Goal: Task Accomplishment & Management: Manage account settings

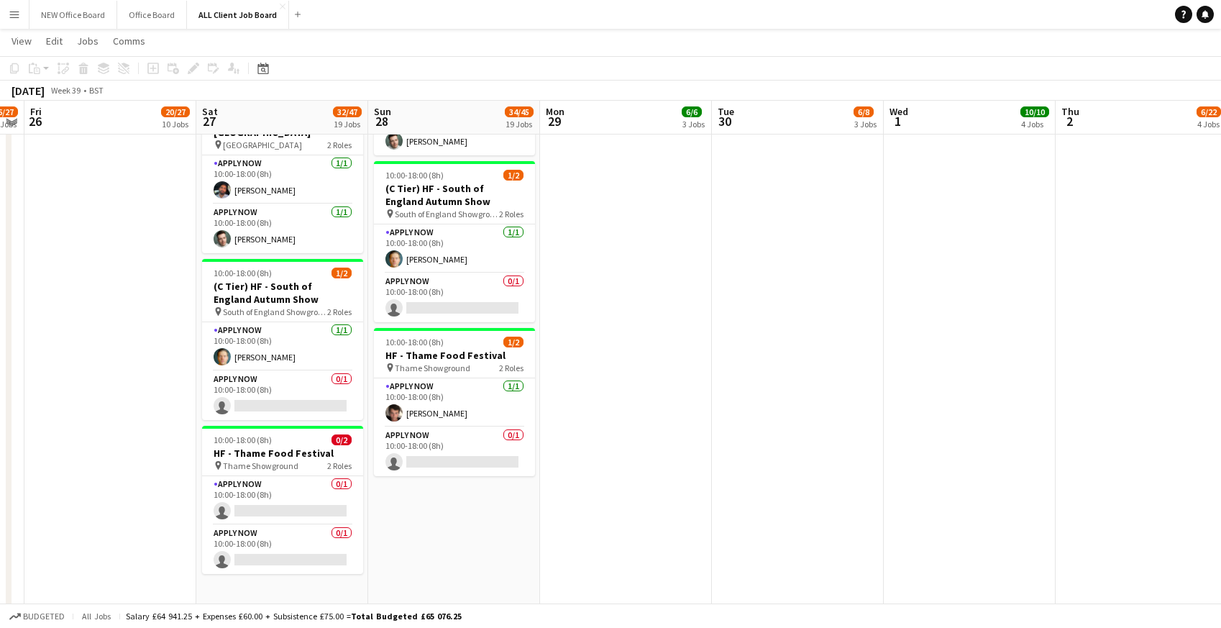
scroll to position [1879, 0]
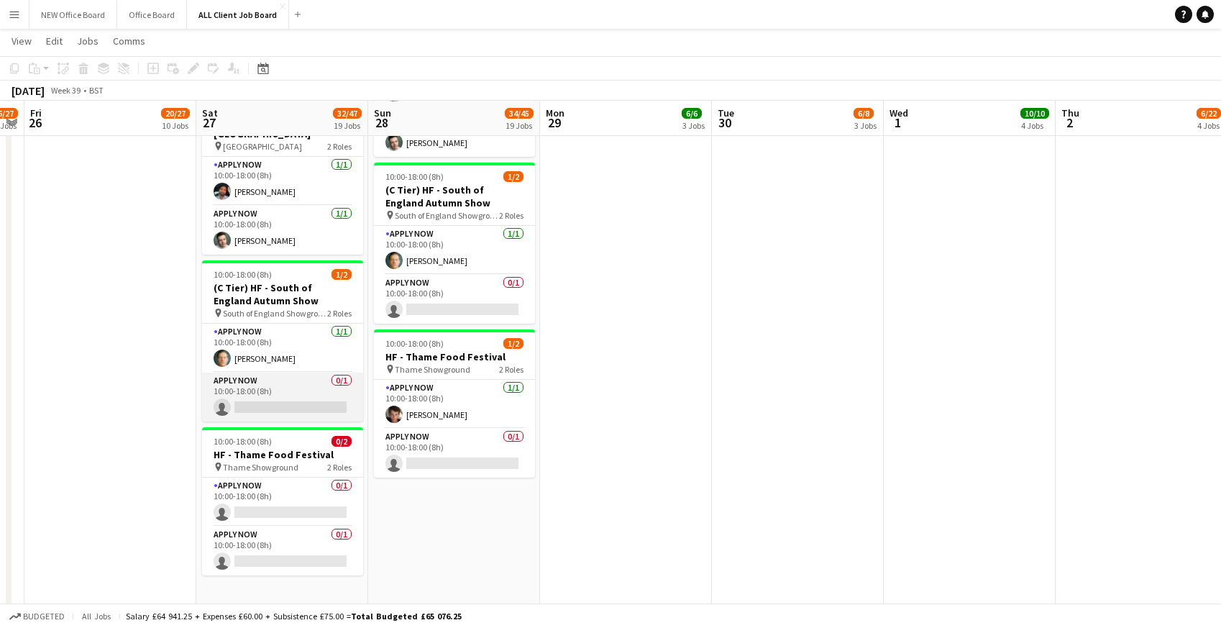
click at [242, 393] on app-card-role "APPLY NOW 0/1 10:00-18:00 (8h) single-neutral-actions" at bounding box center [282, 397] width 161 height 49
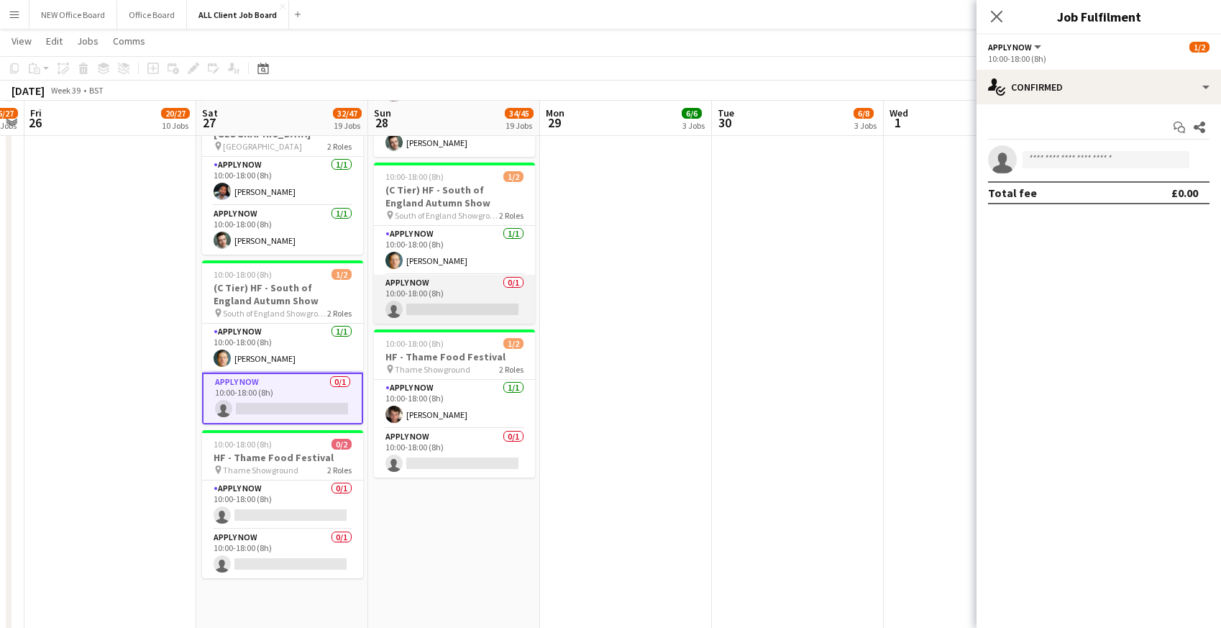
click at [439, 288] on app-card-role "APPLY NOW 0/1 10:00-18:00 (8h) single-neutral-actions" at bounding box center [454, 299] width 161 height 49
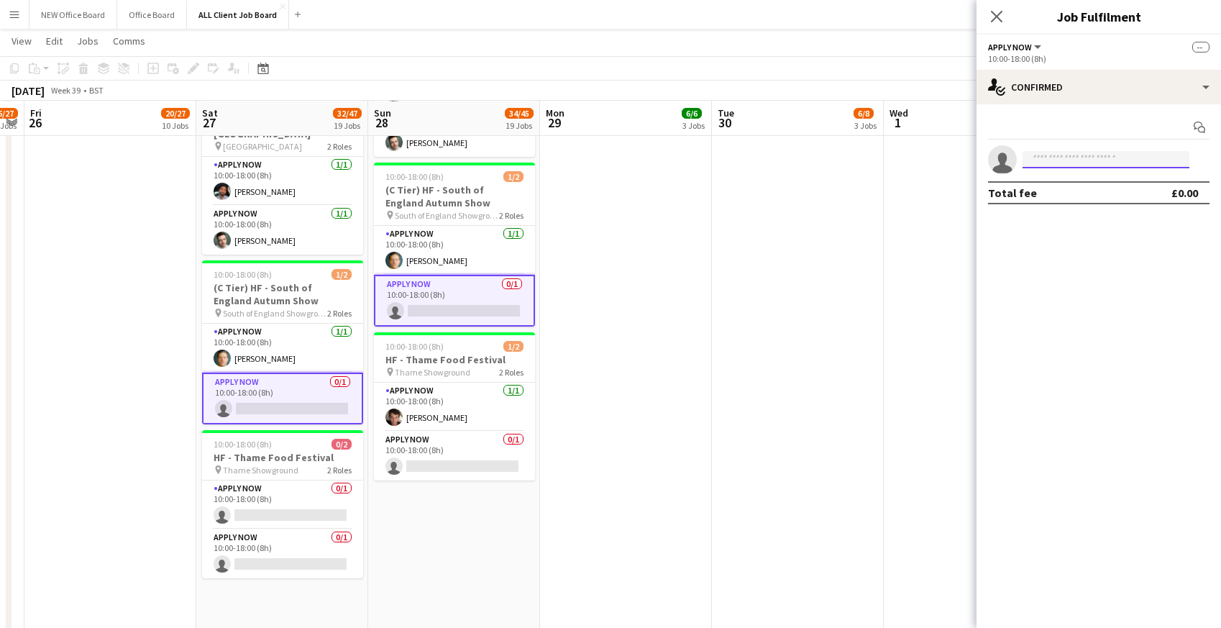
click at [1040, 156] on input at bounding box center [1106, 159] width 167 height 17
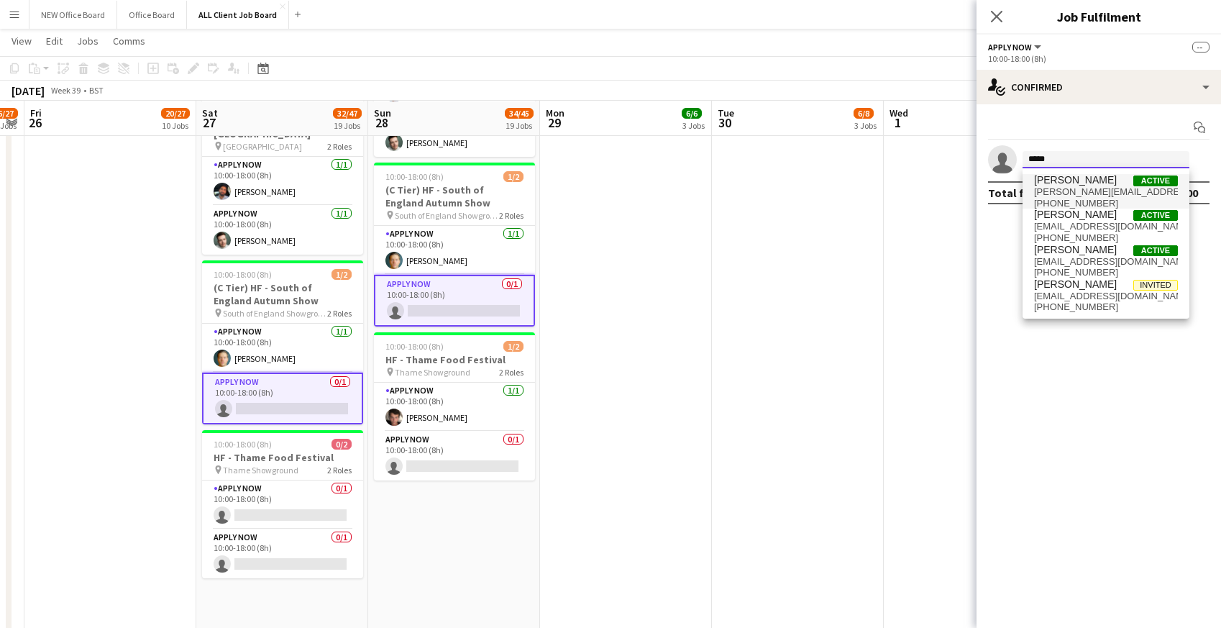
type input "*****"
click at [1053, 188] on span "[PERSON_NAME][EMAIL_ADDRESS][PERSON_NAME][DOMAIN_NAME]" at bounding box center [1106, 192] width 144 height 12
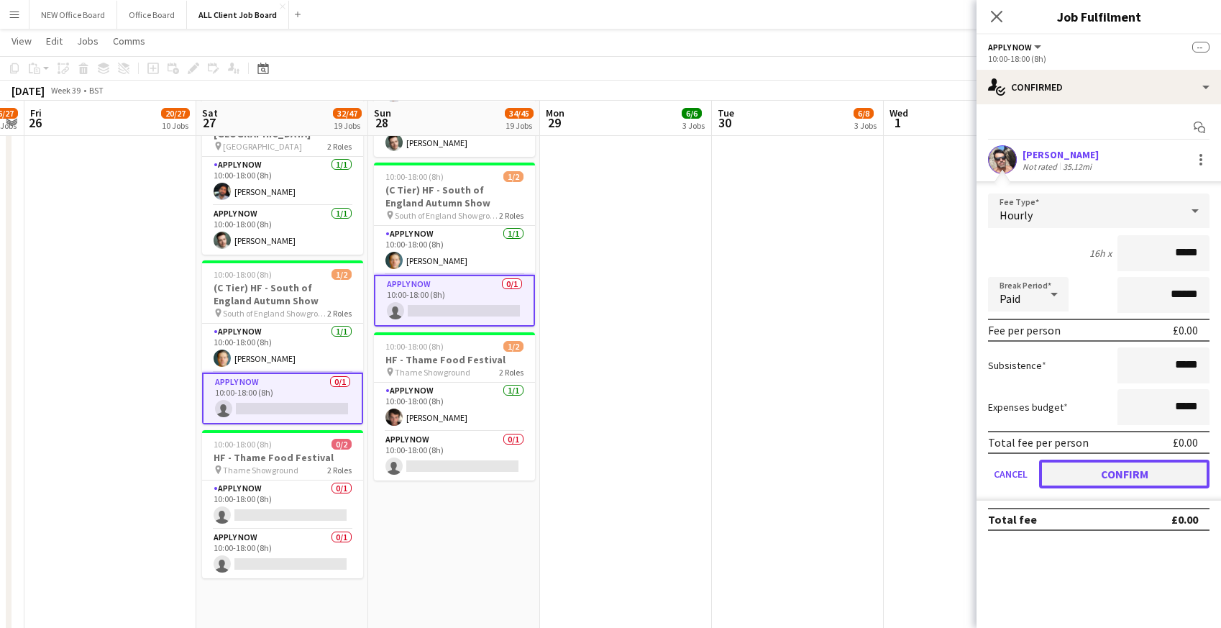
click at [1076, 484] on button "Confirm" at bounding box center [1124, 474] width 170 height 29
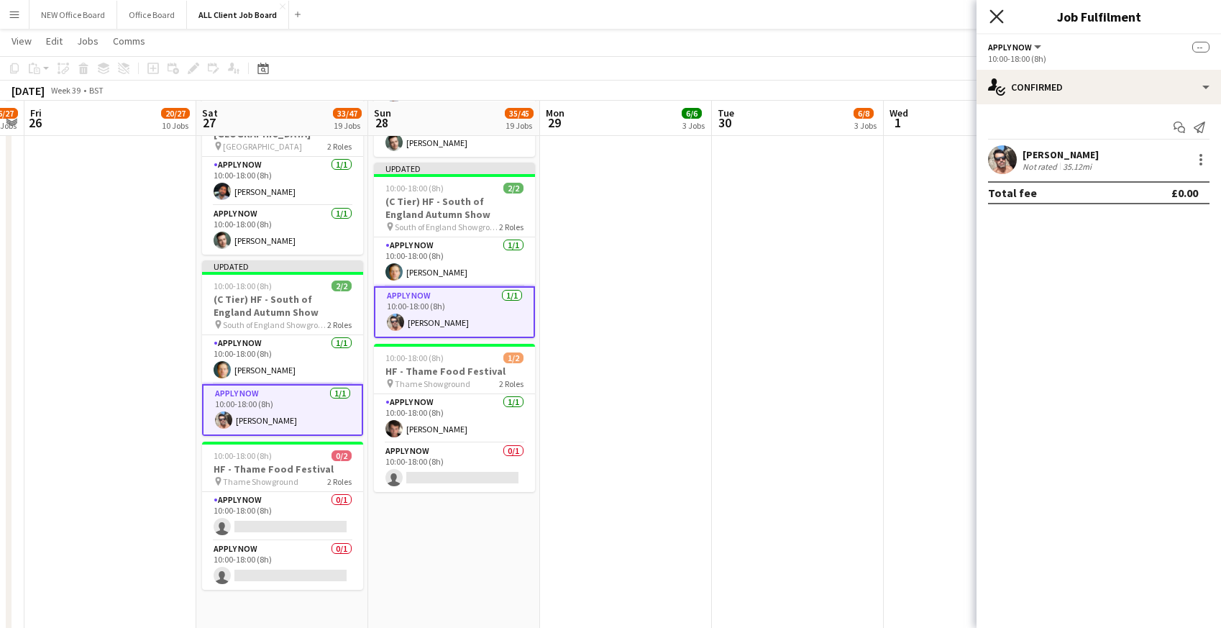
click at [995, 17] on icon at bounding box center [997, 16] width 14 height 14
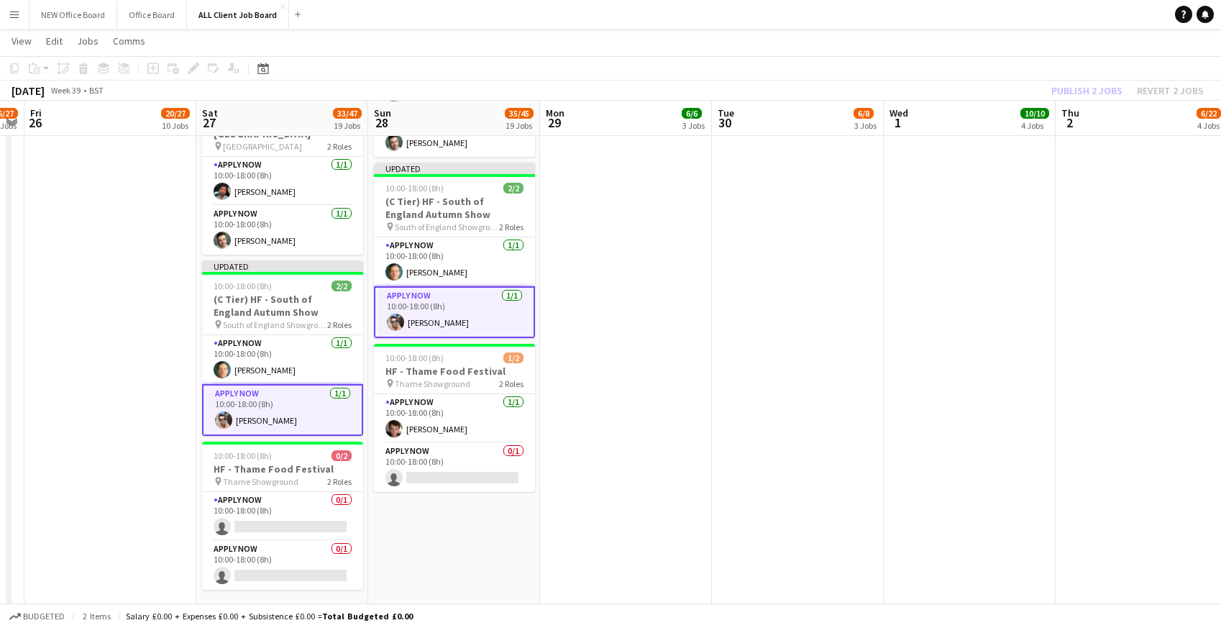
click at [1005, 86] on div "[DATE] Week 39 • BST Publish 2 jobs Revert 2 jobs" at bounding box center [610, 91] width 1221 height 20
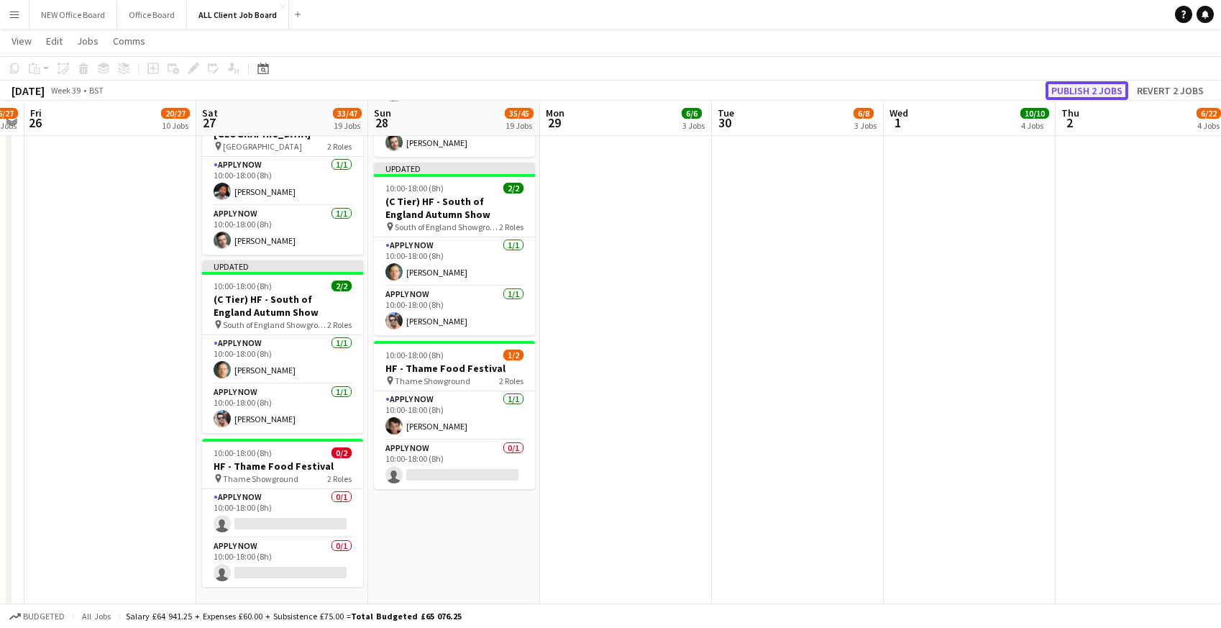
click at [1083, 88] on button "Publish 2 jobs" at bounding box center [1087, 90] width 83 height 19
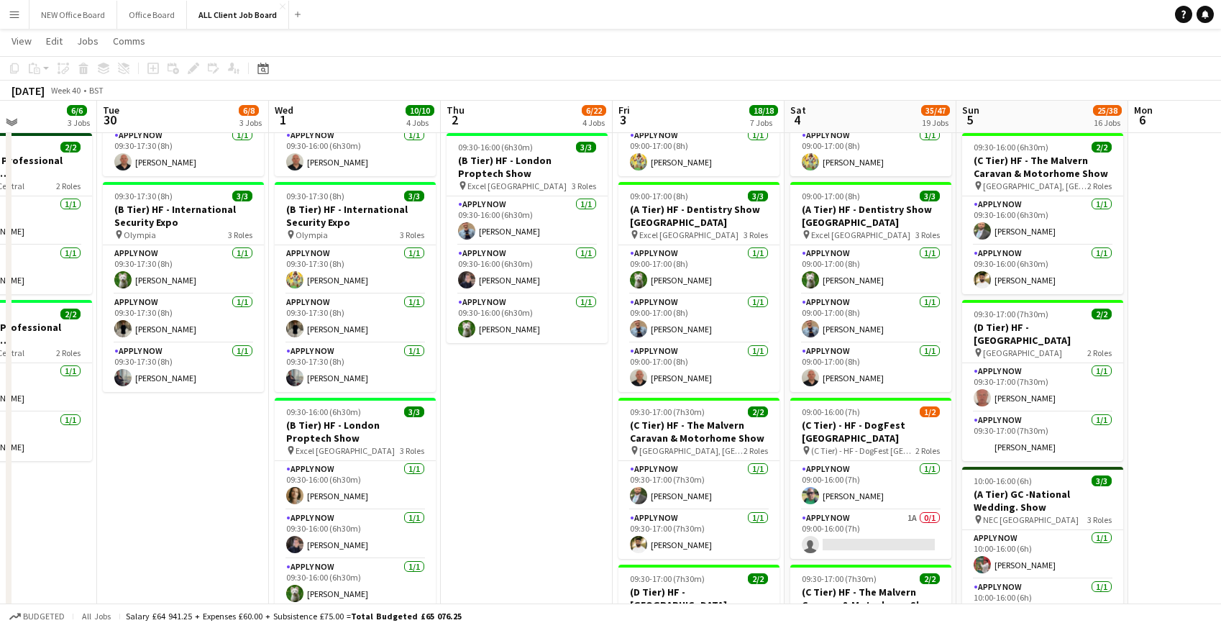
scroll to position [592, 0]
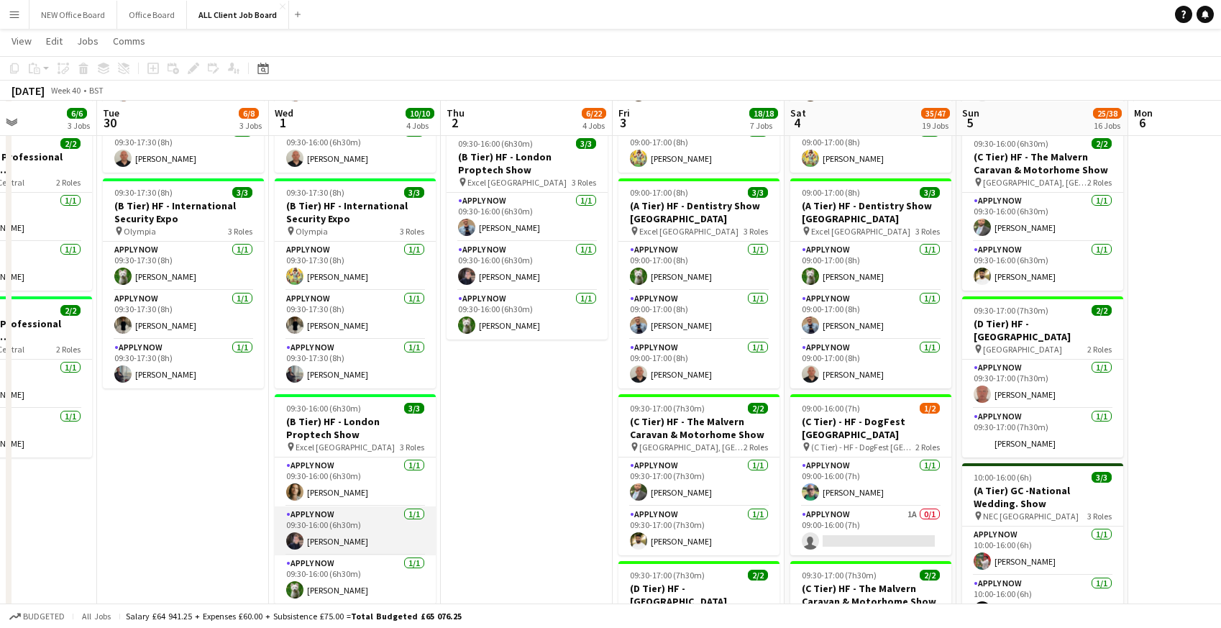
click at [342, 524] on app-card-role "APPLY NOW [DATE] 09:30-16:00 (6h30m) [PERSON_NAME]" at bounding box center [355, 530] width 161 height 49
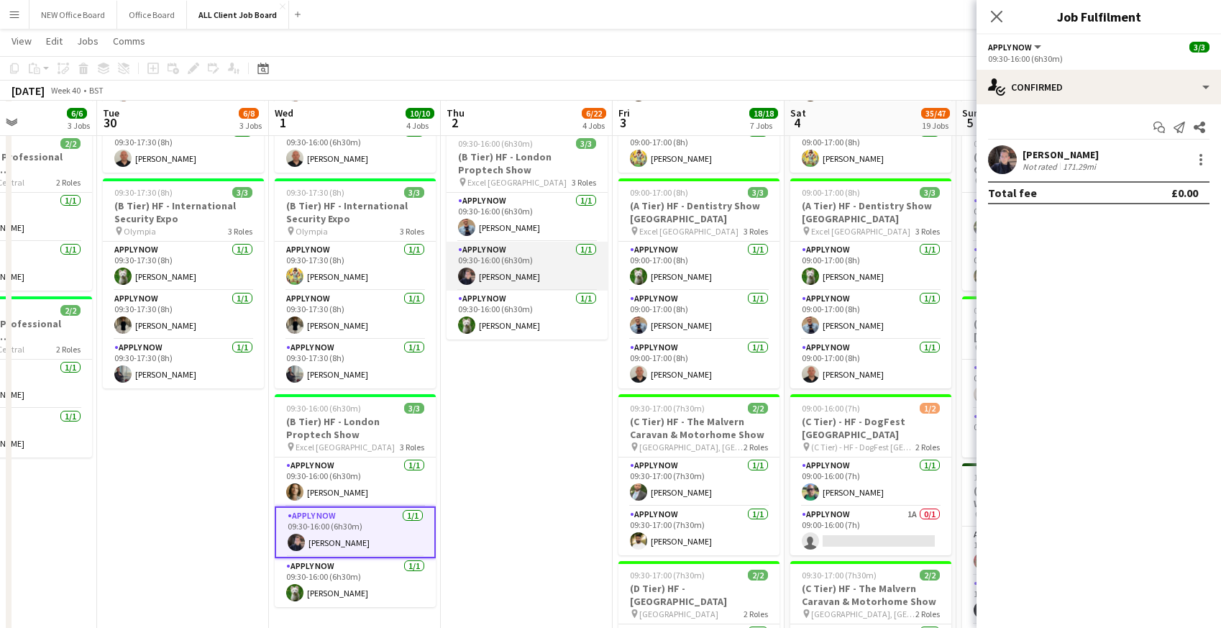
click at [520, 258] on app-card-role "APPLY NOW [DATE] 09:30-16:00 (6h30m) [PERSON_NAME]" at bounding box center [527, 266] width 161 height 49
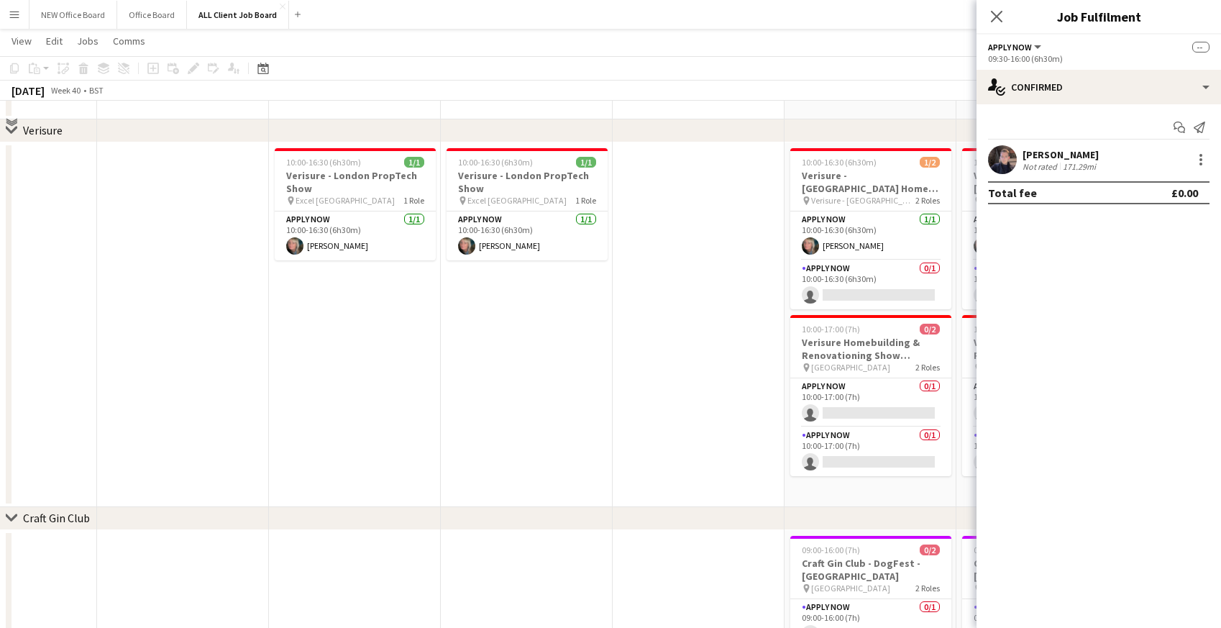
scroll to position [3626, 0]
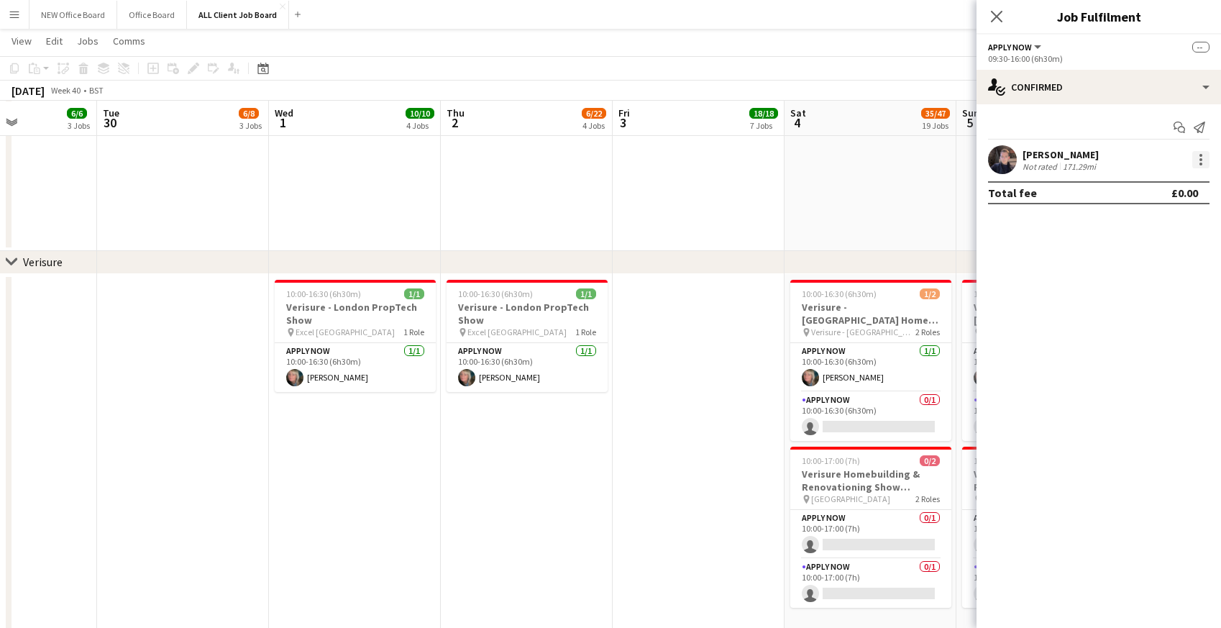
click at [1199, 161] on div at bounding box center [1200, 159] width 17 height 17
click at [1149, 292] on span "Remove" at bounding box center [1130, 289] width 43 height 12
click at [1000, 15] on icon "Close pop-in" at bounding box center [997, 16] width 14 height 14
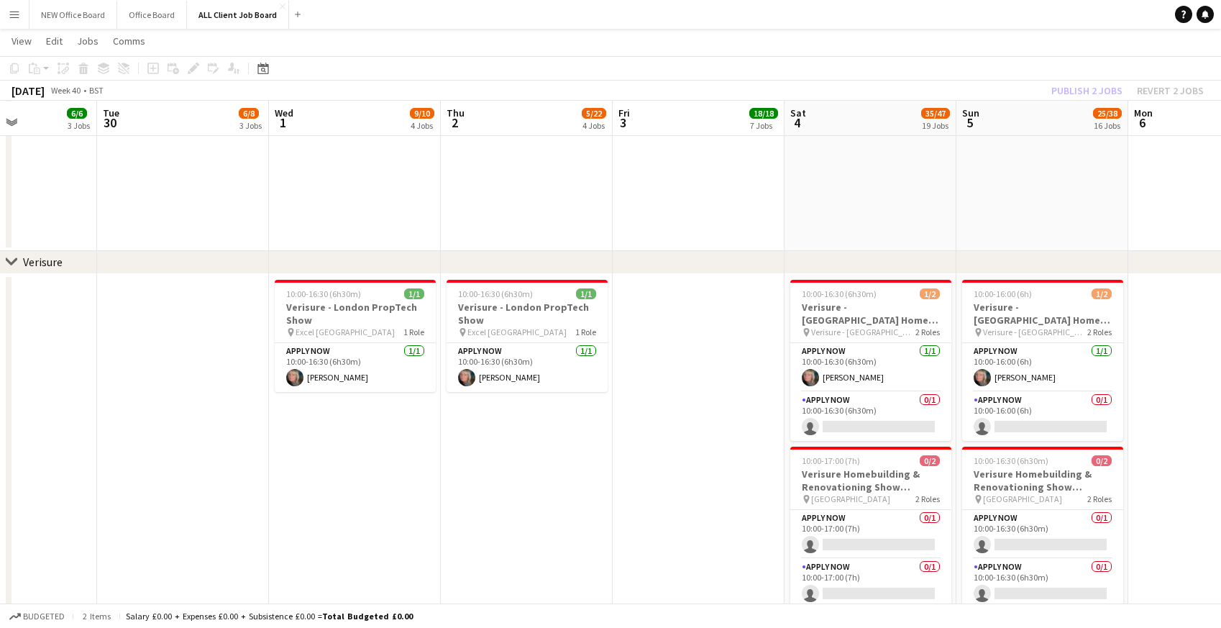
click at [971, 49] on app-page-menu "View Day view expanded Day view collapsed Month view Date picker Jump to [DATE]…" at bounding box center [610, 42] width 1221 height 27
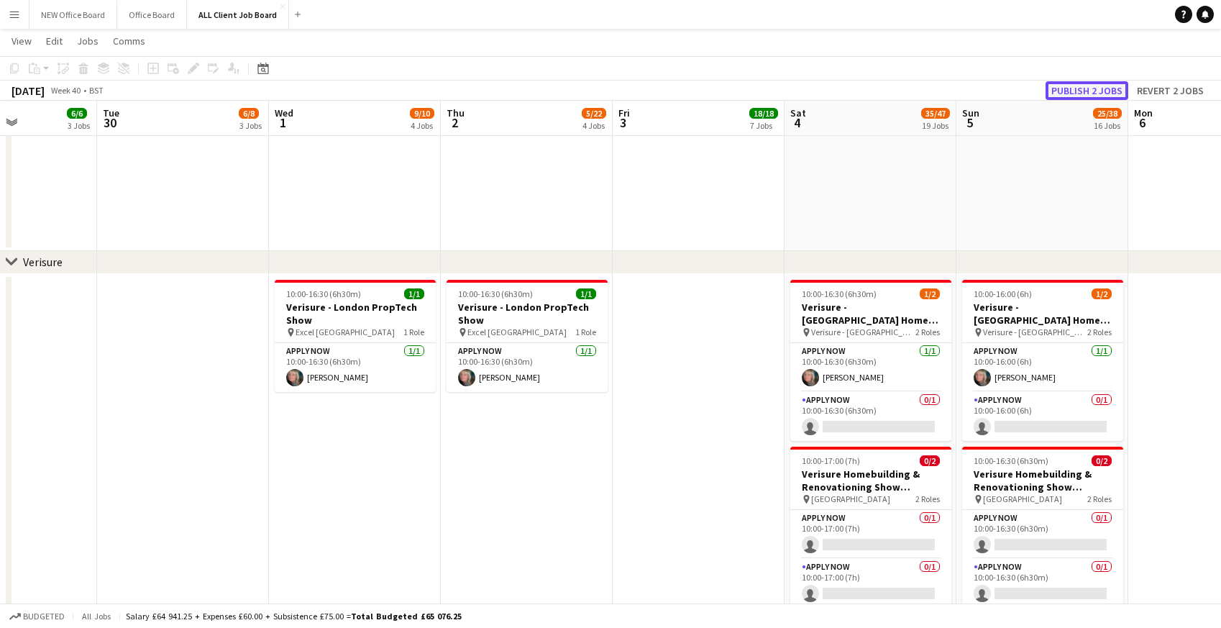
click at [1067, 88] on button "Publish 2 jobs" at bounding box center [1087, 90] width 83 height 19
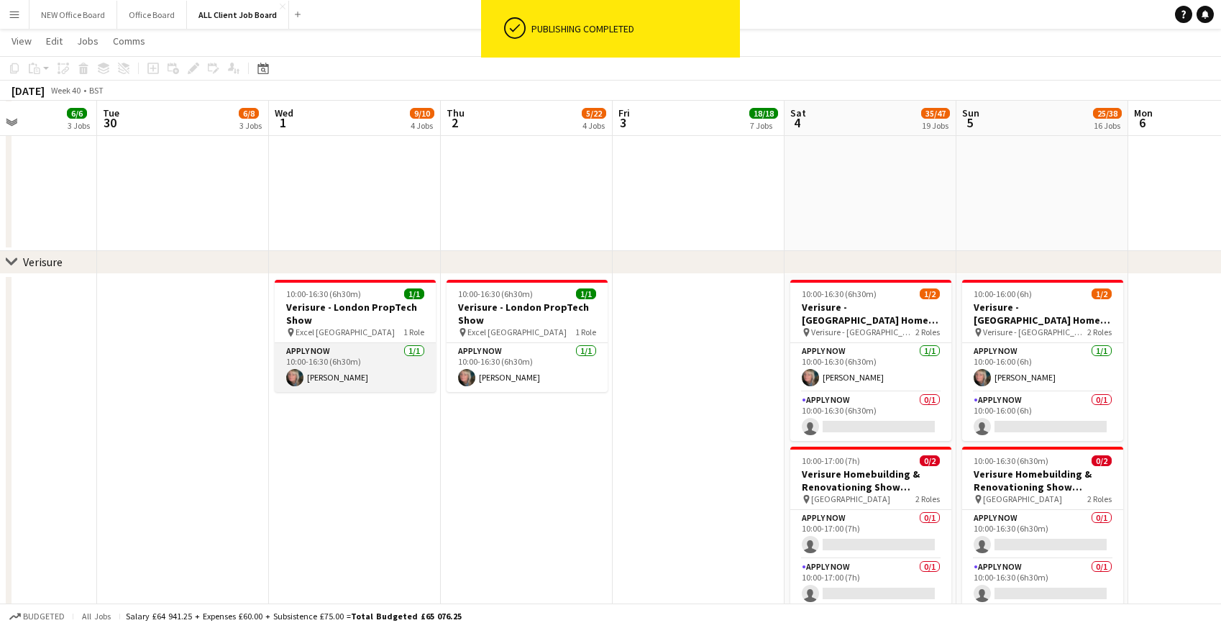
click at [303, 355] on app-card-role "APPLY NOW [DATE] 10:00-16:30 (6h30m) [PERSON_NAME]" at bounding box center [355, 367] width 161 height 49
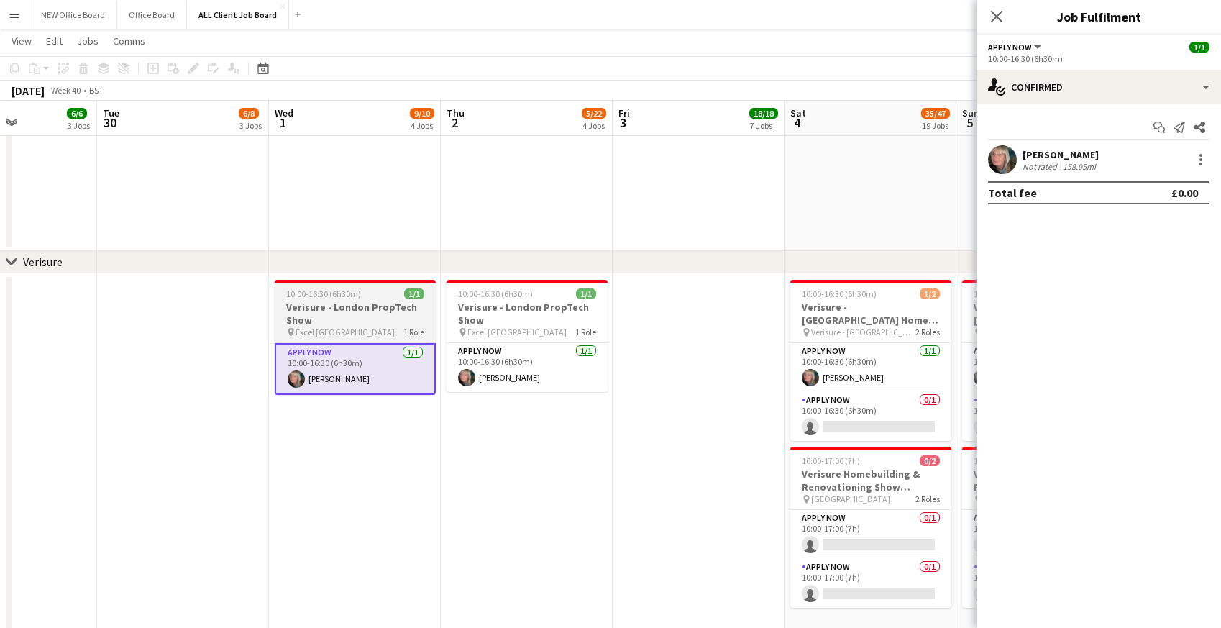
click at [312, 293] on span "10:00-16:30 (6h30m)" at bounding box center [323, 293] width 75 height 11
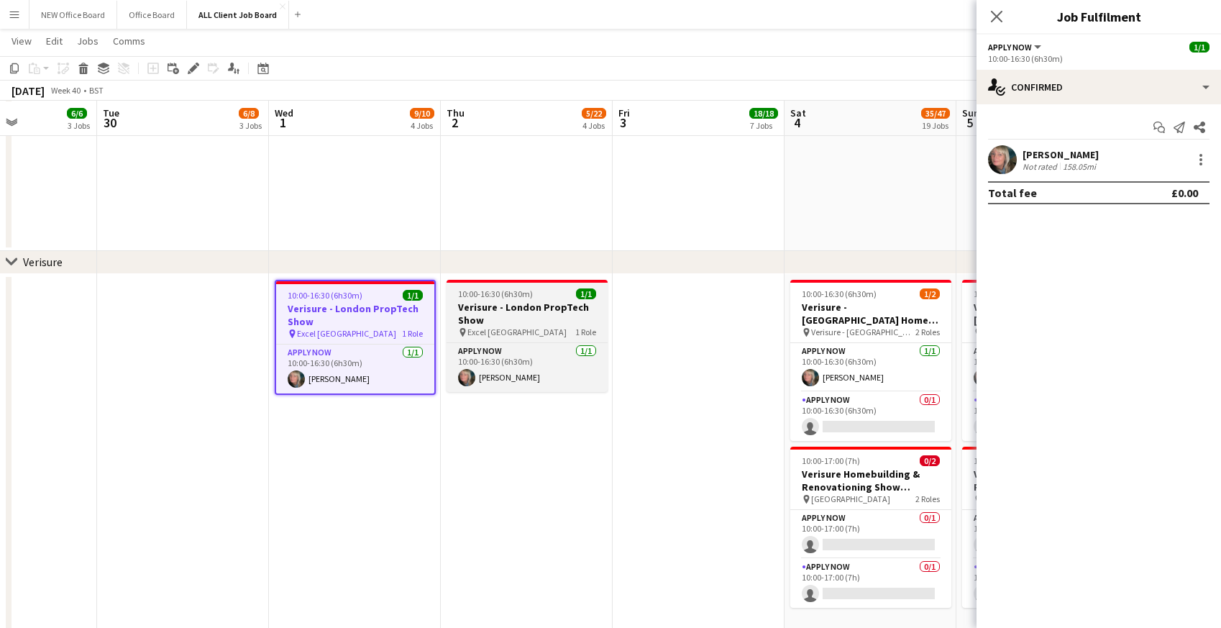
click at [480, 296] on span "10:00-16:30 (6h30m)" at bounding box center [495, 293] width 75 height 11
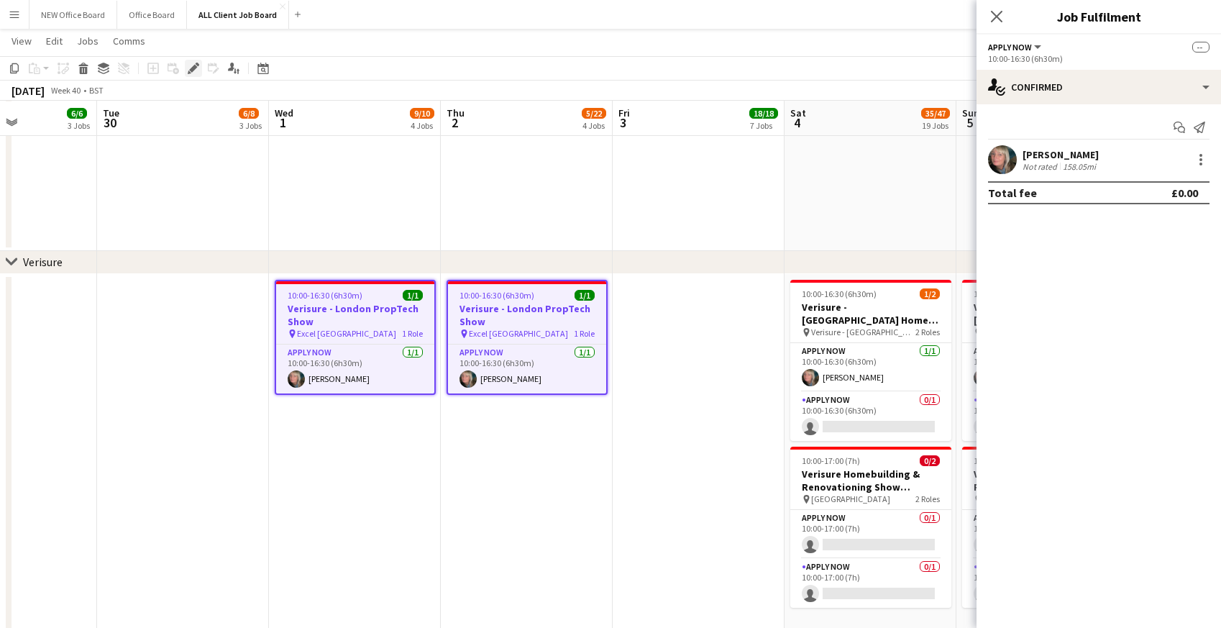
click at [193, 68] on icon at bounding box center [193, 69] width 8 height 8
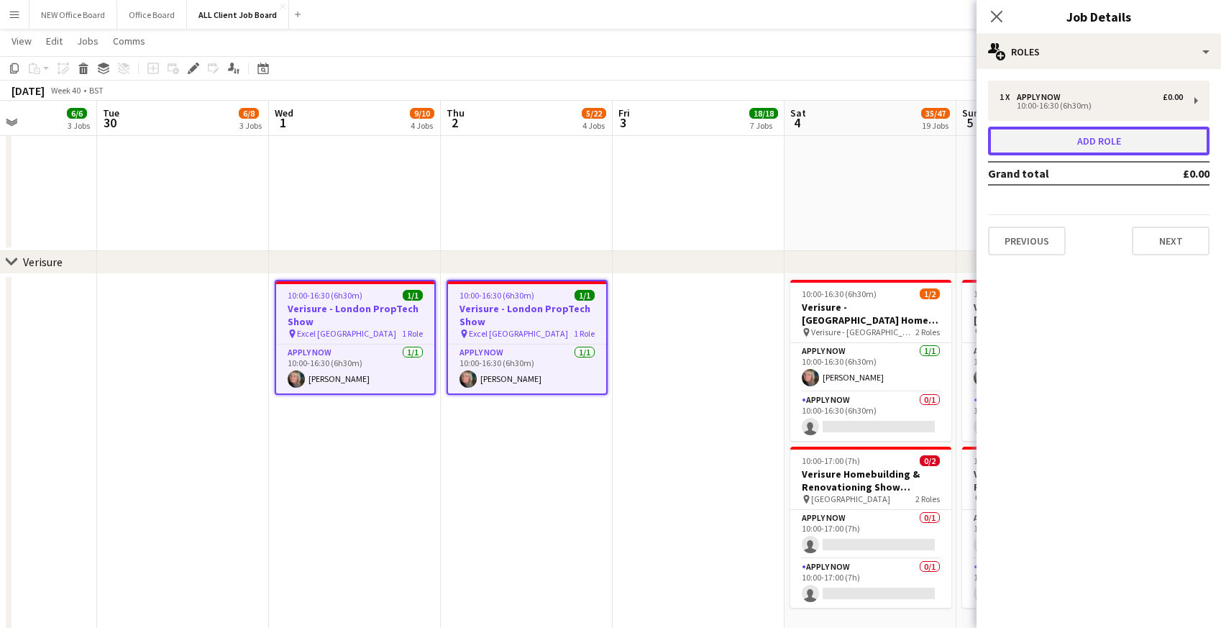
click at [1109, 137] on button "Add role" at bounding box center [1099, 141] width 222 height 29
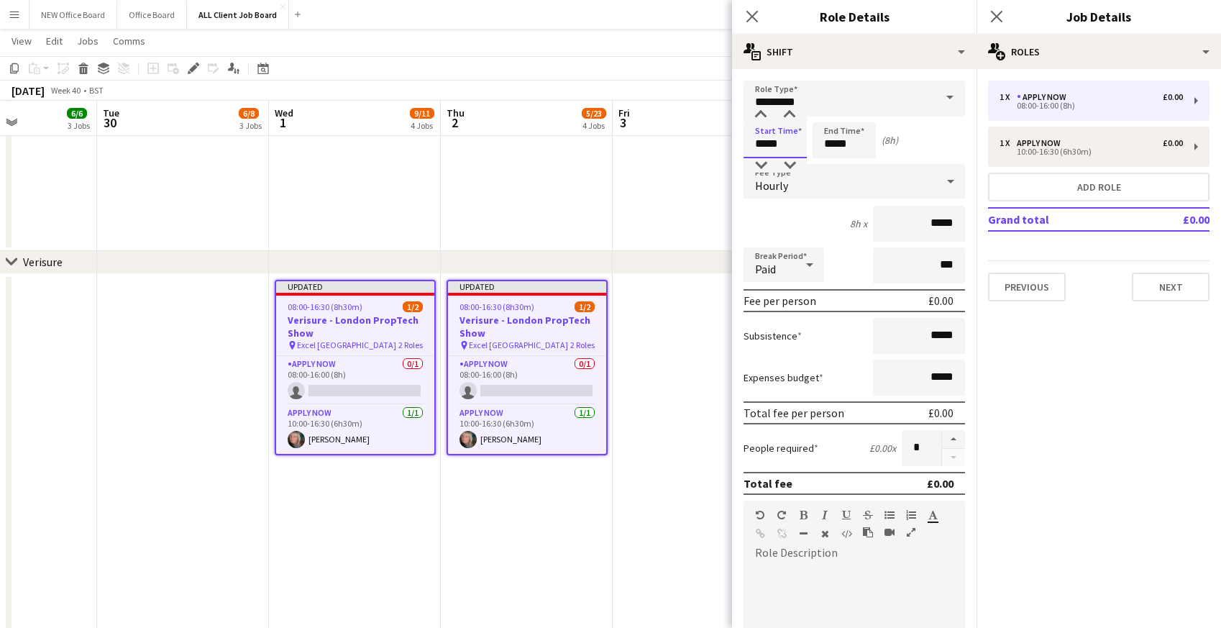
drag, startPoint x: 754, startPoint y: 140, endPoint x: 795, endPoint y: 142, distance: 40.4
click at [795, 142] on input "*****" at bounding box center [775, 140] width 63 height 36
type input "*****"
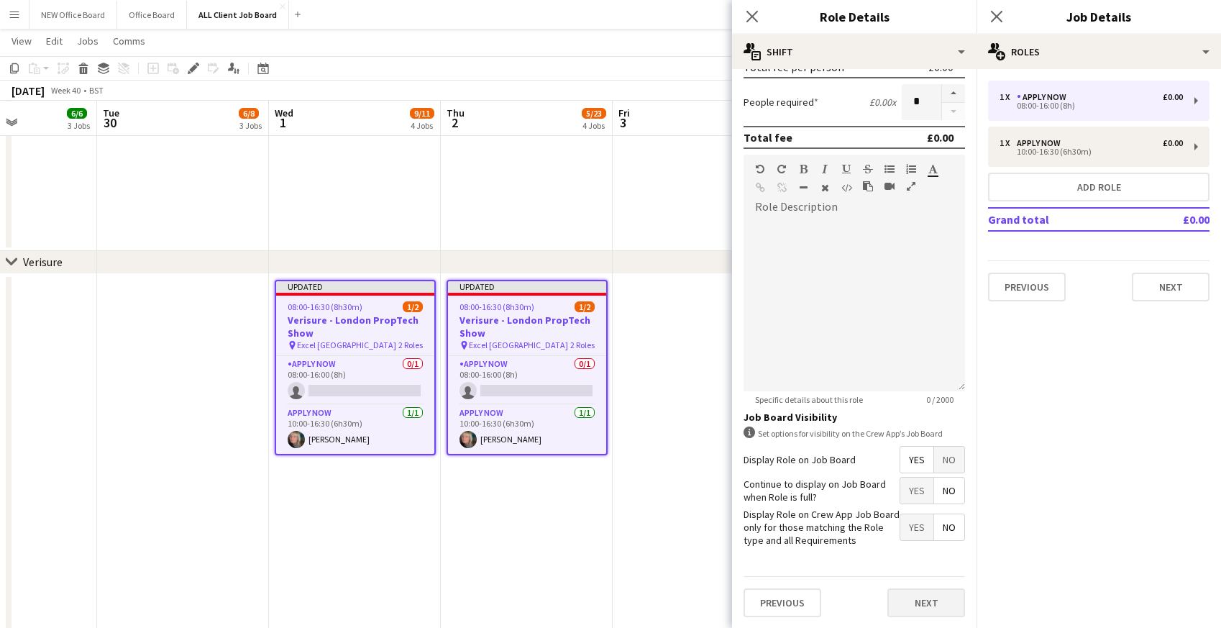
type input "*****"
click at [917, 606] on button "Next" at bounding box center [927, 602] width 78 height 29
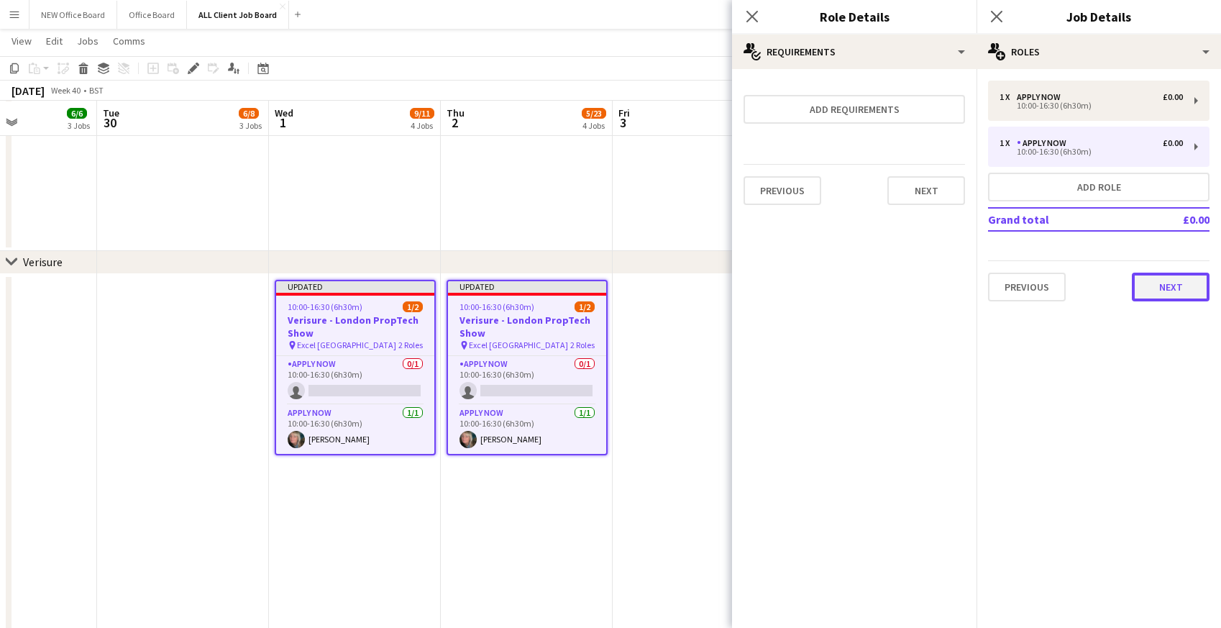
click at [1162, 283] on button "Next" at bounding box center [1171, 287] width 78 height 29
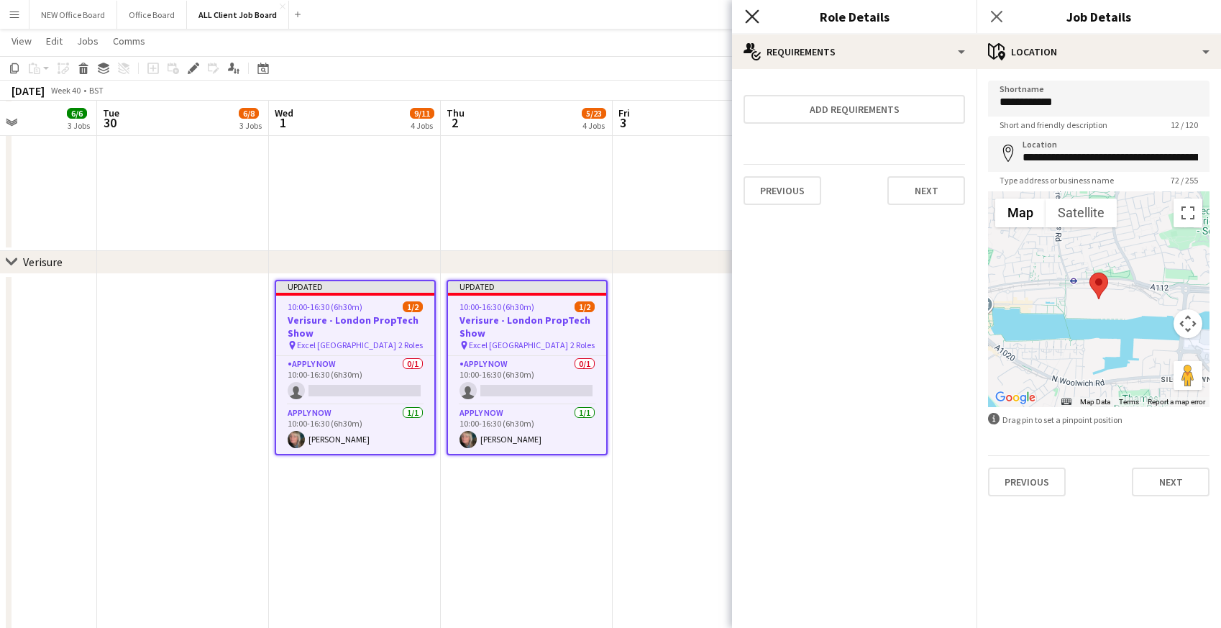
click at [748, 12] on icon at bounding box center [752, 16] width 14 height 14
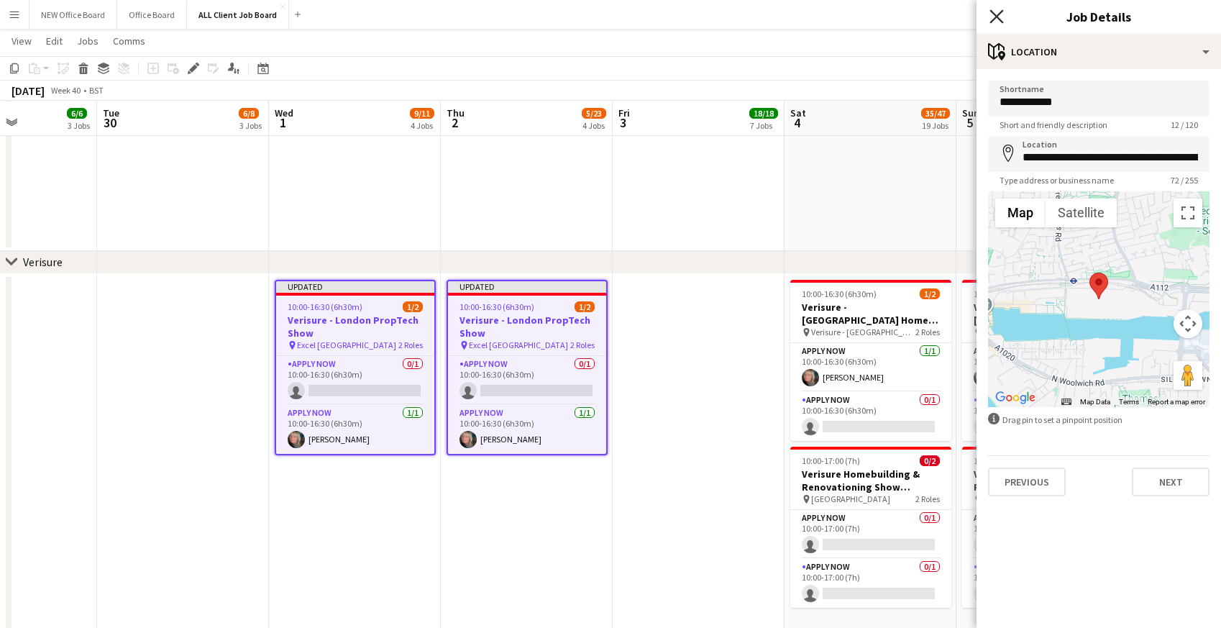
click at [995, 22] on icon "Close pop-in" at bounding box center [997, 16] width 14 height 14
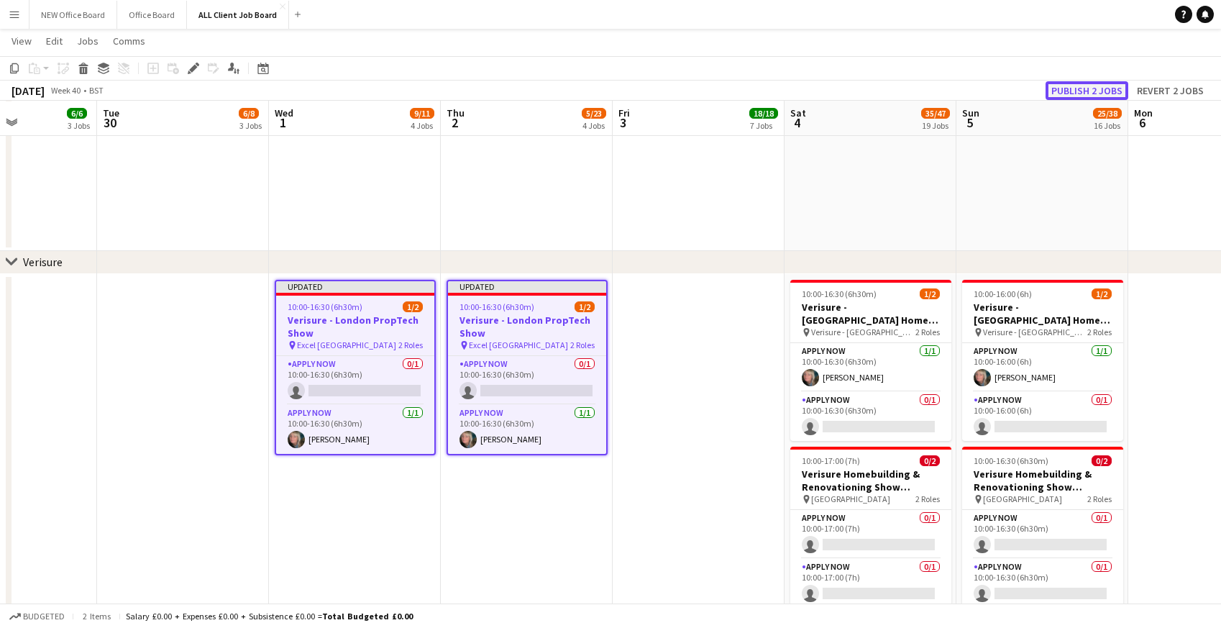
click at [1073, 91] on button "Publish 2 jobs" at bounding box center [1087, 90] width 83 height 19
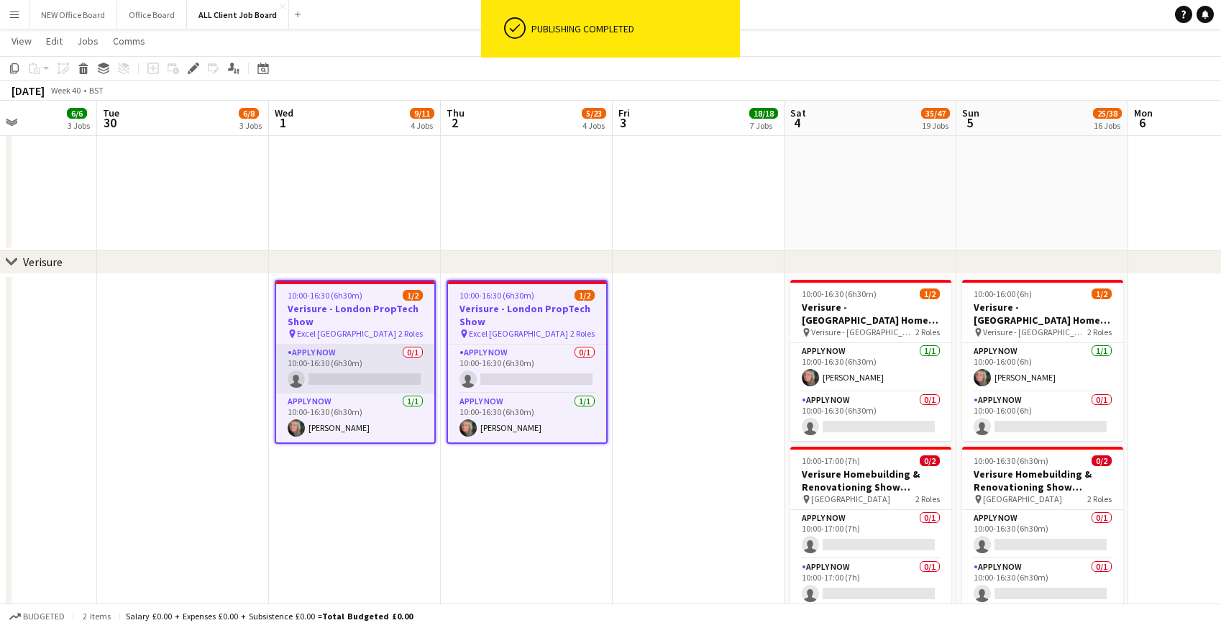
click at [322, 348] on app-card-role "APPLY NOW 0/1 10:00-16:30 (6h30m) single-neutral-actions" at bounding box center [355, 369] width 158 height 49
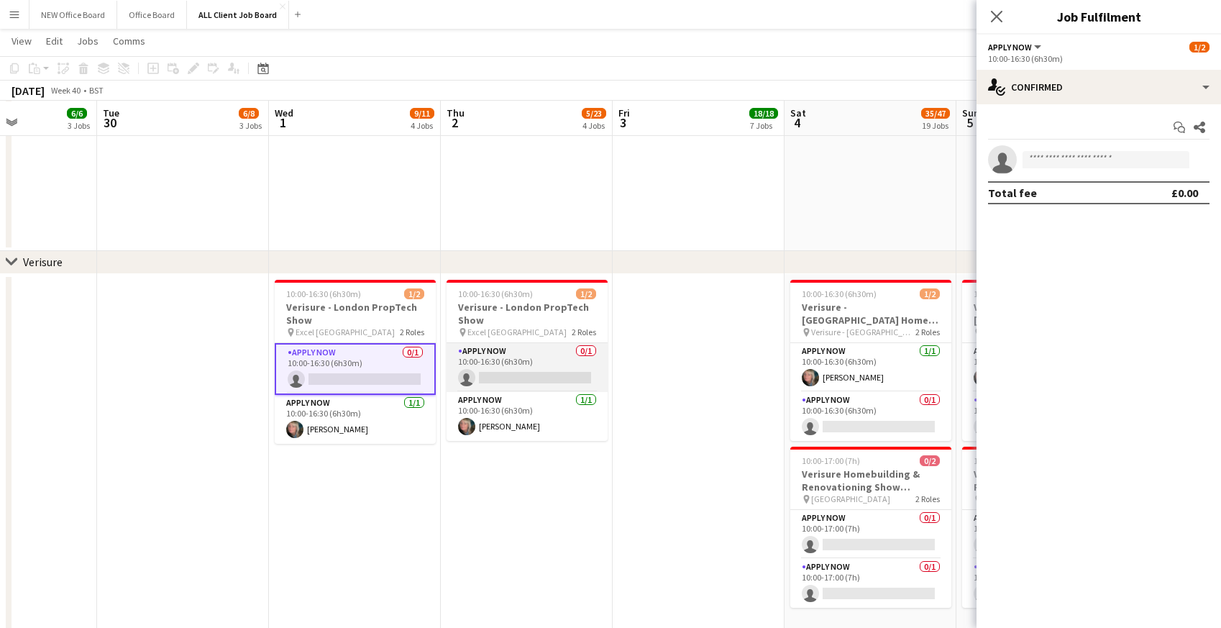
click at [486, 362] on app-card-role "APPLY NOW 0/1 10:00-16:30 (6h30m) single-neutral-actions" at bounding box center [527, 367] width 161 height 49
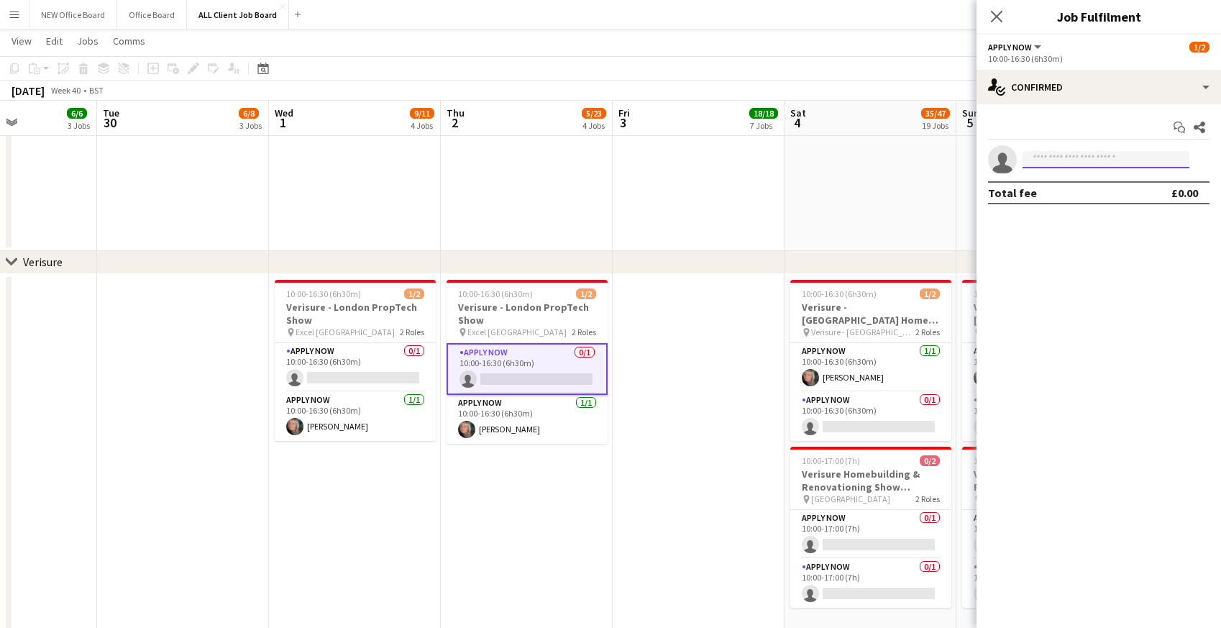
click at [1072, 158] on input at bounding box center [1106, 159] width 167 height 17
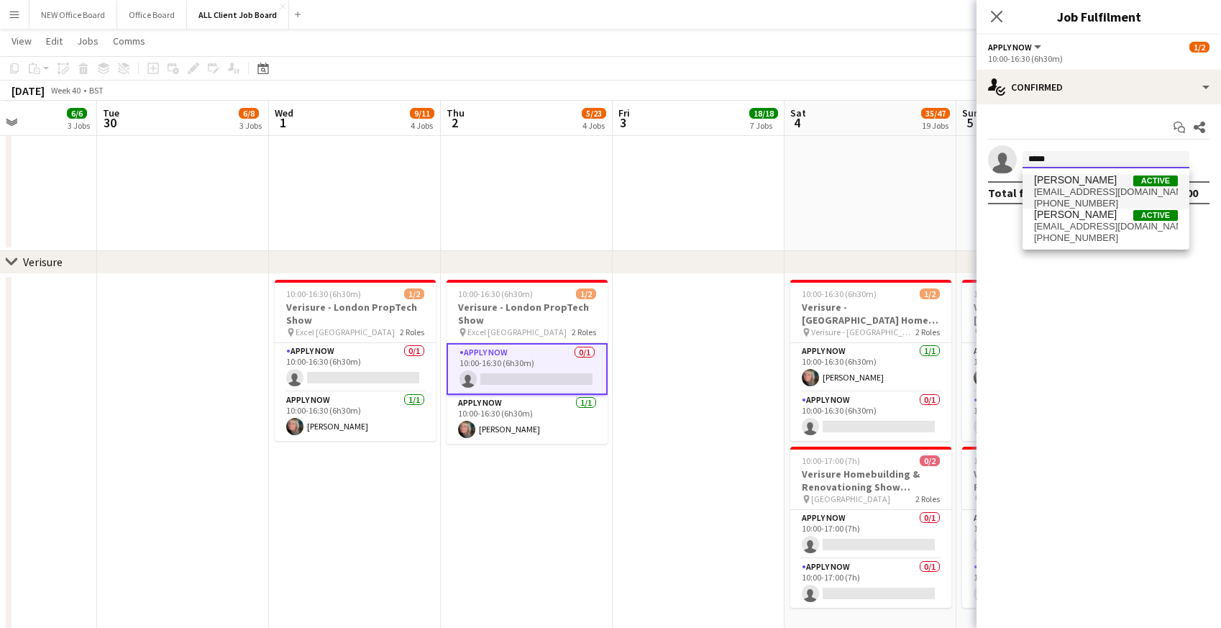
type input "*****"
click at [1085, 190] on span "[EMAIL_ADDRESS][DOMAIN_NAME]" at bounding box center [1106, 192] width 144 height 12
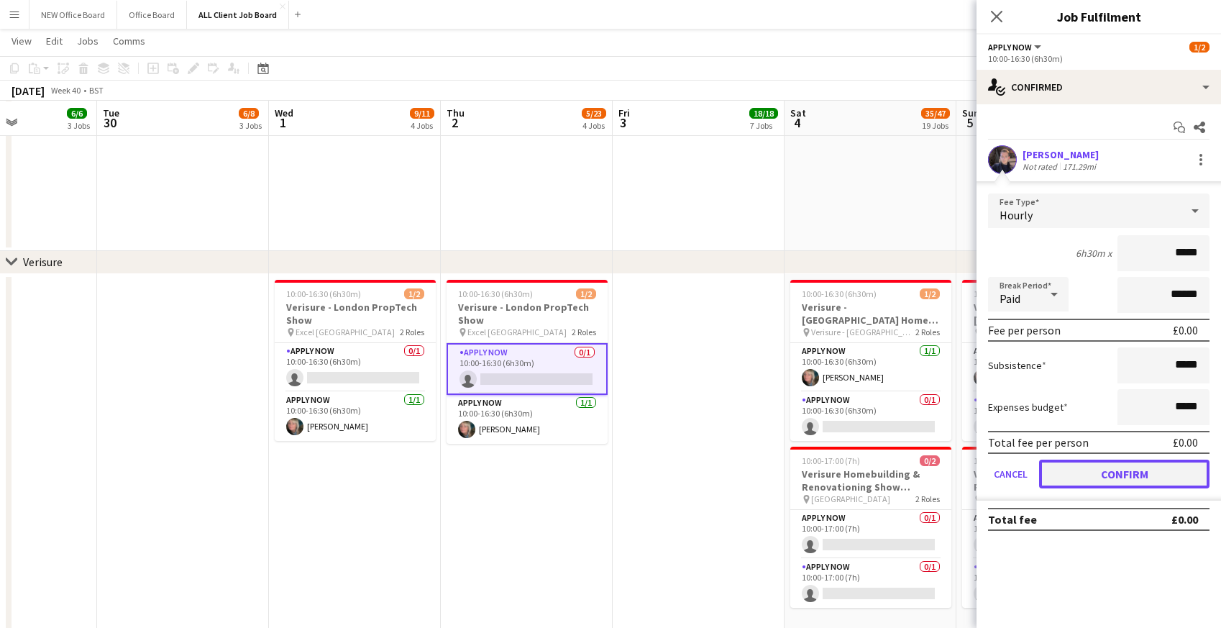
click at [1115, 466] on button "Confirm" at bounding box center [1124, 474] width 170 height 29
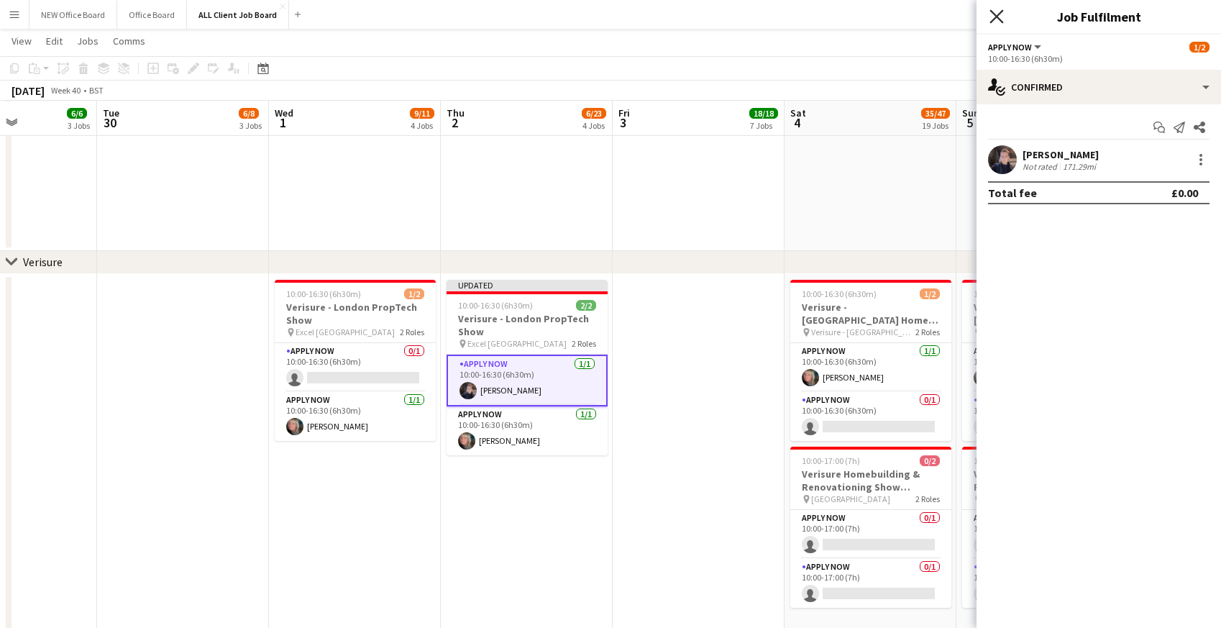
click at [994, 17] on icon "Close pop-in" at bounding box center [997, 16] width 14 height 14
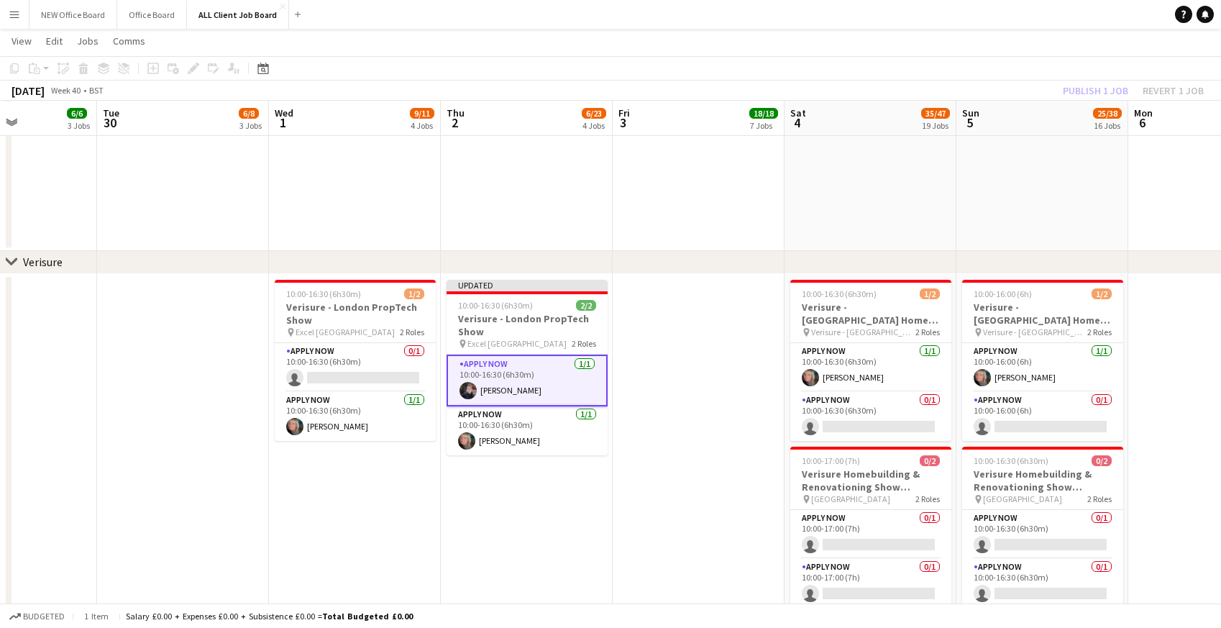
click at [1031, 88] on div "[DATE] Week 40 • BST Publish 1 job Revert 1 job" at bounding box center [610, 91] width 1221 height 20
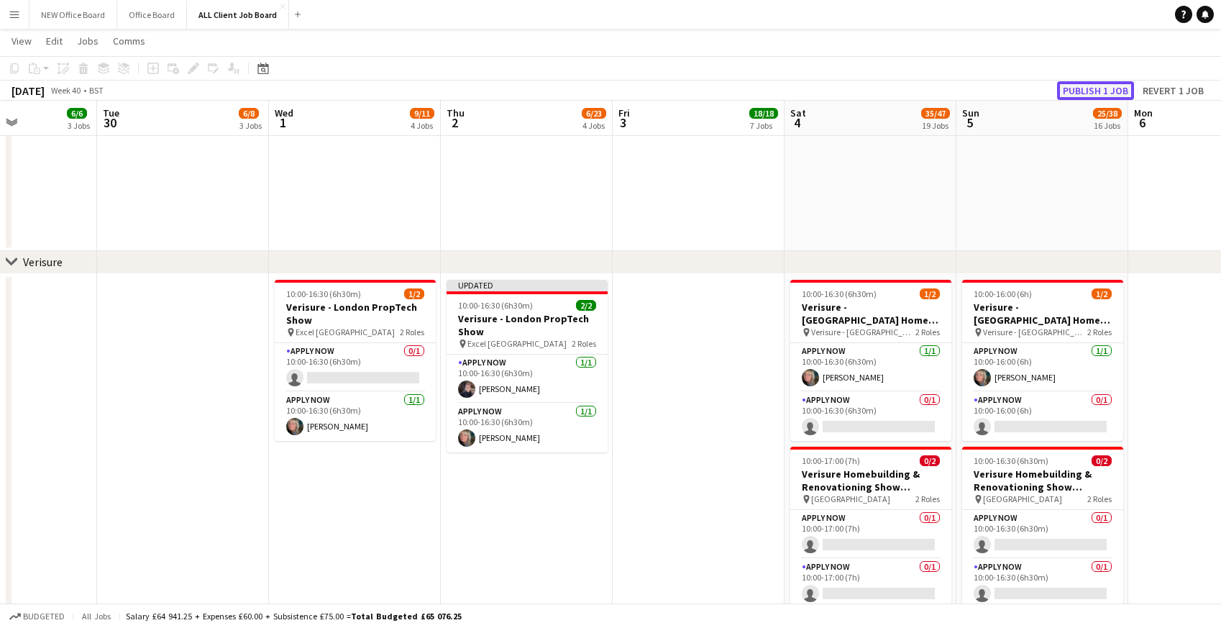
click at [1097, 89] on button "Publish 1 job" at bounding box center [1095, 90] width 77 height 19
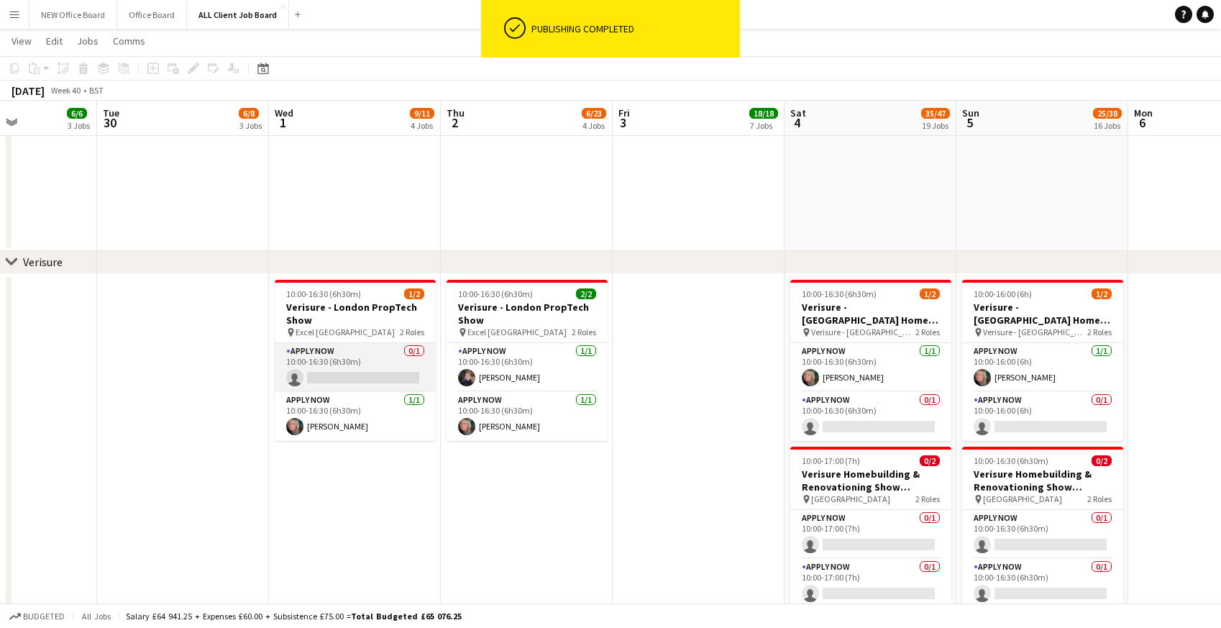
click at [331, 358] on app-card-role "APPLY NOW 0/1 10:00-16:30 (6h30m) single-neutral-actions" at bounding box center [355, 367] width 161 height 49
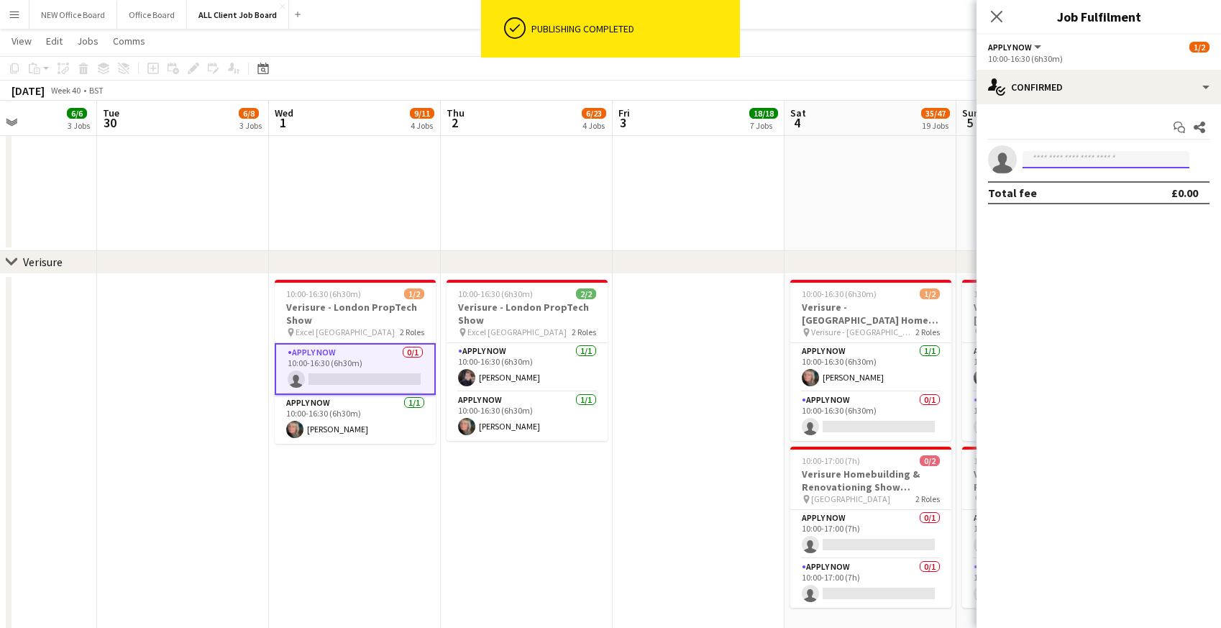
click at [1043, 165] on input at bounding box center [1106, 159] width 167 height 17
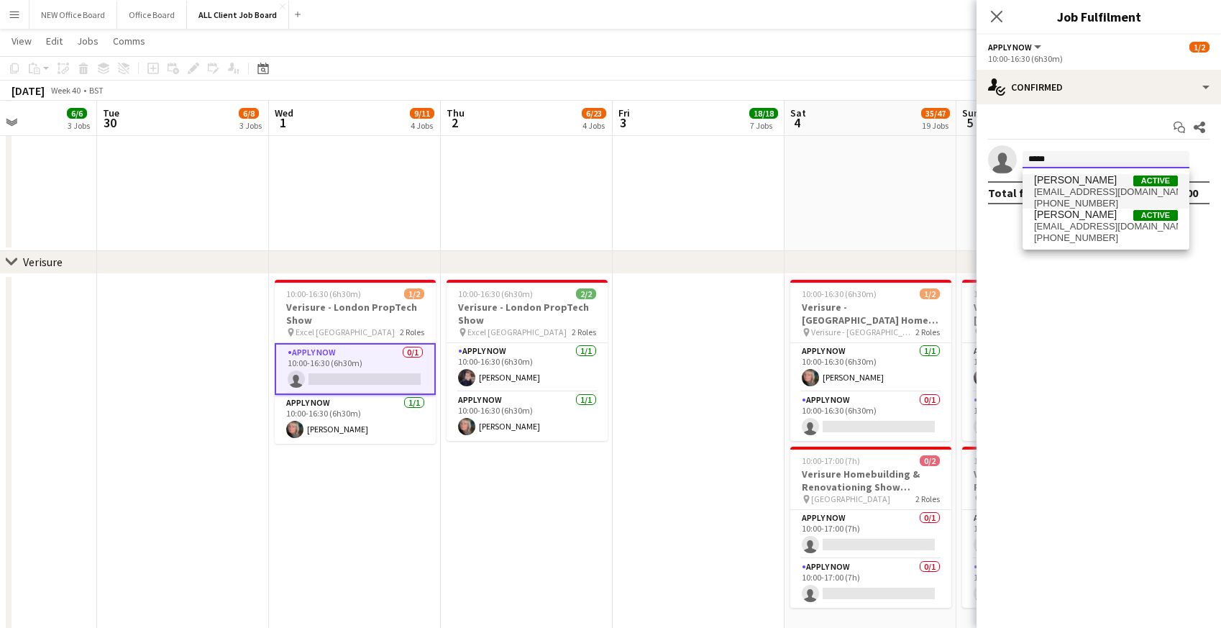
type input "*****"
click at [1054, 191] on span "[EMAIL_ADDRESS][DOMAIN_NAME]" at bounding box center [1106, 192] width 144 height 12
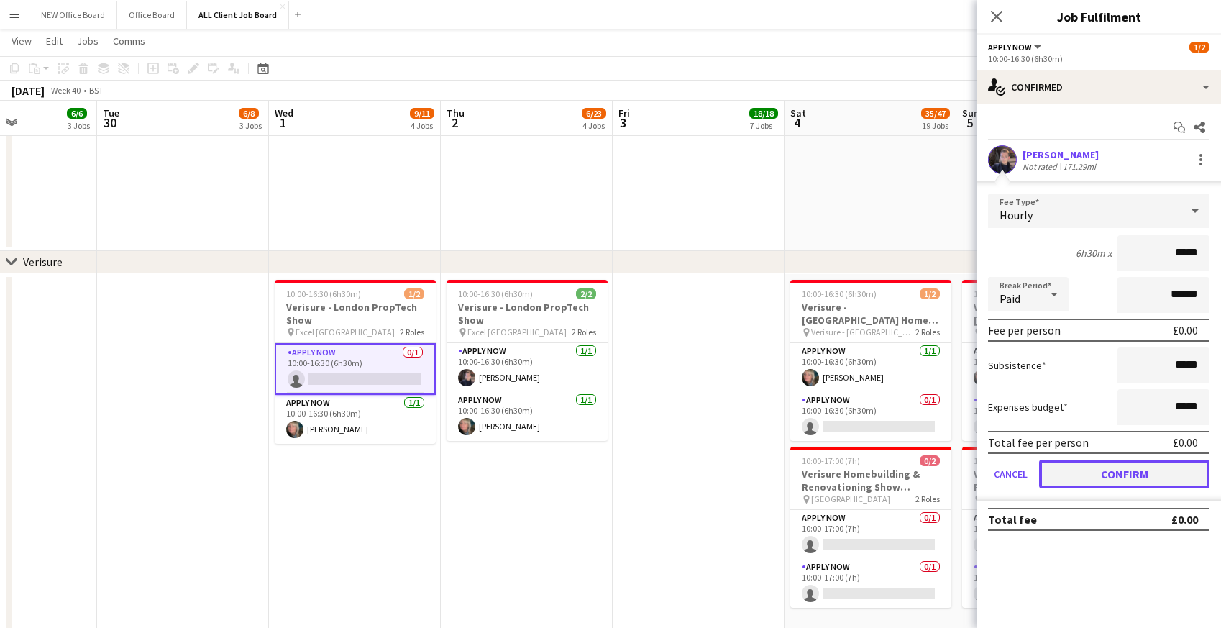
click at [1079, 472] on button "Confirm" at bounding box center [1124, 474] width 170 height 29
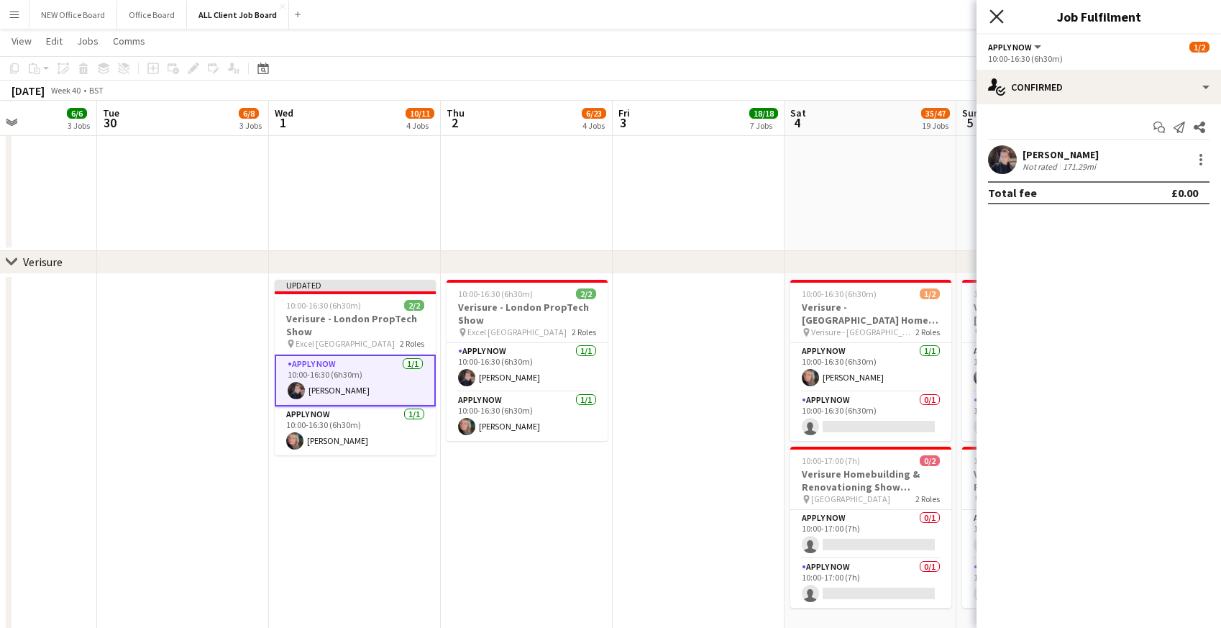
click at [996, 13] on icon "Close pop-in" at bounding box center [997, 16] width 14 height 14
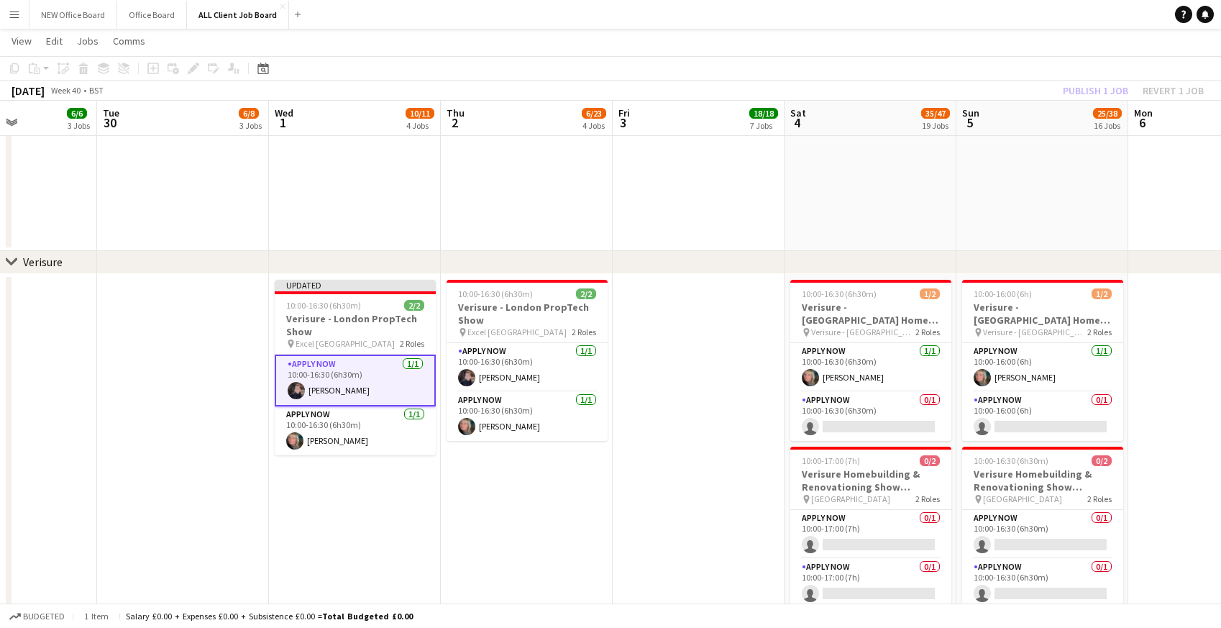
click at [1020, 89] on div "[DATE] Week 40 • BST Publish 1 job Revert 1 job" at bounding box center [610, 91] width 1221 height 20
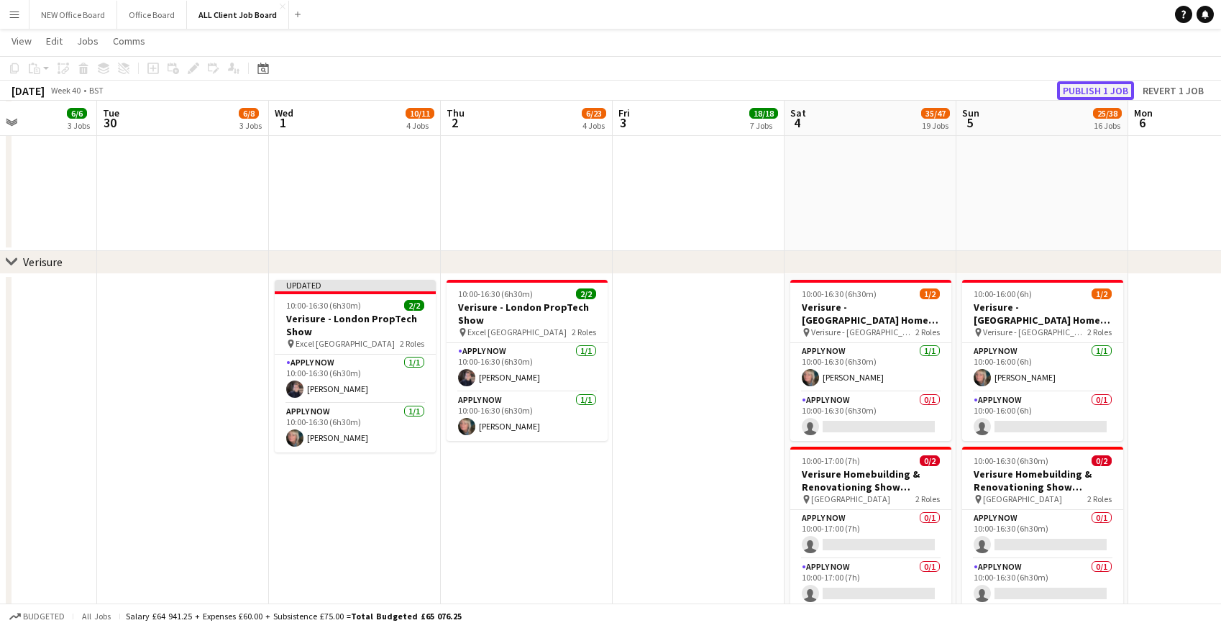
click at [1101, 91] on button "Publish 1 job" at bounding box center [1095, 90] width 77 height 19
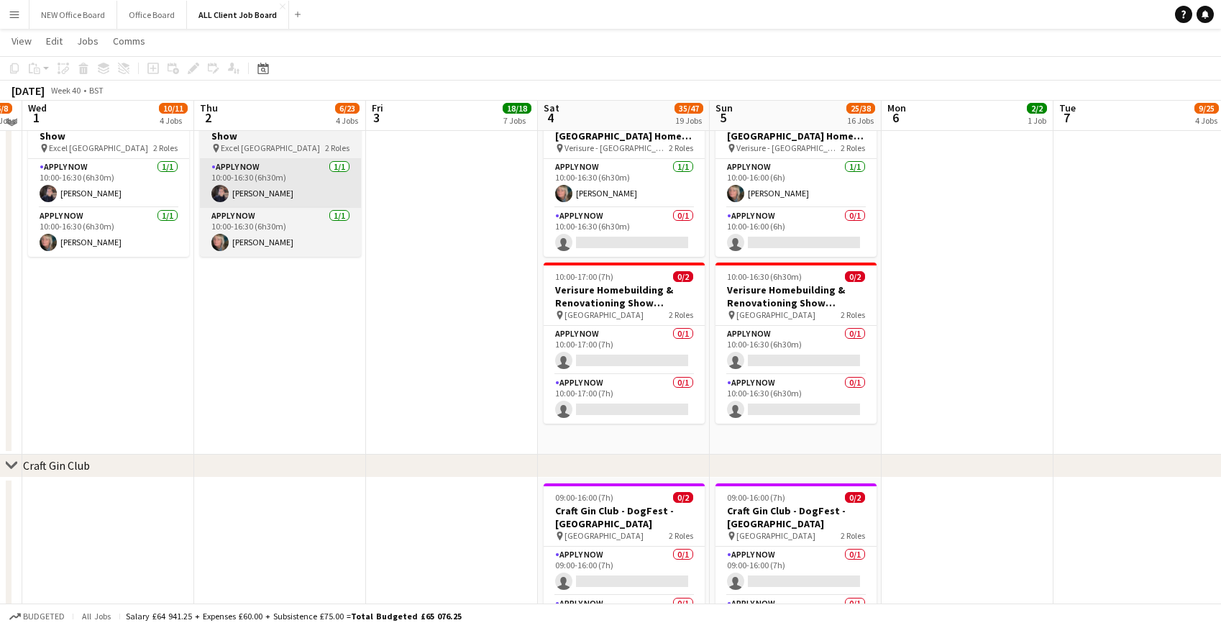
scroll to position [3812, 0]
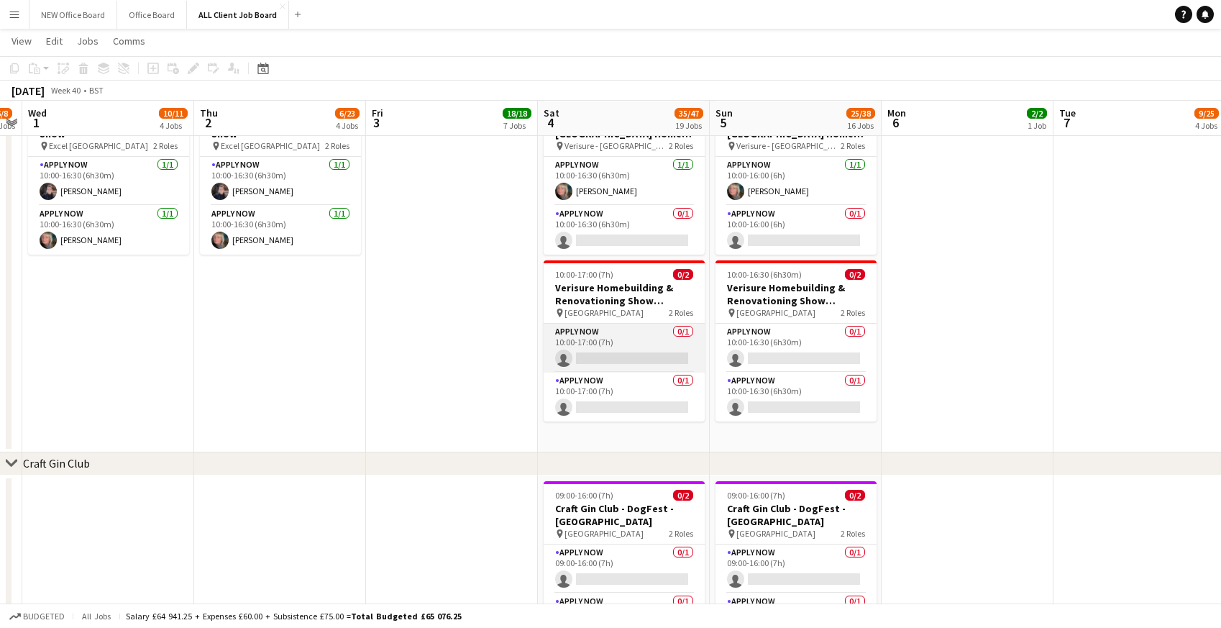
click at [594, 355] on app-card-role "APPLY NOW 0/1 10:00-17:00 (7h) single-neutral-actions" at bounding box center [624, 348] width 161 height 49
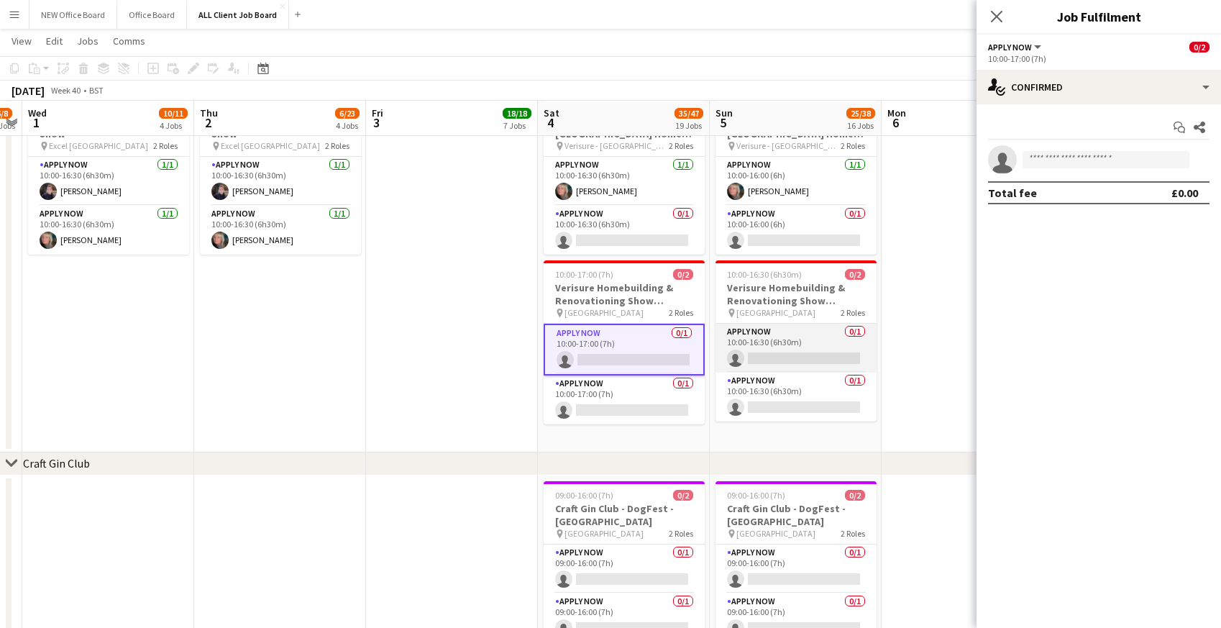
click at [800, 367] on app-card-role "APPLY NOW 0/1 10:00-16:30 (6h30m) single-neutral-actions" at bounding box center [796, 348] width 161 height 49
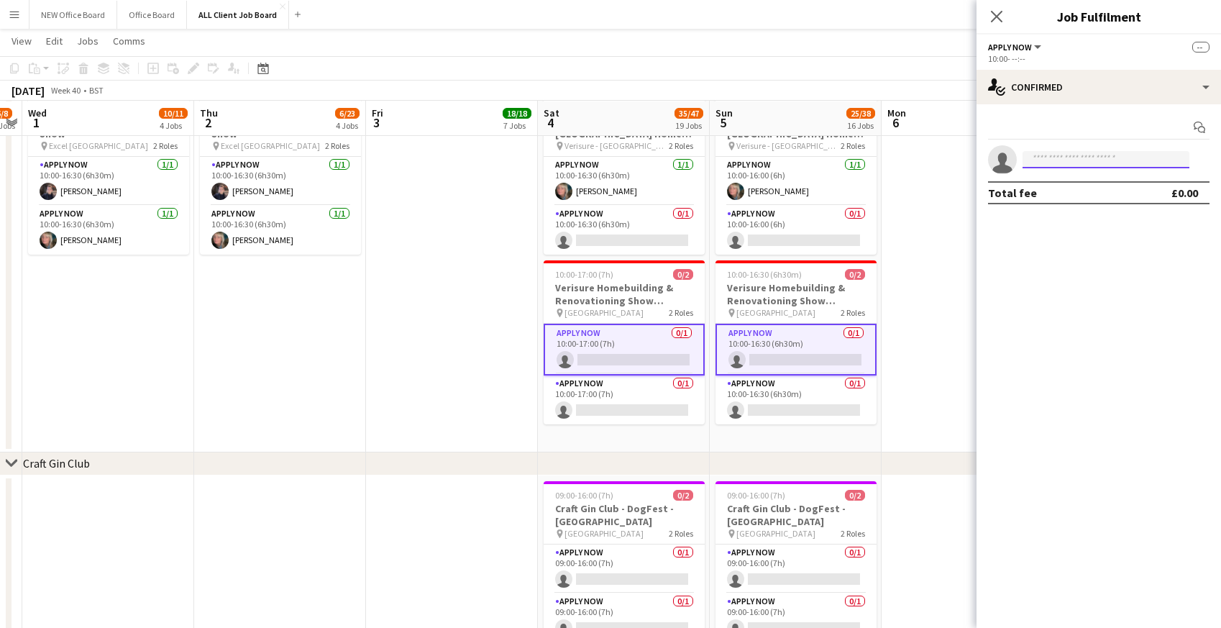
click at [1051, 161] on input at bounding box center [1106, 159] width 167 height 17
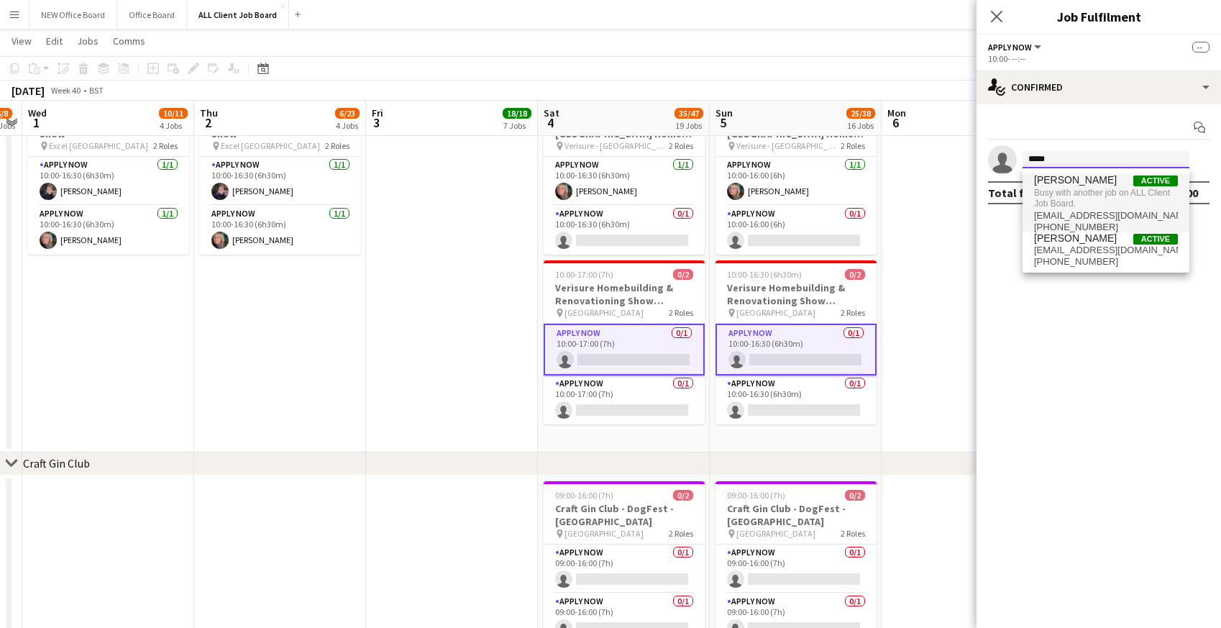
type input "*****"
click at [1044, 190] on span "Busy with another job on ALL Client Job Board." at bounding box center [1106, 198] width 144 height 24
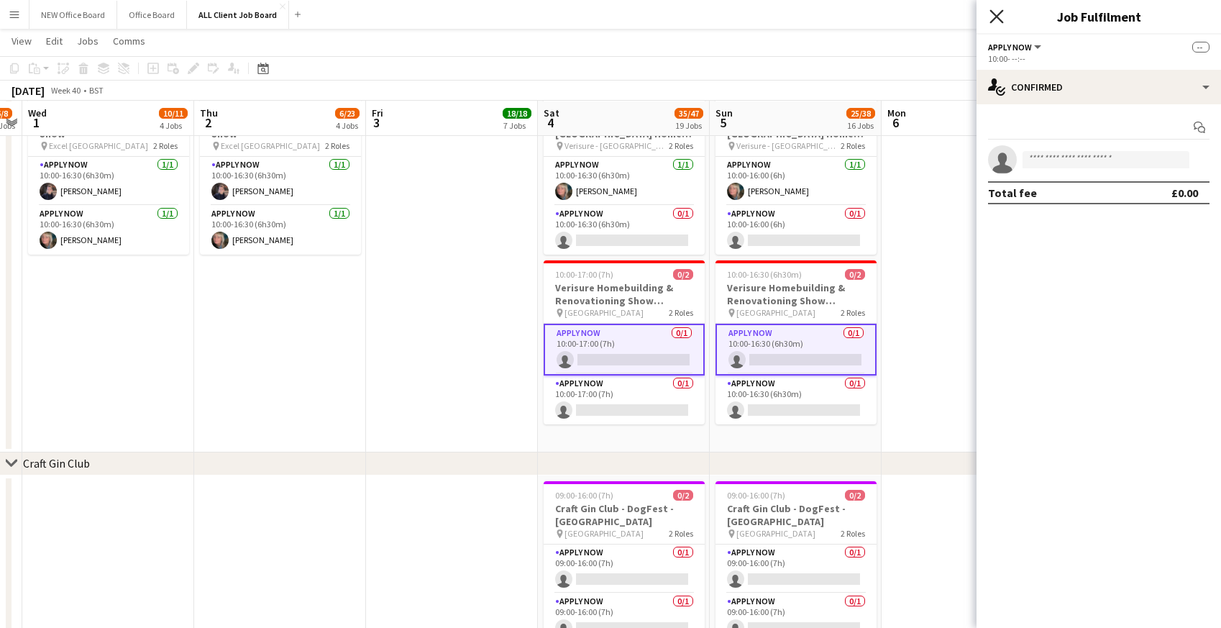
click at [995, 14] on icon at bounding box center [997, 16] width 14 height 14
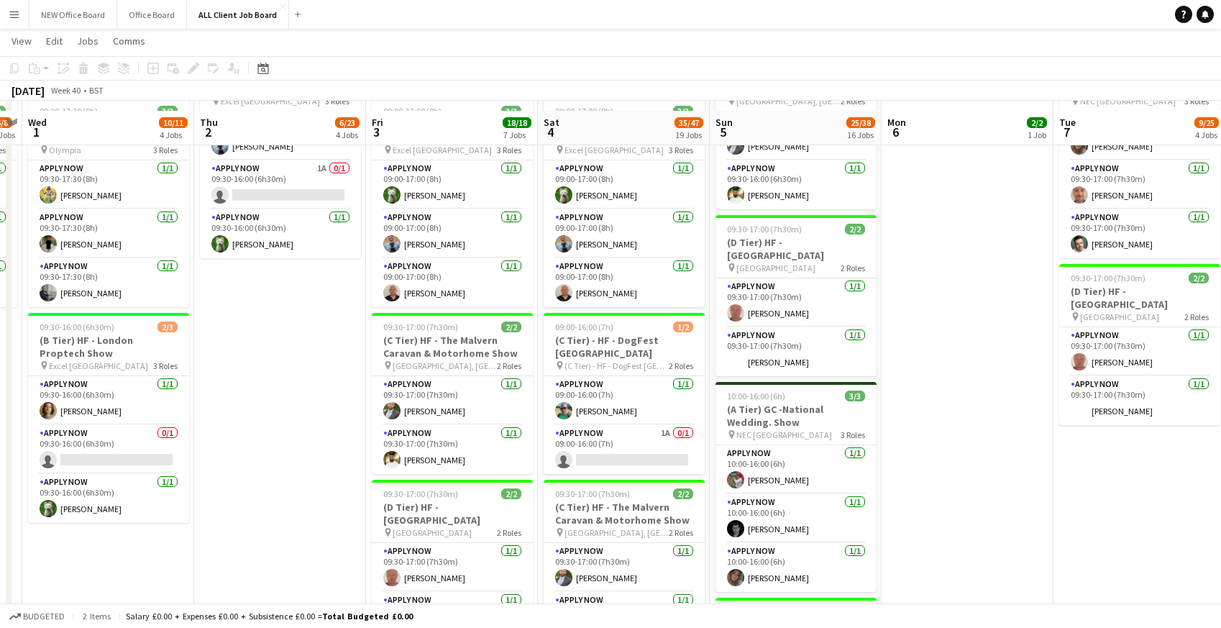
scroll to position [683, 0]
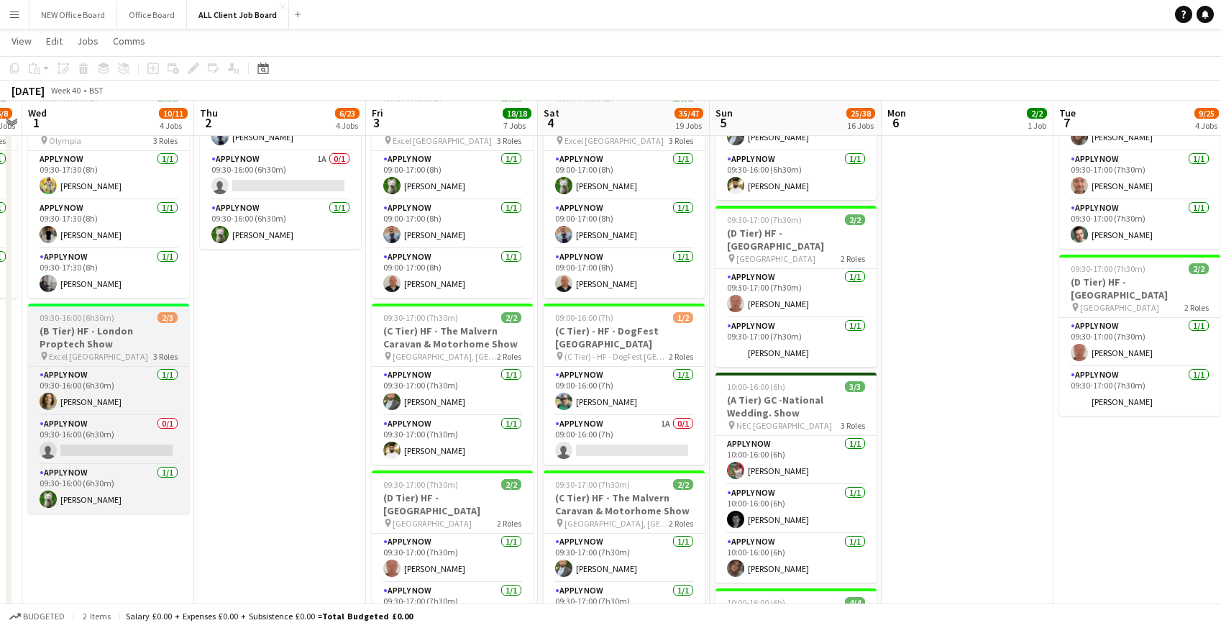
click at [41, 328] on h3 "(B Tier) HF - London Proptech Show" at bounding box center [108, 337] width 161 height 26
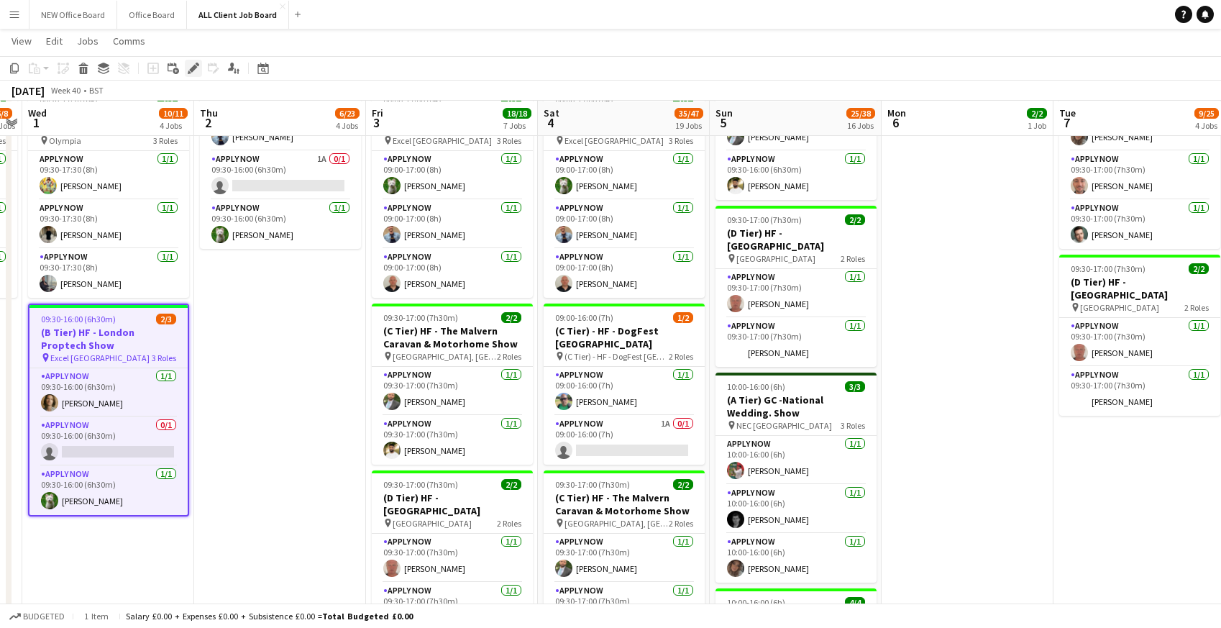
click at [195, 70] on icon "Edit" at bounding box center [194, 69] width 12 height 12
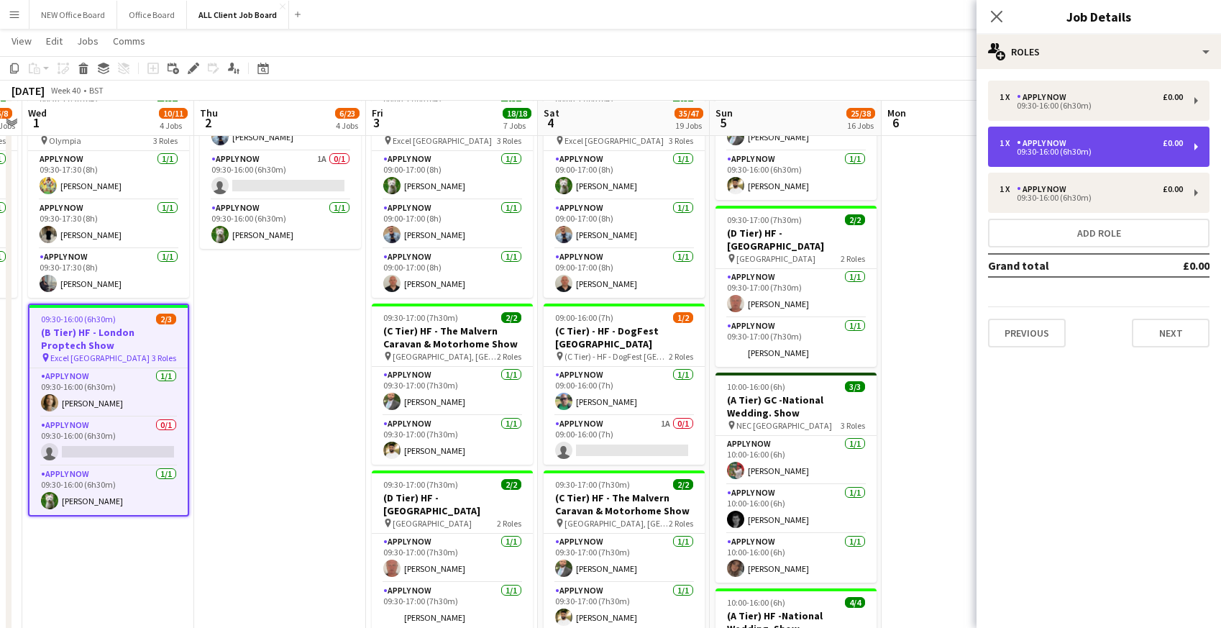
click at [1172, 145] on div "£0.00" at bounding box center [1173, 143] width 20 height 10
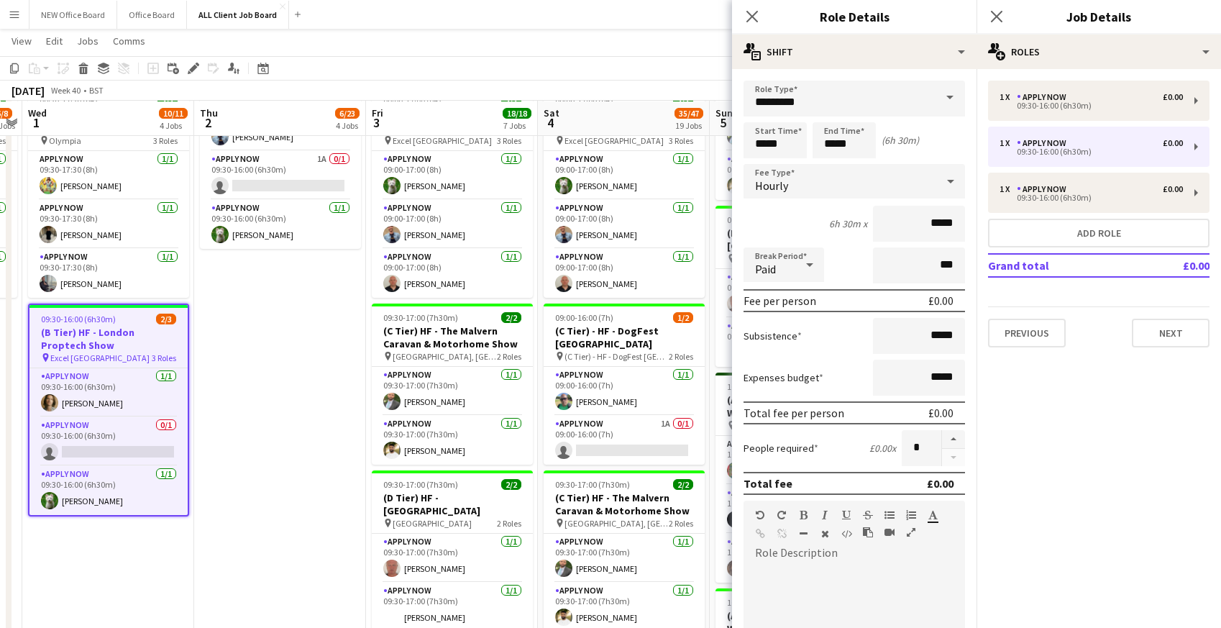
click at [944, 96] on span at bounding box center [950, 98] width 30 height 35
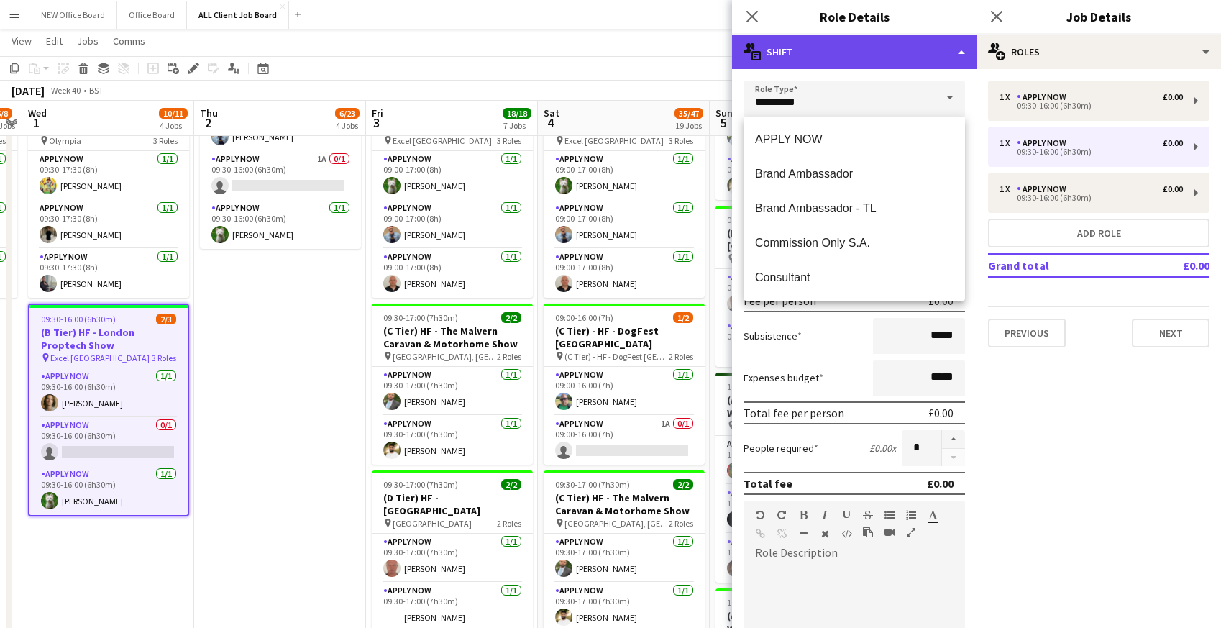
click at [903, 59] on div "multiple-actions-text Shift" at bounding box center [854, 52] width 245 height 35
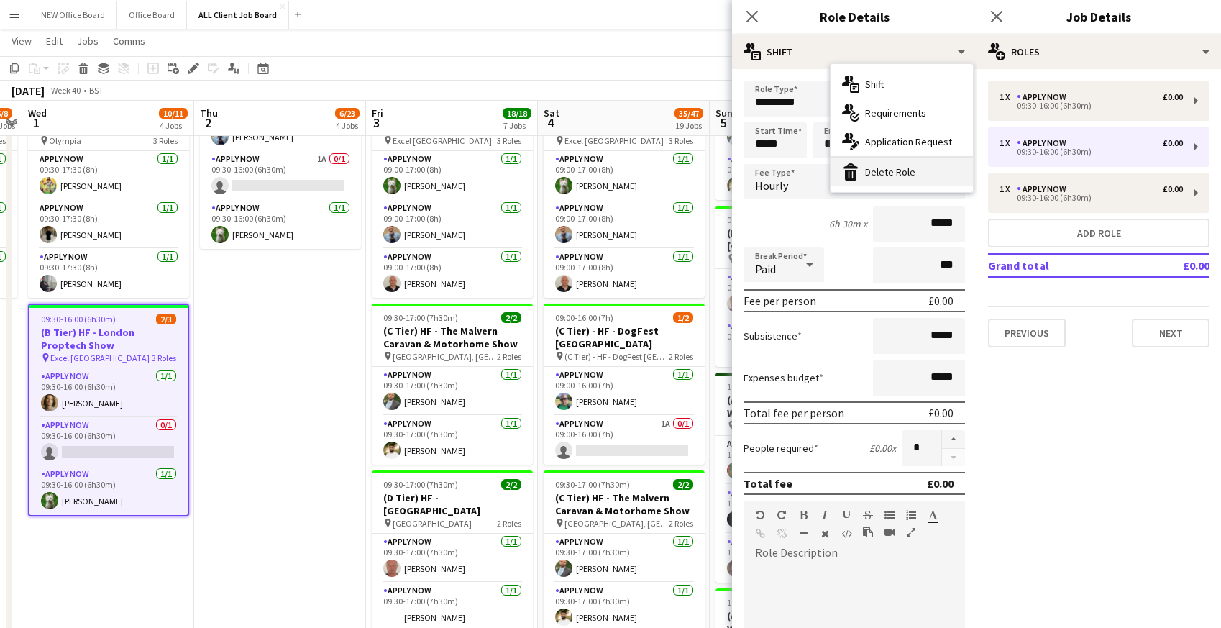
click at [870, 181] on div "bin-2 Delete Role" at bounding box center [902, 172] width 142 height 29
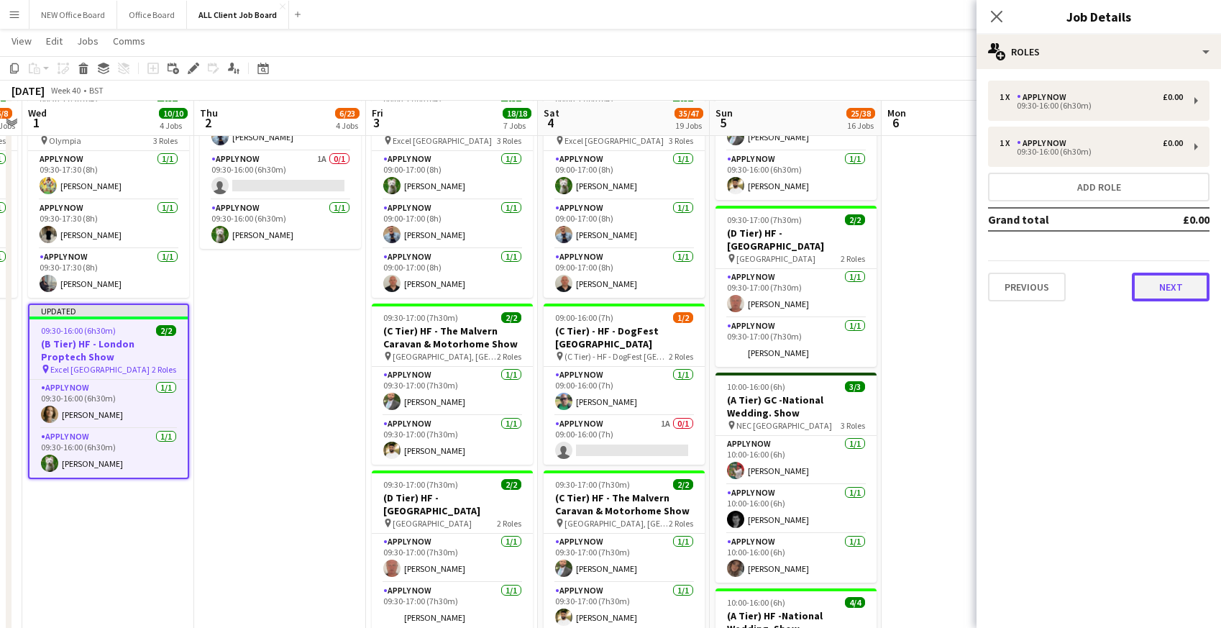
click at [1160, 288] on button "Next" at bounding box center [1171, 287] width 78 height 29
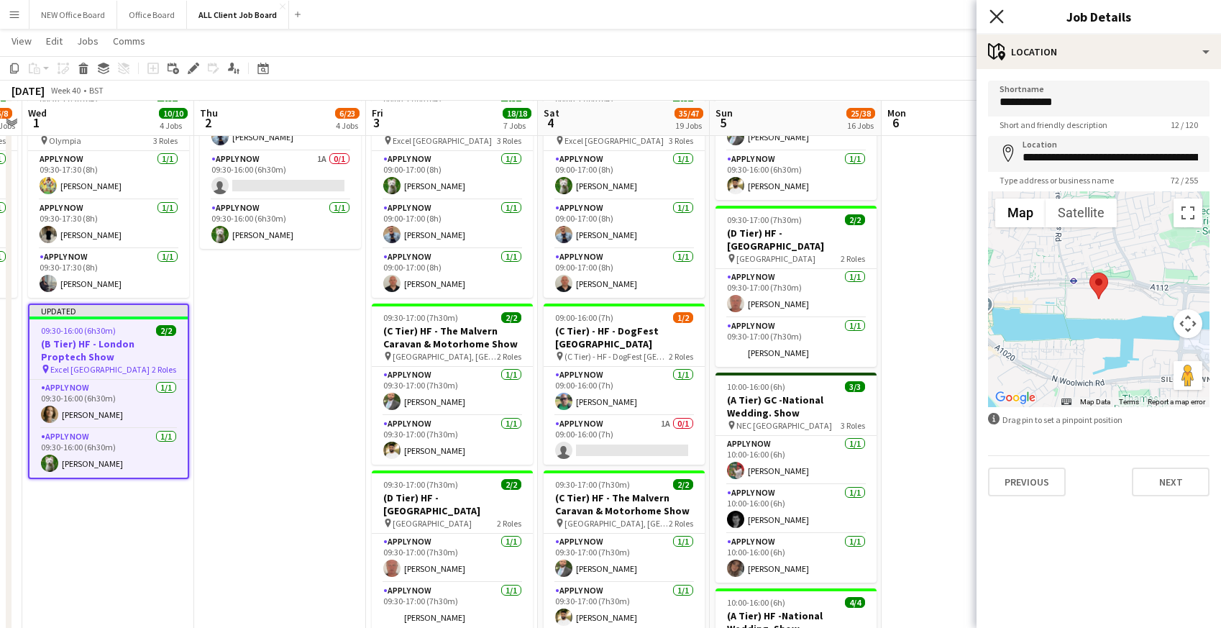
click at [1001, 17] on icon "Close pop-in" at bounding box center [997, 16] width 14 height 14
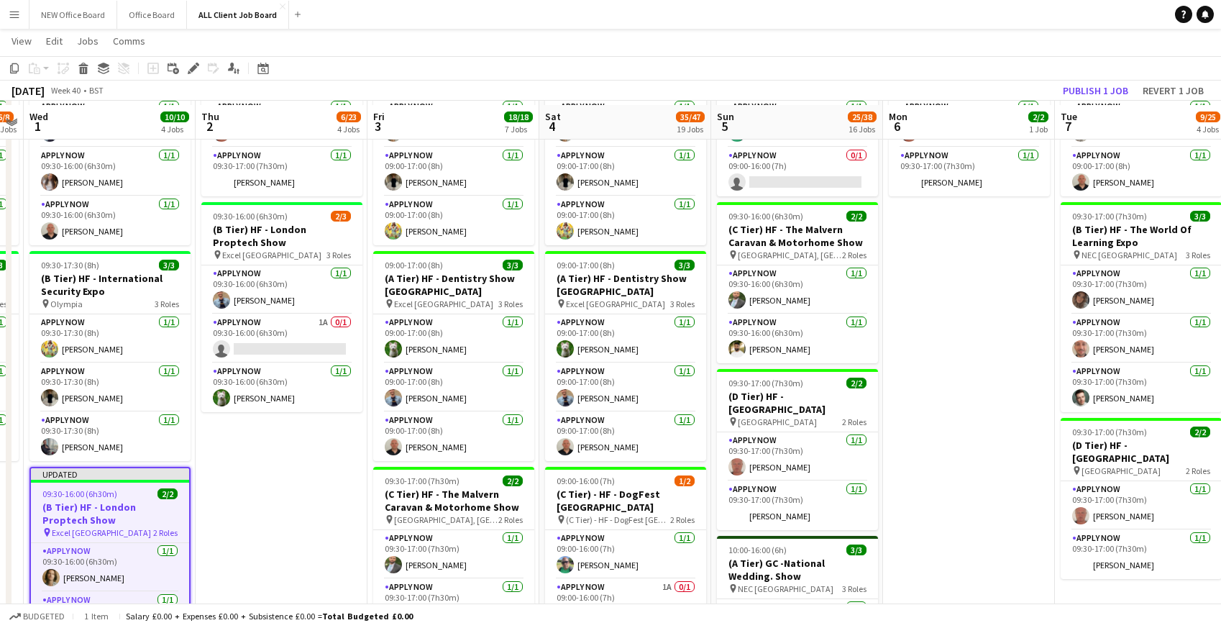
scroll to position [522, 0]
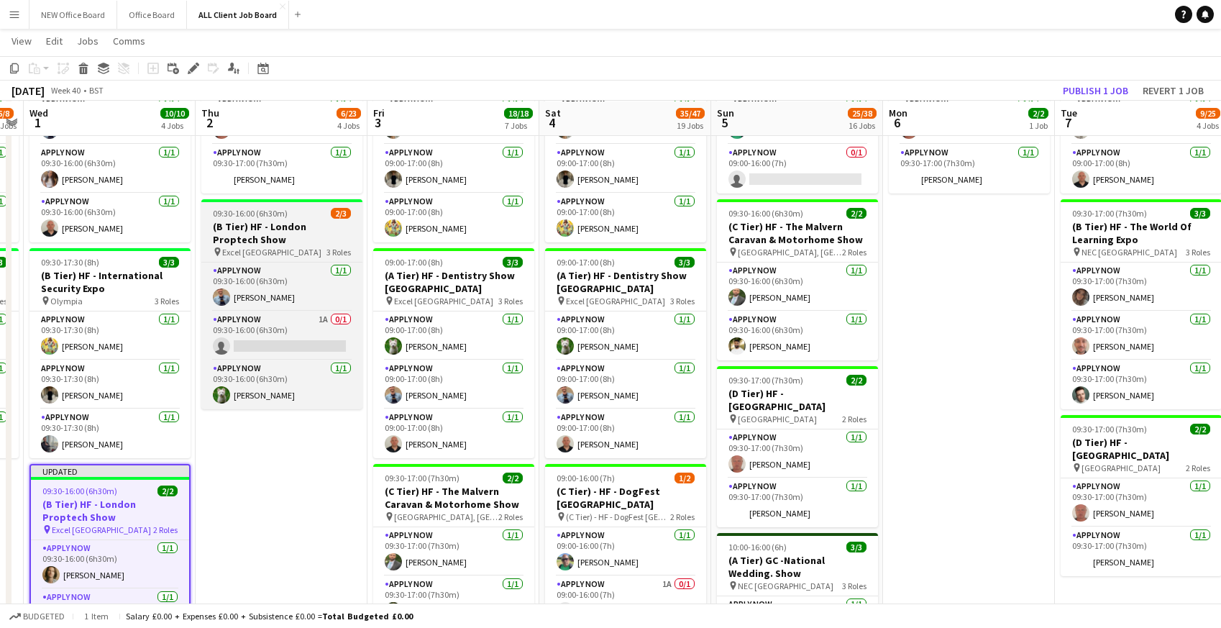
click at [252, 228] on h3 "(B Tier) HF - London Proptech Show" at bounding box center [281, 233] width 161 height 26
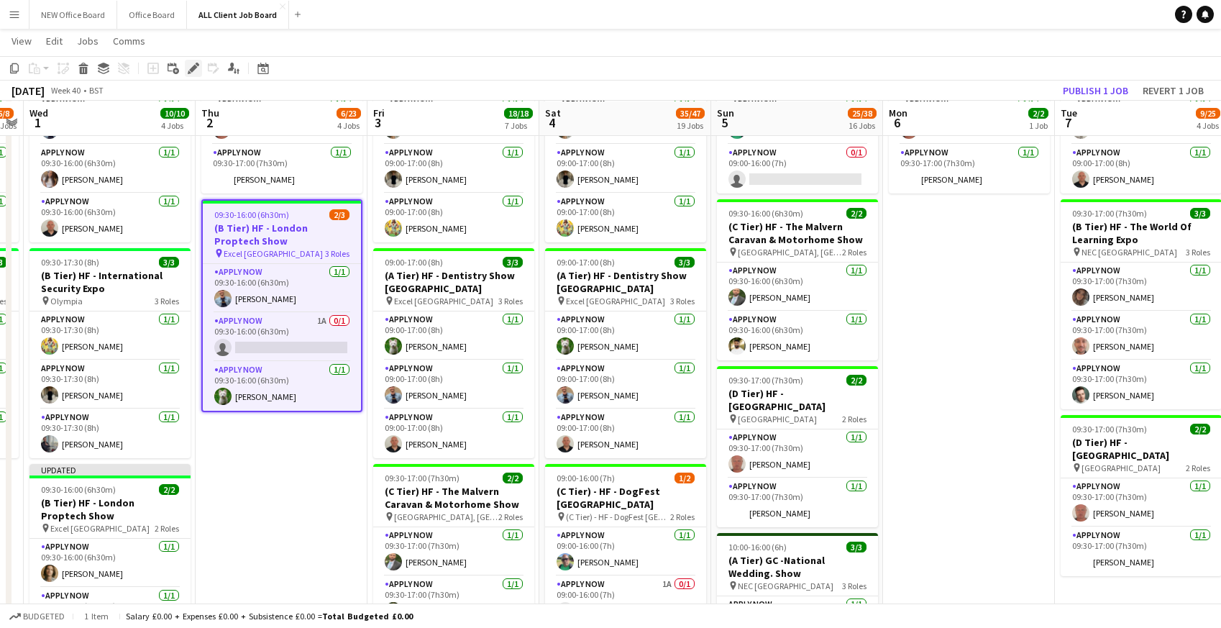
click at [189, 73] on icon at bounding box center [190, 72] width 4 height 4
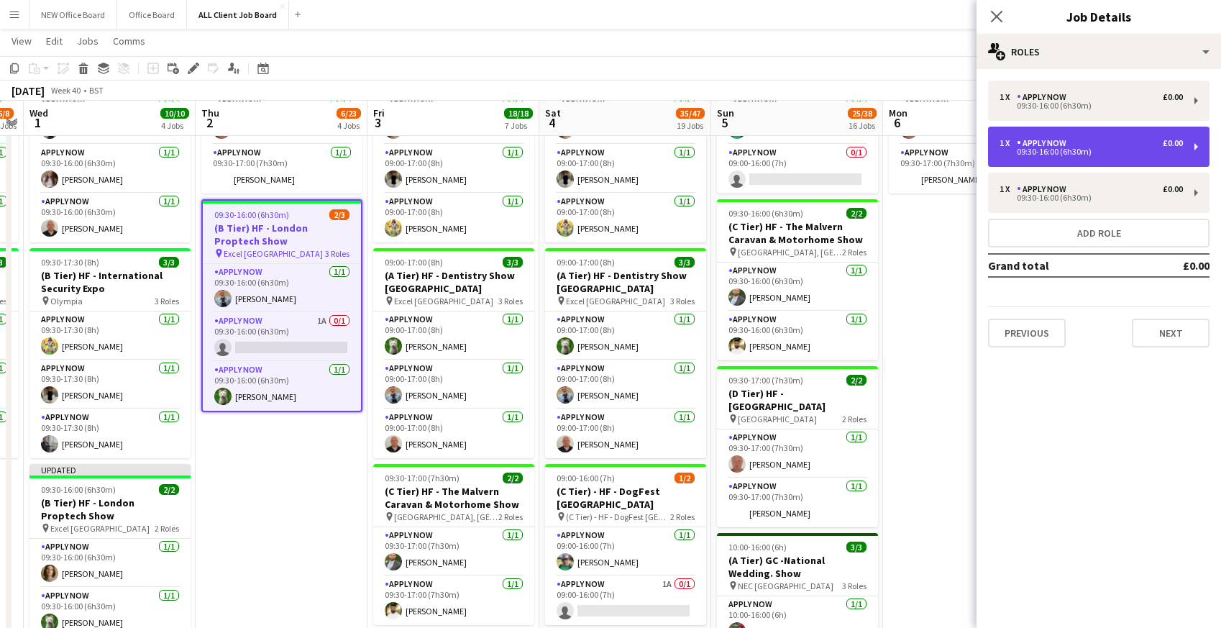
click at [1023, 145] on div "APPLY NOW" at bounding box center [1044, 143] width 55 height 10
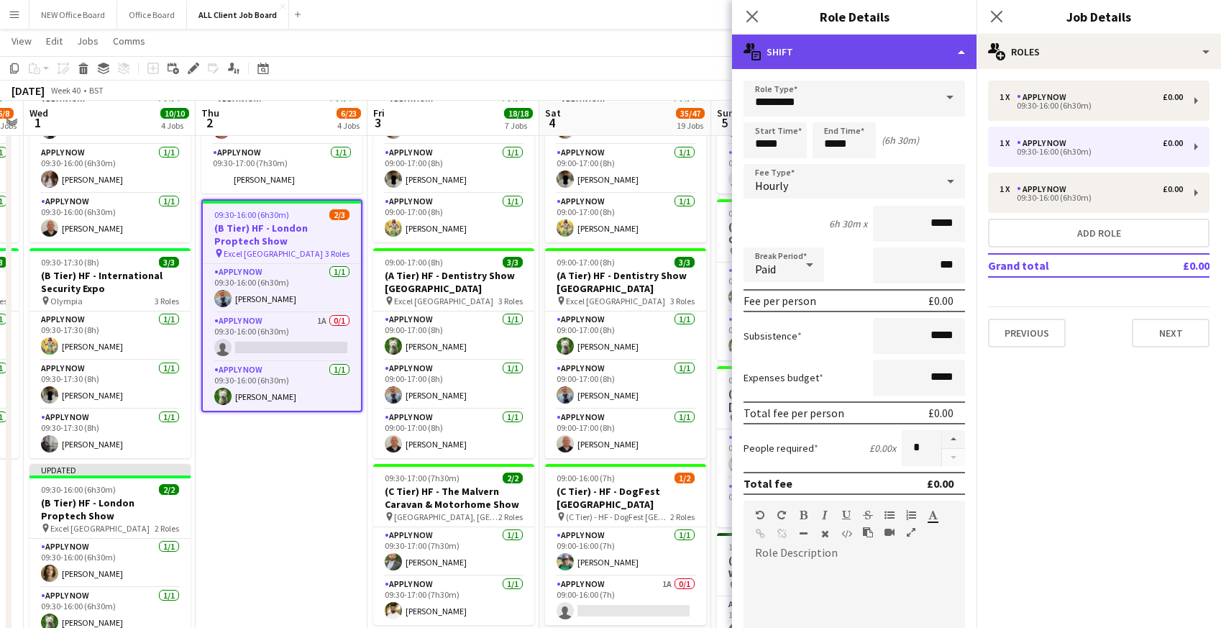
click at [885, 45] on div "multiple-actions-text Shift" at bounding box center [854, 52] width 245 height 35
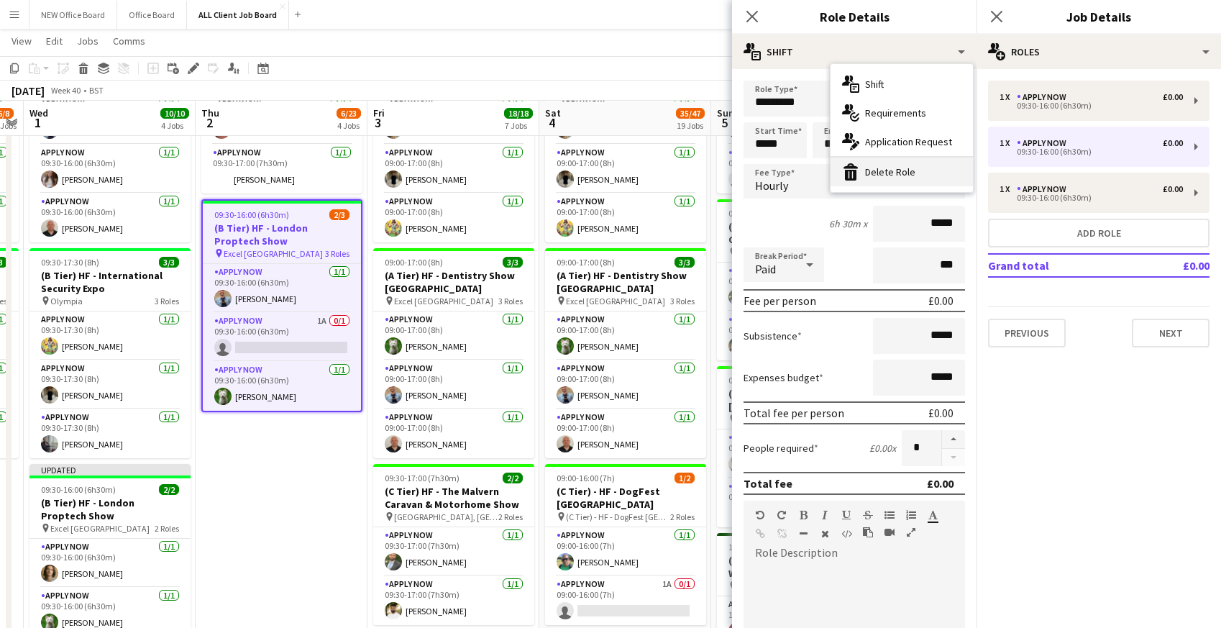
click at [904, 172] on div "bin-2 Delete Role" at bounding box center [902, 172] width 142 height 29
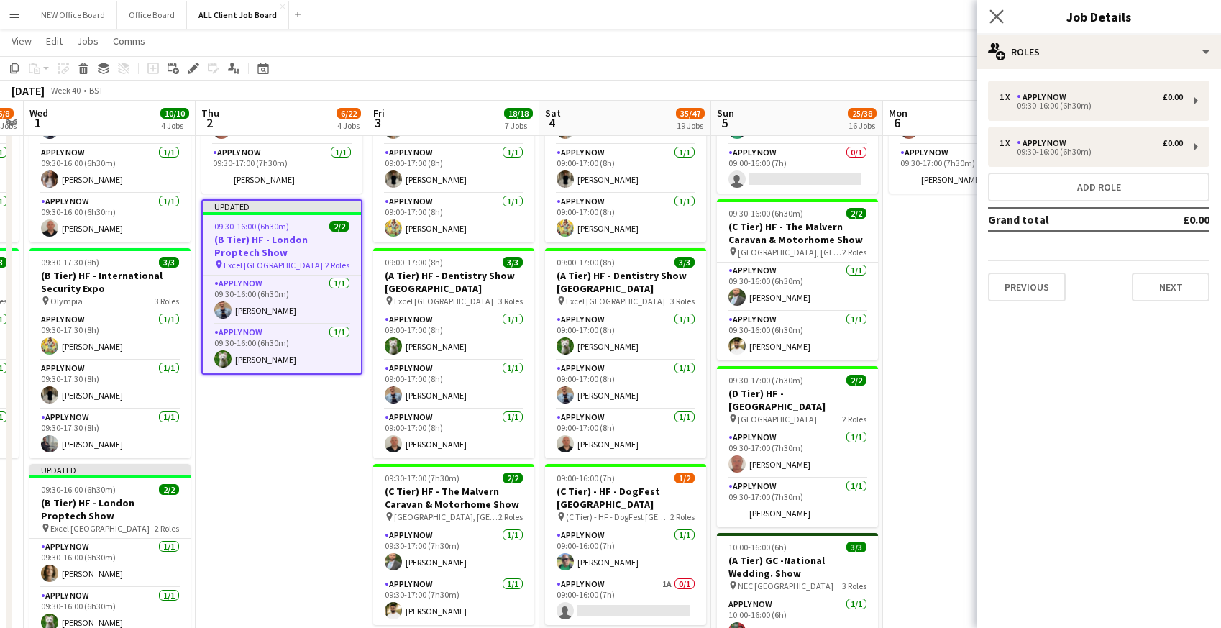
click at [1004, 16] on app-icon "Close pop-in" at bounding box center [997, 16] width 21 height 21
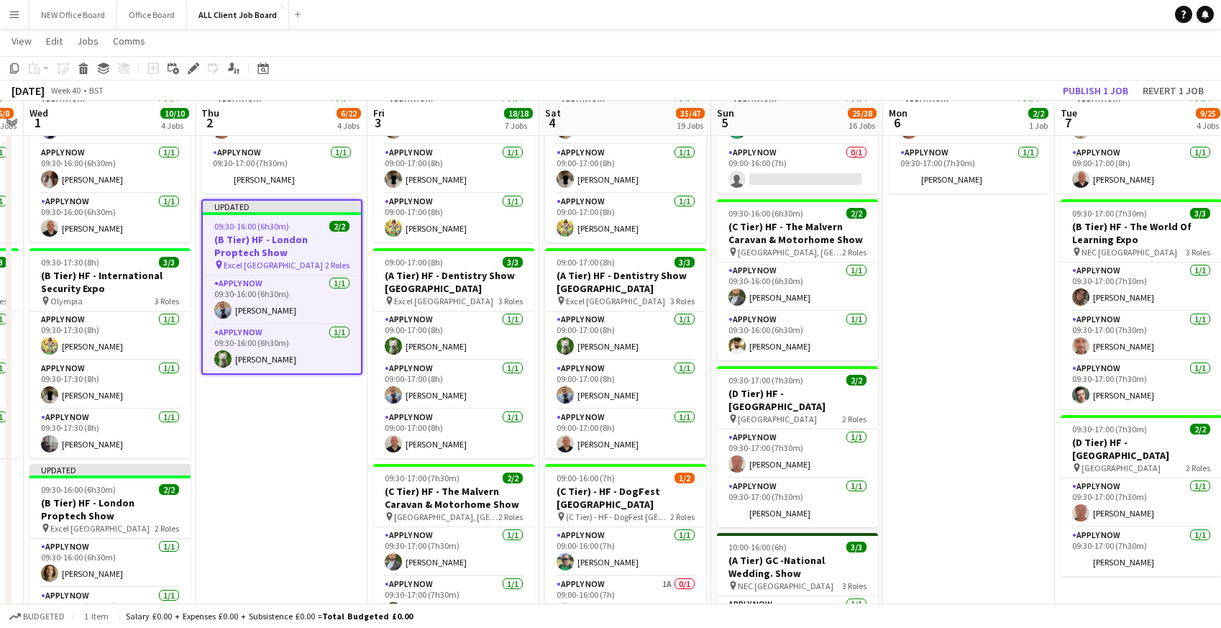
click at [1011, 45] on app-page-menu "View Day view expanded Day view collapsed Month view Date picker Jump to [DATE]…" at bounding box center [610, 42] width 1221 height 27
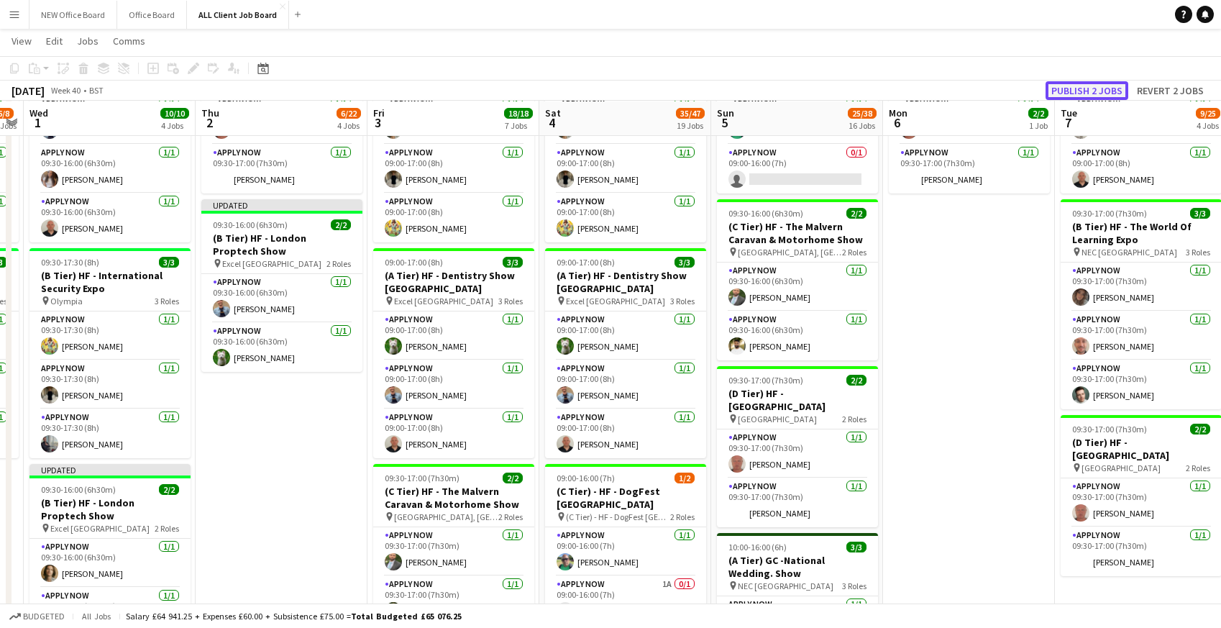
click at [1076, 91] on button "Publish 2 jobs" at bounding box center [1087, 90] width 83 height 19
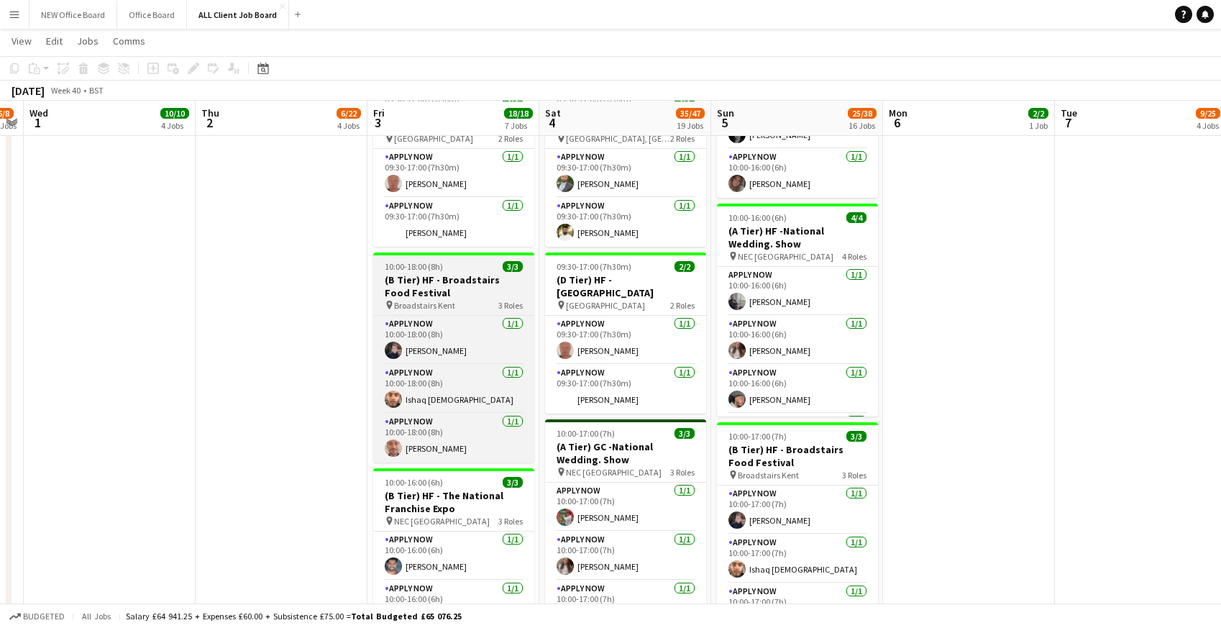
scroll to position [1078, 0]
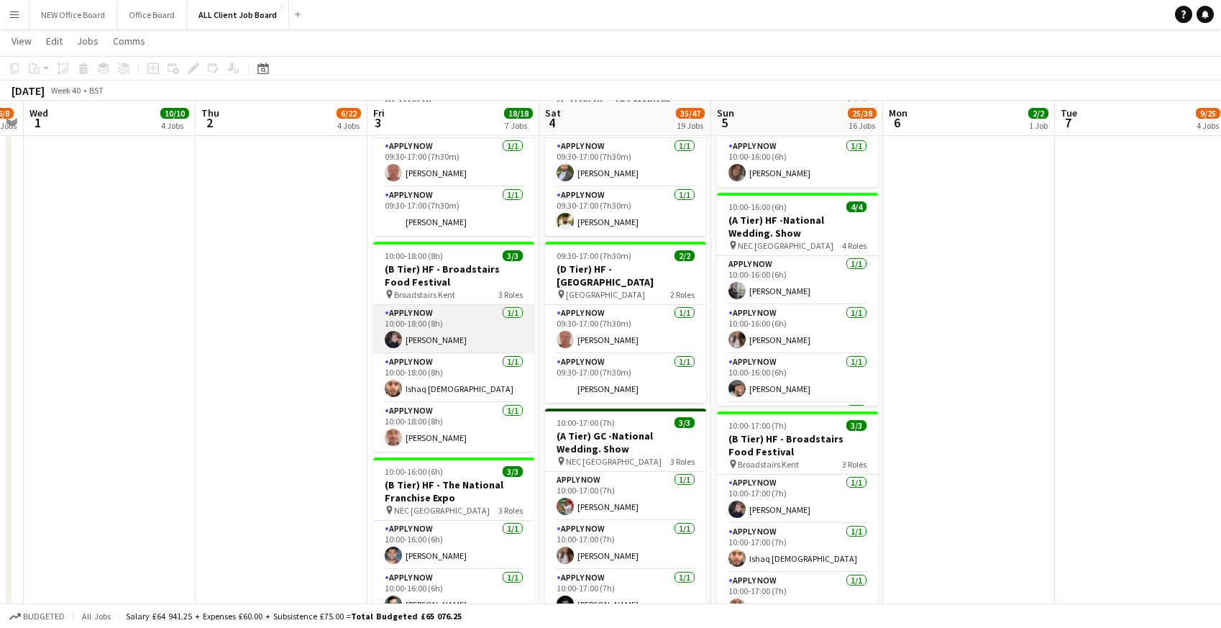
click at [421, 324] on app-card-role "APPLY NOW [DATE] 10:00-18:00 (8h) [PERSON_NAME]" at bounding box center [453, 329] width 161 height 49
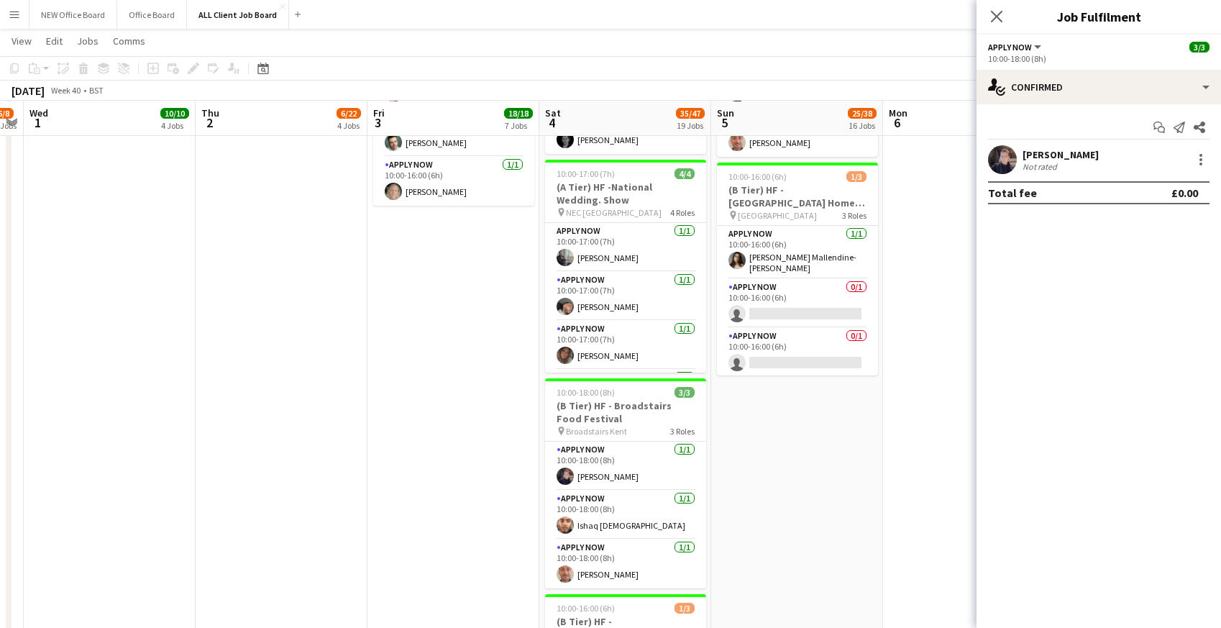
scroll to position [46, 0]
click at [580, 460] on app-card-role "APPLY NOW [DATE] 10:00-18:00 (8h) [PERSON_NAME]" at bounding box center [625, 466] width 161 height 49
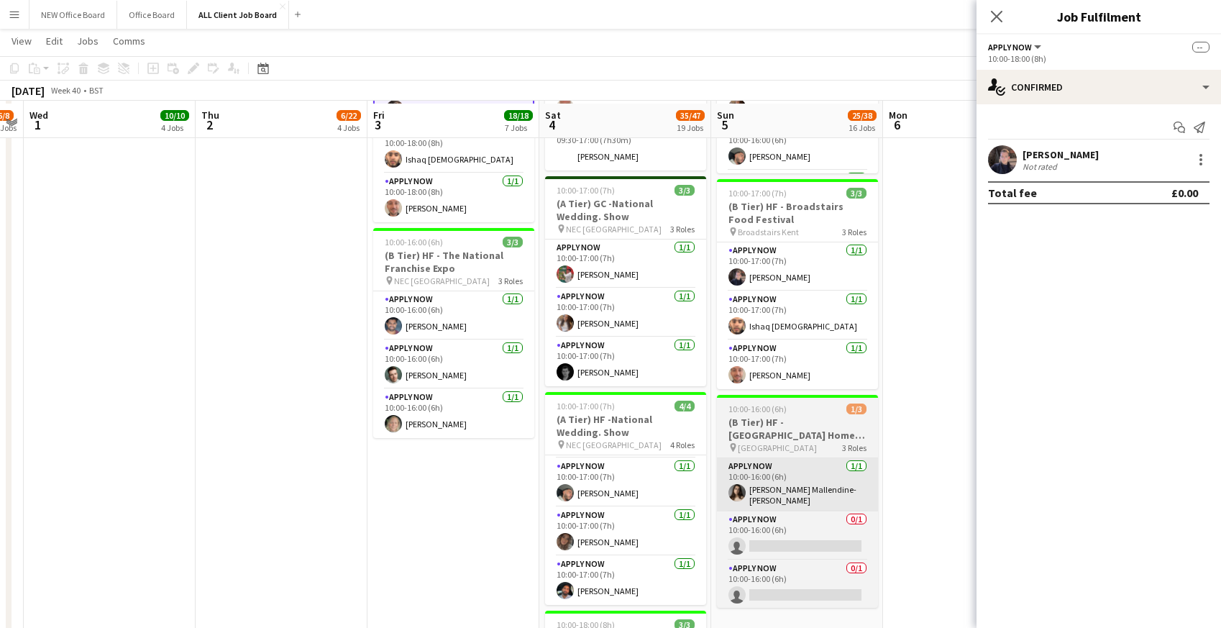
scroll to position [1308, 0]
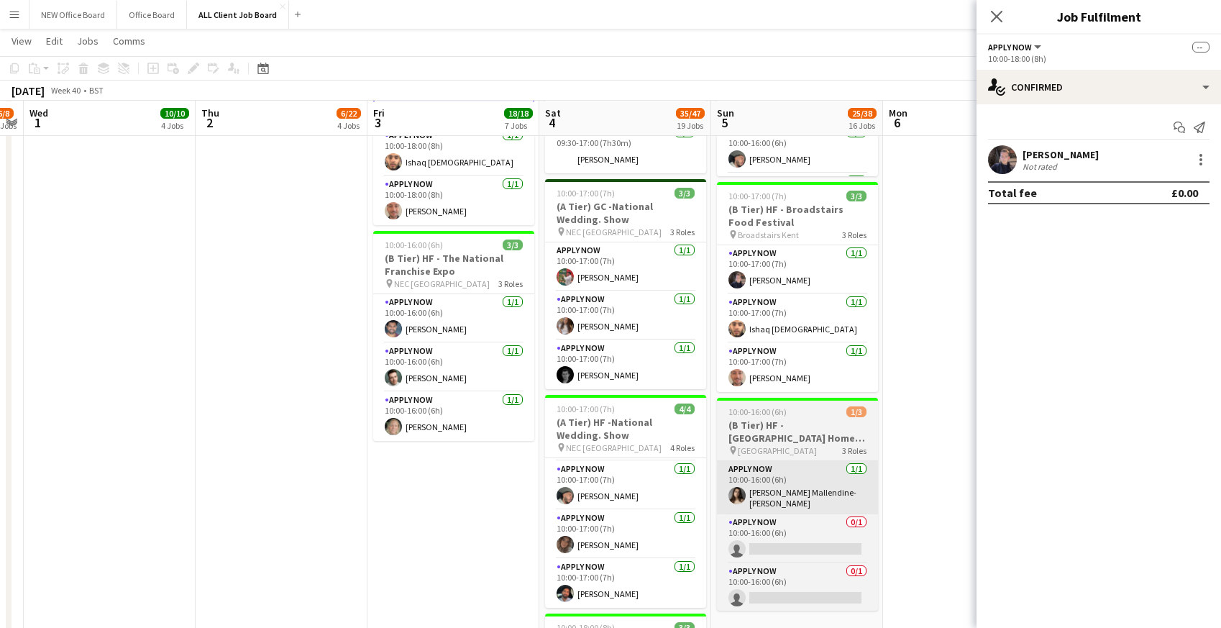
click at [742, 263] on app-card-role "APPLY NOW [DATE] 10:00-17:00 (7h) [PERSON_NAME]" at bounding box center [797, 269] width 161 height 49
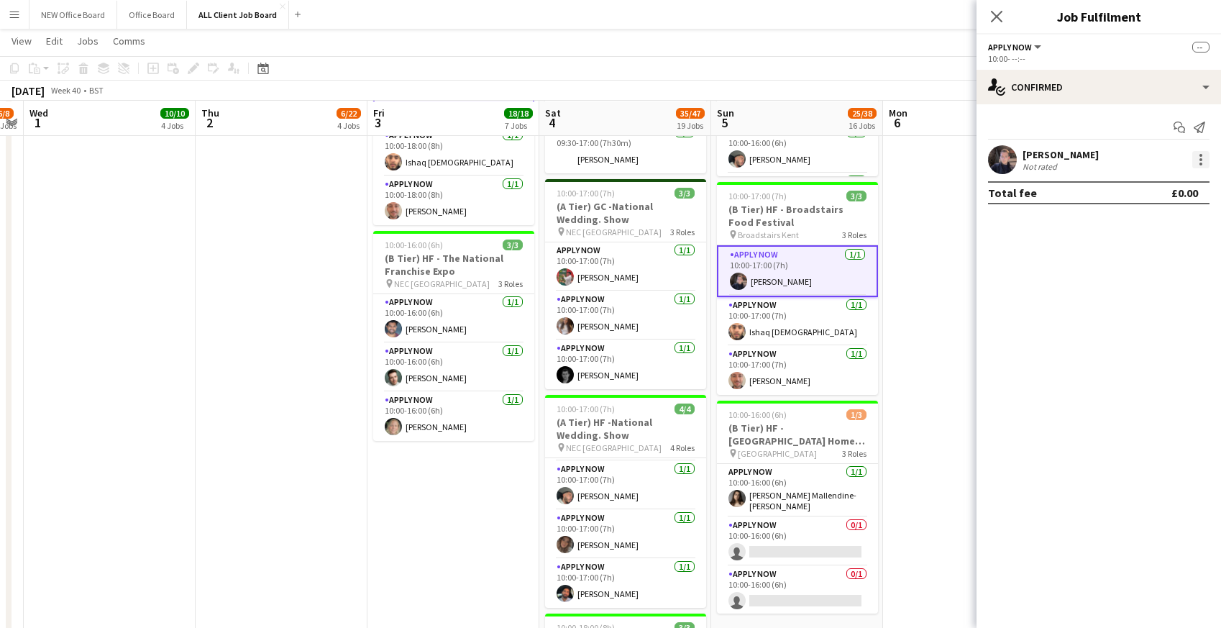
click at [1200, 163] on div at bounding box center [1201, 164] width 3 height 3
click at [1130, 281] on button "Remove" at bounding box center [1154, 290] width 112 height 35
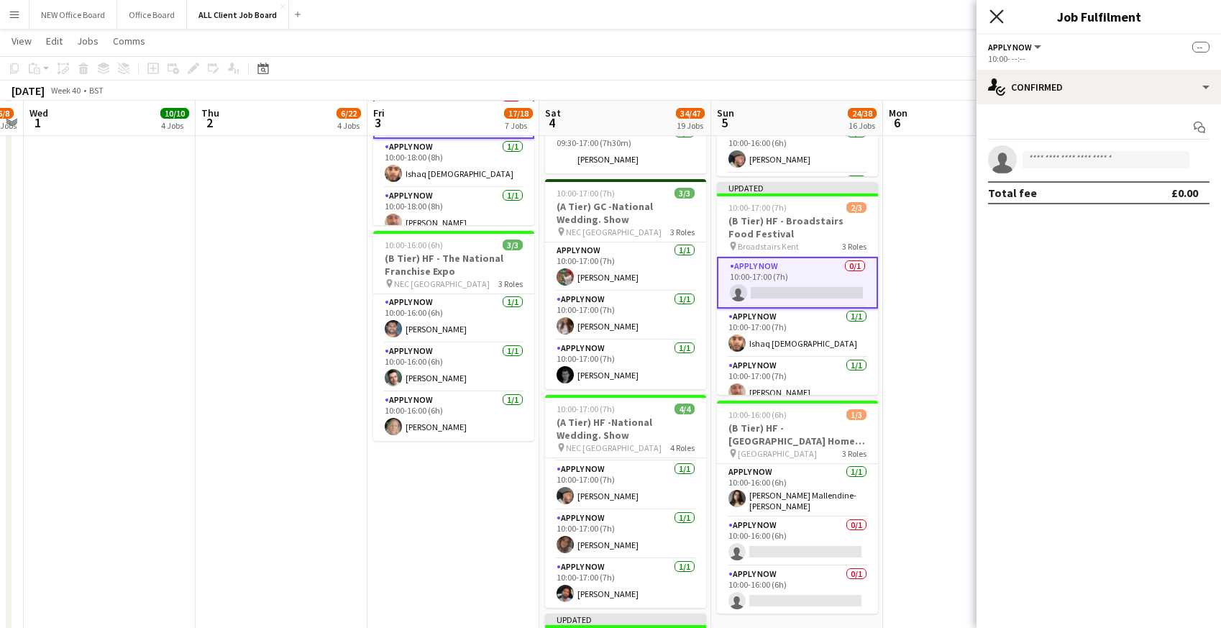
click at [1000, 13] on icon at bounding box center [997, 16] width 14 height 14
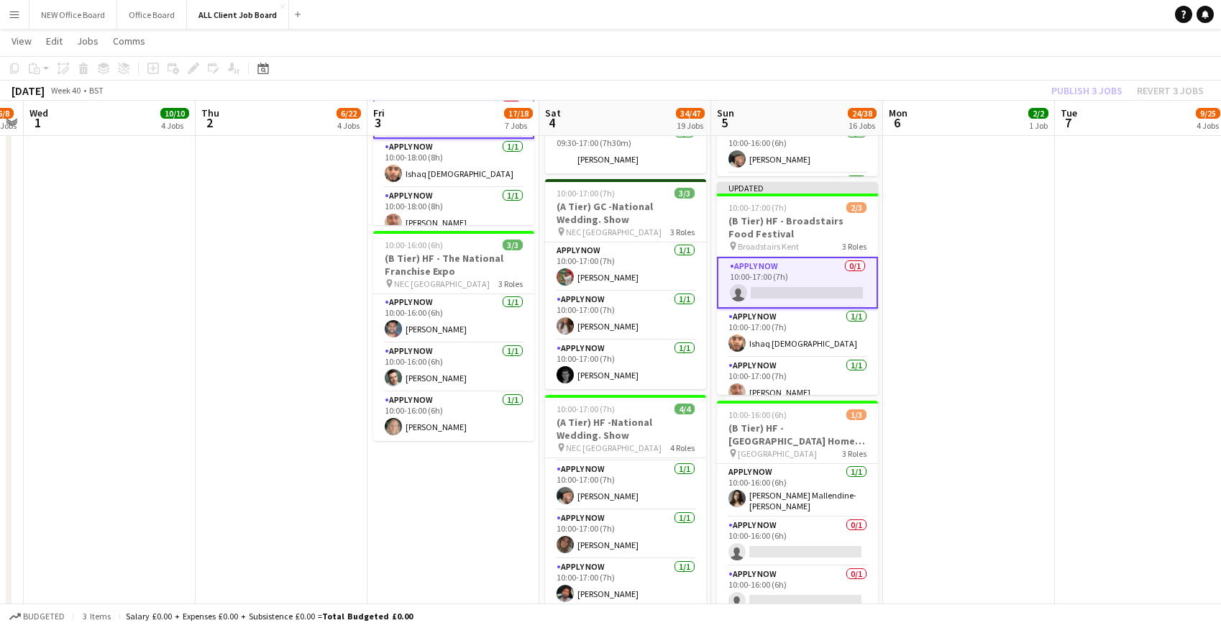
click at [983, 12] on app-navbar "Menu Boards Boards Boards All jobs Status Workforce Workforce My Workforce Recr…" at bounding box center [610, 14] width 1221 height 29
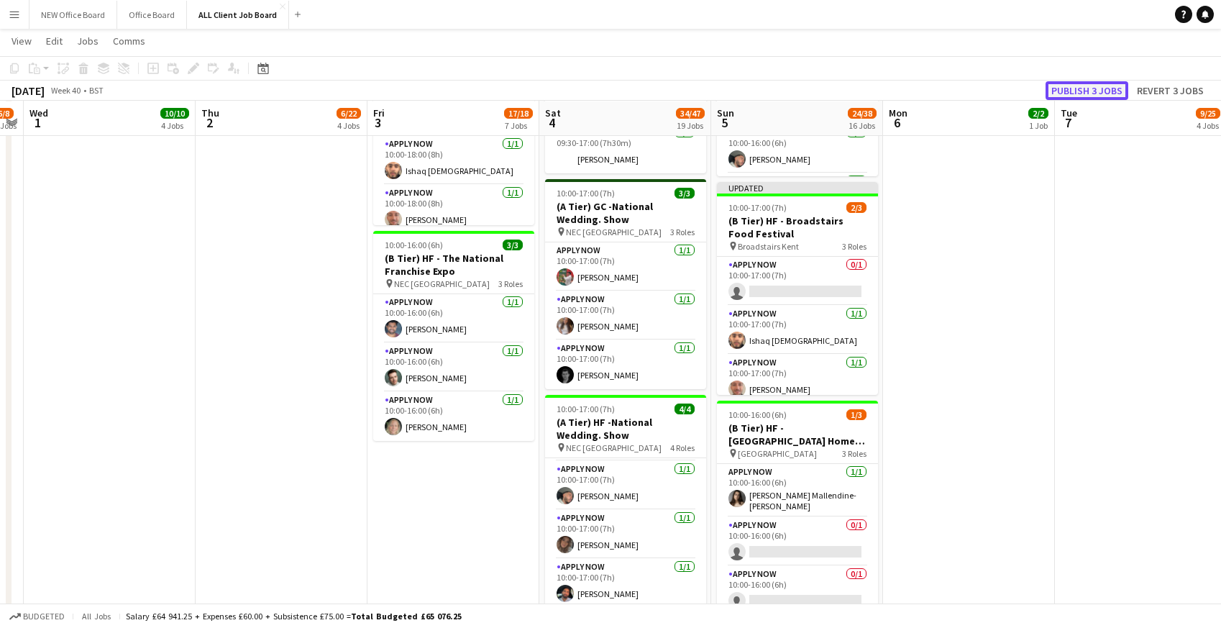
click at [1087, 92] on button "Publish 3 jobs" at bounding box center [1087, 90] width 83 height 19
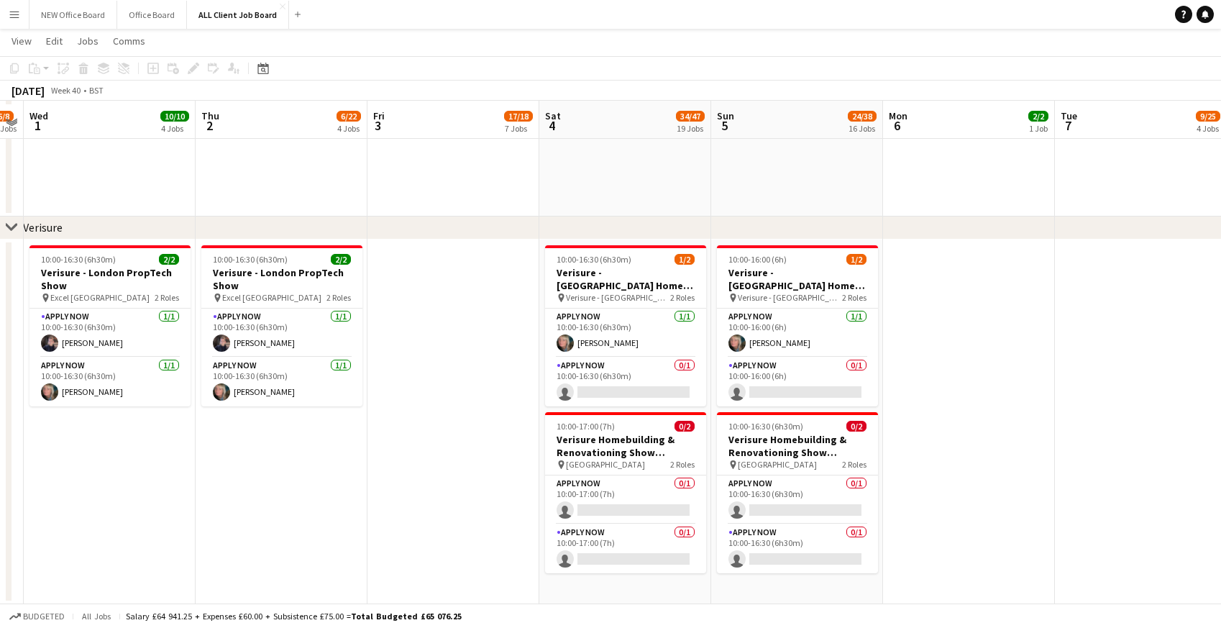
scroll to position [3679, 0]
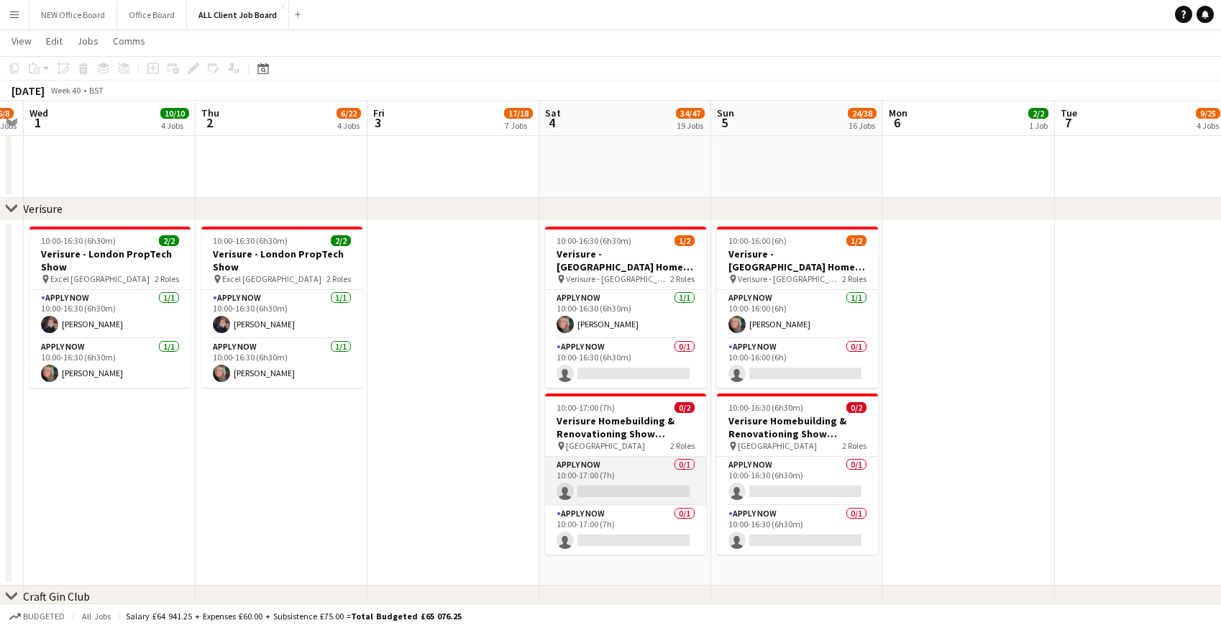
click at [578, 474] on app-card-role "APPLY NOW 0/1 10:00-17:00 (7h) single-neutral-actions" at bounding box center [625, 481] width 161 height 49
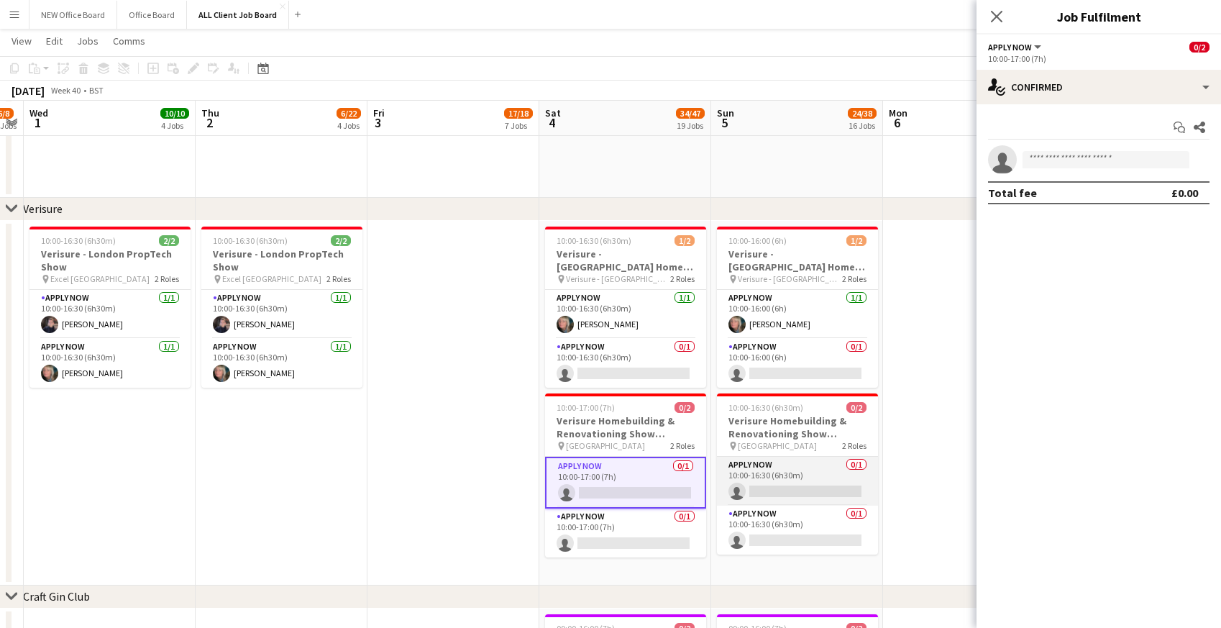
click at [774, 473] on app-card-role "APPLY NOW 0/1 10:00-16:30 (6h30m) single-neutral-actions" at bounding box center [797, 481] width 161 height 49
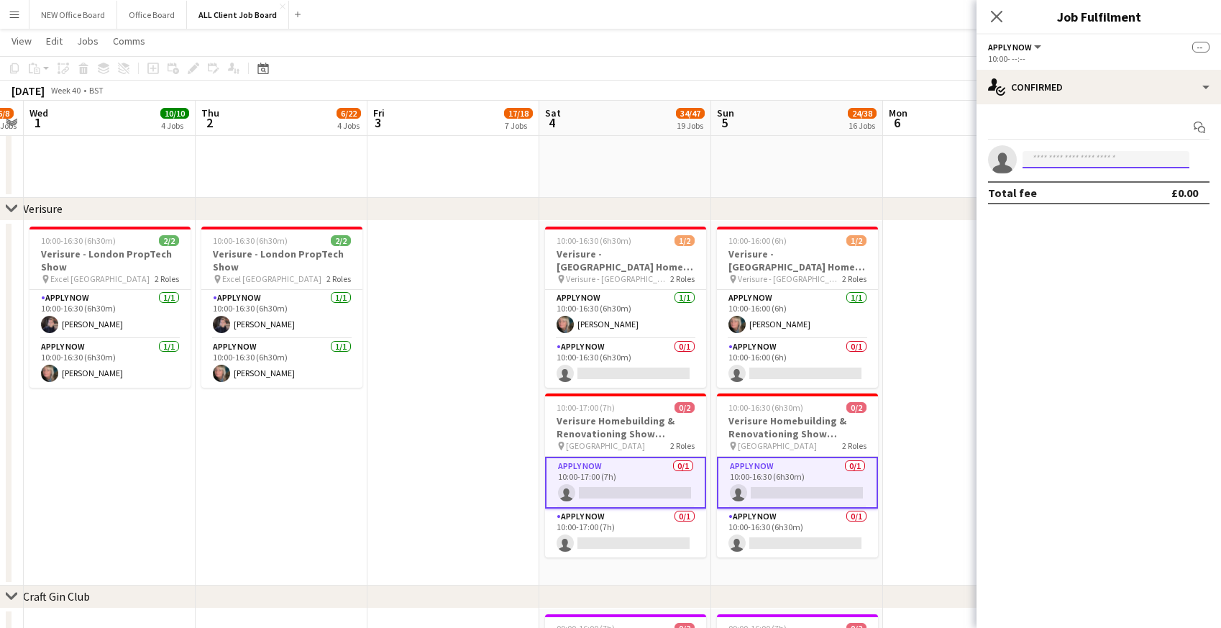
click at [1039, 163] on input at bounding box center [1106, 159] width 167 height 17
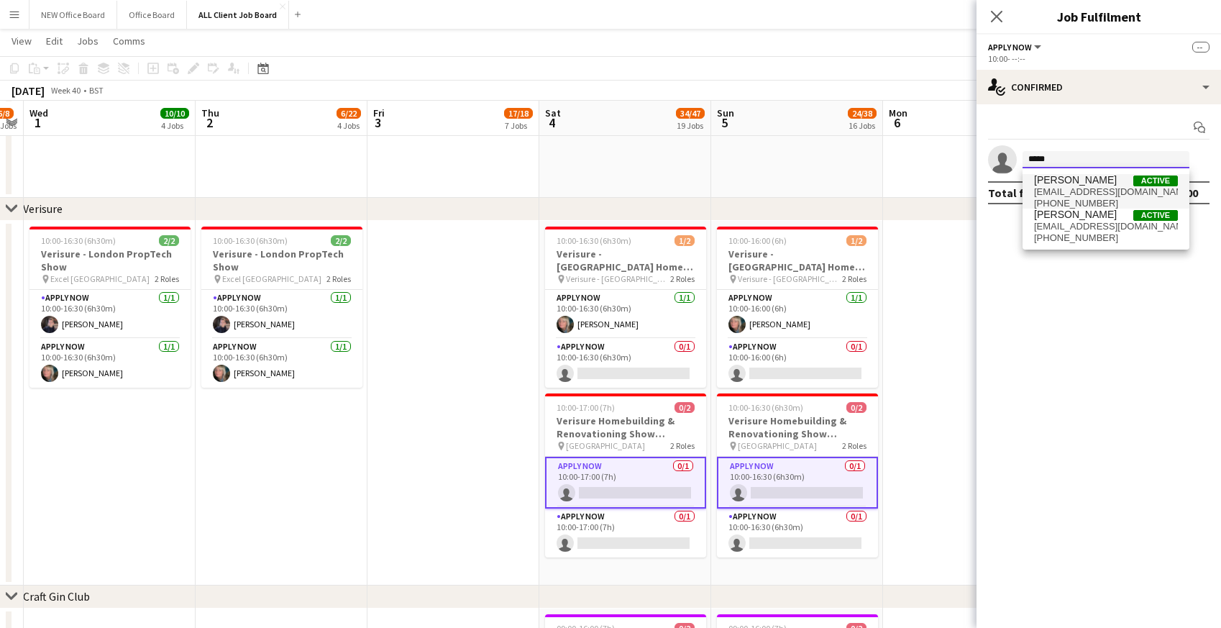
type input "*****"
click at [1050, 188] on span "[EMAIL_ADDRESS][DOMAIN_NAME]" at bounding box center [1106, 192] width 144 height 12
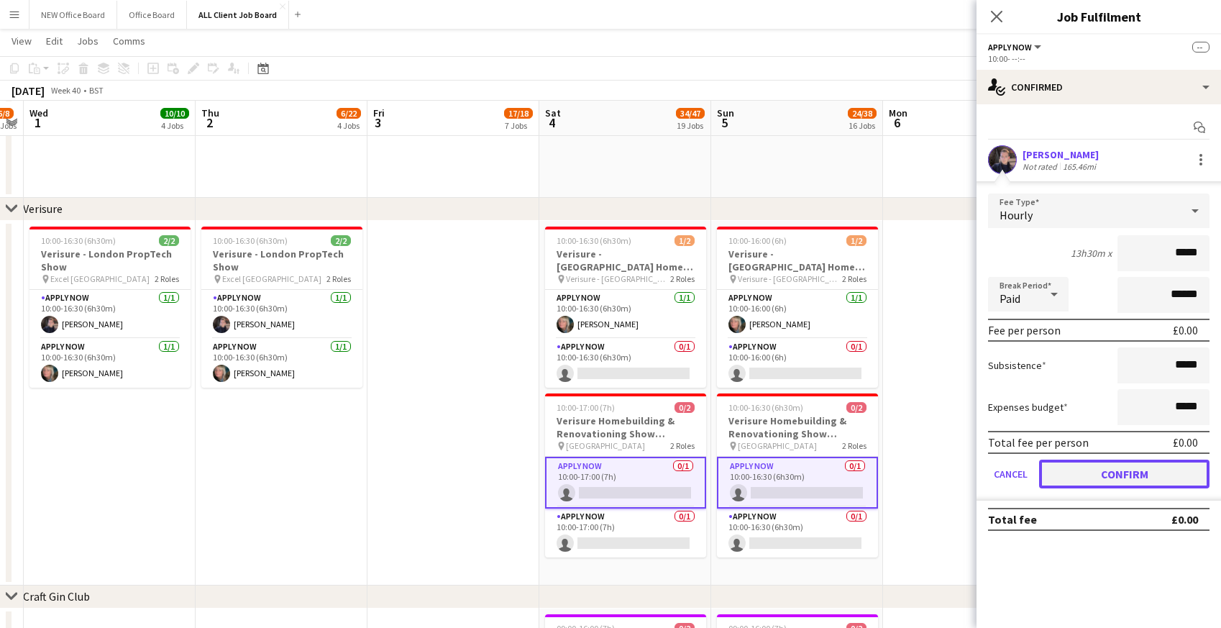
click at [1105, 473] on button "Confirm" at bounding box center [1124, 474] width 170 height 29
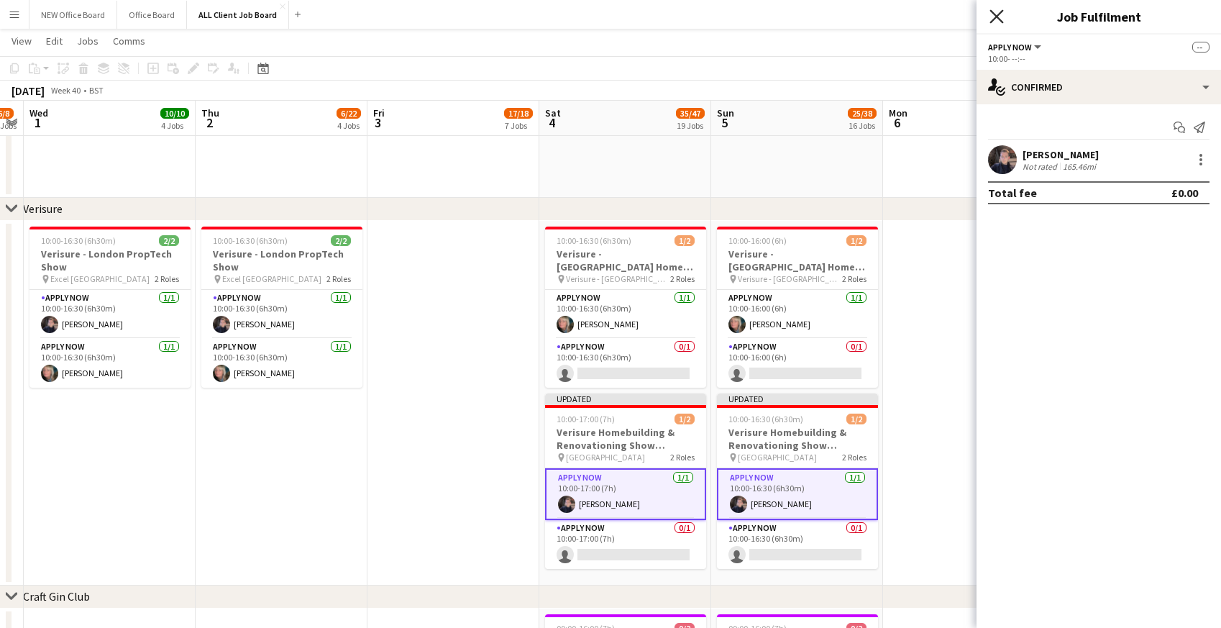
click at [998, 14] on icon at bounding box center [997, 16] width 14 height 14
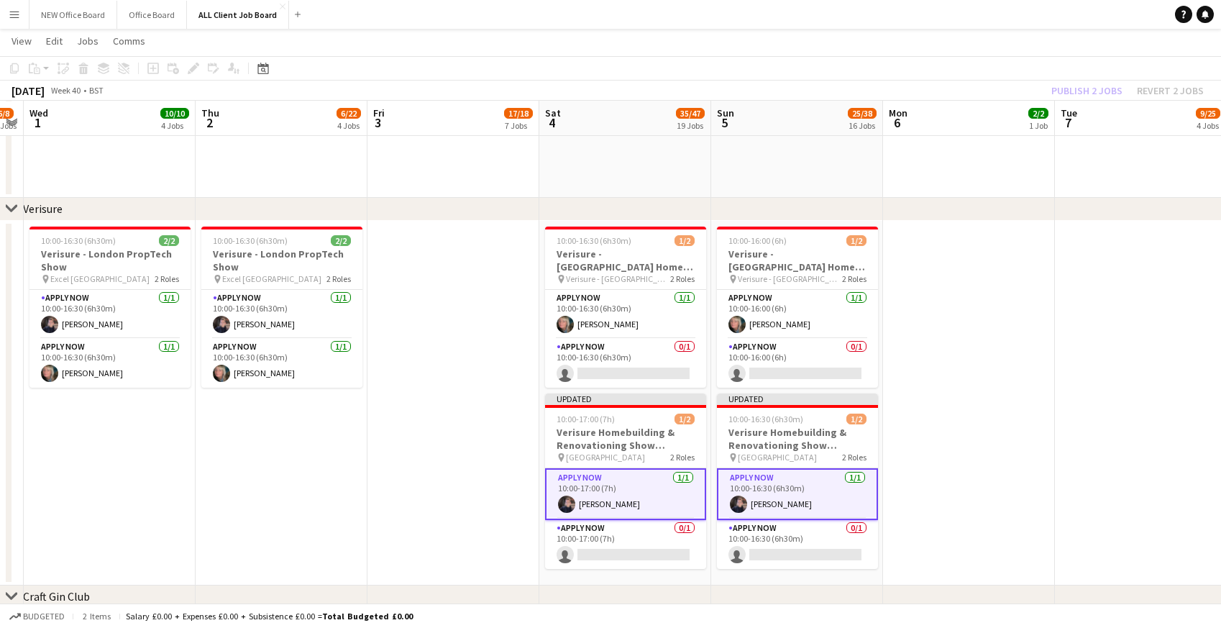
click at [970, 17] on app-navbar "Menu Boards Boards Boards All jobs Status Workforce Workforce My Workforce Recr…" at bounding box center [610, 14] width 1221 height 29
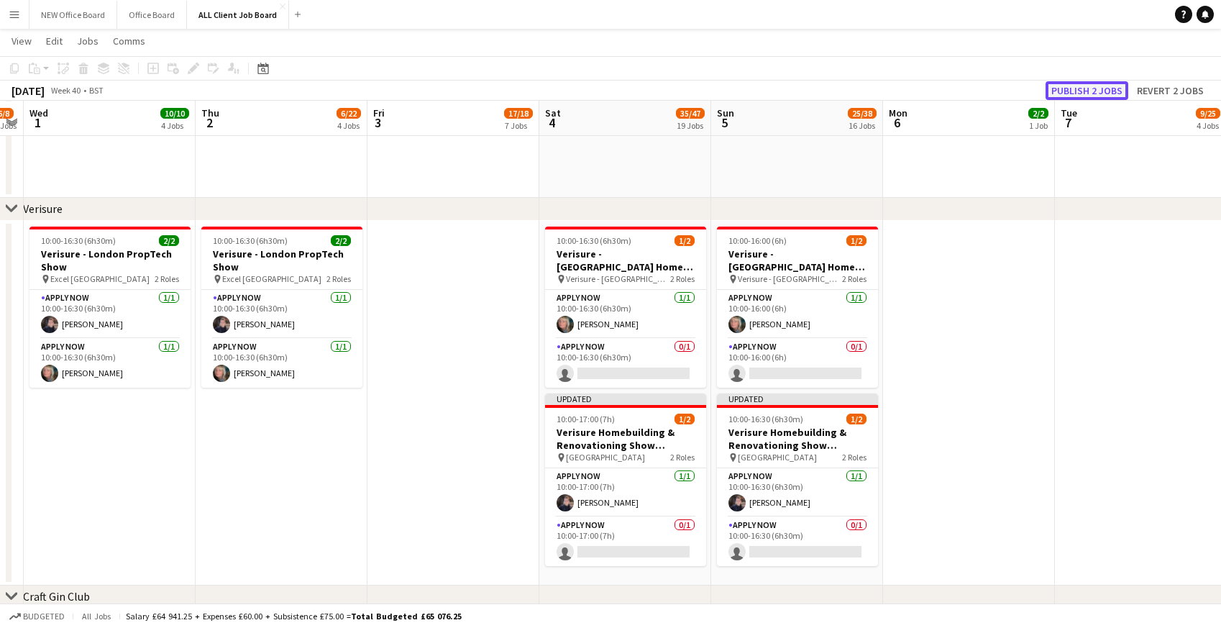
click at [1074, 97] on button "Publish 2 jobs" at bounding box center [1087, 90] width 83 height 19
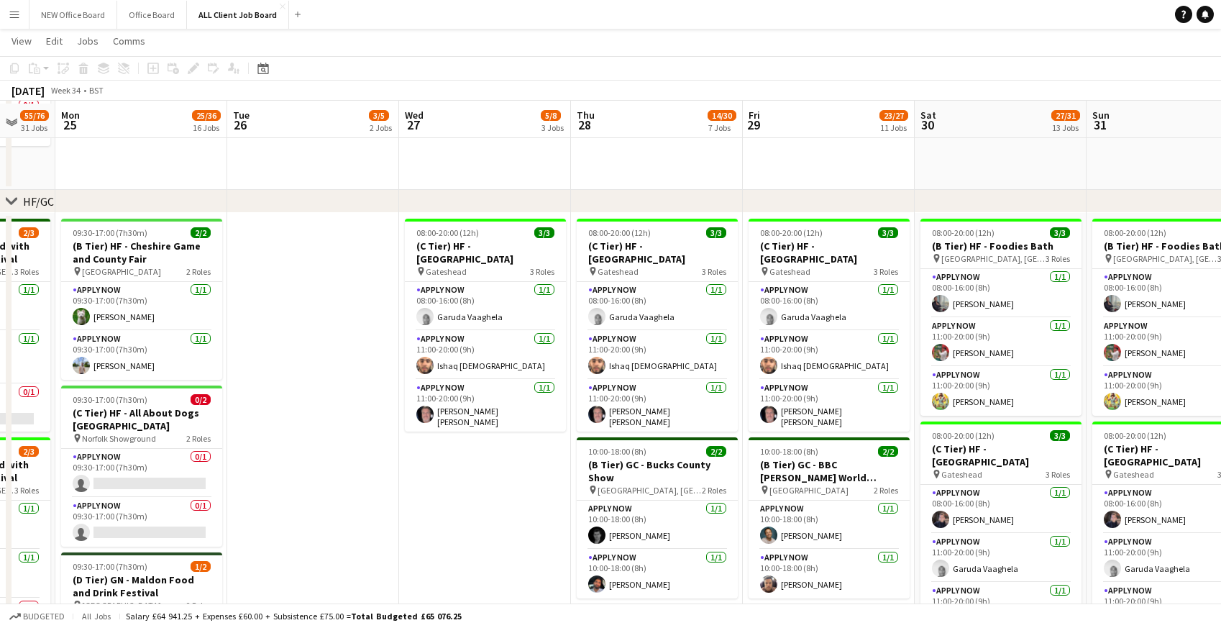
scroll to position [387, 0]
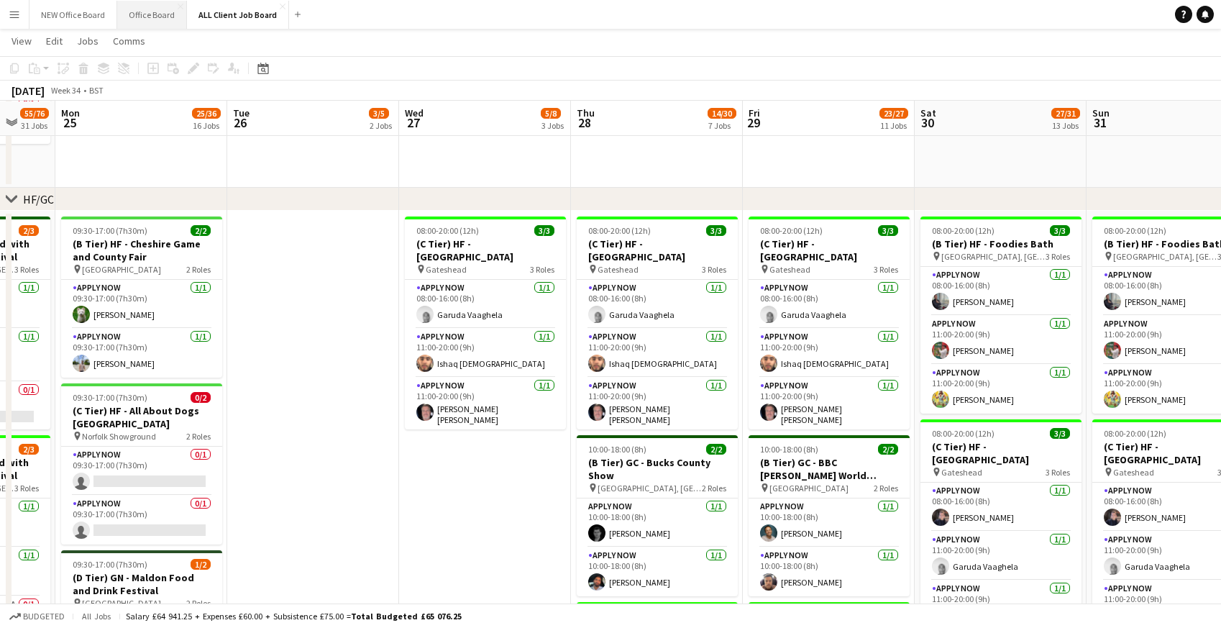
click at [159, 17] on button "Office Board Close" at bounding box center [152, 15] width 70 height 28
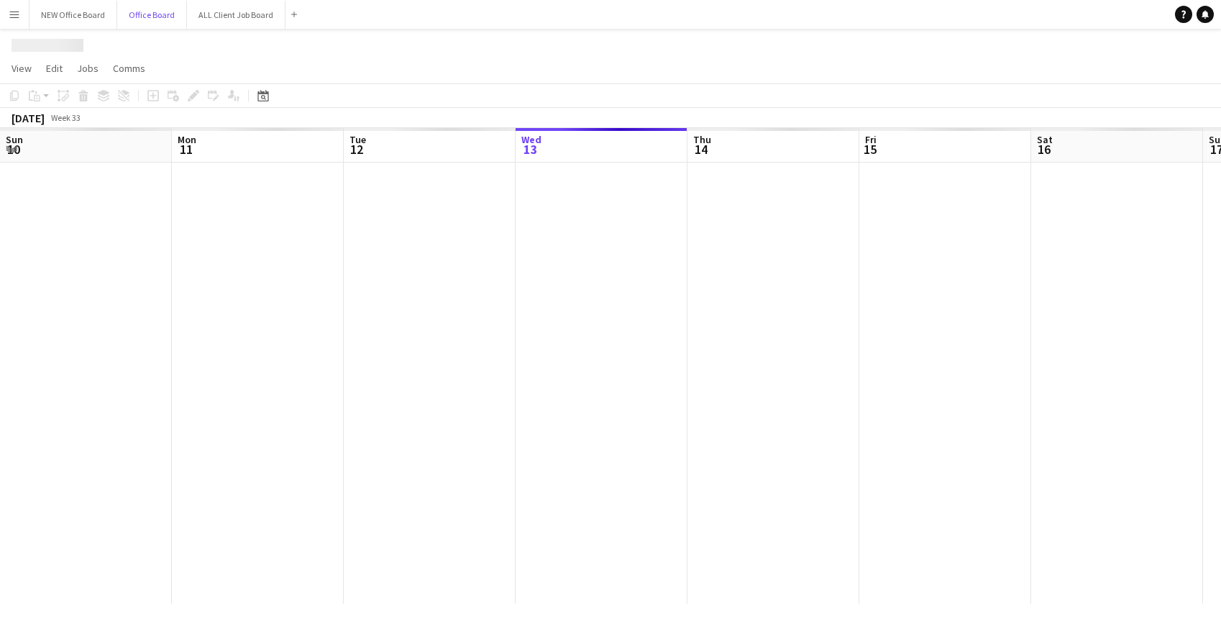
scroll to position [0, 344]
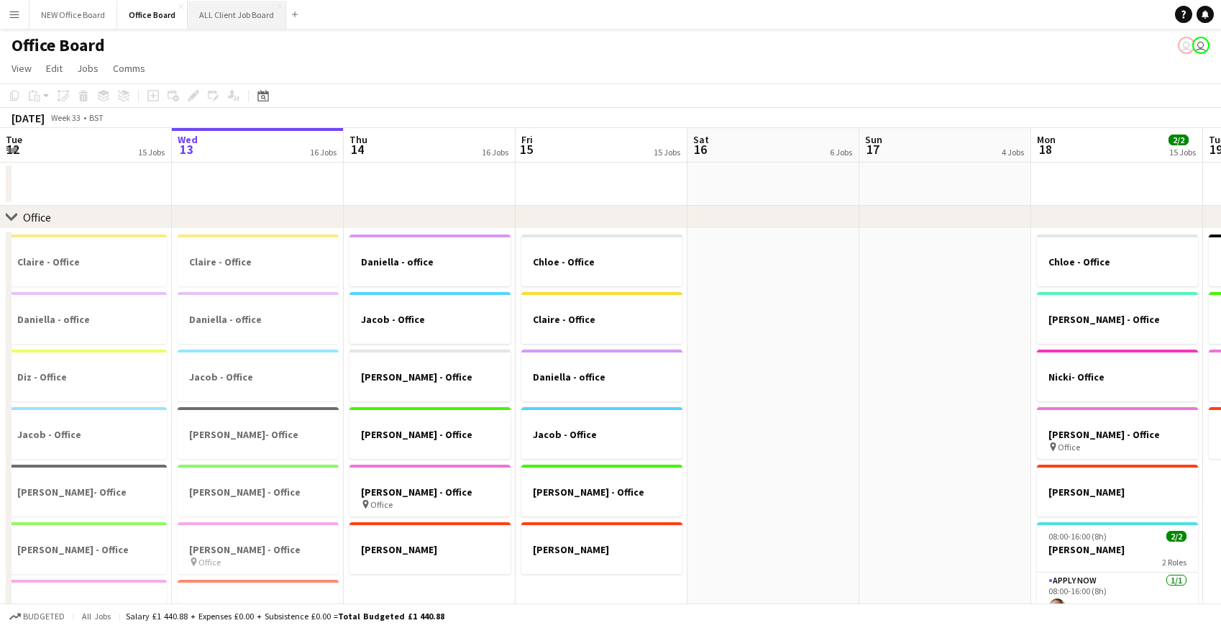
click at [240, 14] on button "ALL Client Job Board Close" at bounding box center [237, 15] width 99 height 28
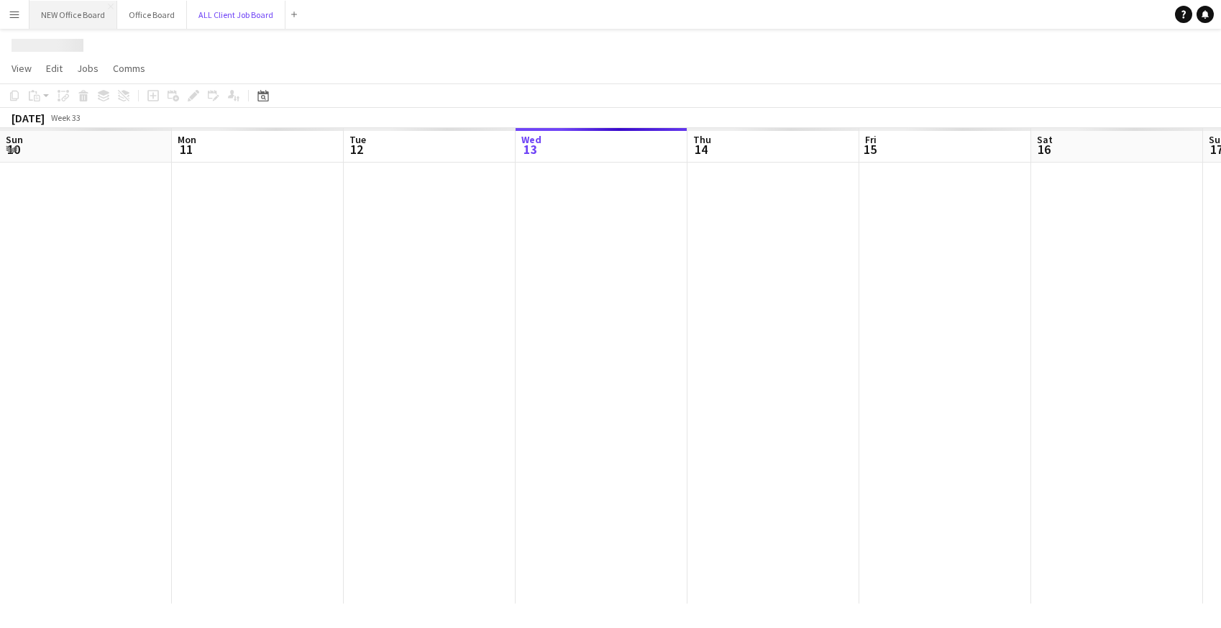
scroll to position [0, 344]
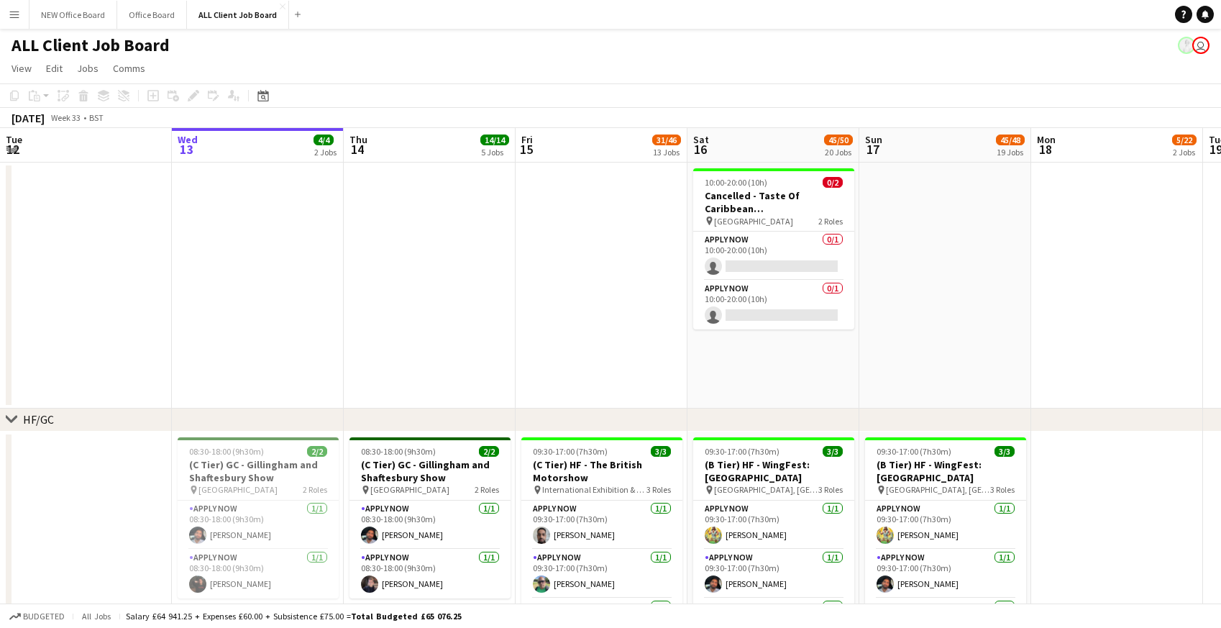
click at [9, 14] on app-icon "Menu" at bounding box center [15, 15] width 12 height 12
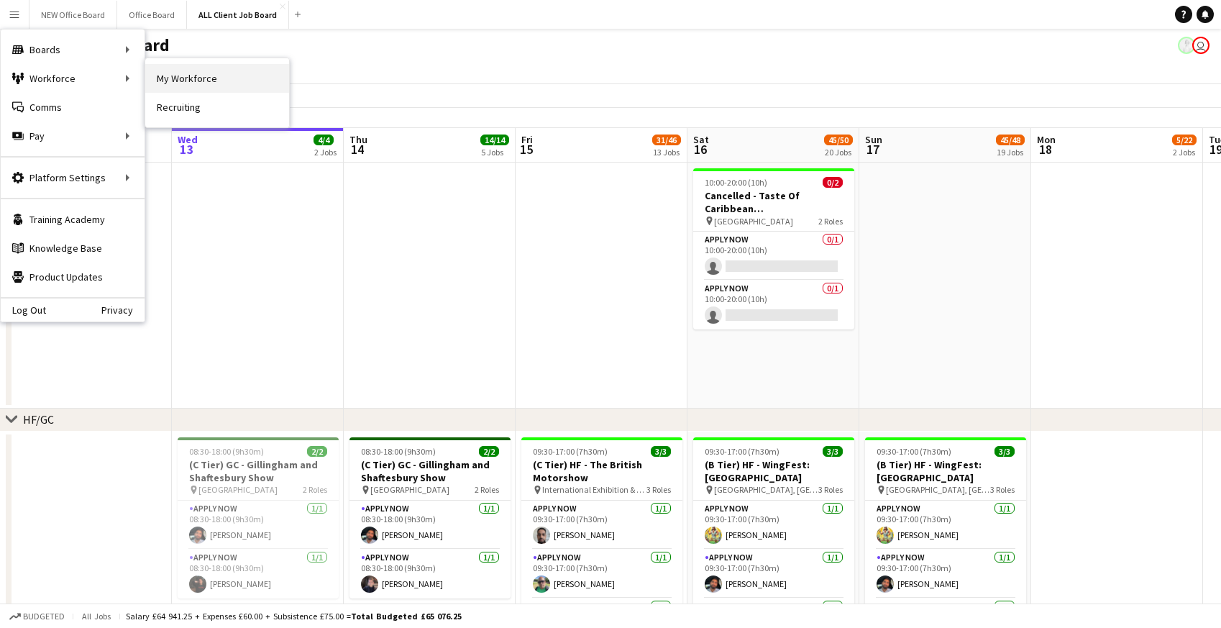
click at [180, 78] on link "My Workforce" at bounding box center [217, 78] width 144 height 29
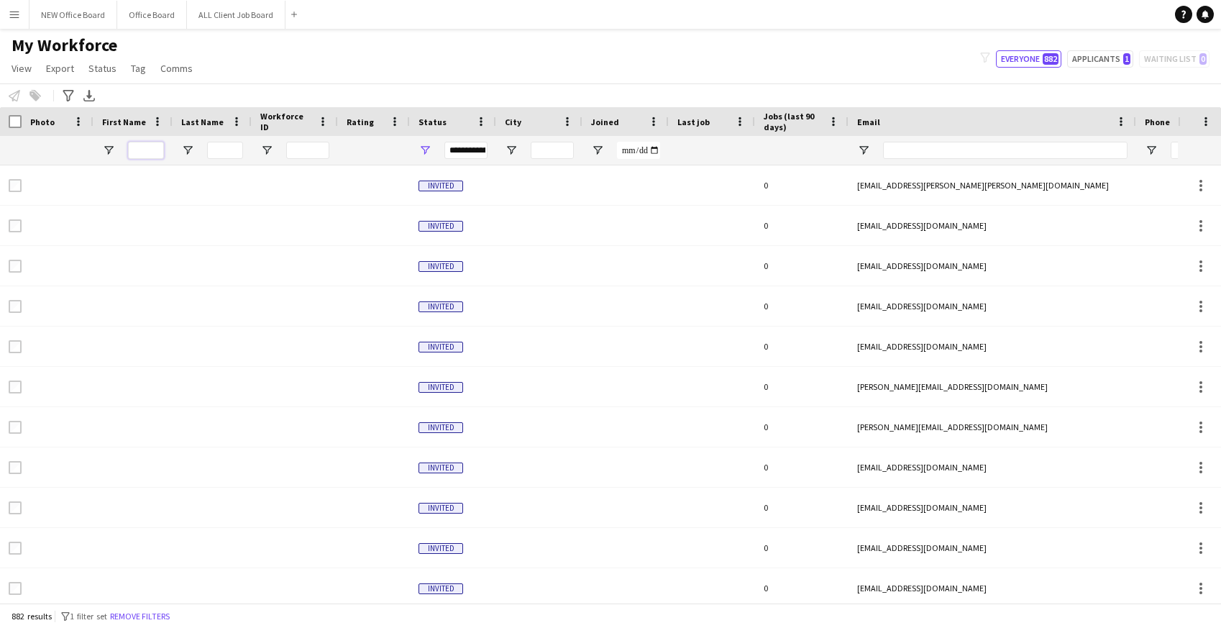
click at [137, 148] on input "First Name Filter Input" at bounding box center [146, 150] width 36 height 17
type input "*****"
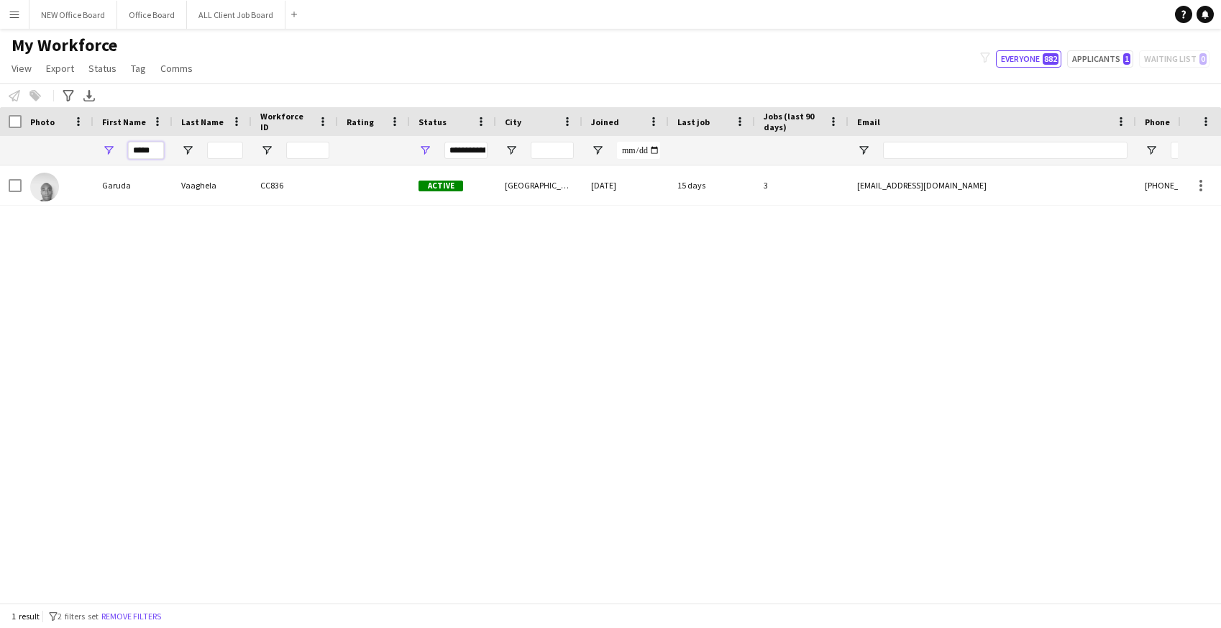
drag, startPoint x: 155, startPoint y: 150, endPoint x: 130, endPoint y: 148, distance: 25.3
click at [130, 148] on input "*****" at bounding box center [146, 150] width 36 height 17
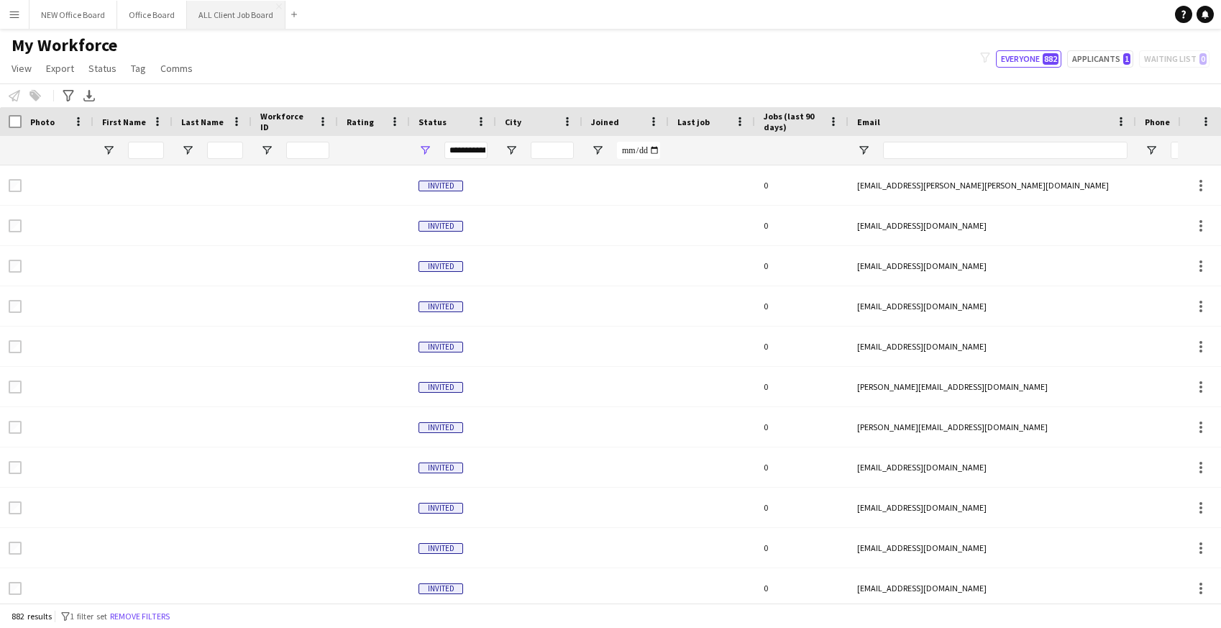
click at [237, 5] on button "ALL Client Job Board Close" at bounding box center [236, 15] width 99 height 28
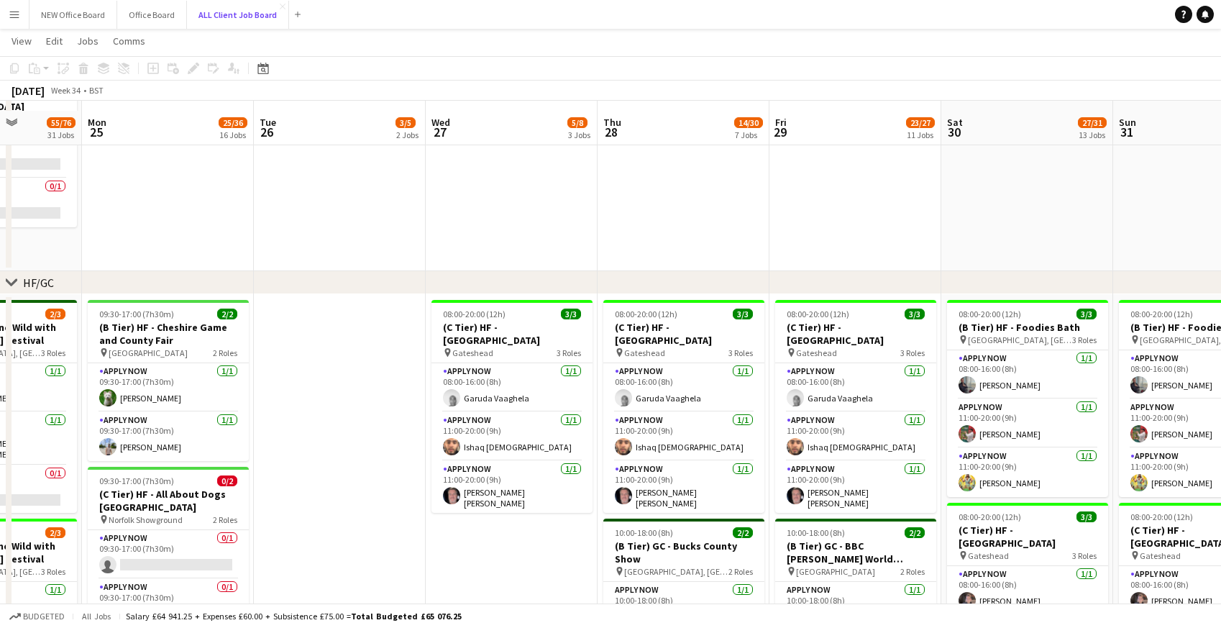
scroll to position [314, 0]
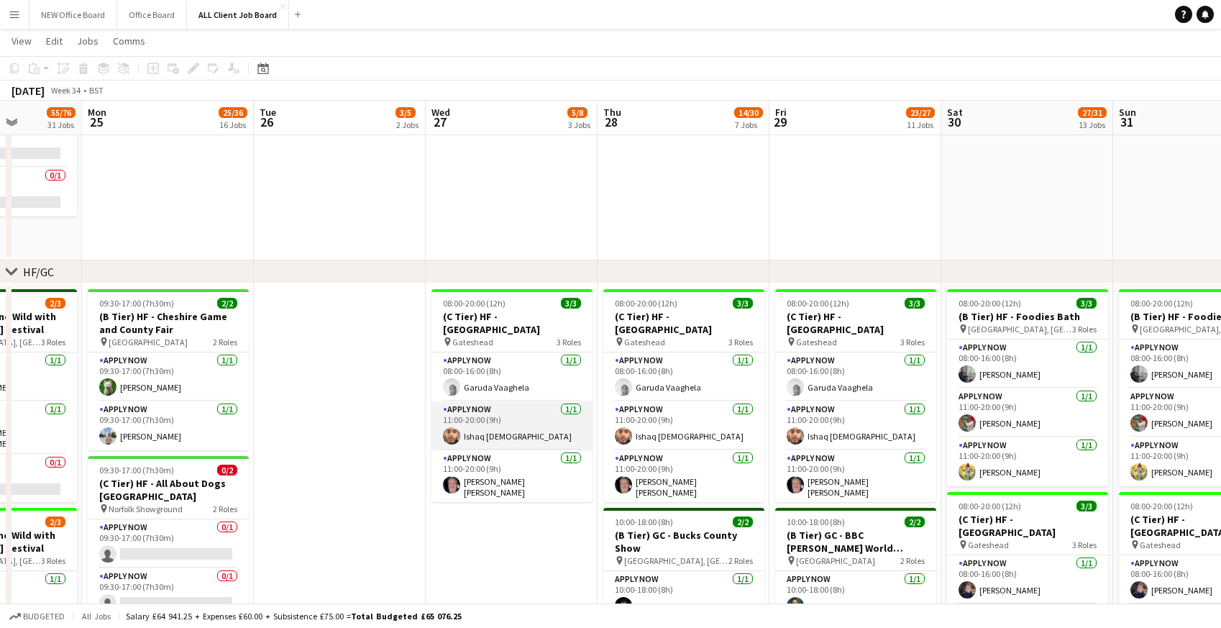
click at [479, 419] on app-card-role "APPLY NOW [DATE] 11:00-20:00 (9h) Ishaq [DEMOGRAPHIC_DATA]" at bounding box center [512, 425] width 161 height 49
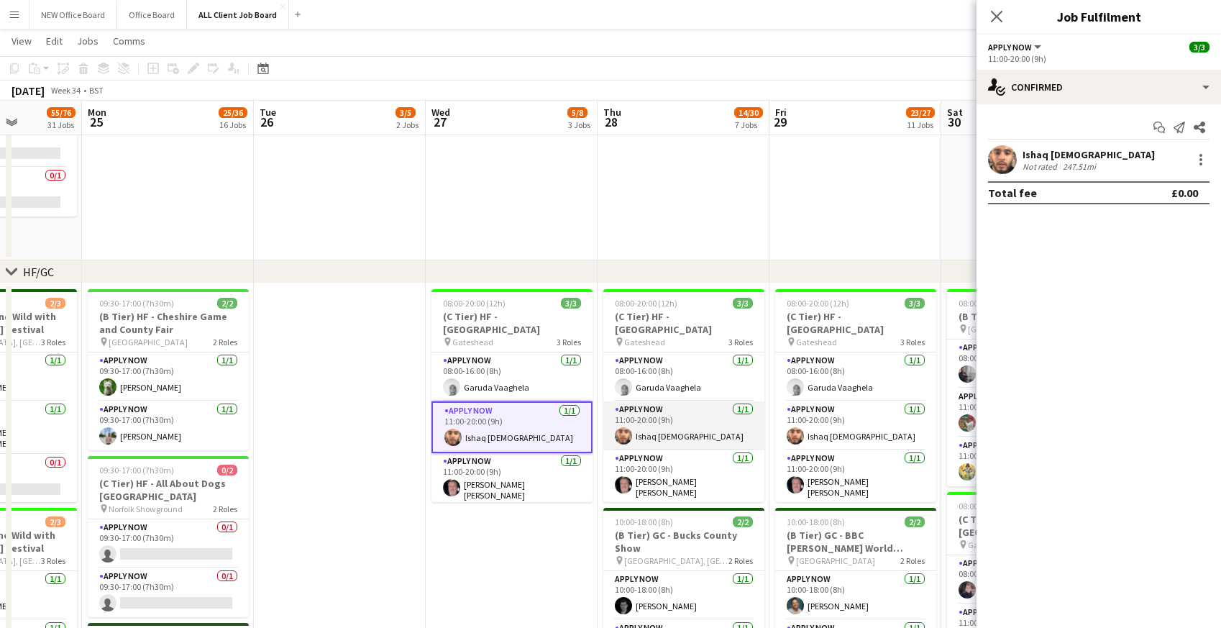
click at [665, 421] on app-card-role "APPLY NOW [DATE] 11:00-20:00 (9h) Ishaq [DEMOGRAPHIC_DATA]" at bounding box center [683, 425] width 161 height 49
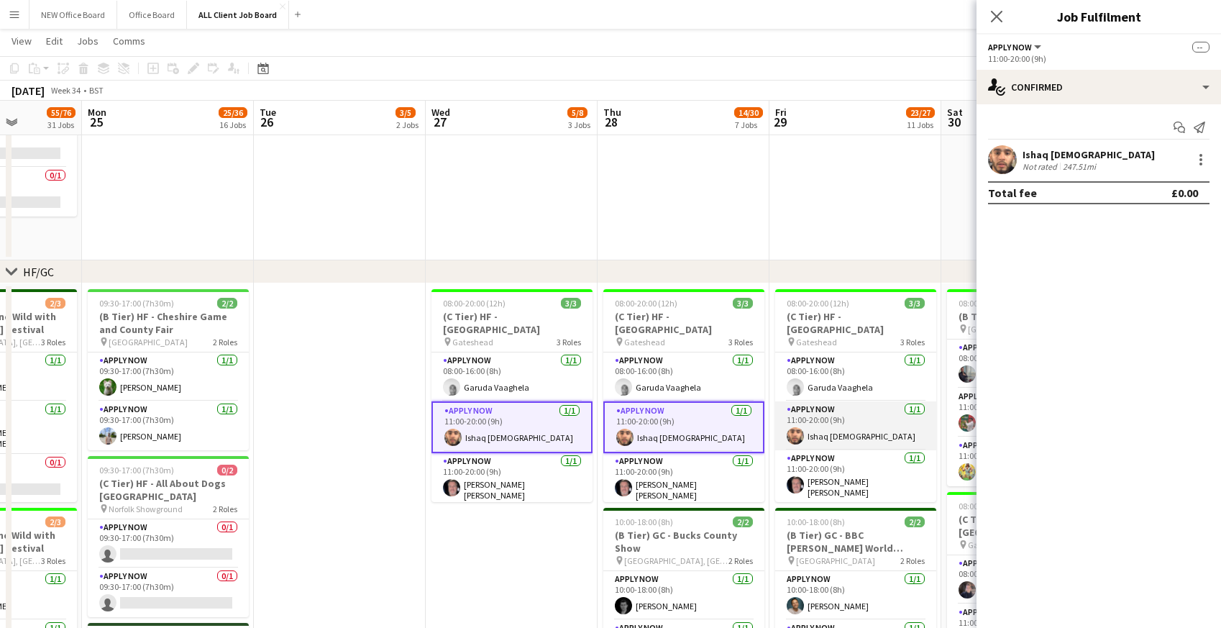
click at [853, 438] on app-card-role "APPLY NOW [DATE] 11:00-20:00 (9h) Ishaq [DEMOGRAPHIC_DATA]" at bounding box center [855, 425] width 161 height 49
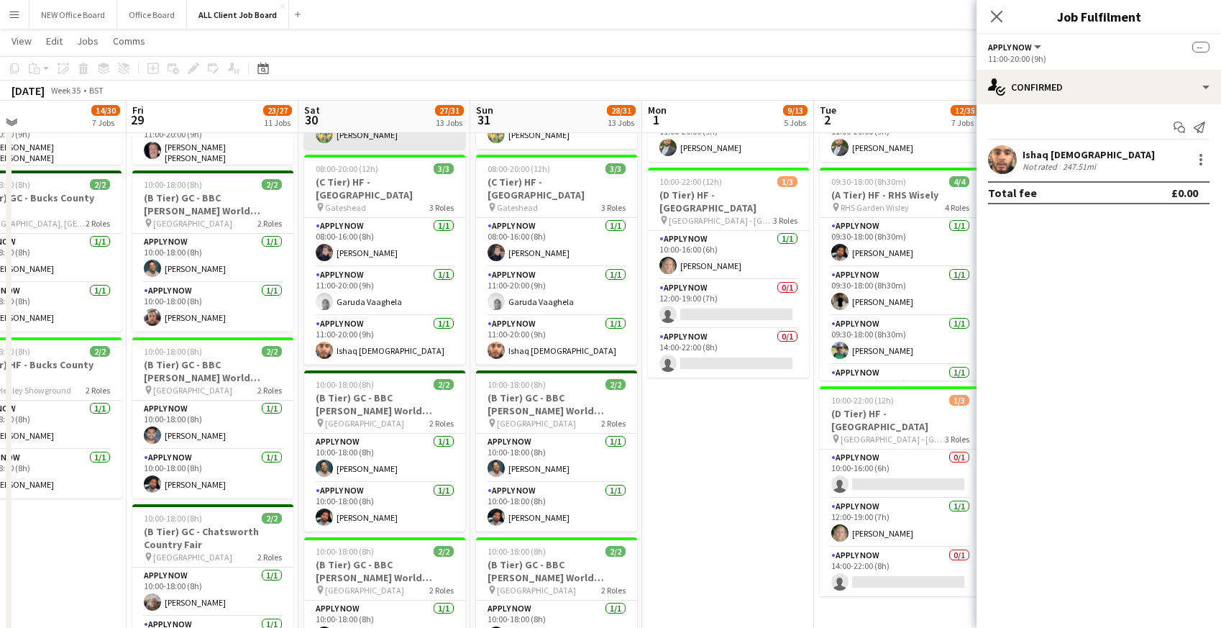
scroll to position [655, 0]
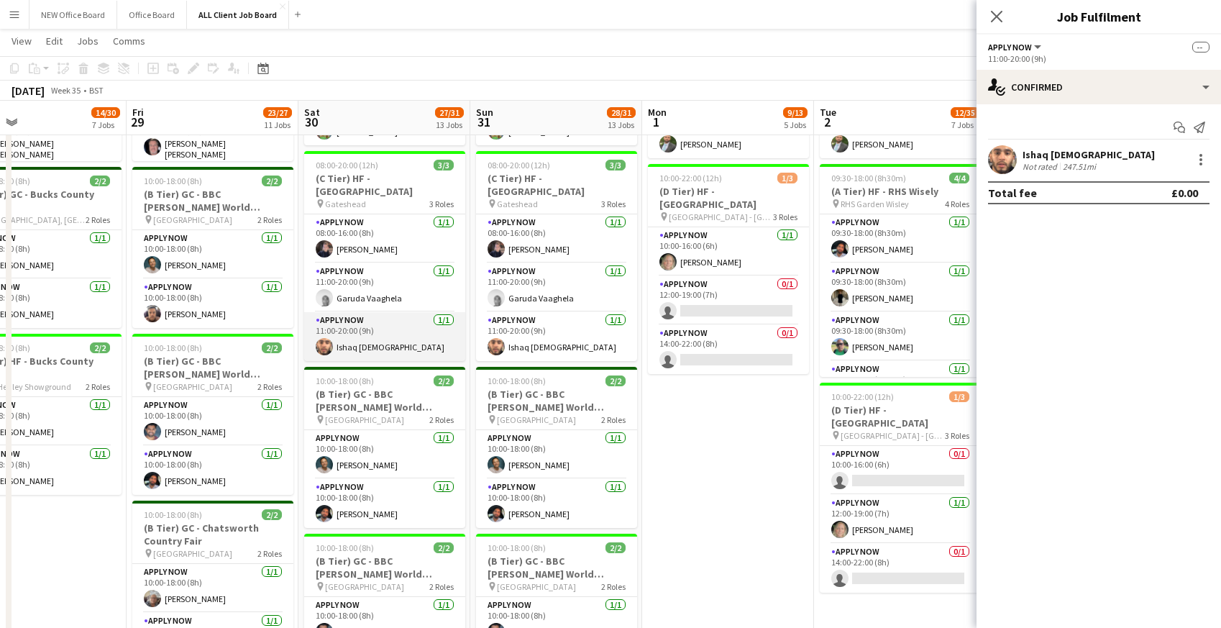
click at [380, 335] on app-card-role "APPLY NOW [DATE] 11:00-20:00 (9h) Ishaq [DEMOGRAPHIC_DATA]" at bounding box center [384, 336] width 161 height 49
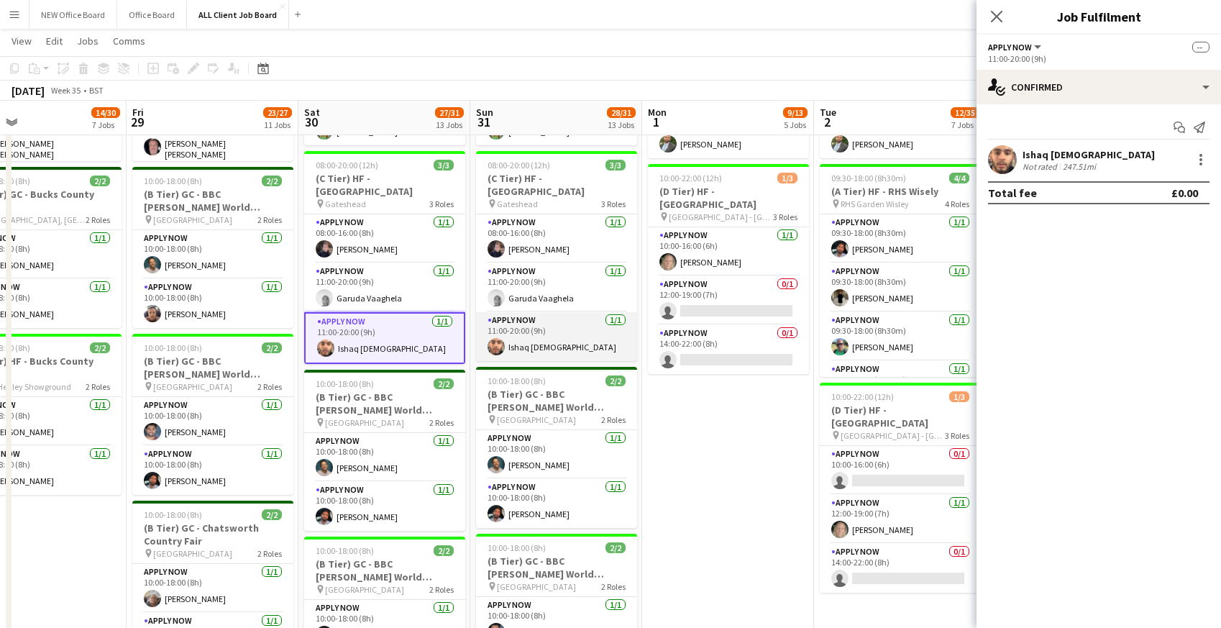
click at [514, 336] on app-card-role "APPLY NOW [DATE] 11:00-20:00 (9h) Ishaq [DEMOGRAPHIC_DATA]" at bounding box center [556, 336] width 161 height 49
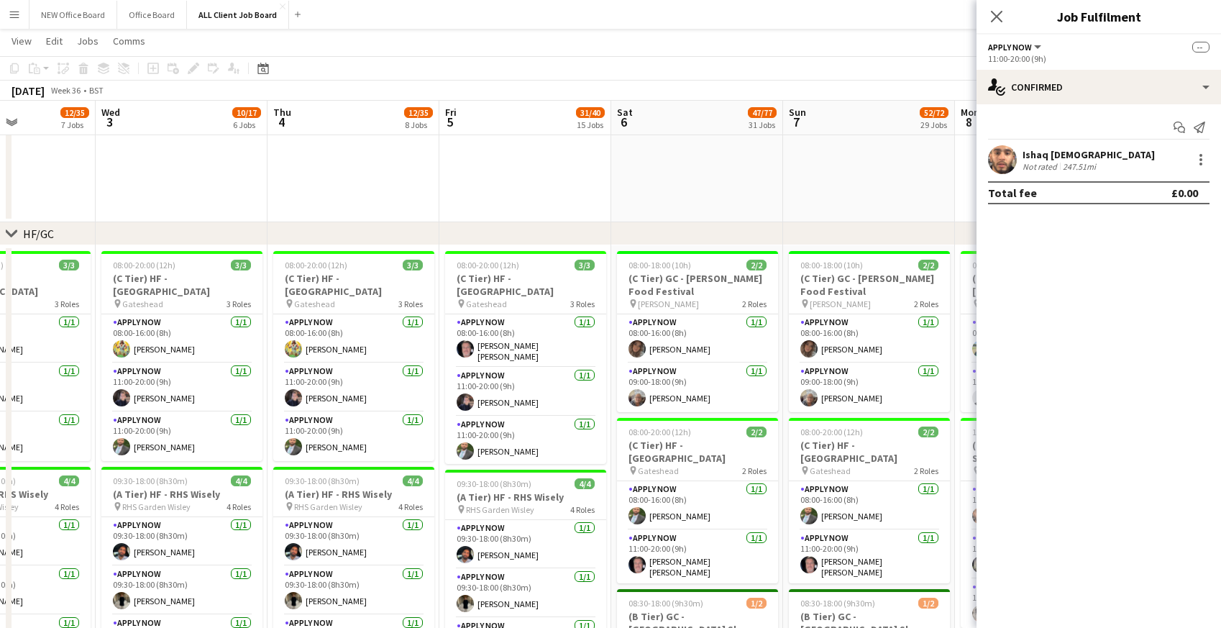
scroll to position [0, 594]
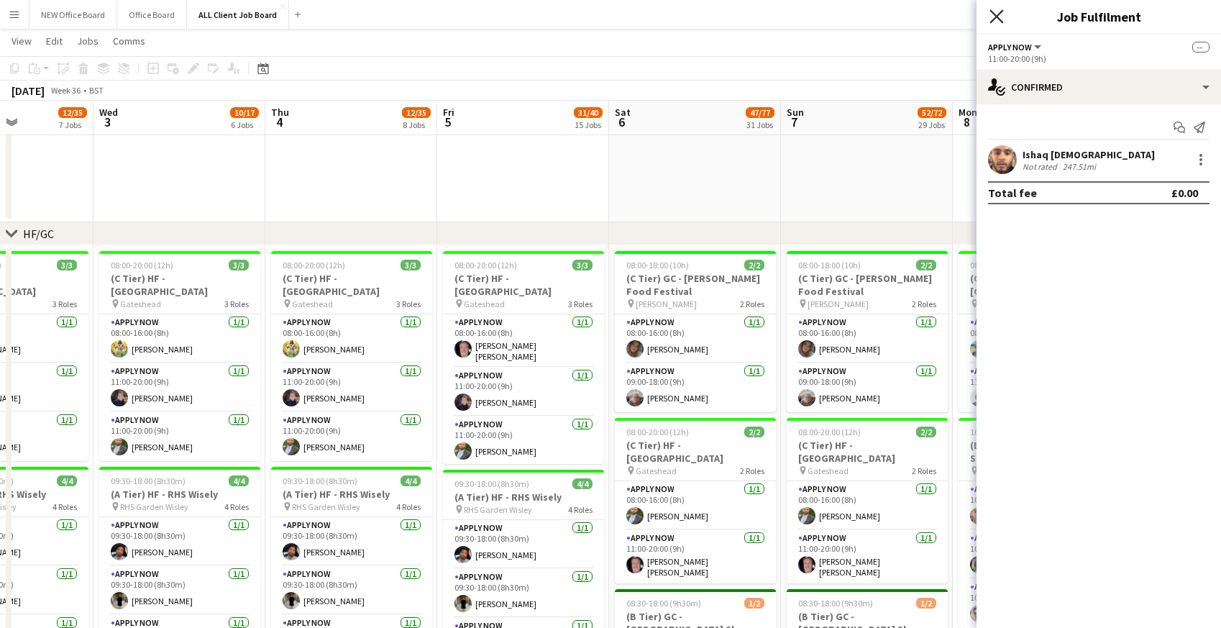
click at [1000, 13] on icon at bounding box center [997, 16] width 14 height 14
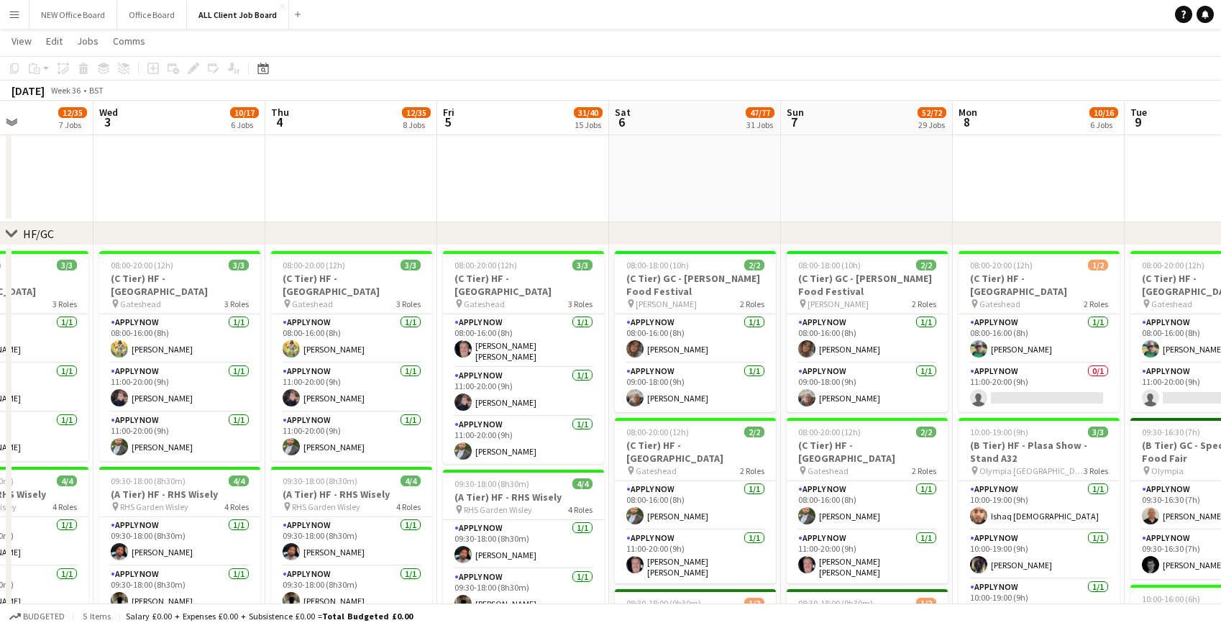
click at [593, 201] on app-date-cell at bounding box center [523, 16] width 172 height 414
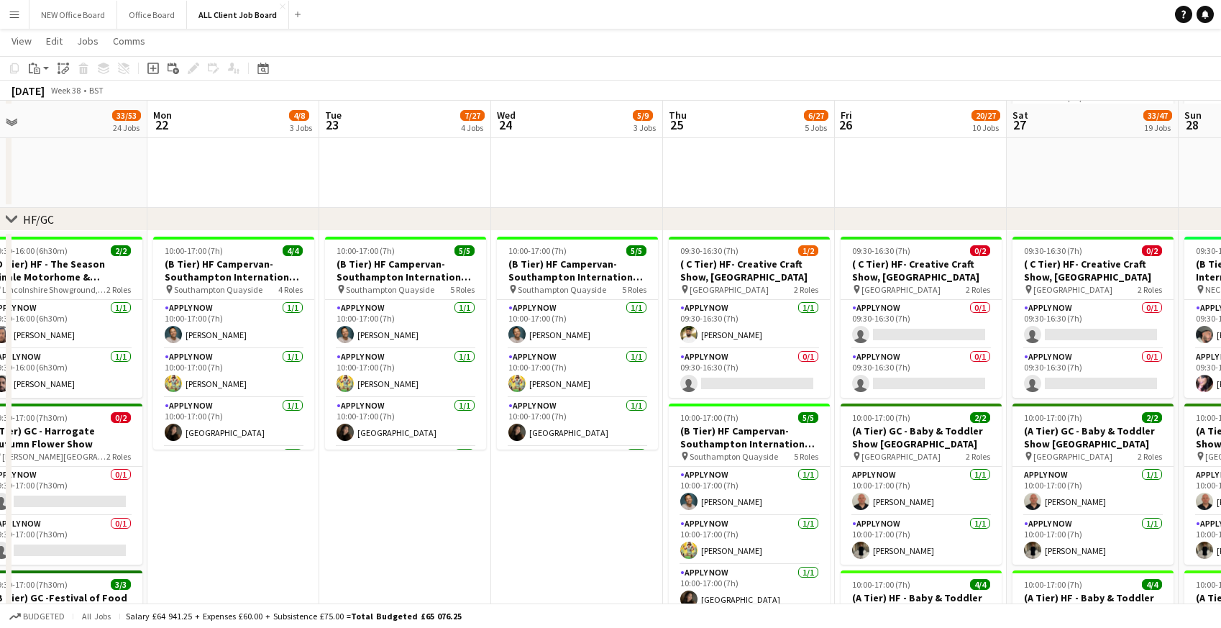
scroll to position [370, 0]
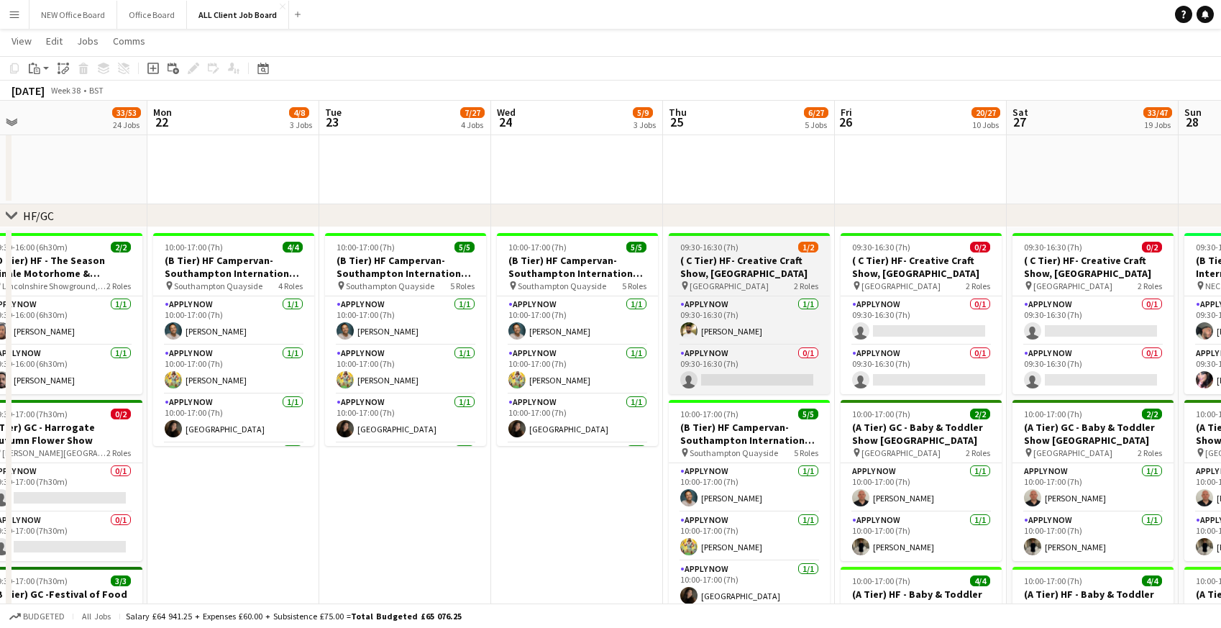
click at [730, 254] on h3 "( C Tier) HF- Creative Craft Show, [GEOGRAPHIC_DATA]" at bounding box center [749, 267] width 161 height 26
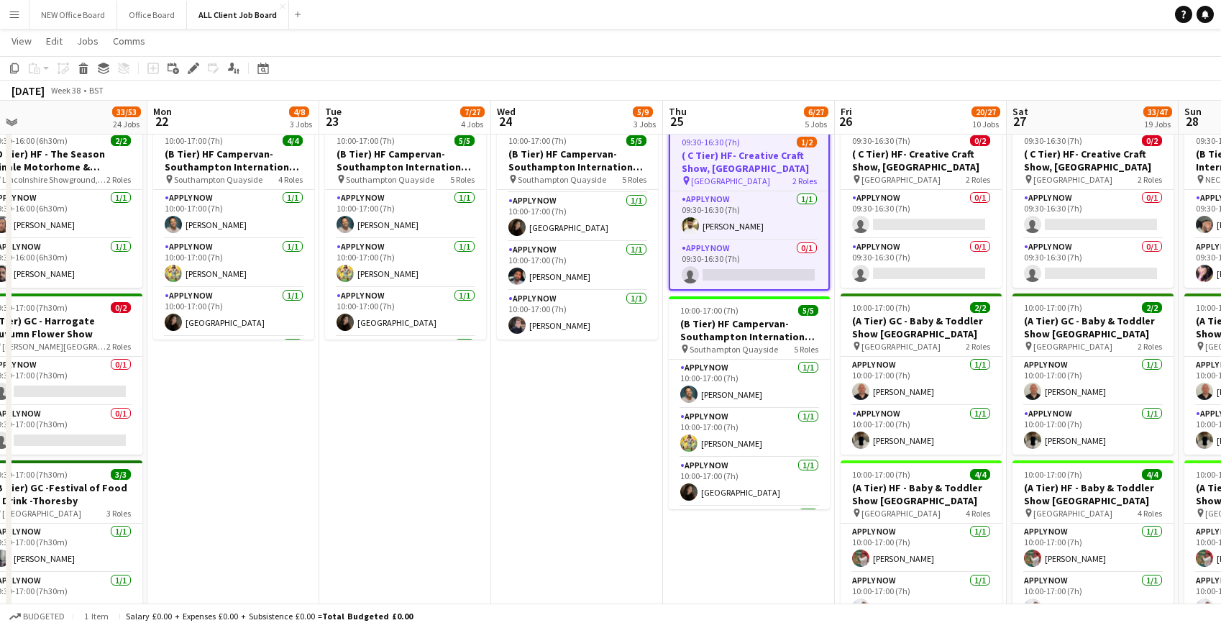
scroll to position [476, 0]
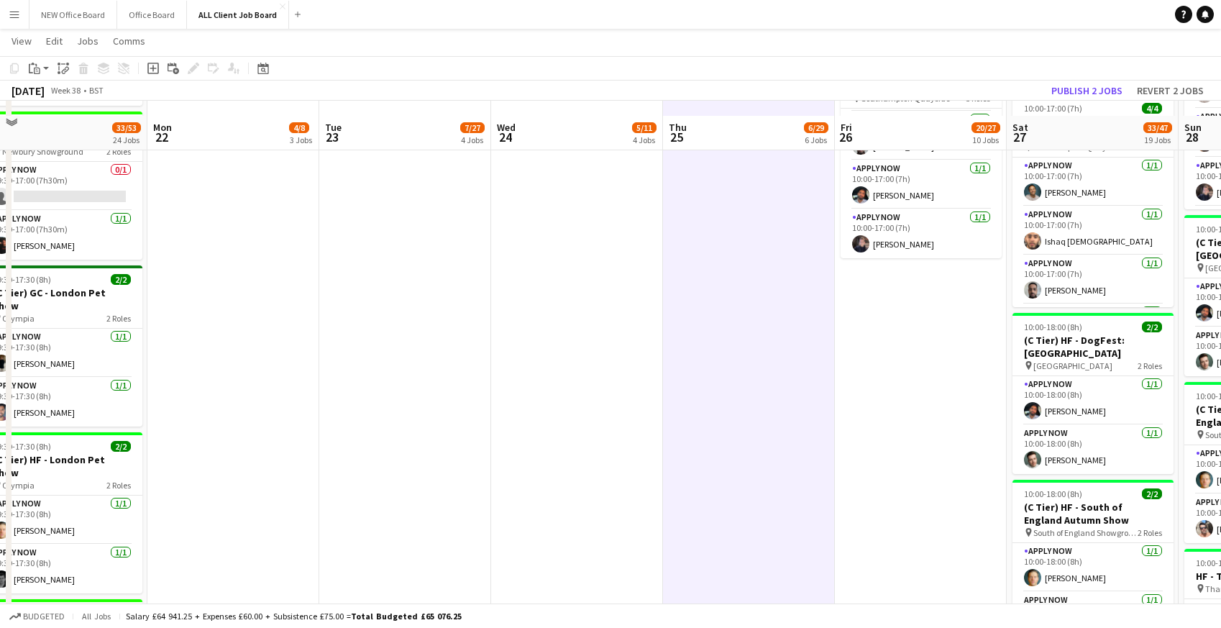
scroll to position [1744, 0]
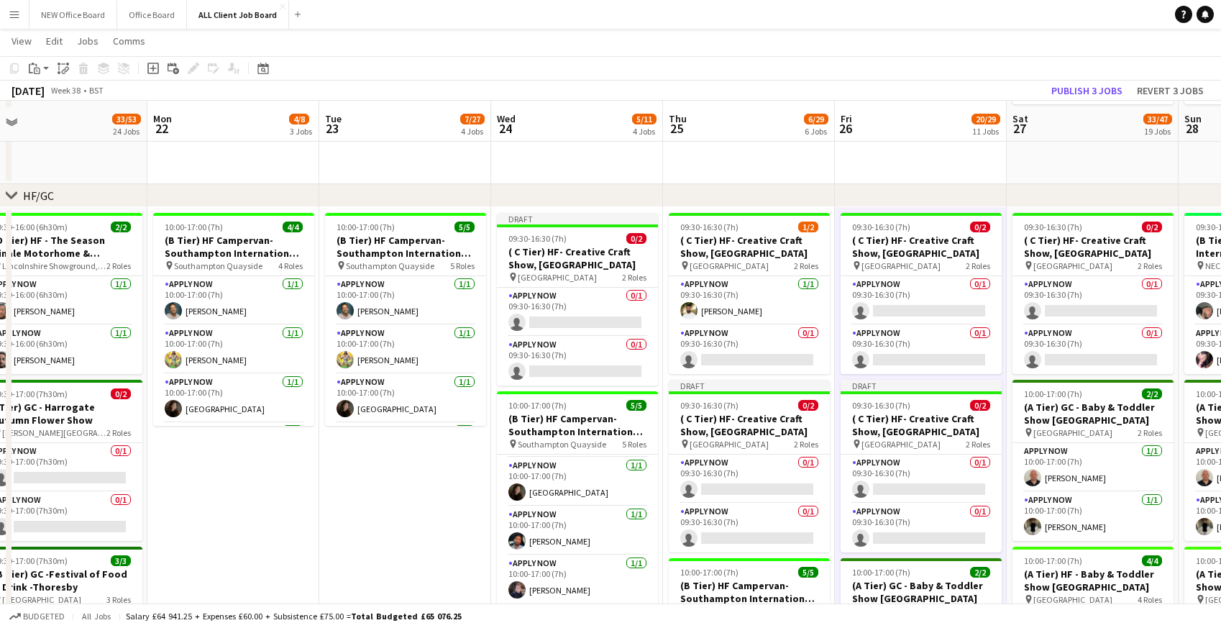
scroll to position [362, 0]
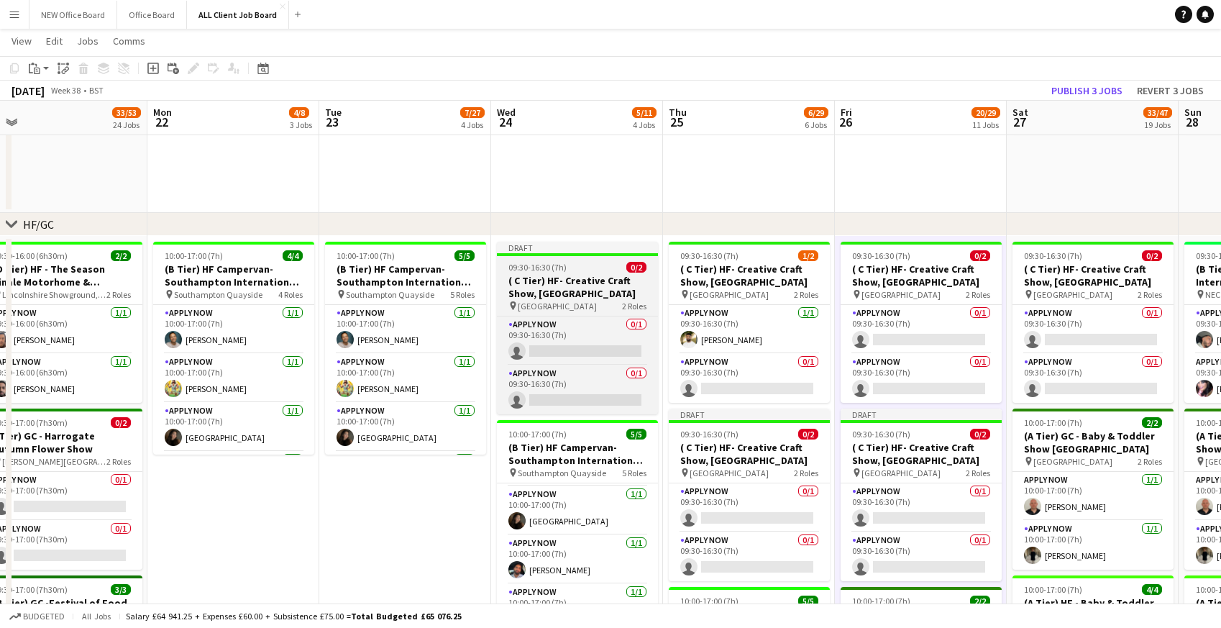
click at [532, 267] on span "09:30-16:30 (7h)" at bounding box center [537, 267] width 58 height 11
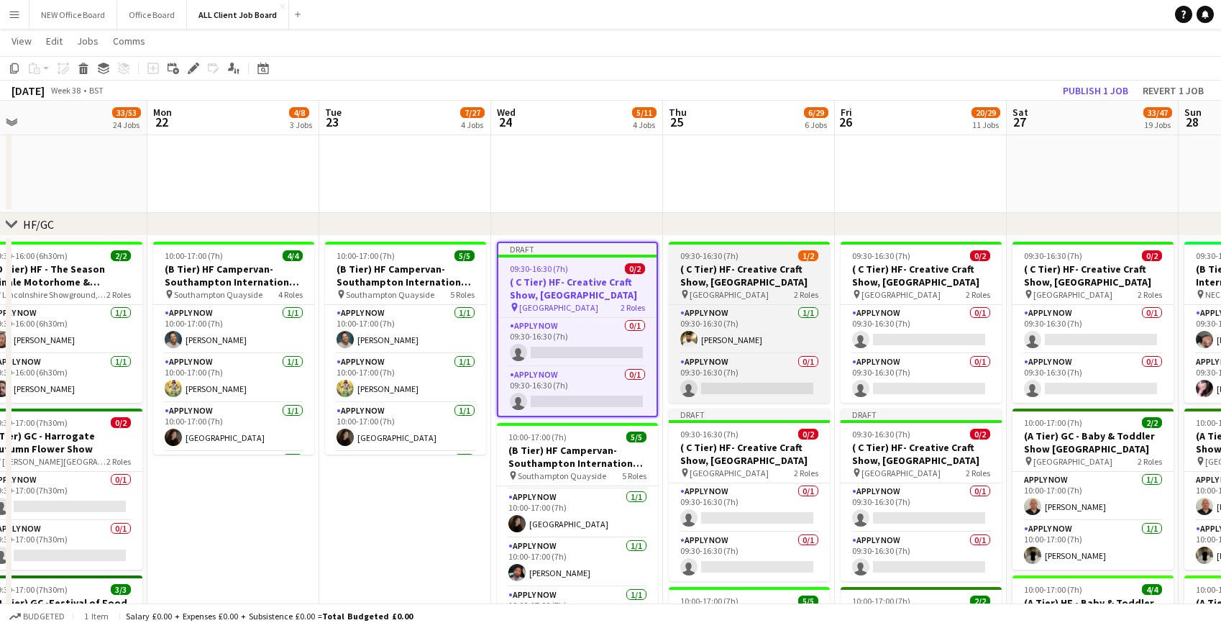
click at [728, 259] on span "09:30-16:30 (7h)" at bounding box center [709, 255] width 58 height 11
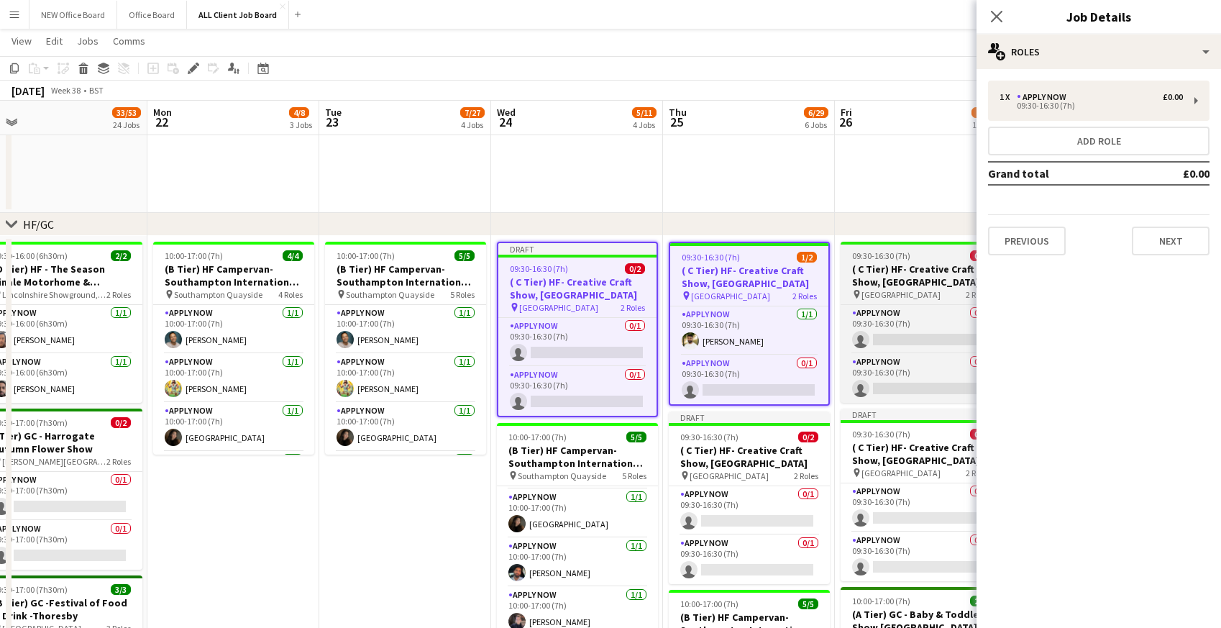
click at [865, 270] on h3 "( C Tier) HF- Creative Craft Show, [GEOGRAPHIC_DATA]" at bounding box center [921, 276] width 161 height 26
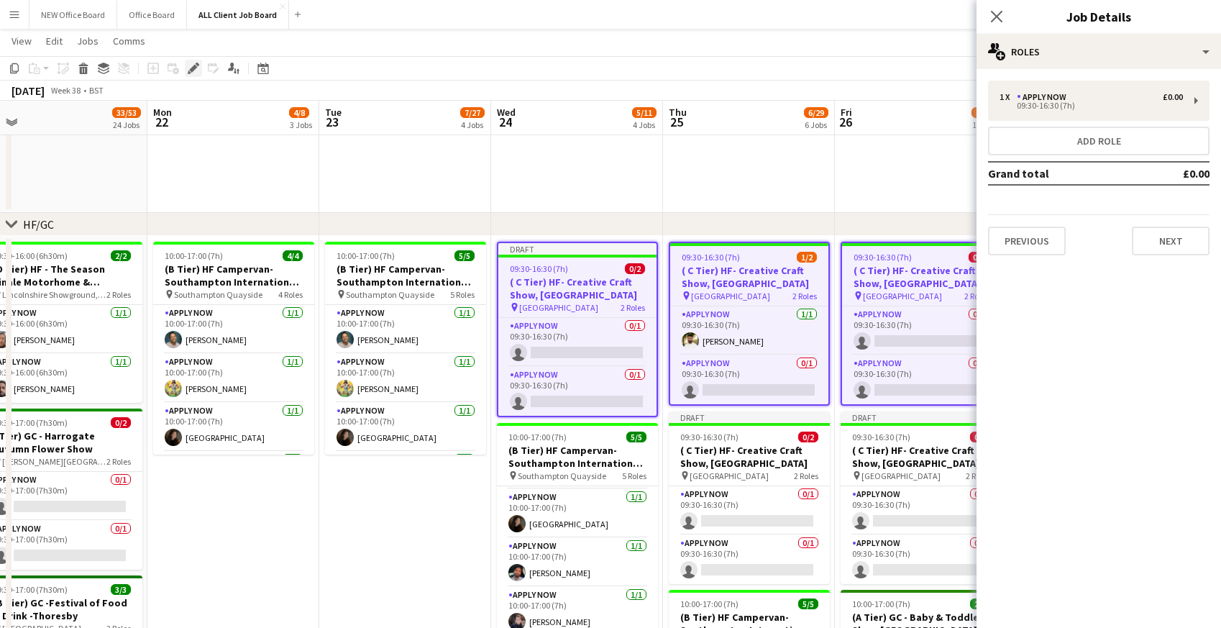
click at [197, 68] on icon "Edit" at bounding box center [194, 69] width 12 height 12
click at [1001, 14] on icon "Close pop-in" at bounding box center [997, 16] width 14 height 14
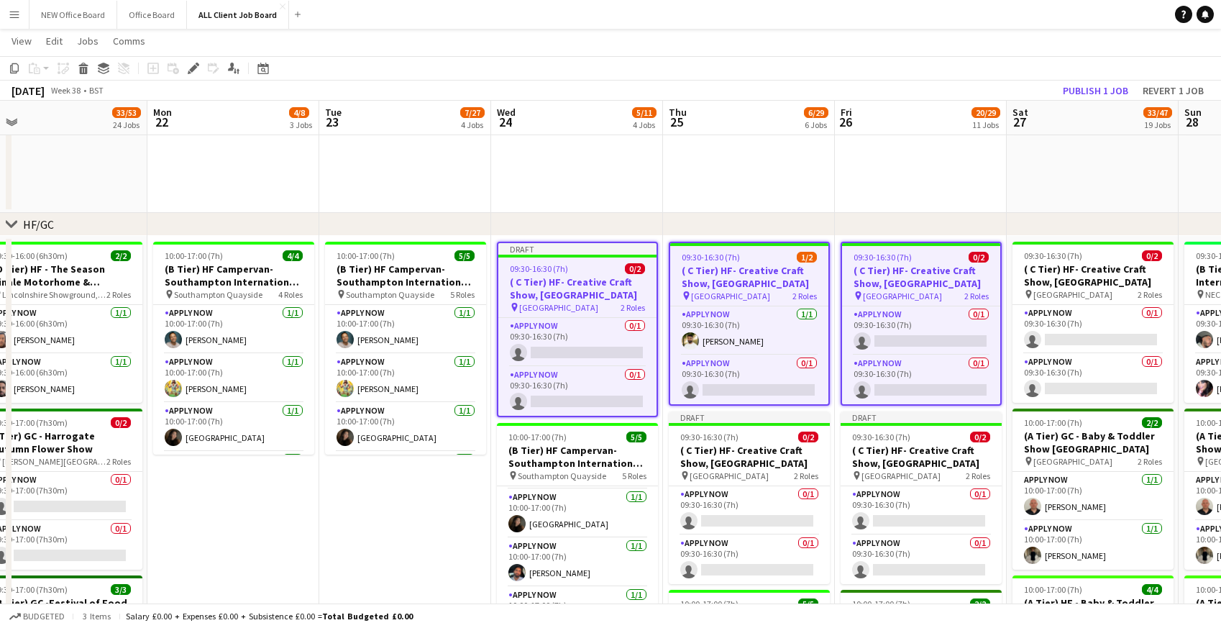
click at [889, 155] on app-date-cell "09:30-17:00 (7h30m) 0/2 Free Stand - Southampton International Boat Show pin So…" at bounding box center [921, 6] width 172 height 414
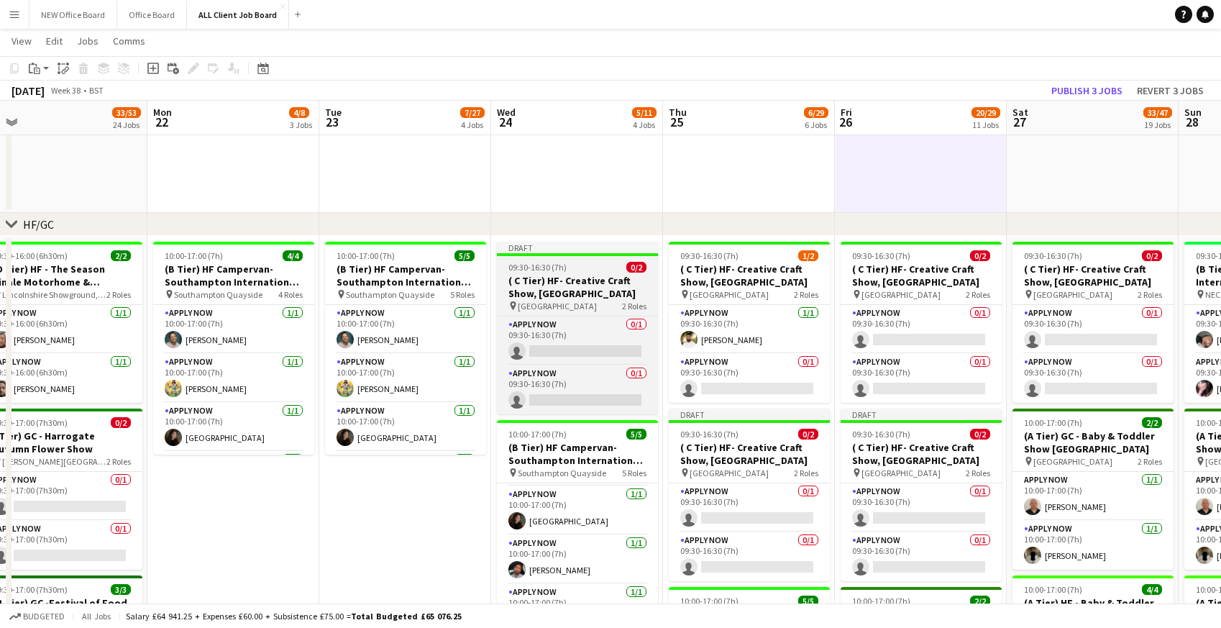
click at [530, 280] on h3 "( C Tier) HF- Creative Craft Show, [GEOGRAPHIC_DATA]" at bounding box center [577, 287] width 161 height 26
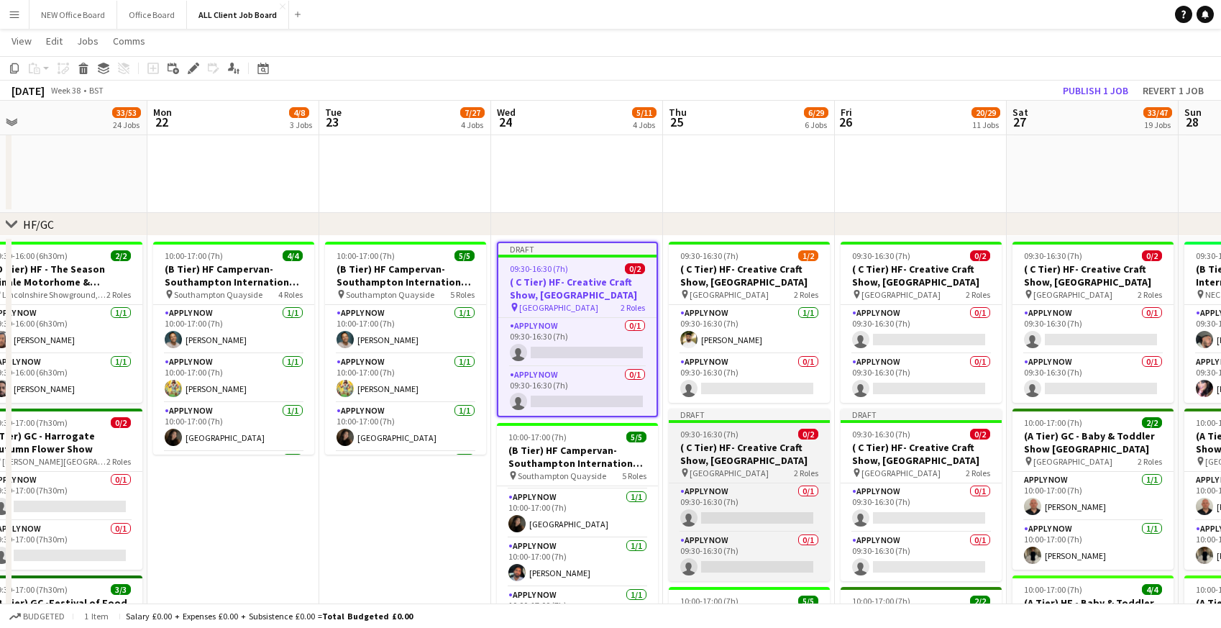
click at [698, 446] on h3 "( C Tier) HF- Creative Craft Show, [GEOGRAPHIC_DATA]" at bounding box center [749, 454] width 161 height 26
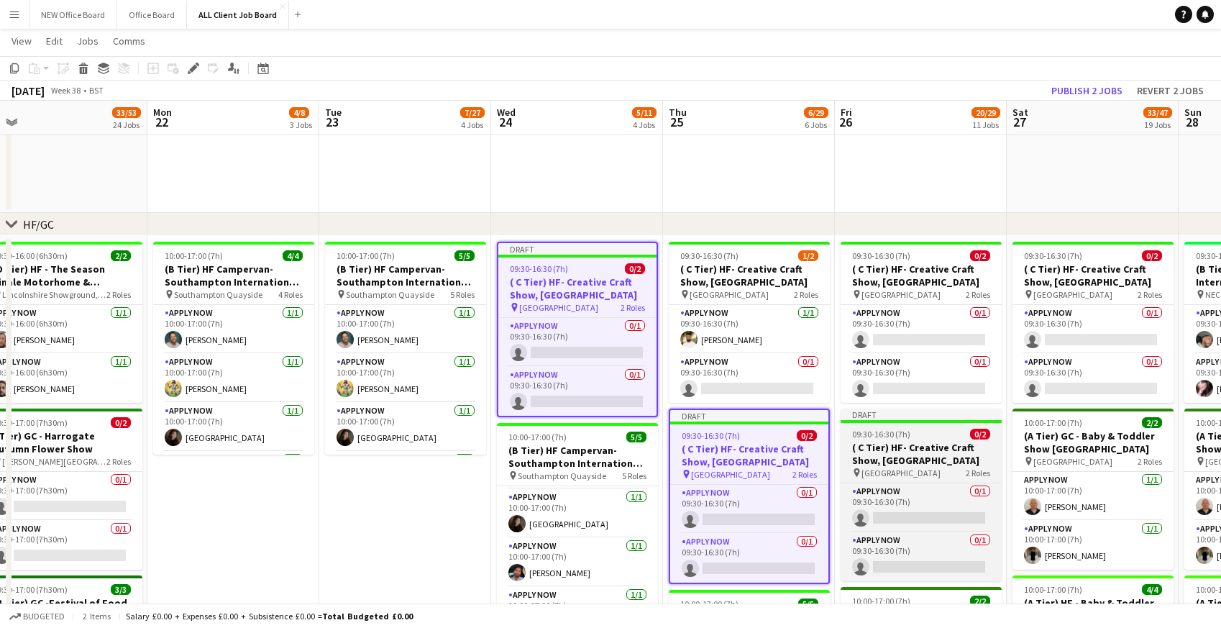
click at [889, 452] on h3 "( C Tier) HF- Creative Craft Show, [GEOGRAPHIC_DATA]" at bounding box center [921, 454] width 161 height 26
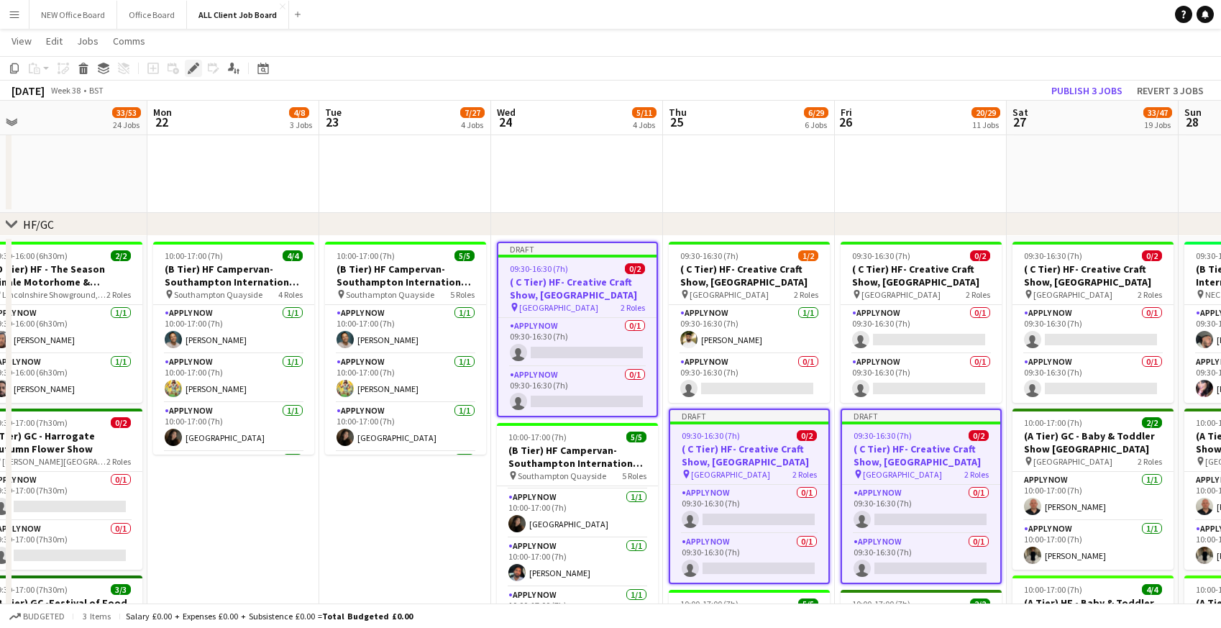
click at [192, 64] on icon "Edit" at bounding box center [194, 69] width 12 height 12
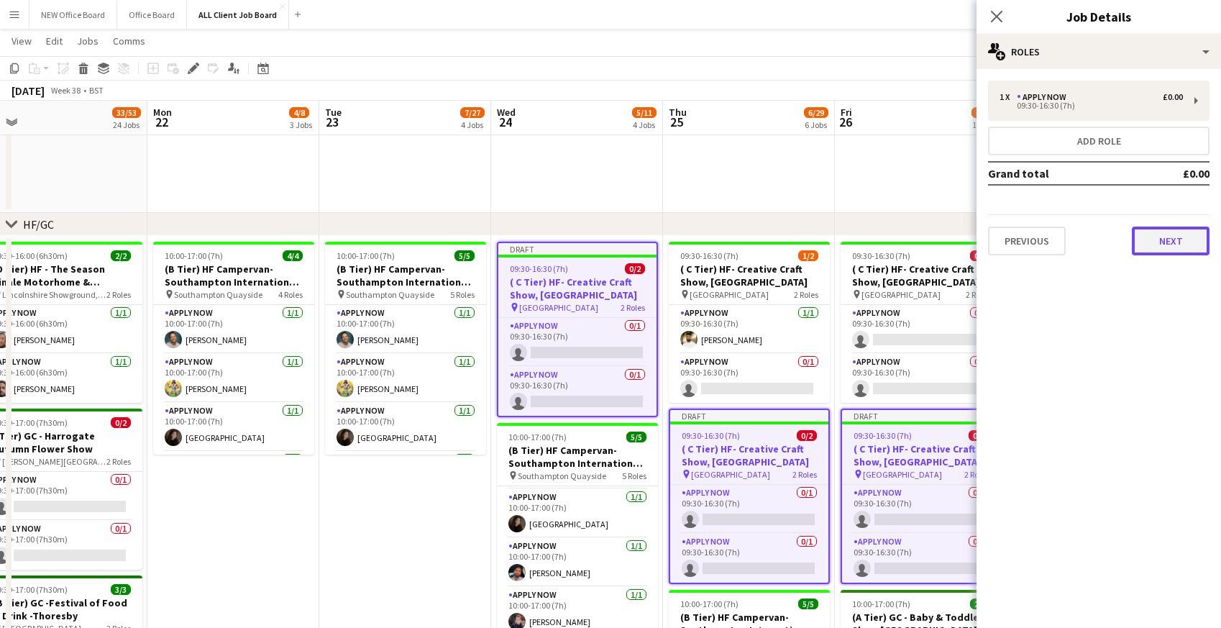
click at [1159, 245] on button "Next" at bounding box center [1171, 241] width 78 height 29
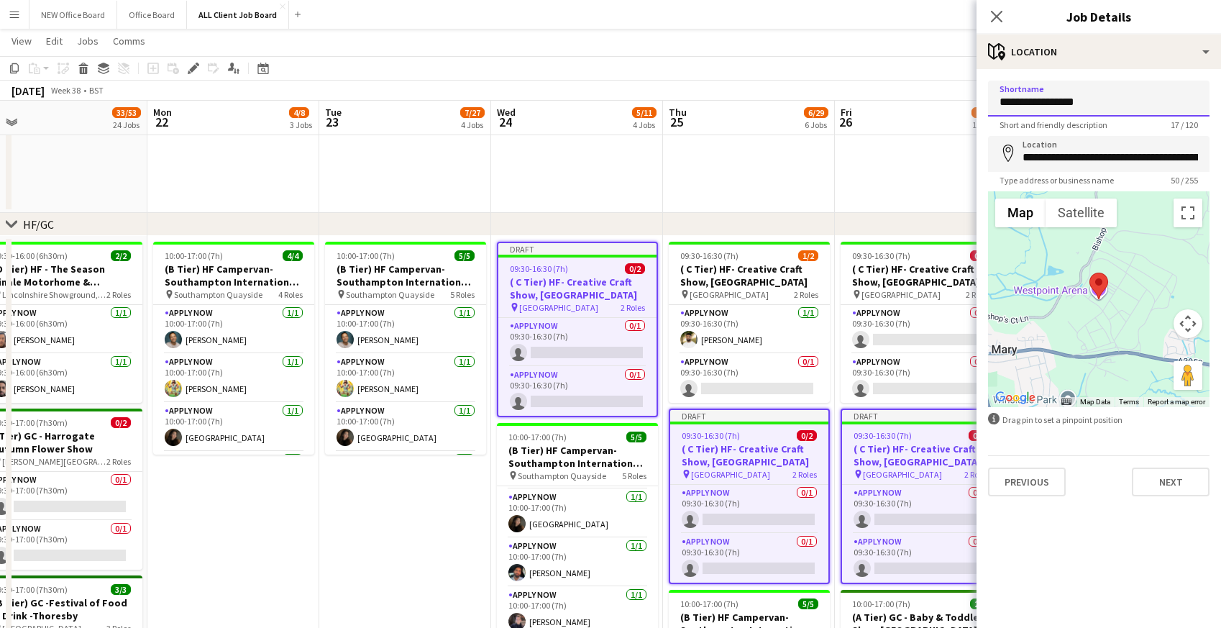
drag, startPoint x: 1000, startPoint y: 101, endPoint x: 1159, endPoint y: 94, distance: 159.1
click at [1159, 94] on input "**********" at bounding box center [1099, 99] width 222 height 36
drag, startPoint x: 1172, startPoint y: 98, endPoint x: 1062, endPoint y: 103, distance: 110.2
click at [1062, 103] on input "**********" at bounding box center [1099, 99] width 222 height 36
type input "**********"
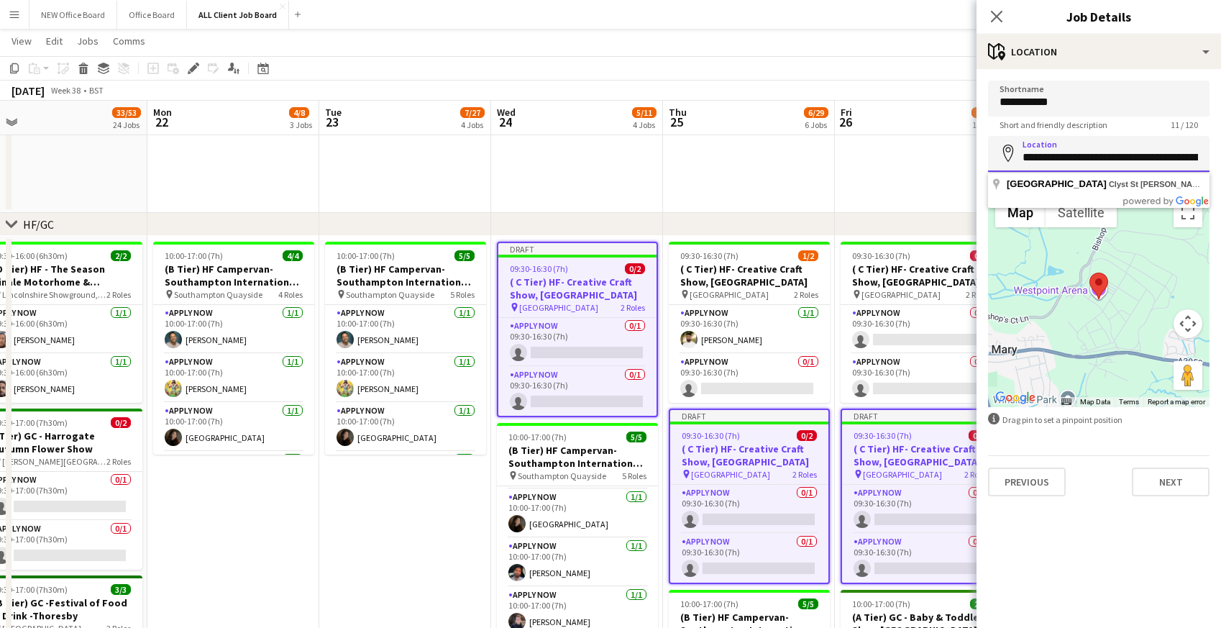
scroll to position [0, 64]
drag, startPoint x: 1021, startPoint y: 163, endPoint x: 1229, endPoint y: 156, distance: 208.0
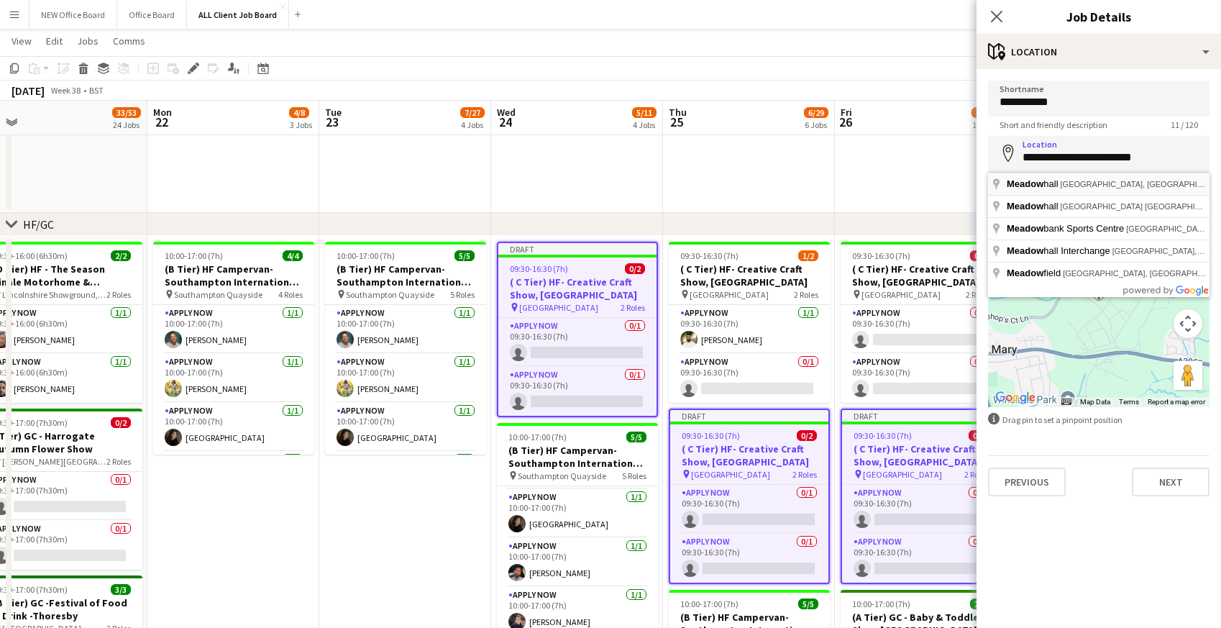
type input "**********"
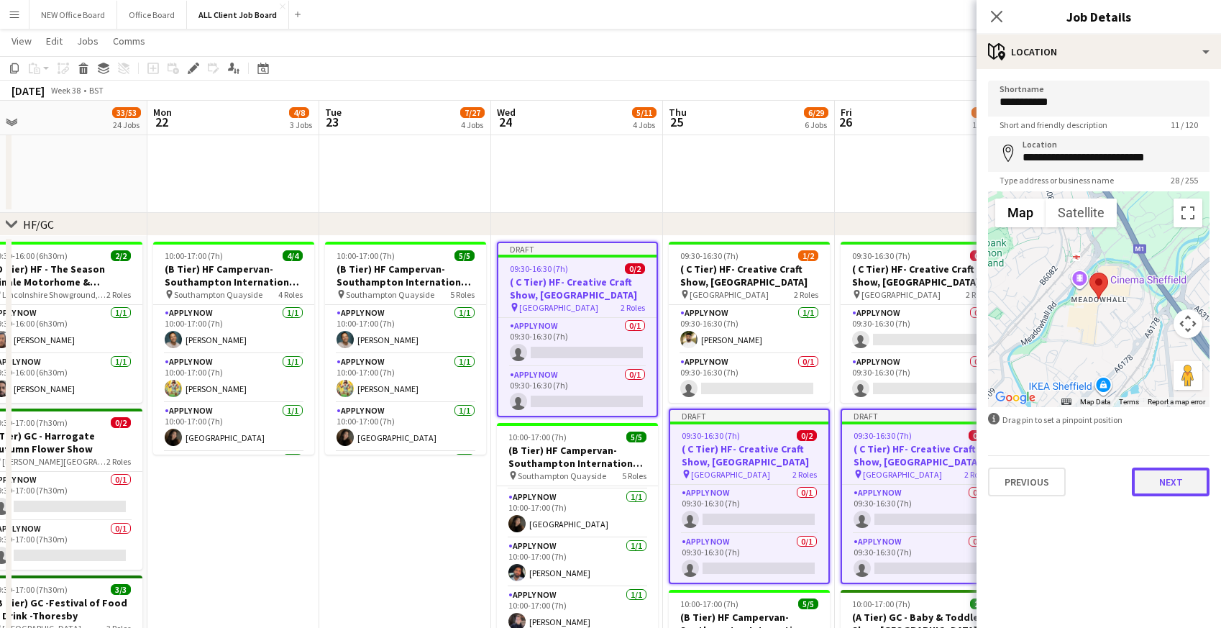
click at [1166, 488] on button "Next" at bounding box center [1171, 482] width 78 height 29
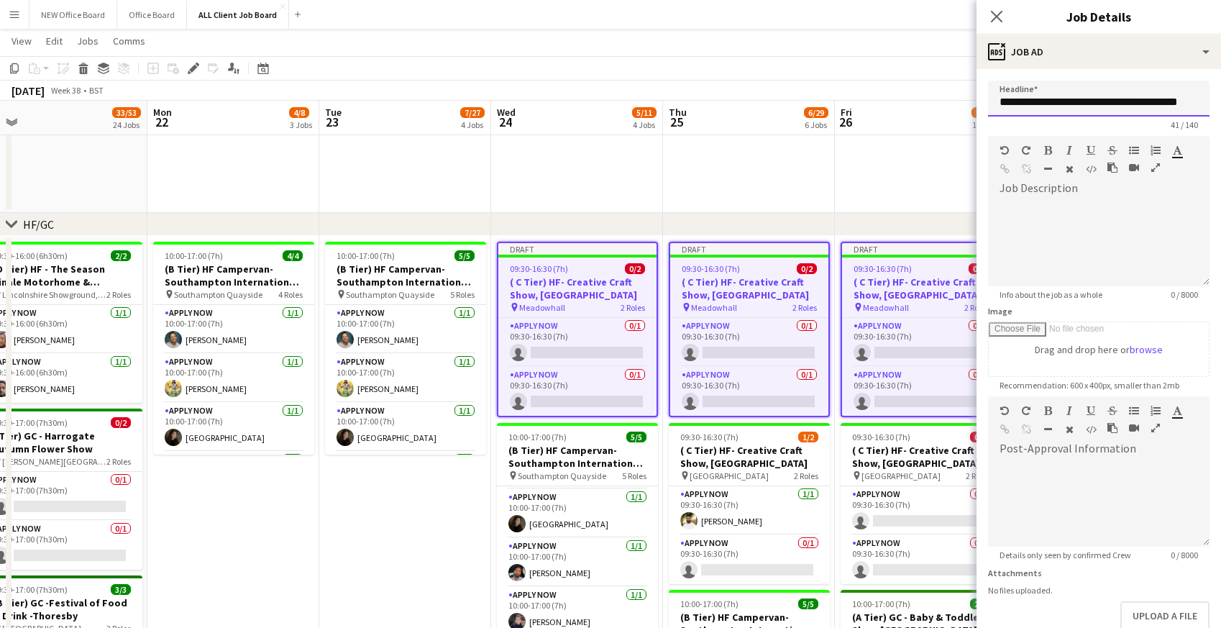
click at [1010, 103] on input "**********" at bounding box center [1099, 99] width 222 height 36
drag, startPoint x: 1059, startPoint y: 104, endPoint x: 1229, endPoint y: 101, distance: 169.8
click at [1072, 100] on input "**********" at bounding box center [1099, 99] width 222 height 36
click at [1130, 103] on input "**********" at bounding box center [1099, 99] width 222 height 36
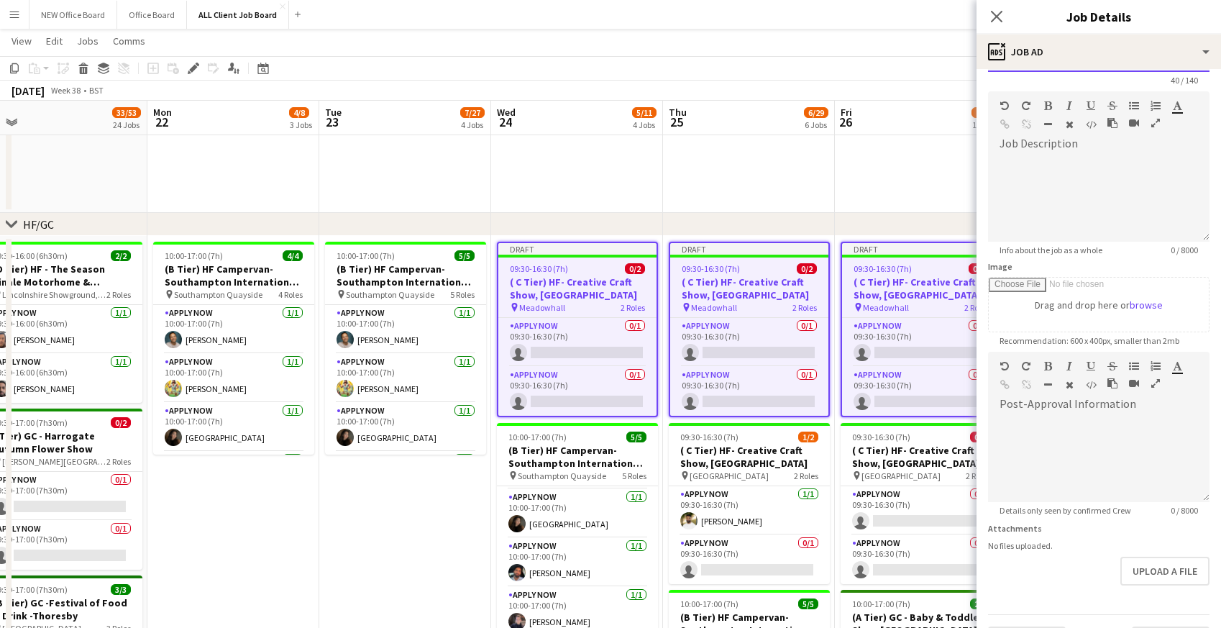
scroll to position [83, 0]
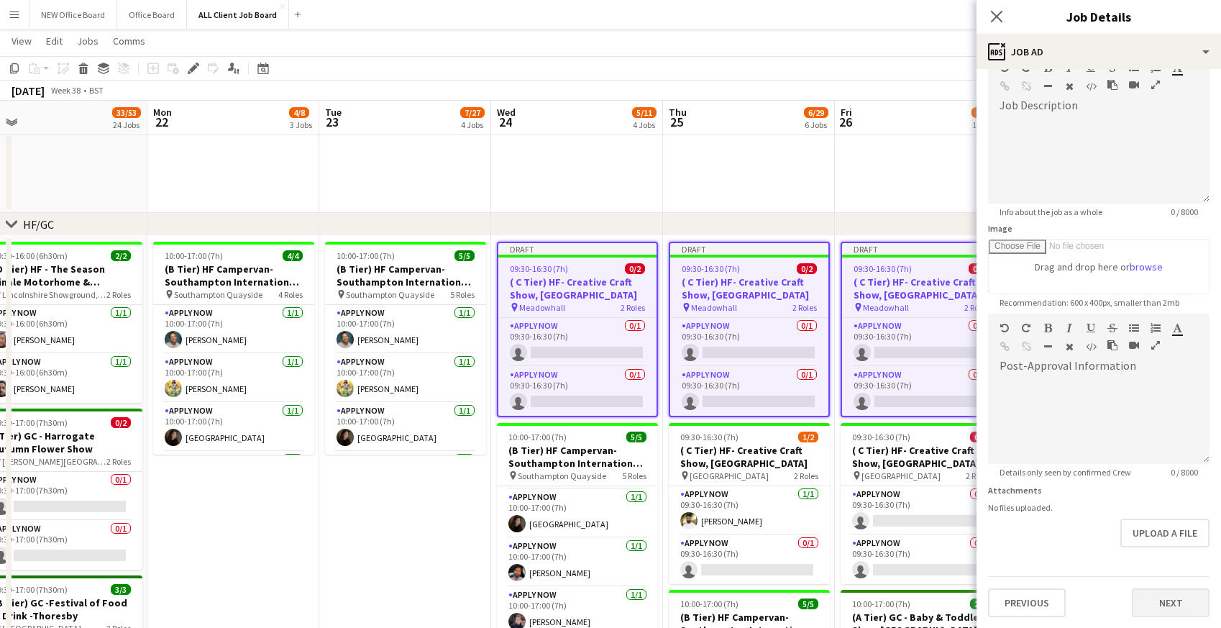
type input "**********"
click at [1167, 608] on button "Next" at bounding box center [1171, 602] width 78 height 29
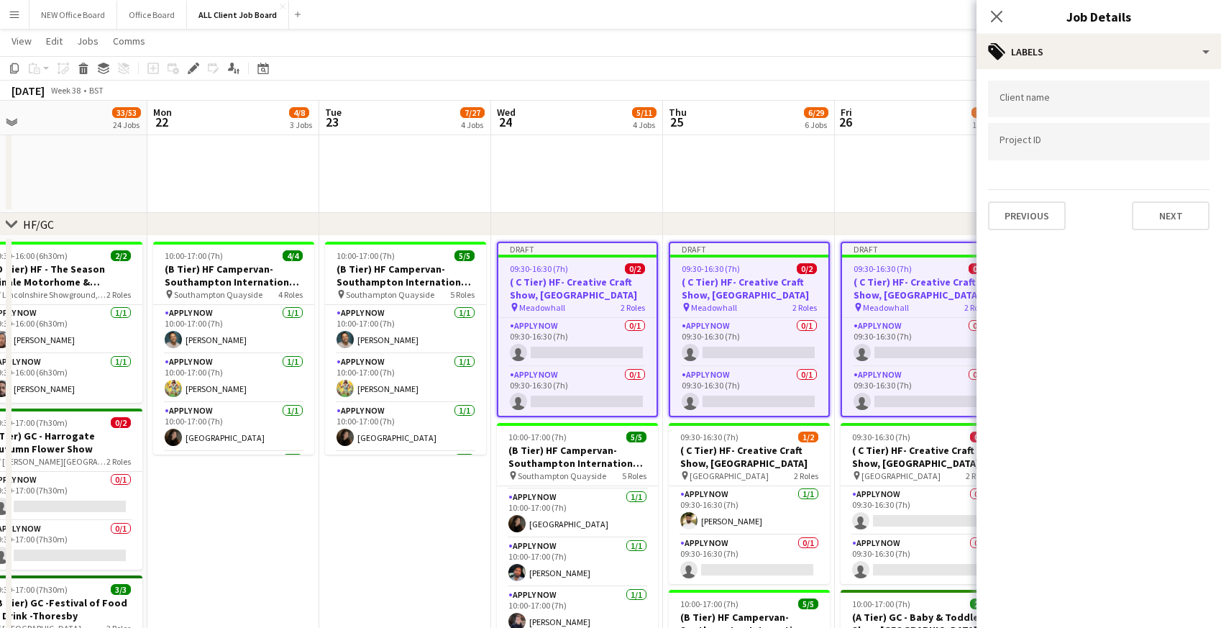
scroll to position [0, 0]
click at [1167, 218] on button "Next" at bounding box center [1171, 215] width 78 height 29
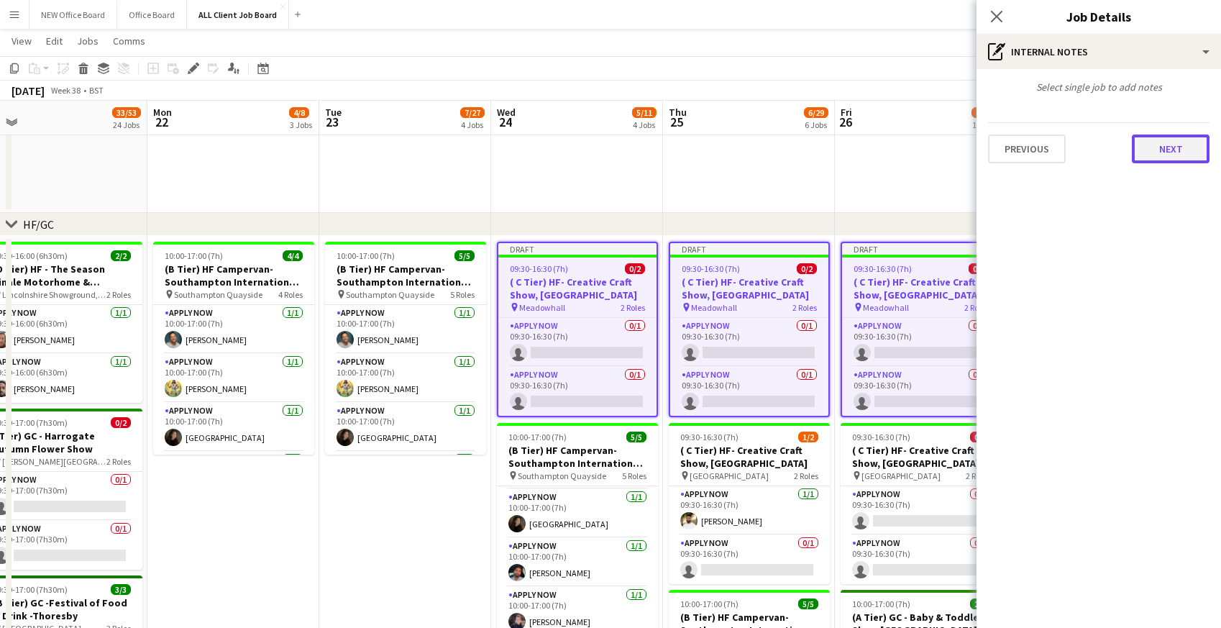
click at [1164, 134] on button "Next" at bounding box center [1171, 148] width 78 height 29
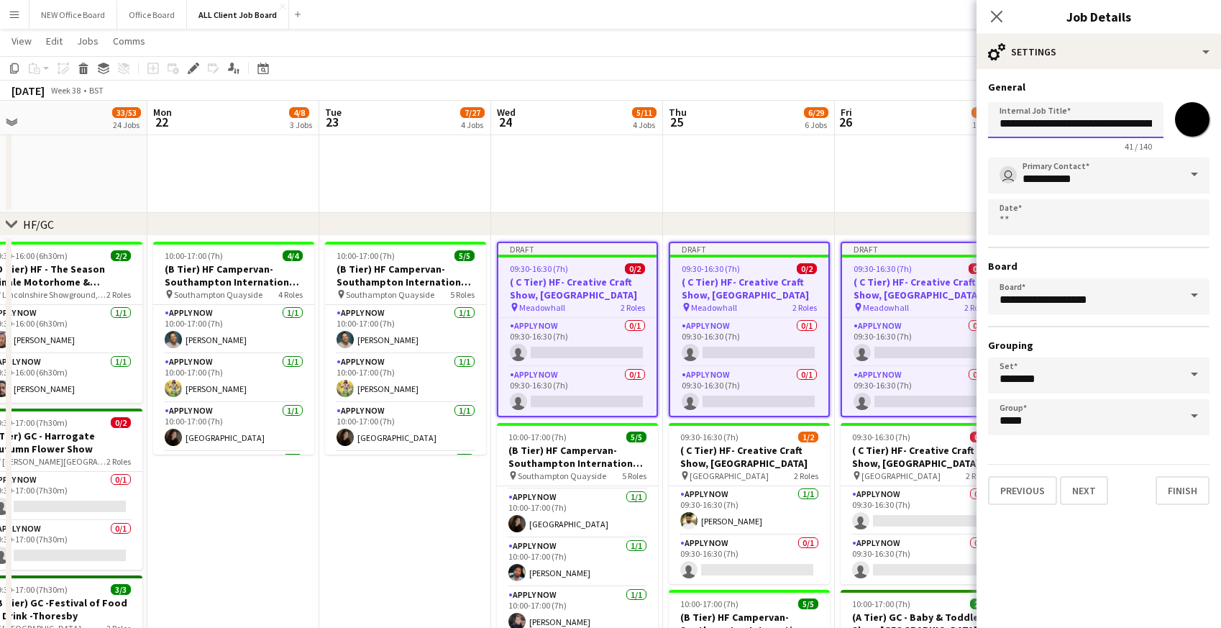
click at [1014, 126] on input "**********" at bounding box center [1075, 120] width 175 height 36
drag, startPoint x: 1061, startPoint y: 123, endPoint x: 1222, endPoint y: 124, distance: 161.1
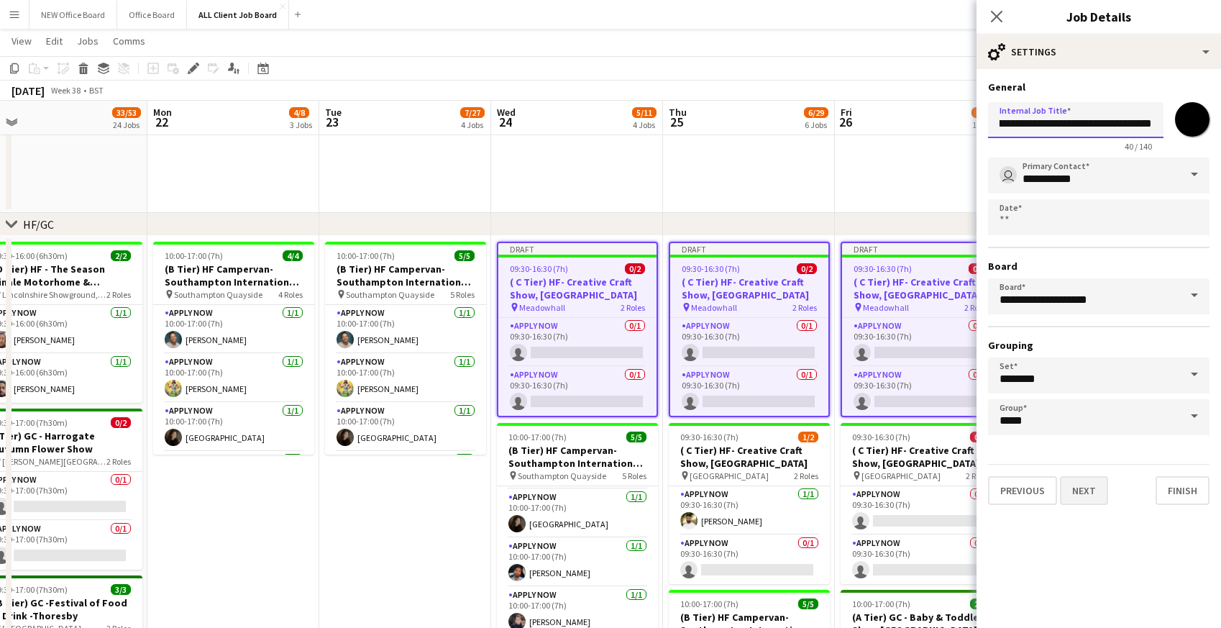
type input "**********"
click at [1082, 497] on button "Next" at bounding box center [1084, 490] width 48 height 29
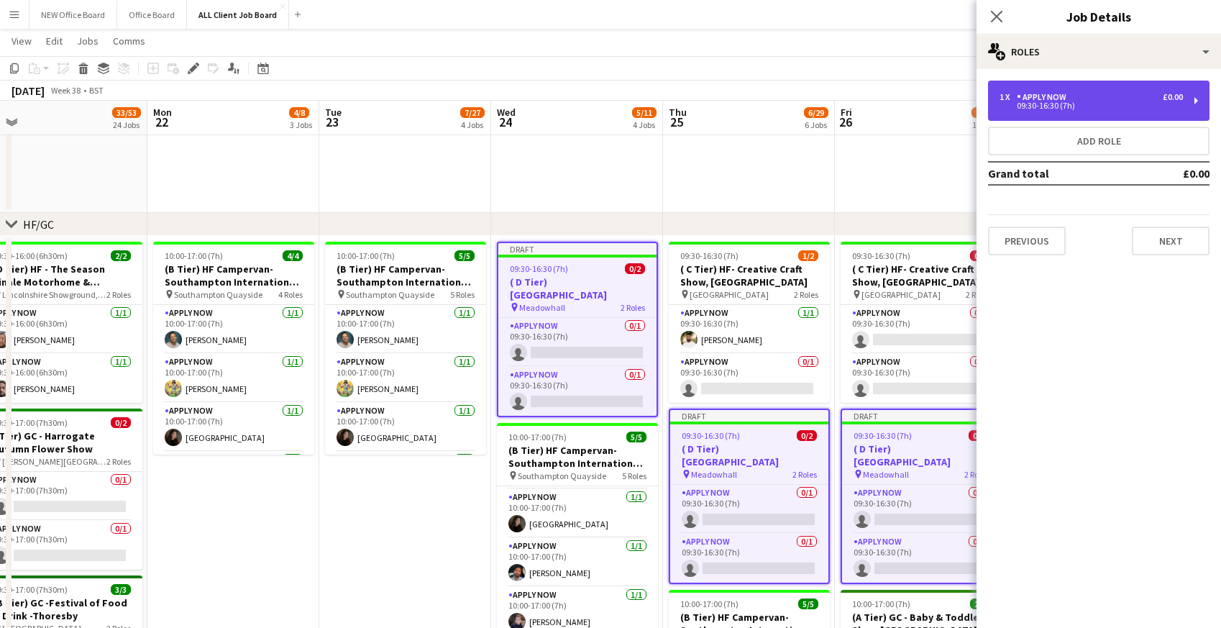
click at [1095, 98] on div "1 x APPLY NOW £0.00" at bounding box center [1091, 97] width 183 height 10
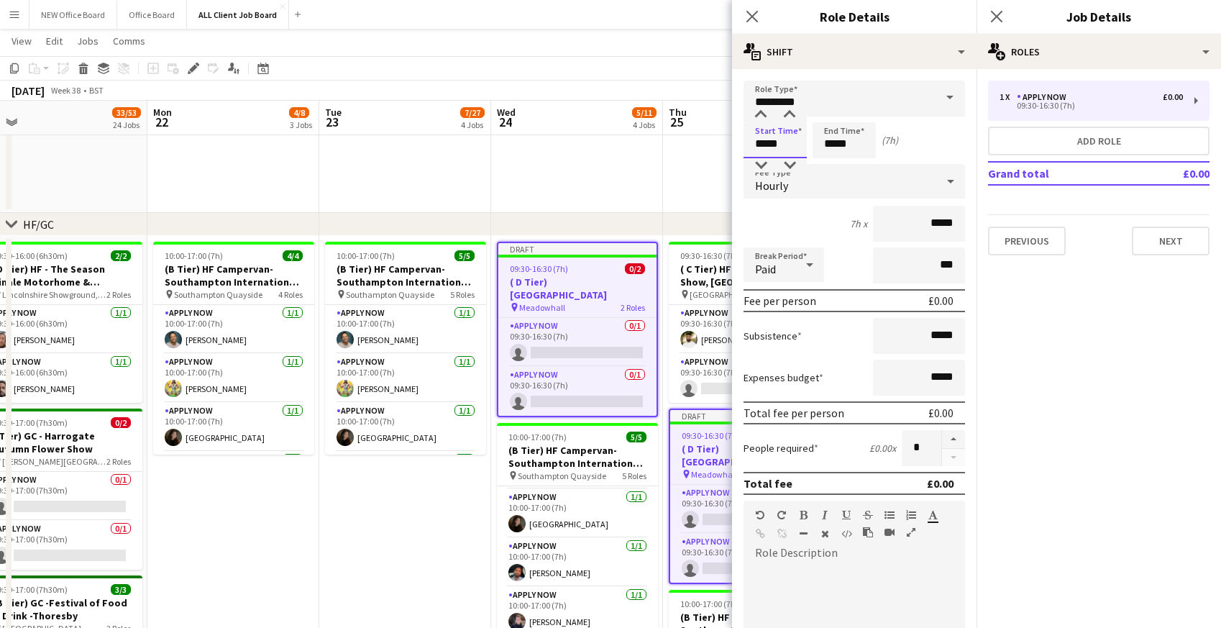
drag, startPoint x: 757, startPoint y: 144, endPoint x: 801, endPoint y: 144, distance: 44.6
click at [803, 144] on input "*****" at bounding box center [775, 140] width 63 height 36
type input "*****"
click at [751, 19] on icon "Close pop-in" at bounding box center [752, 16] width 14 height 14
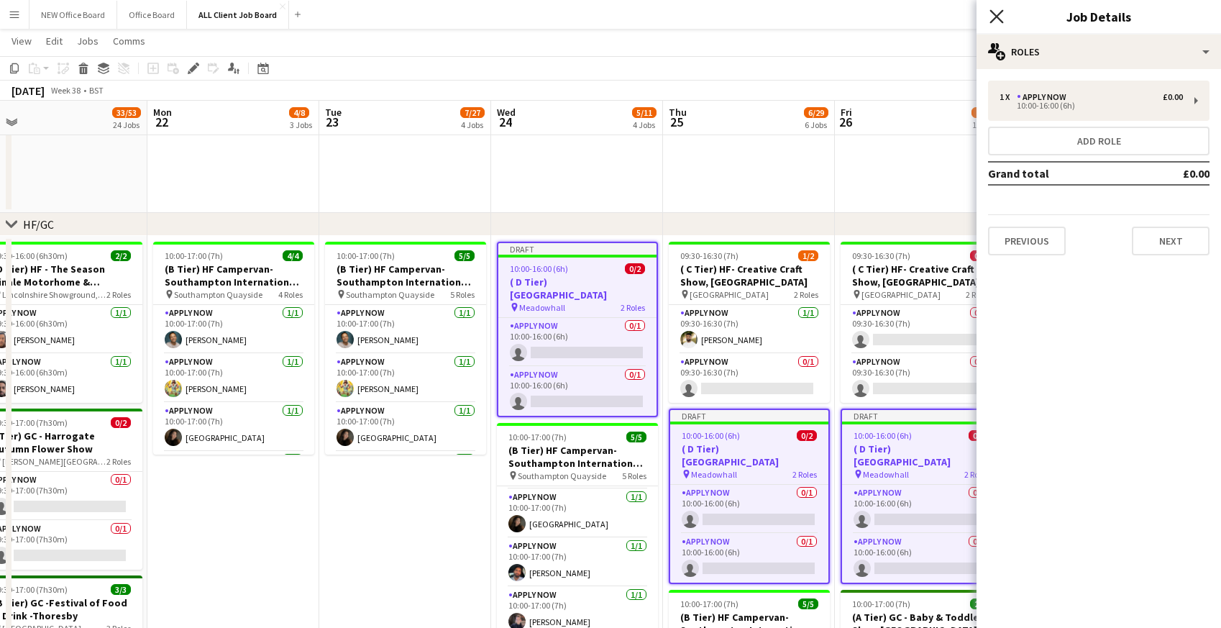
click at [995, 22] on icon "Close pop-in" at bounding box center [997, 16] width 14 height 14
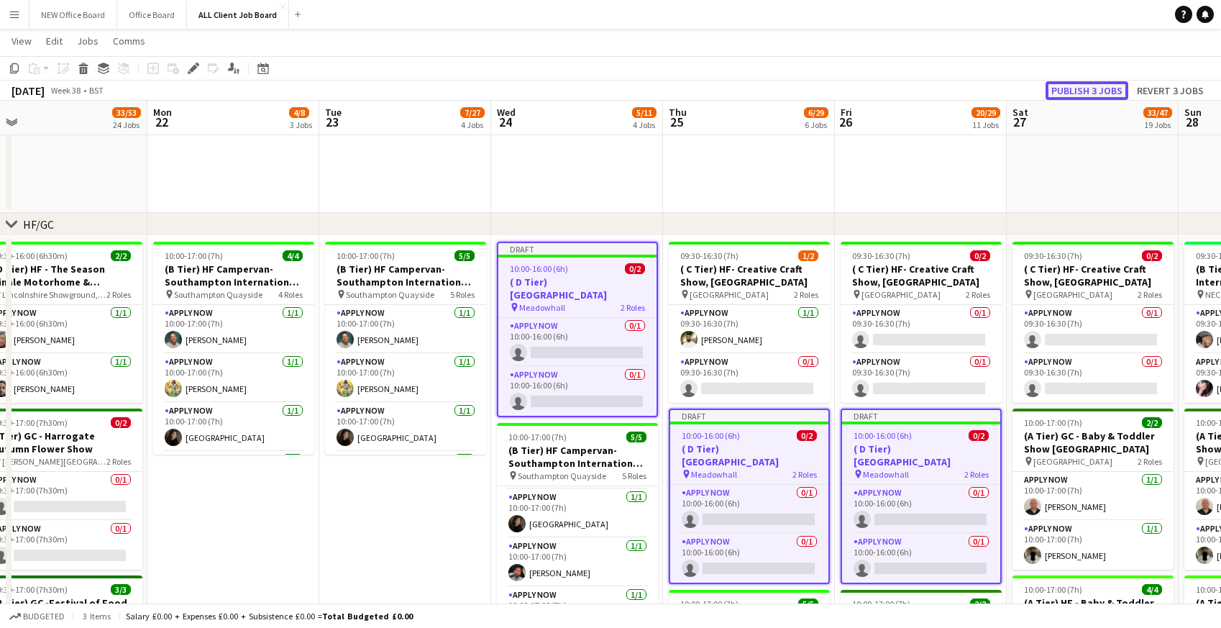
click at [1091, 89] on button "Publish 3 jobs" at bounding box center [1087, 90] width 83 height 19
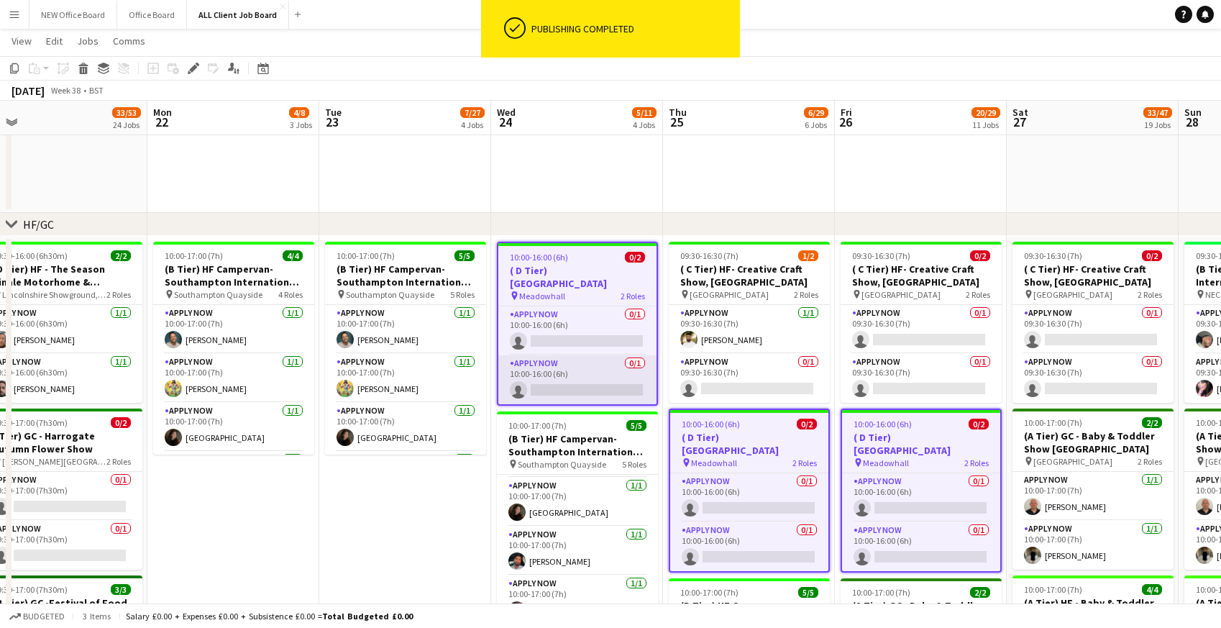
click at [535, 380] on app-card-role "APPLY NOW 0/1 10:00-16:00 (6h) single-neutral-actions" at bounding box center [577, 379] width 158 height 49
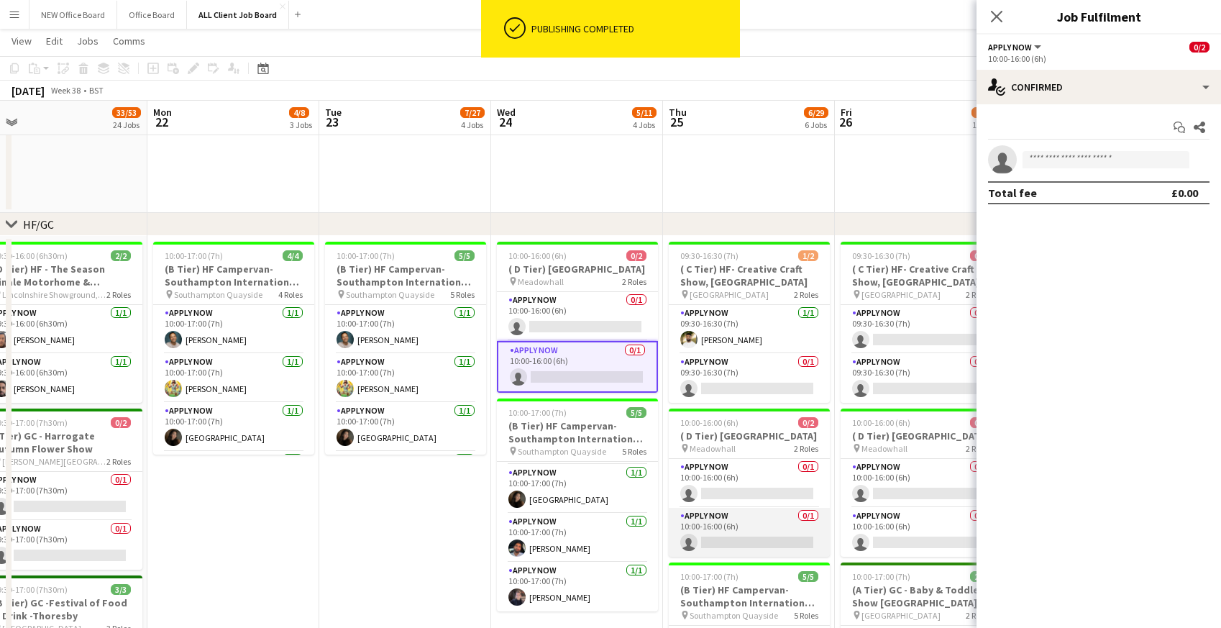
click at [701, 540] on app-card-role "APPLY NOW 0/1 10:00-16:00 (6h) single-neutral-actions" at bounding box center [749, 532] width 161 height 49
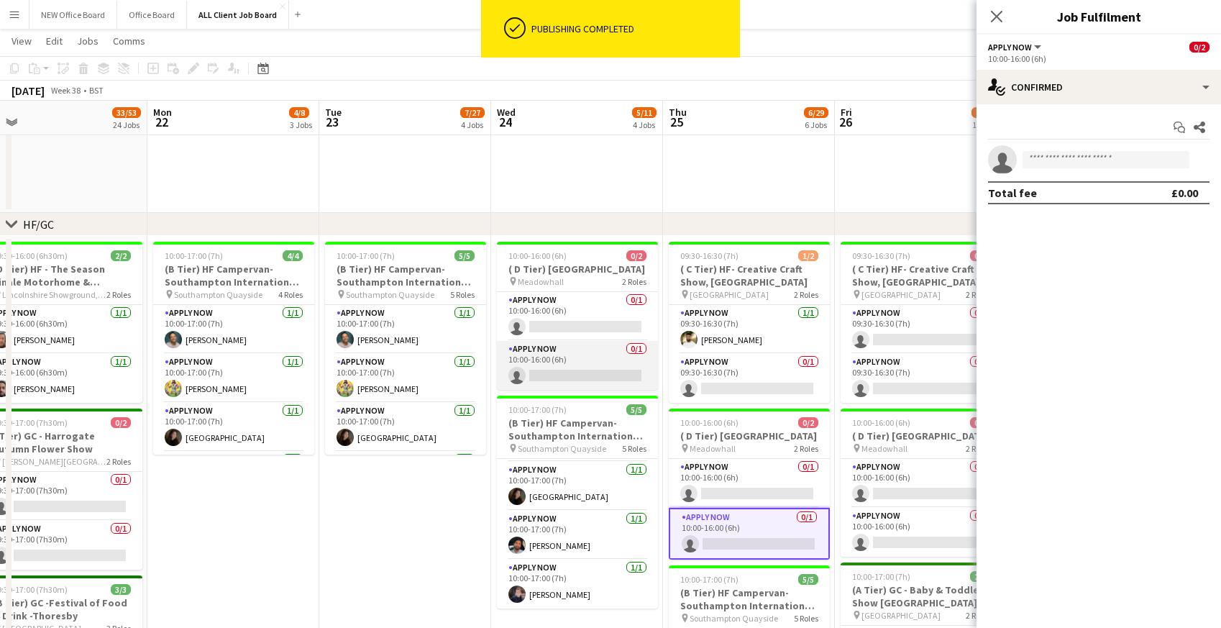
click at [533, 368] on app-card-role "APPLY NOW 0/1 10:00-16:00 (6h) single-neutral-actions" at bounding box center [577, 365] width 161 height 49
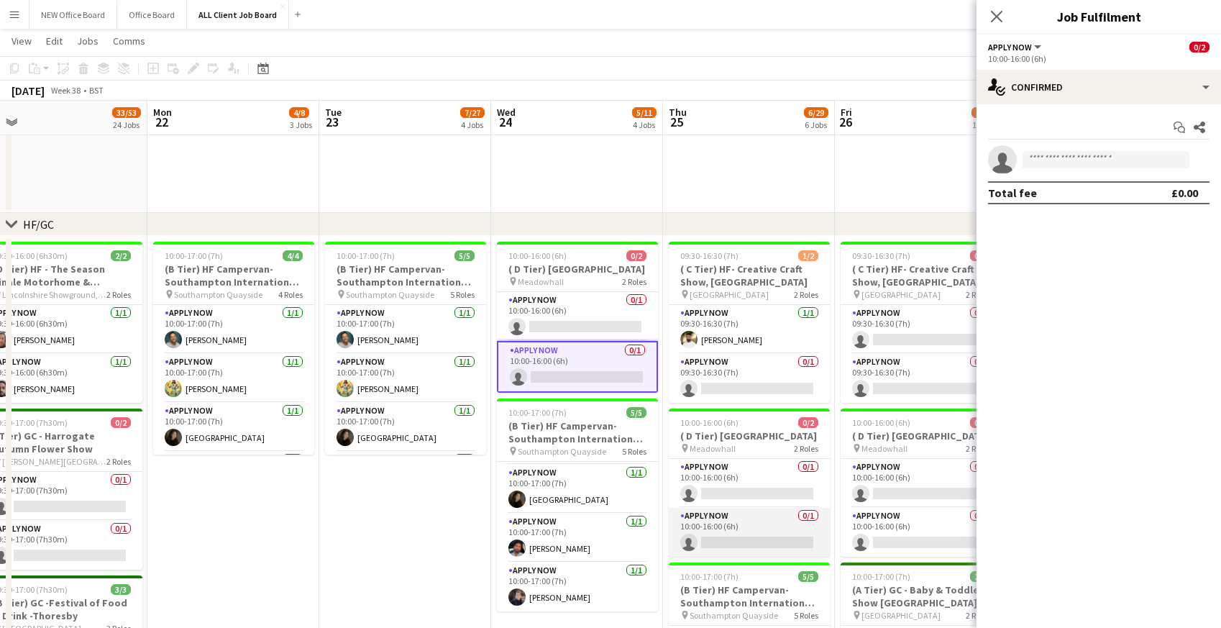
click at [707, 541] on app-card-role "APPLY NOW 0/1 10:00-16:00 (6h) single-neutral-actions" at bounding box center [749, 532] width 161 height 49
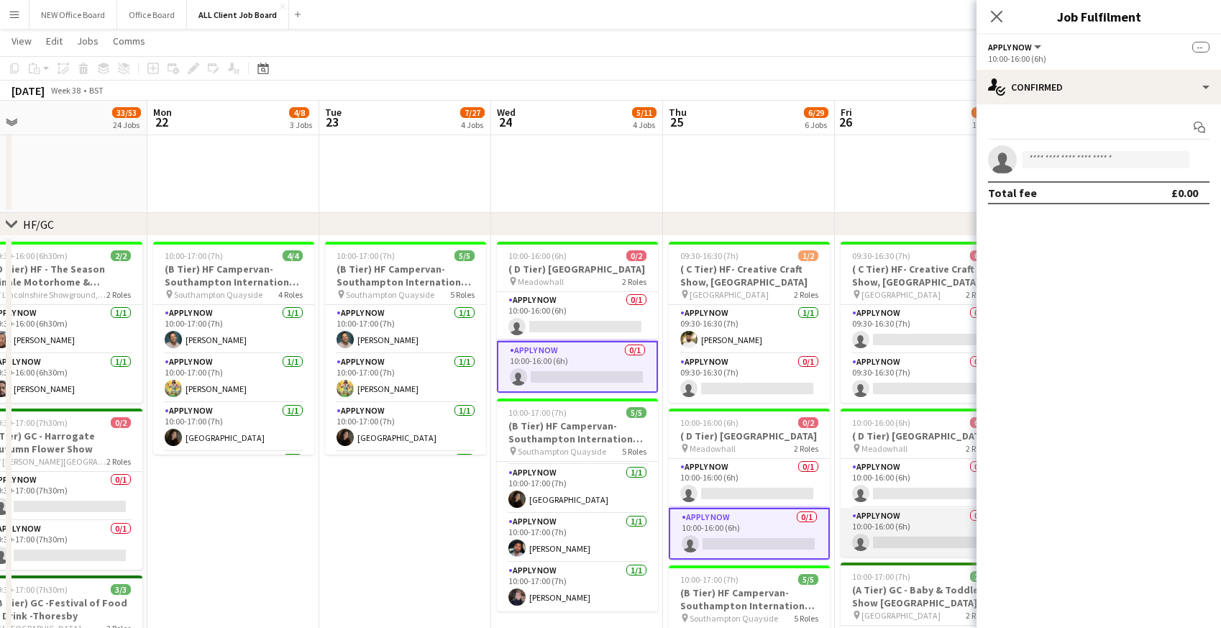
click at [870, 537] on app-card-role "APPLY NOW 0/1 10:00-16:00 (6h) single-neutral-actions" at bounding box center [921, 532] width 161 height 49
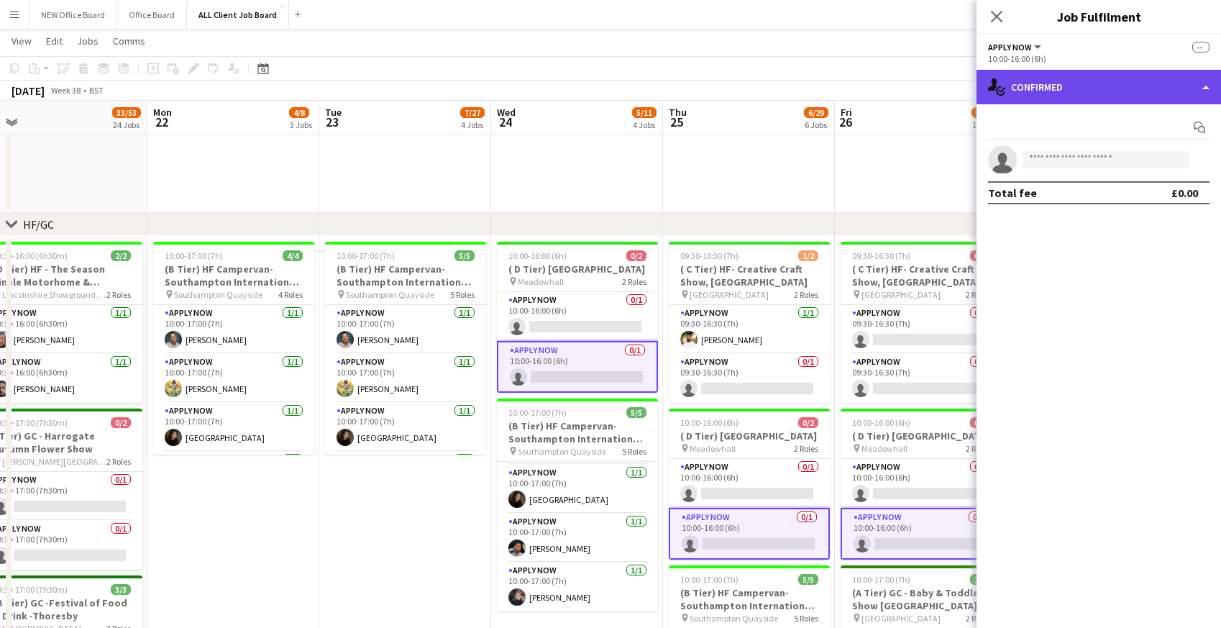
click at [1144, 87] on div "single-neutral-actions-check-2 Confirmed" at bounding box center [1099, 87] width 245 height 35
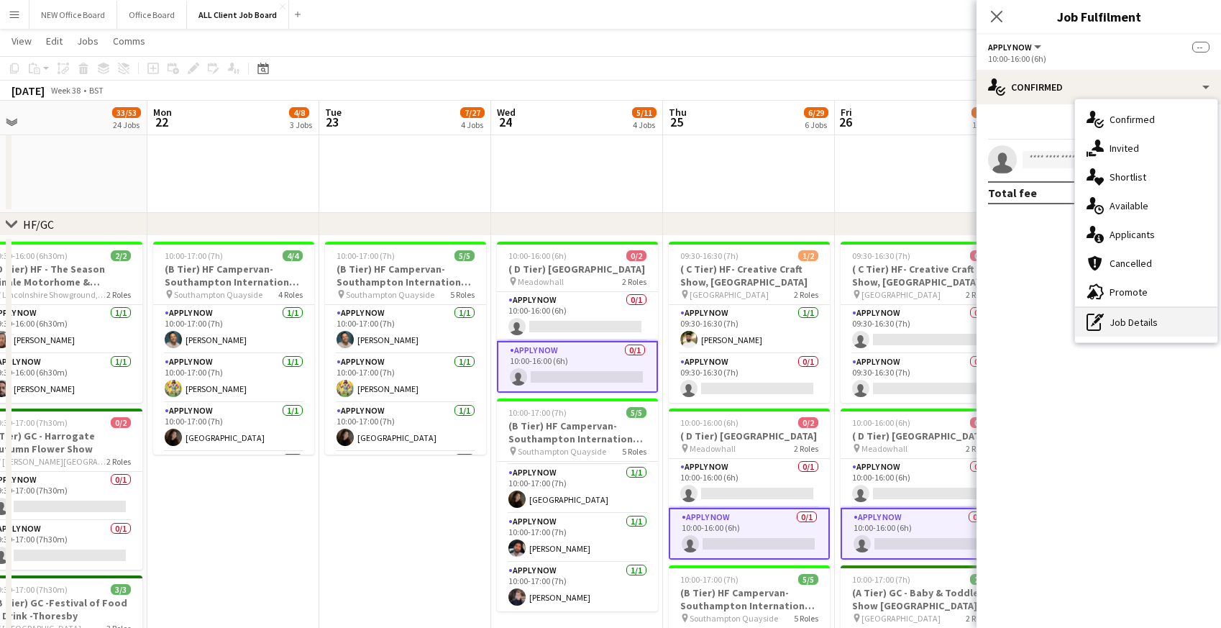
click at [1121, 325] on div "pen-write Job Details" at bounding box center [1146, 322] width 142 height 29
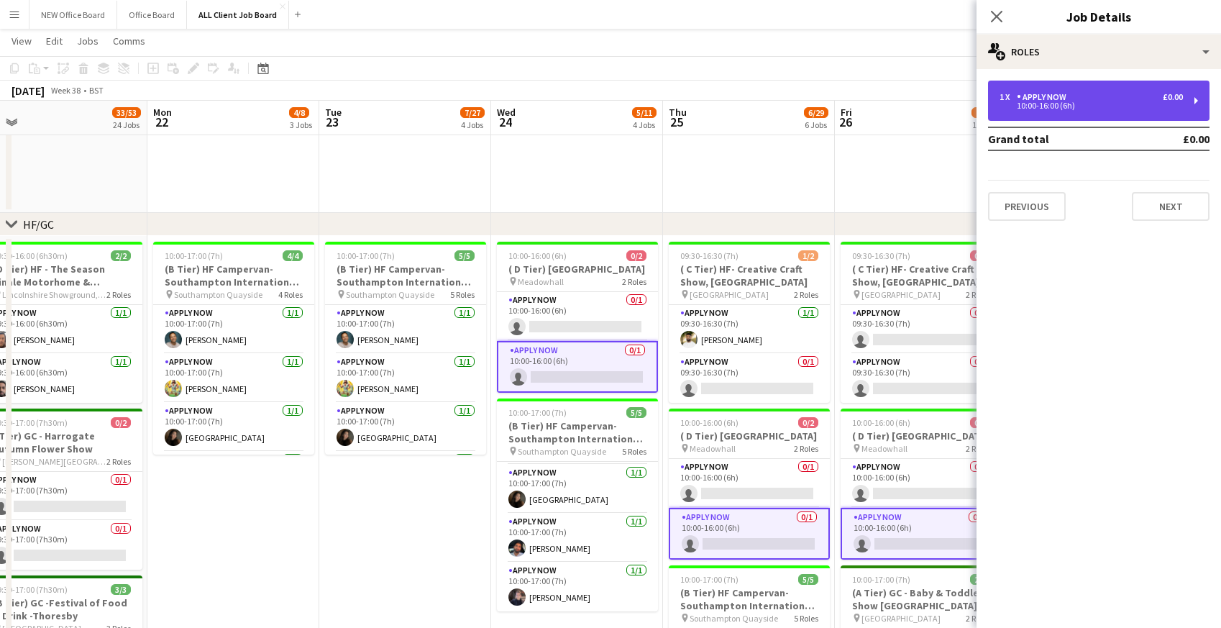
click at [1065, 104] on div "10:00-16:00 (6h)" at bounding box center [1091, 105] width 183 height 7
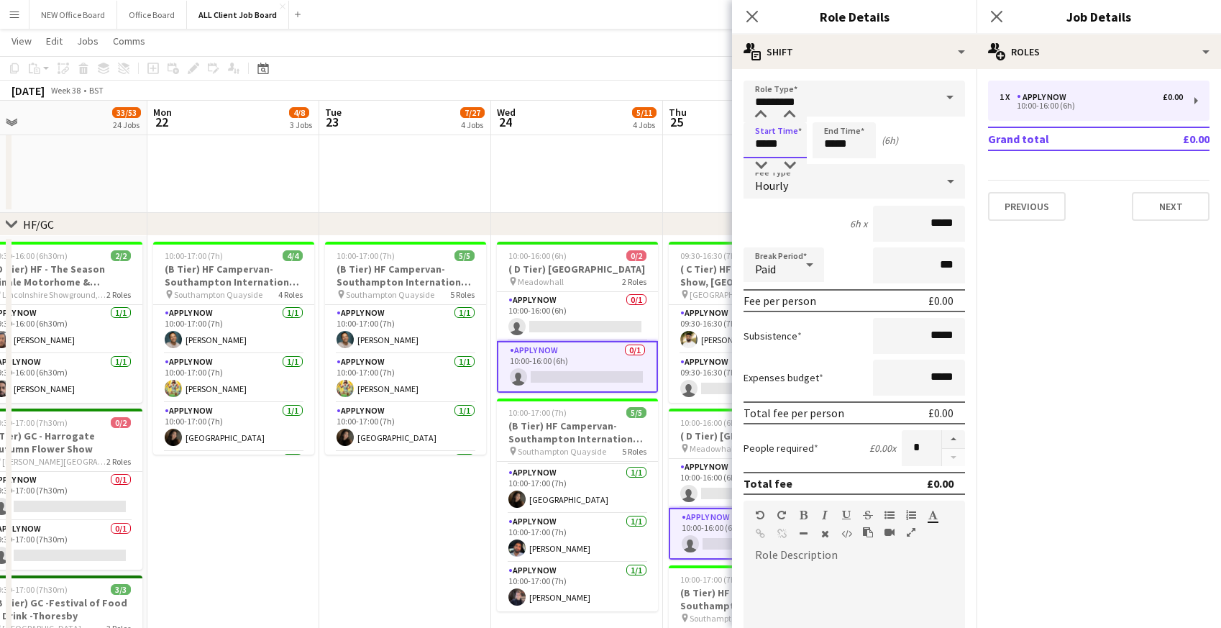
drag, startPoint x: 756, startPoint y: 145, endPoint x: 786, endPoint y: 143, distance: 30.3
click at [786, 143] on input "*****" at bounding box center [775, 140] width 63 height 36
type input "*****"
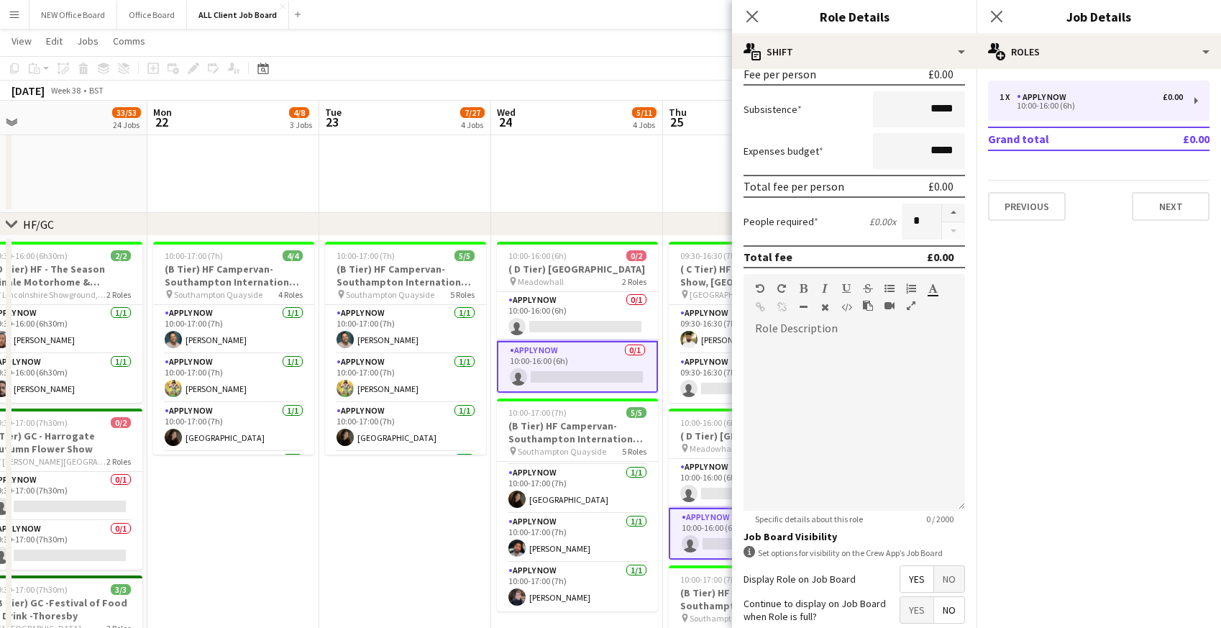
scroll to position [346, 0]
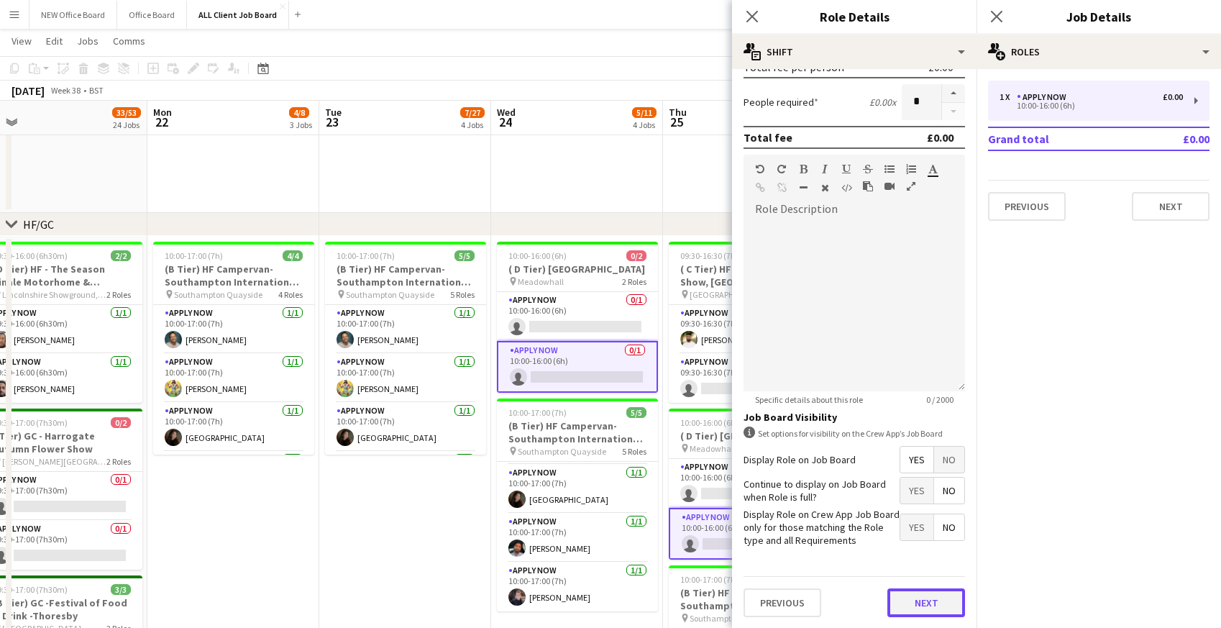
click at [918, 605] on button "Next" at bounding box center [927, 602] width 78 height 29
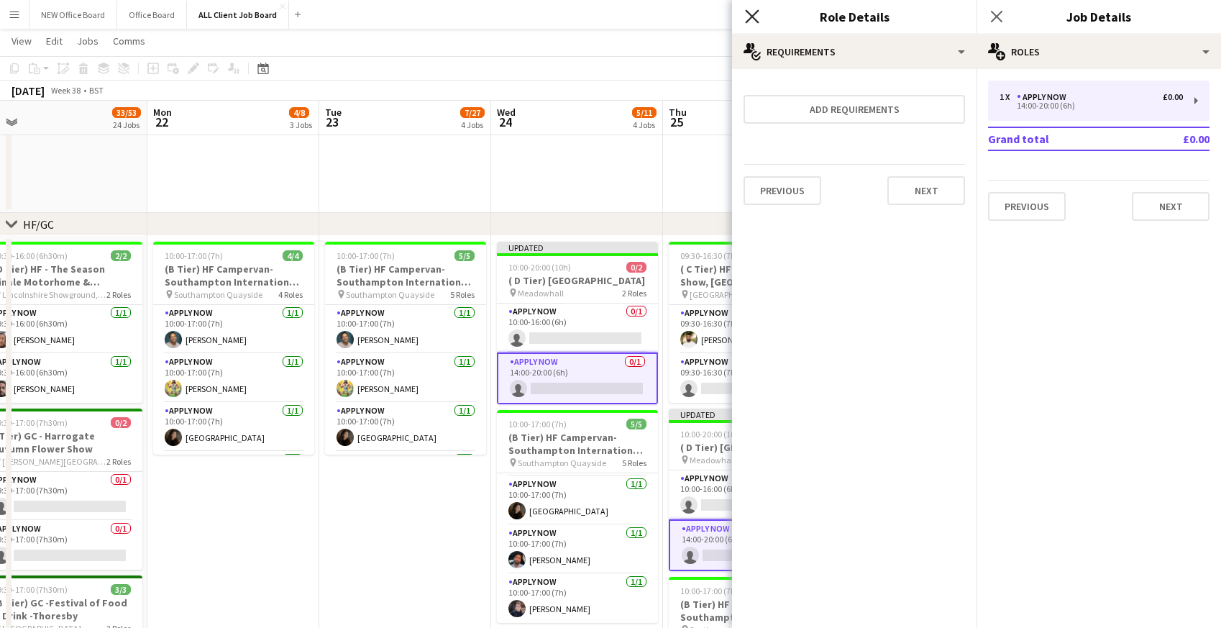
click at [757, 16] on icon "Close pop-in" at bounding box center [752, 16] width 14 height 14
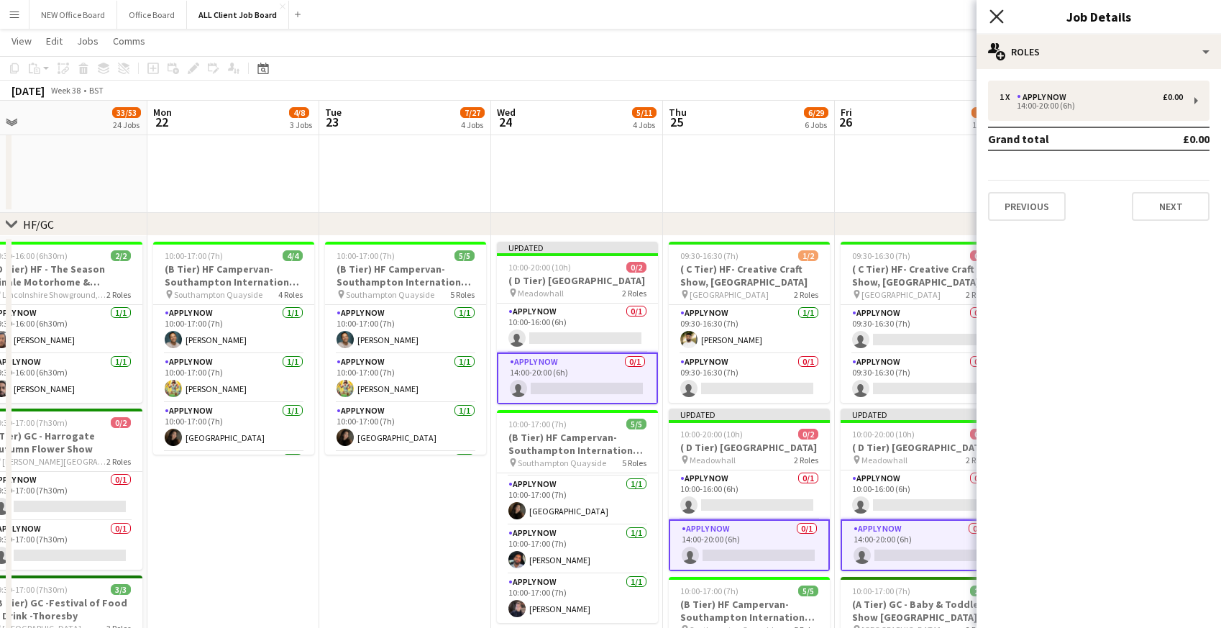
click at [1000, 15] on icon "Close pop-in" at bounding box center [997, 16] width 14 height 14
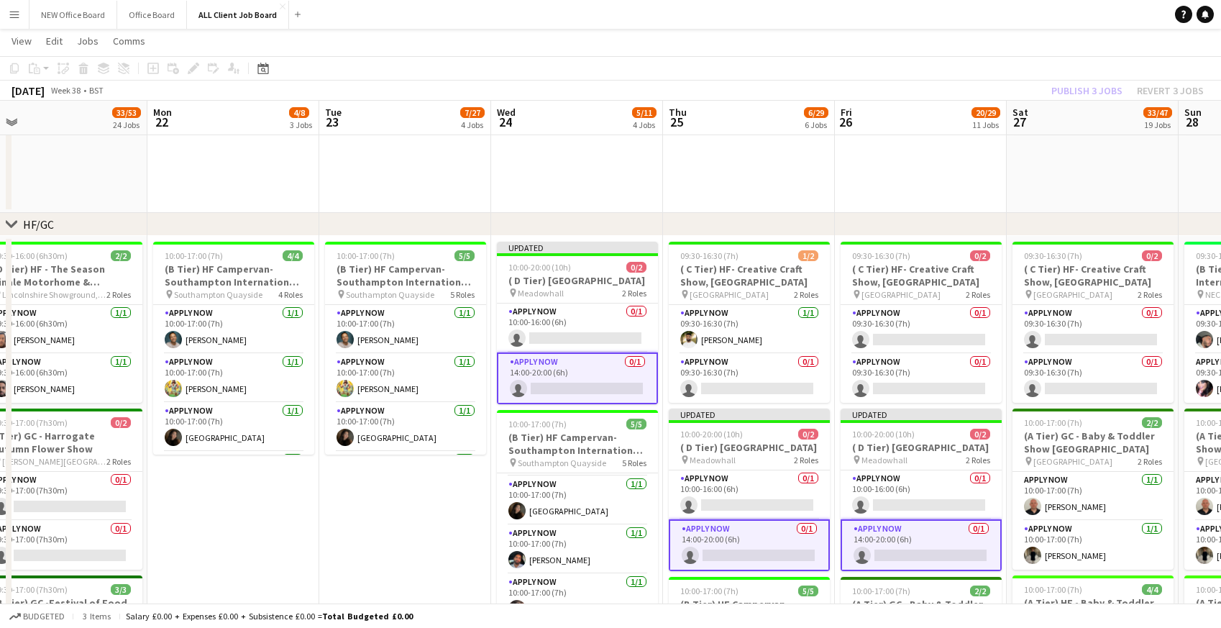
click at [1034, 88] on div "[DATE] Week 38 • BST Publish 3 jobs Revert 3 jobs" at bounding box center [610, 91] width 1221 height 20
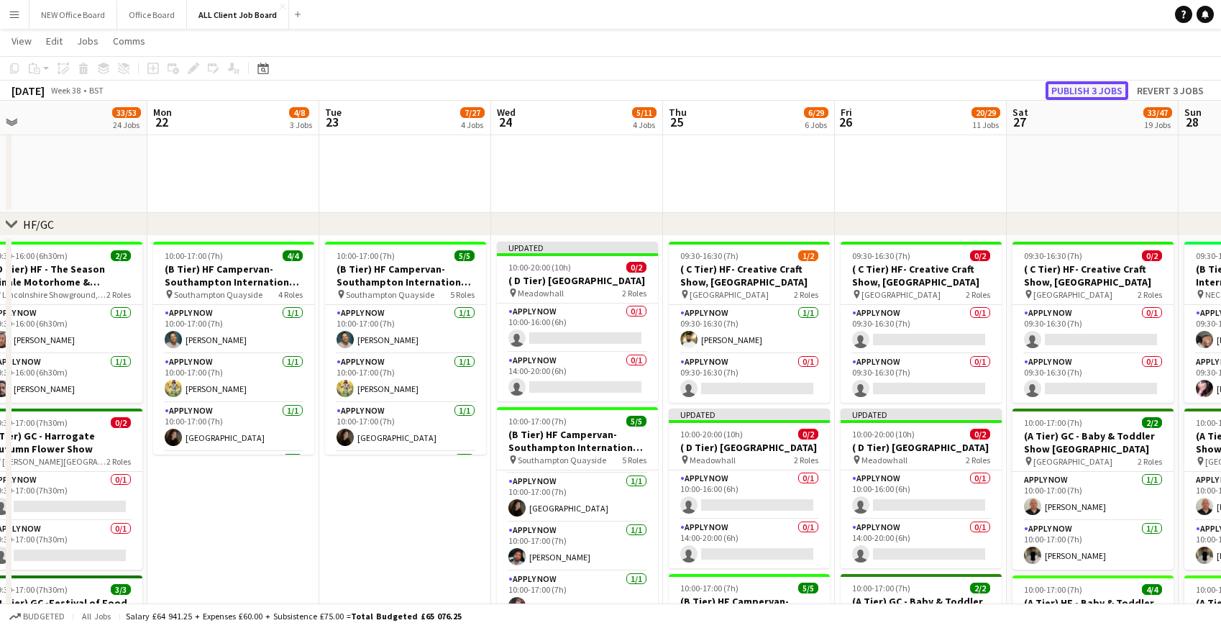
click at [1082, 88] on button "Publish 3 jobs" at bounding box center [1087, 90] width 83 height 19
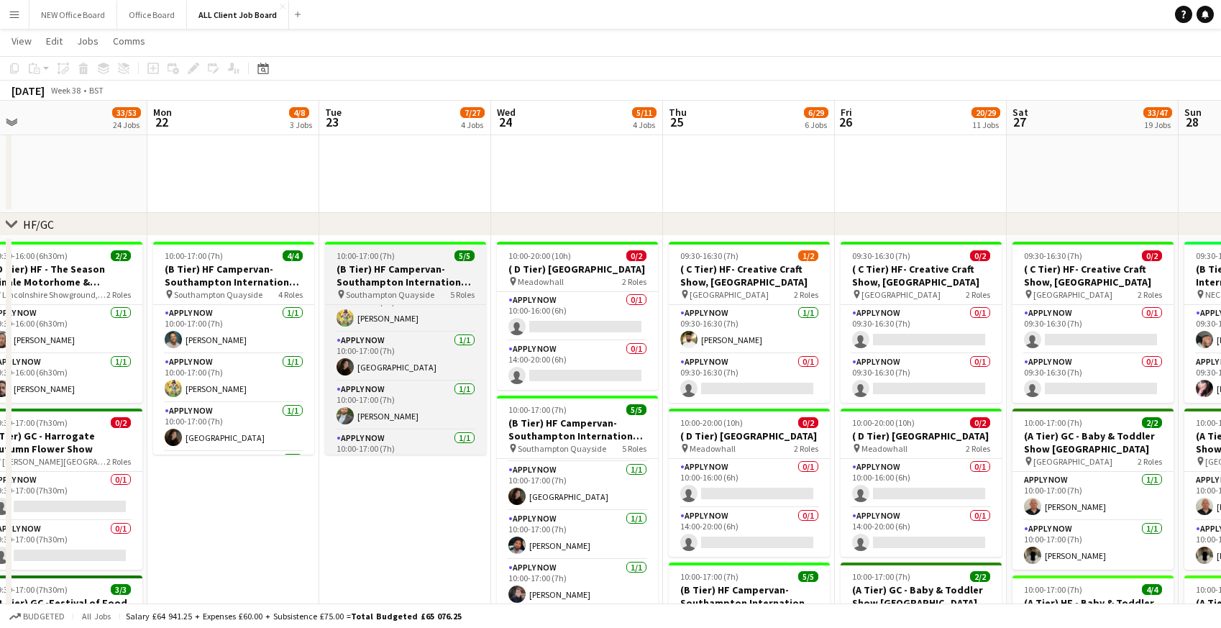
scroll to position [95, 0]
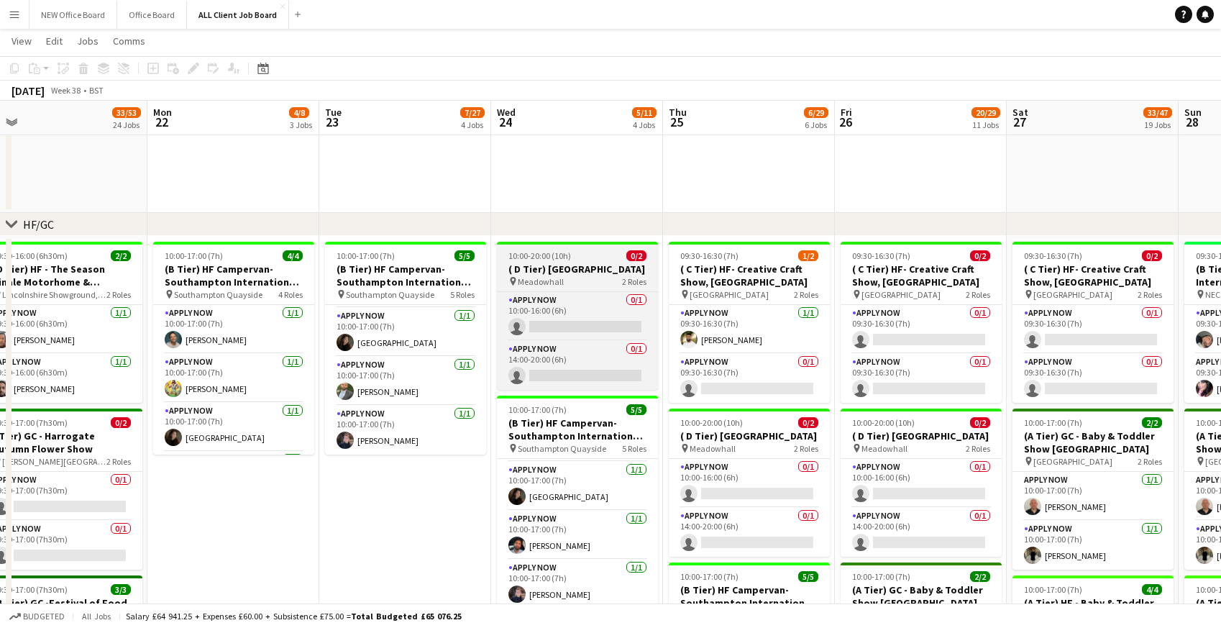
click at [522, 264] on h3 "( D Tier) [GEOGRAPHIC_DATA]" at bounding box center [577, 269] width 161 height 13
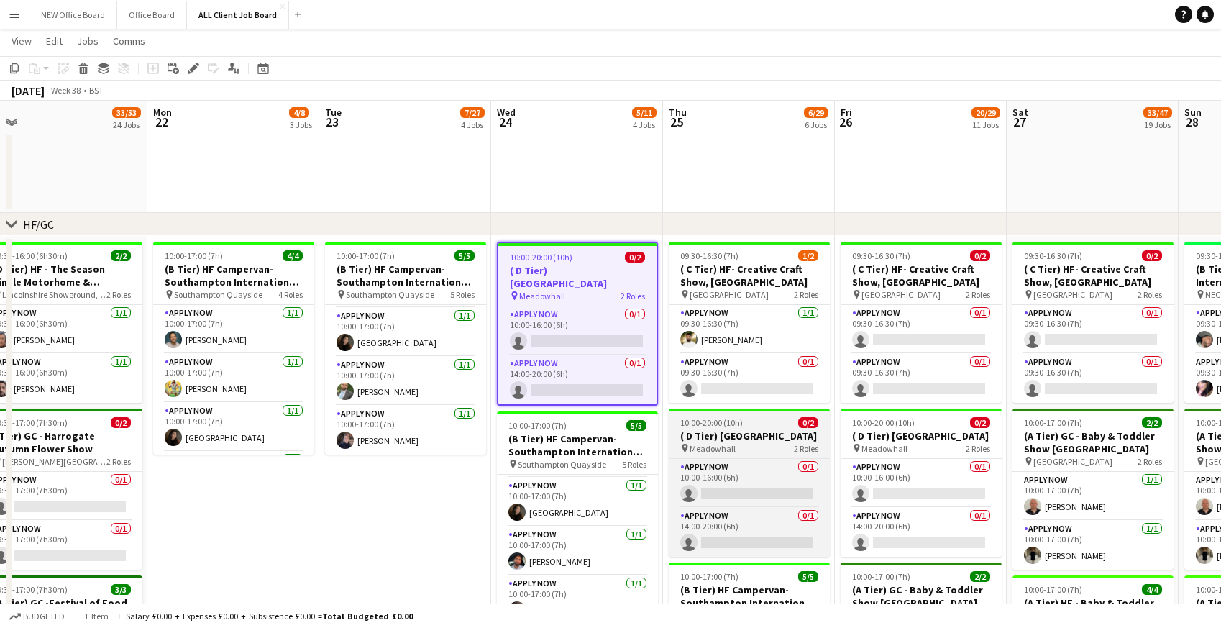
click at [718, 431] on h3 "( D Tier) [GEOGRAPHIC_DATA]" at bounding box center [749, 435] width 161 height 13
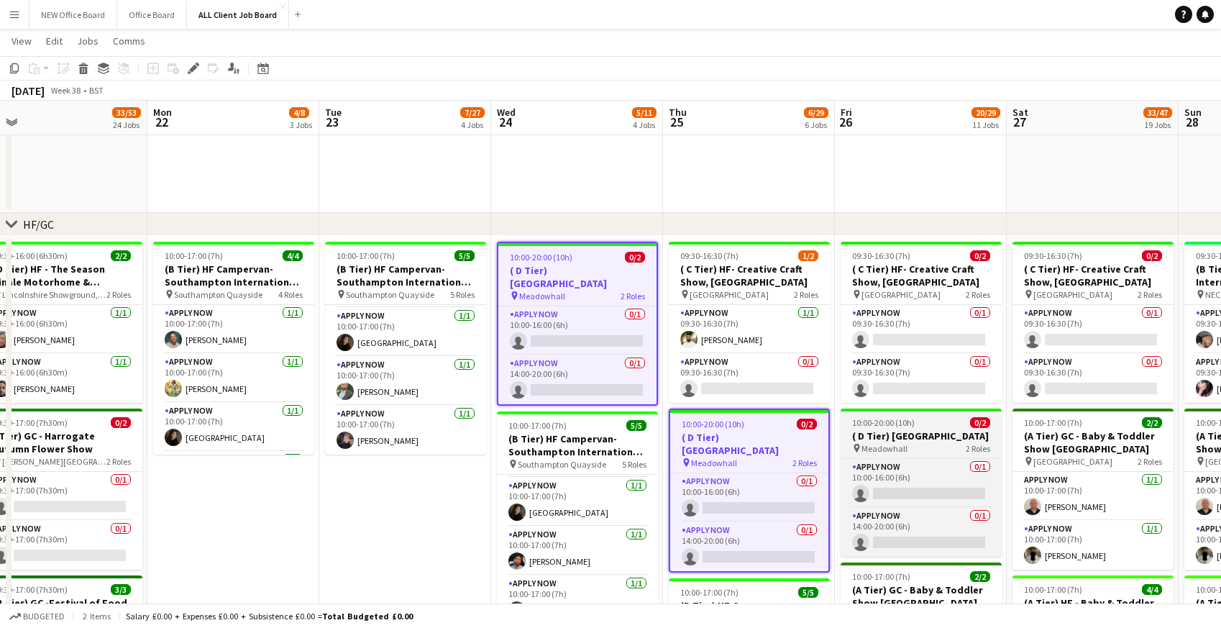
click at [879, 442] on h3 "( D Tier) [GEOGRAPHIC_DATA]" at bounding box center [921, 435] width 161 height 13
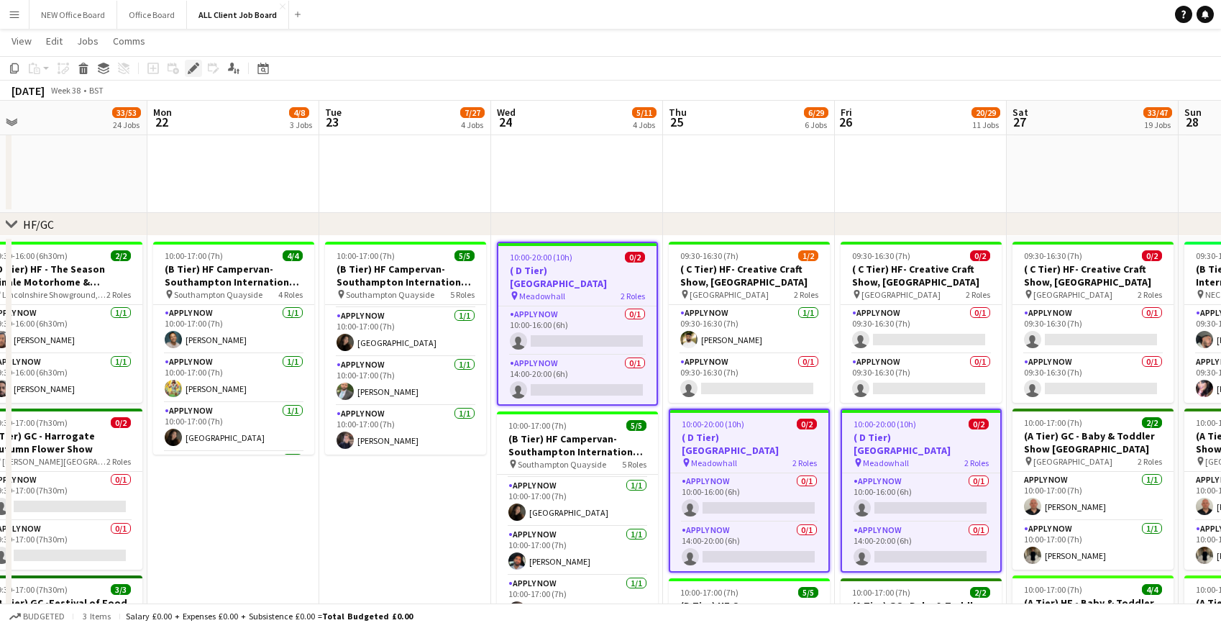
click at [196, 68] on icon at bounding box center [193, 69] width 8 height 8
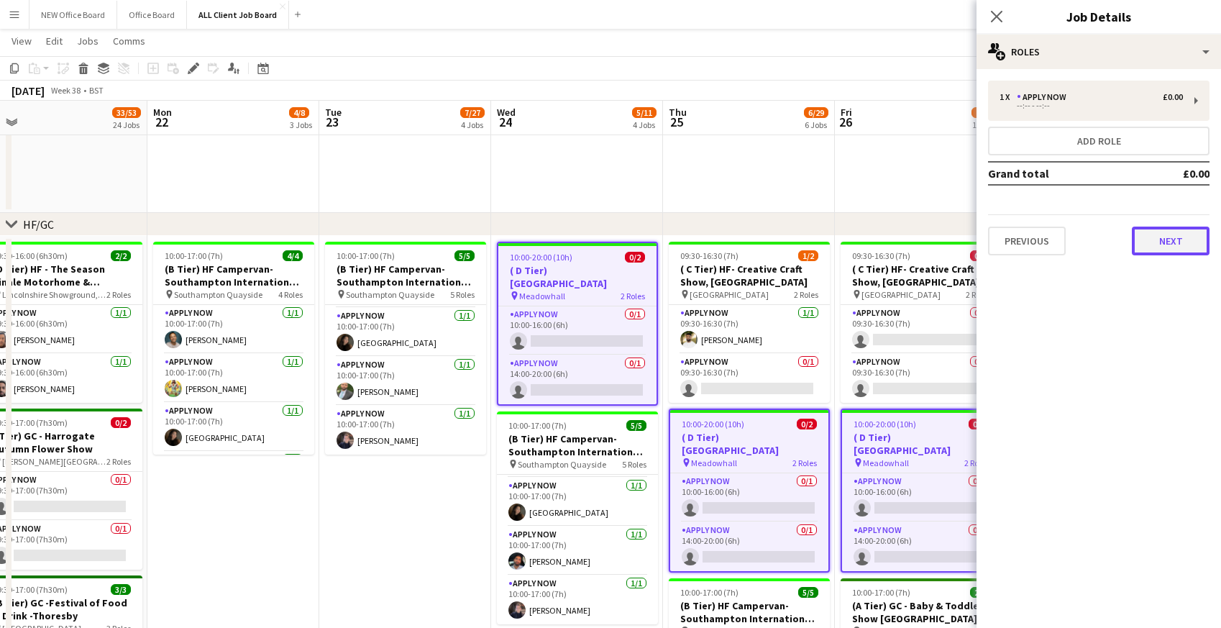
click at [1170, 237] on button "Next" at bounding box center [1171, 241] width 78 height 29
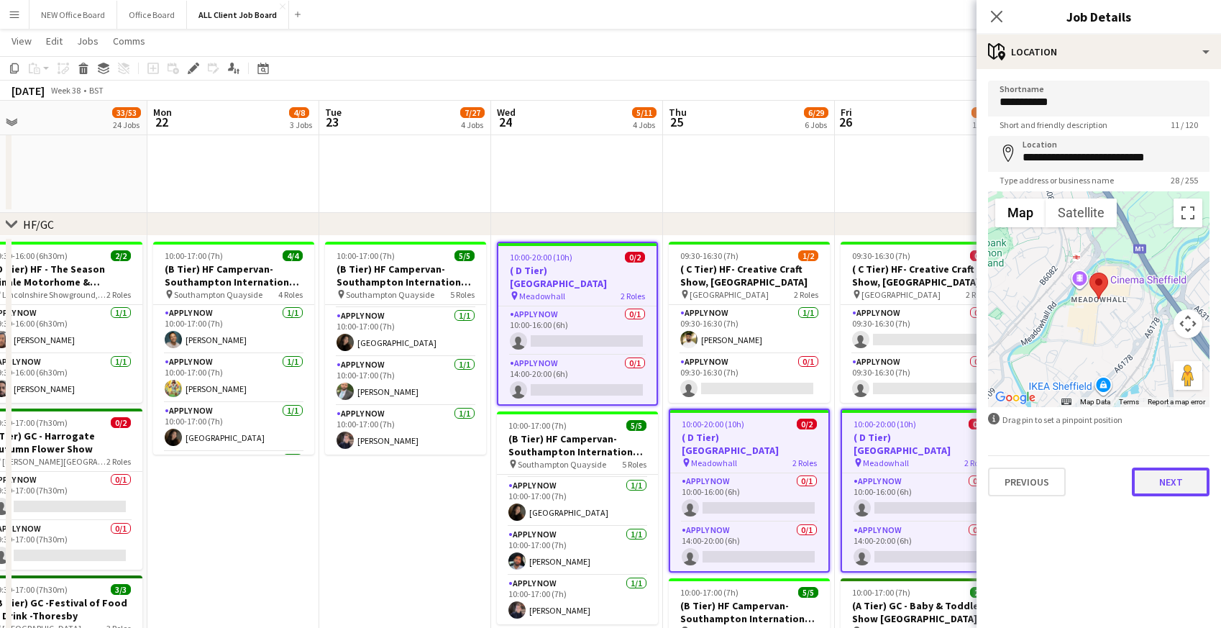
click at [1184, 490] on button "Next" at bounding box center [1171, 482] width 78 height 29
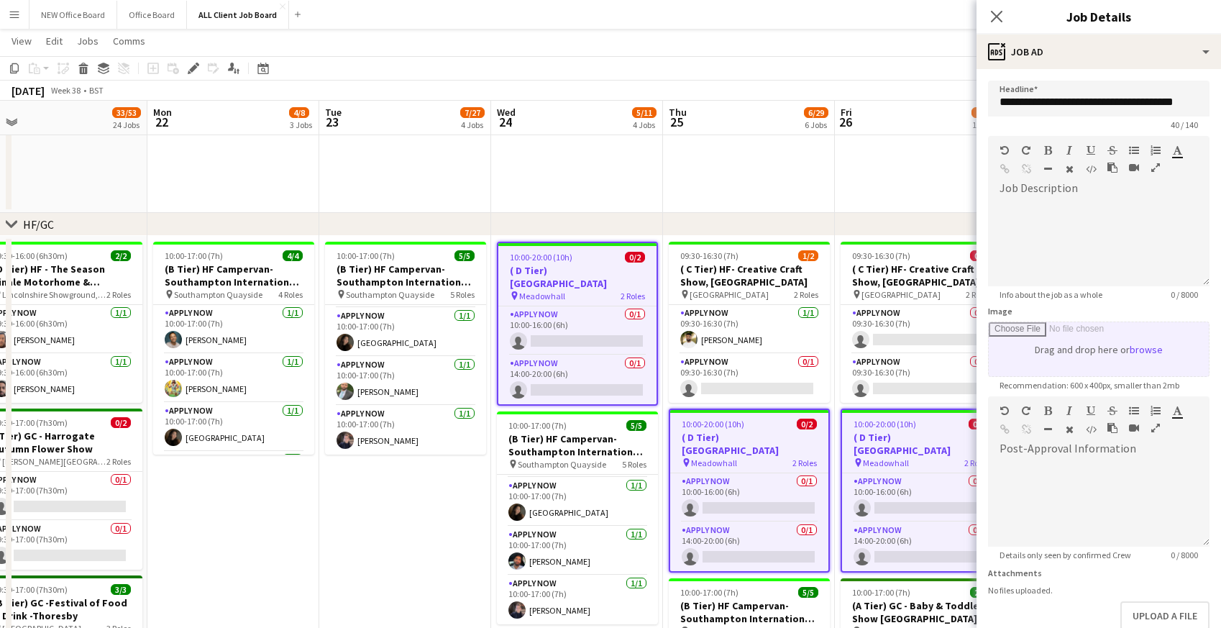
scroll to position [83, 0]
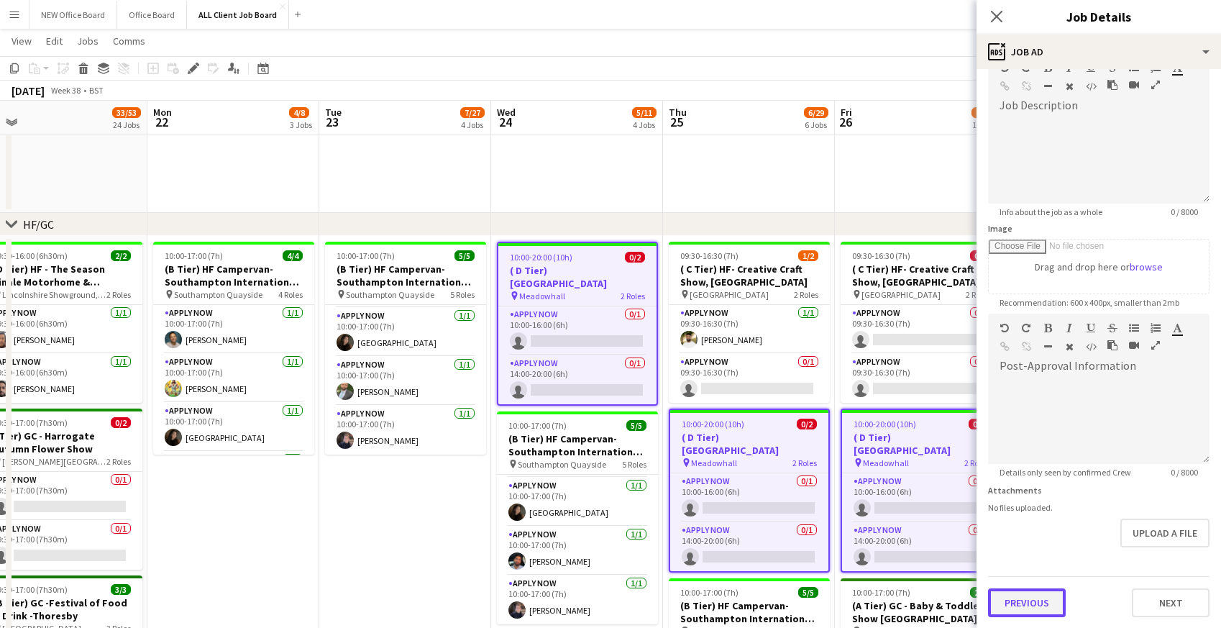
click at [1061, 610] on button "Previous" at bounding box center [1027, 602] width 78 height 29
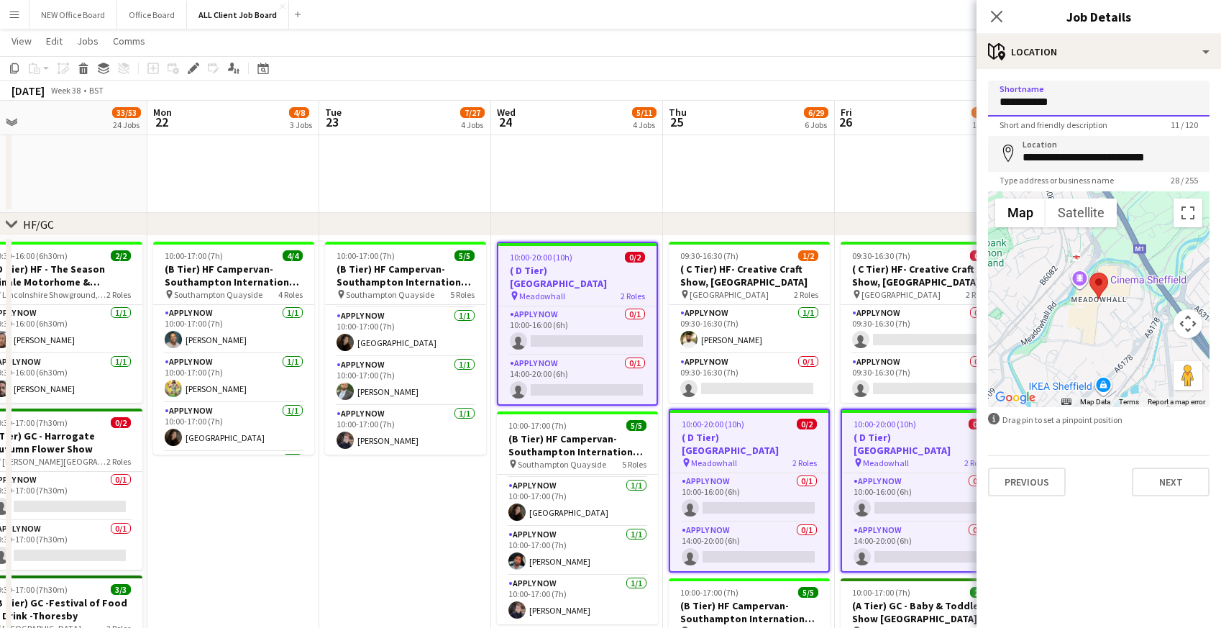
click at [1069, 108] on input "**********" at bounding box center [1099, 99] width 222 height 36
click at [1062, 101] on input "**********" at bounding box center [1099, 99] width 222 height 36
type input "**********"
click at [1168, 473] on button "Next" at bounding box center [1171, 482] width 78 height 29
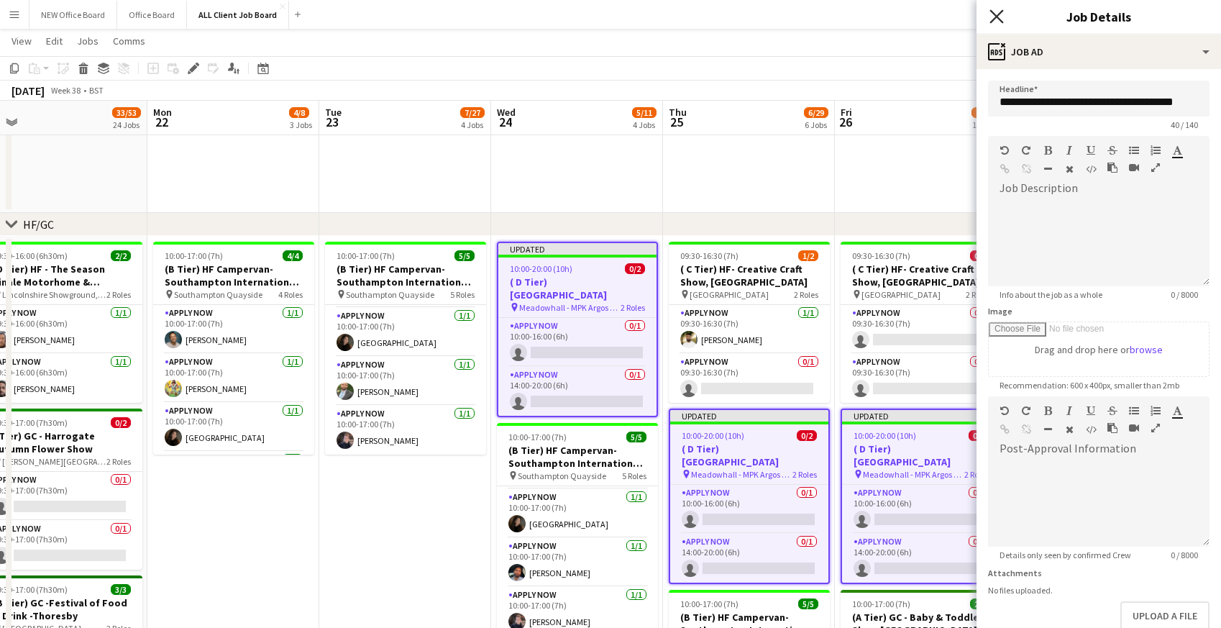
click at [996, 16] on icon at bounding box center [997, 16] width 14 height 14
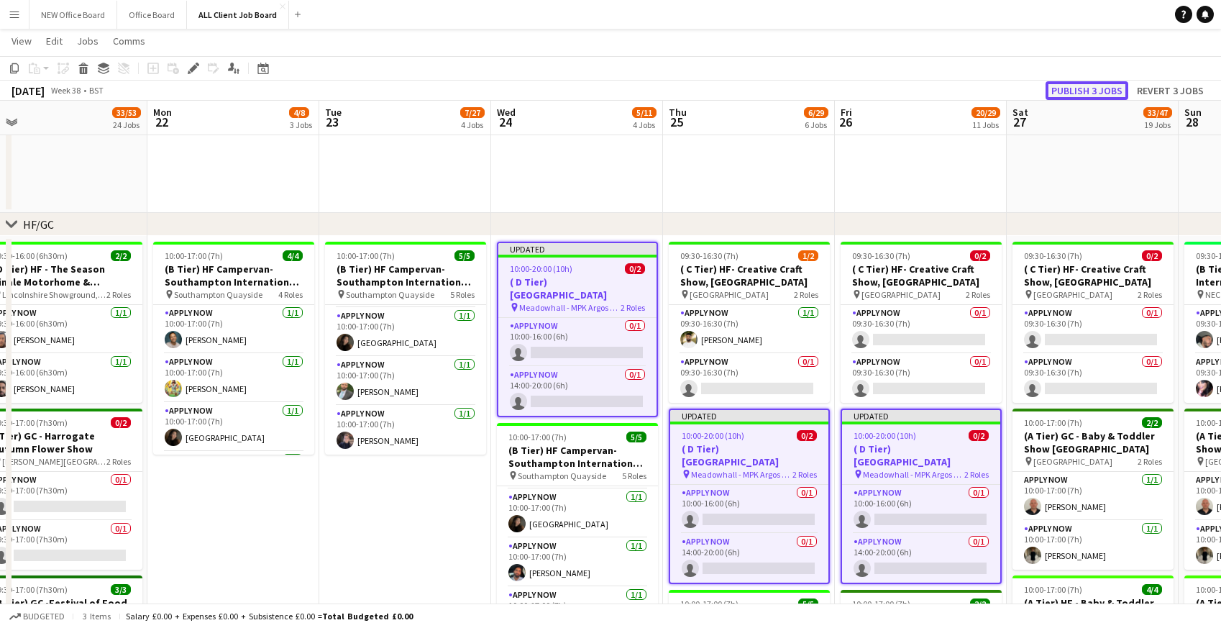
click at [1075, 92] on button "Publish 3 jobs" at bounding box center [1087, 90] width 83 height 19
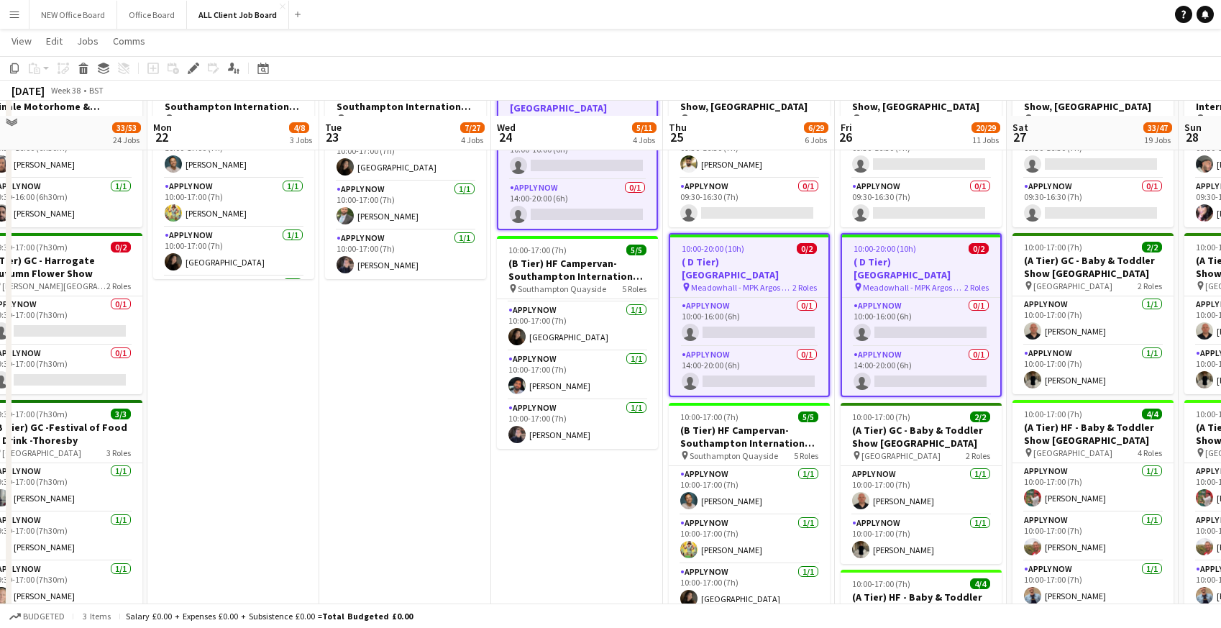
scroll to position [557, 0]
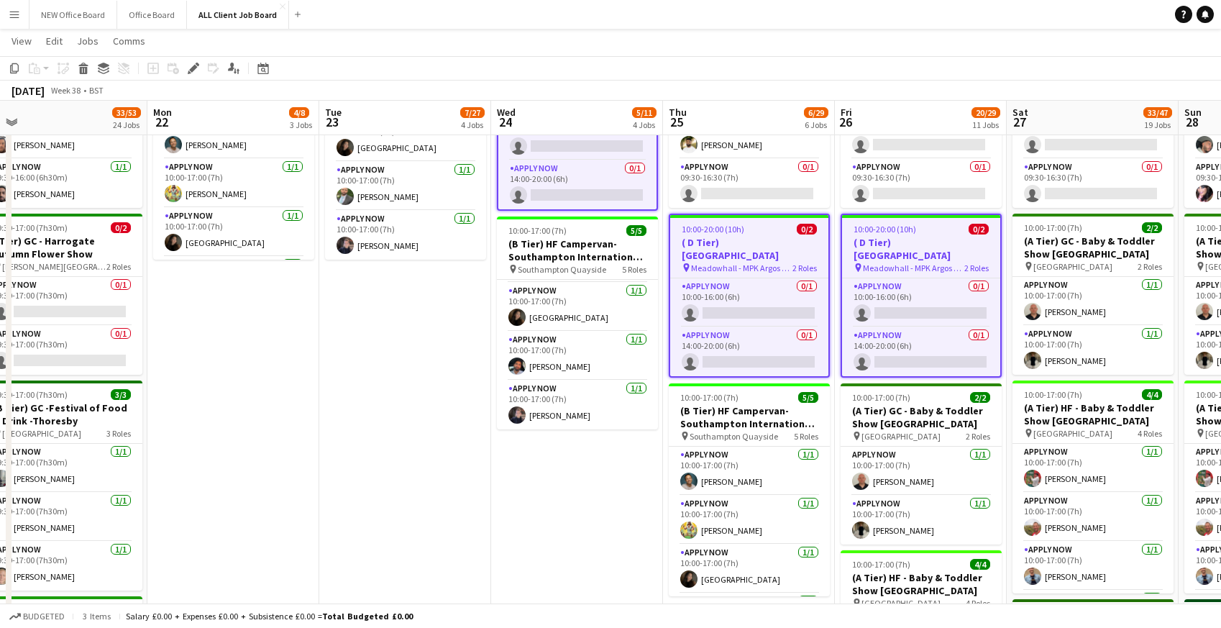
click at [874, 241] on h3 "( D Tier) [GEOGRAPHIC_DATA]" at bounding box center [921, 249] width 158 height 26
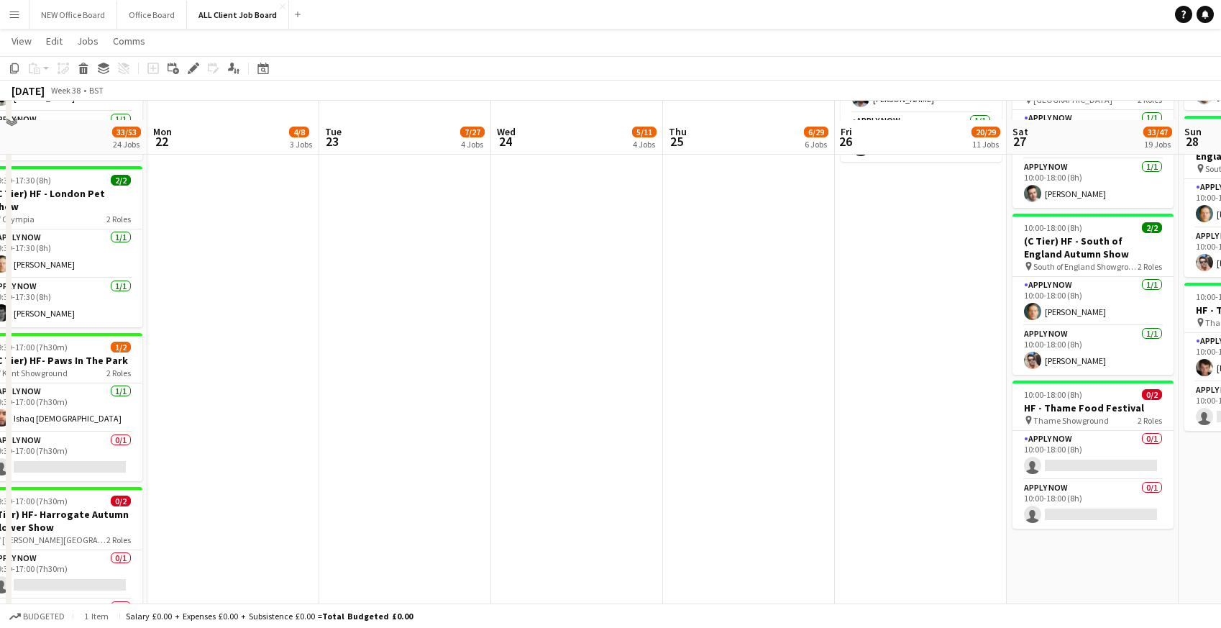
scroll to position [2012, 0]
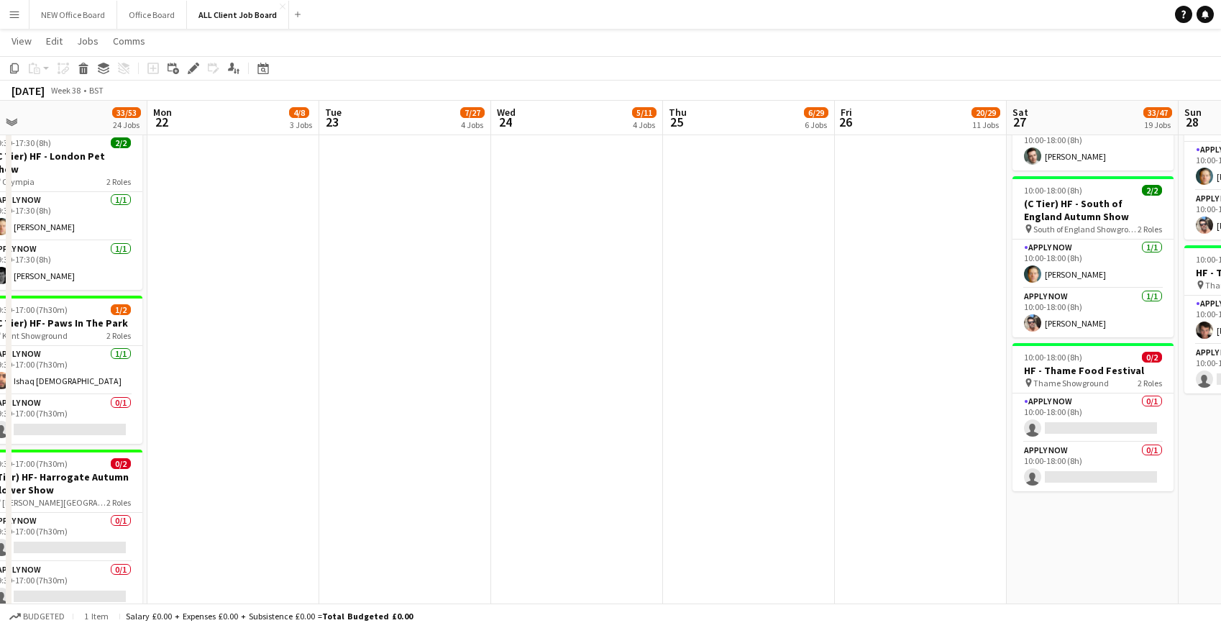
click at [1074, 546] on app-date-cell "09:30-16:30 (7h) 0/2 ( C Tier) HF- Creative Craft Show, [GEOGRAPHIC_DATA] pin W…" at bounding box center [1093, 524] width 172 height 3879
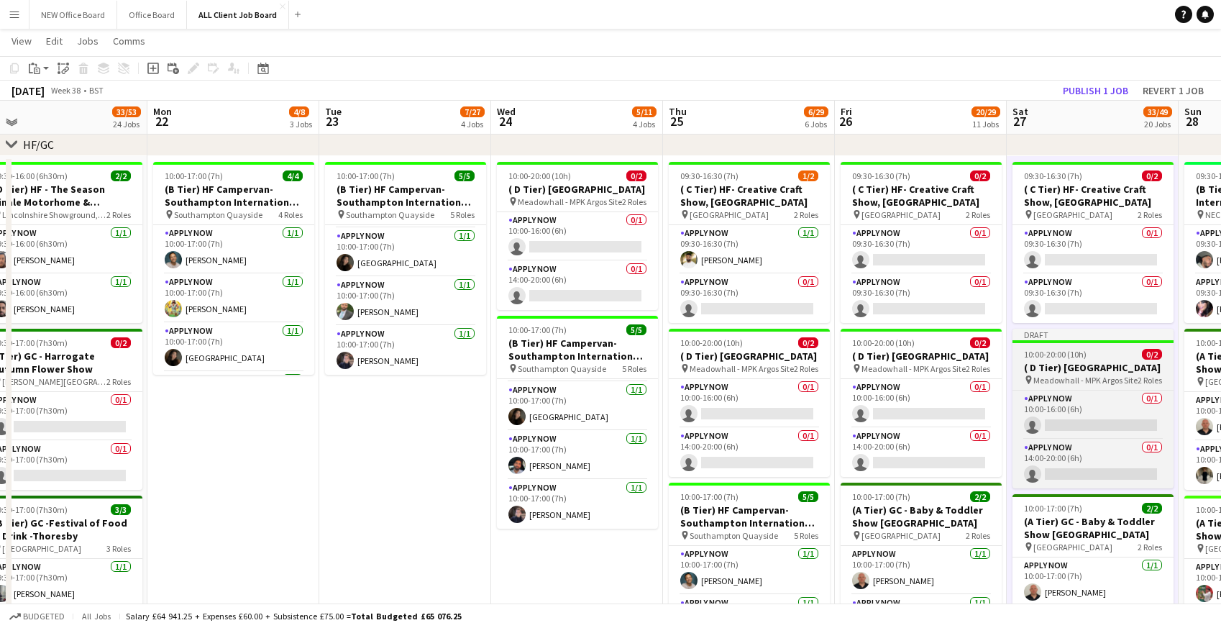
scroll to position [441, 0]
click at [1043, 373] on h3 "( D Tier) [GEOGRAPHIC_DATA]" at bounding box center [1093, 368] width 161 height 13
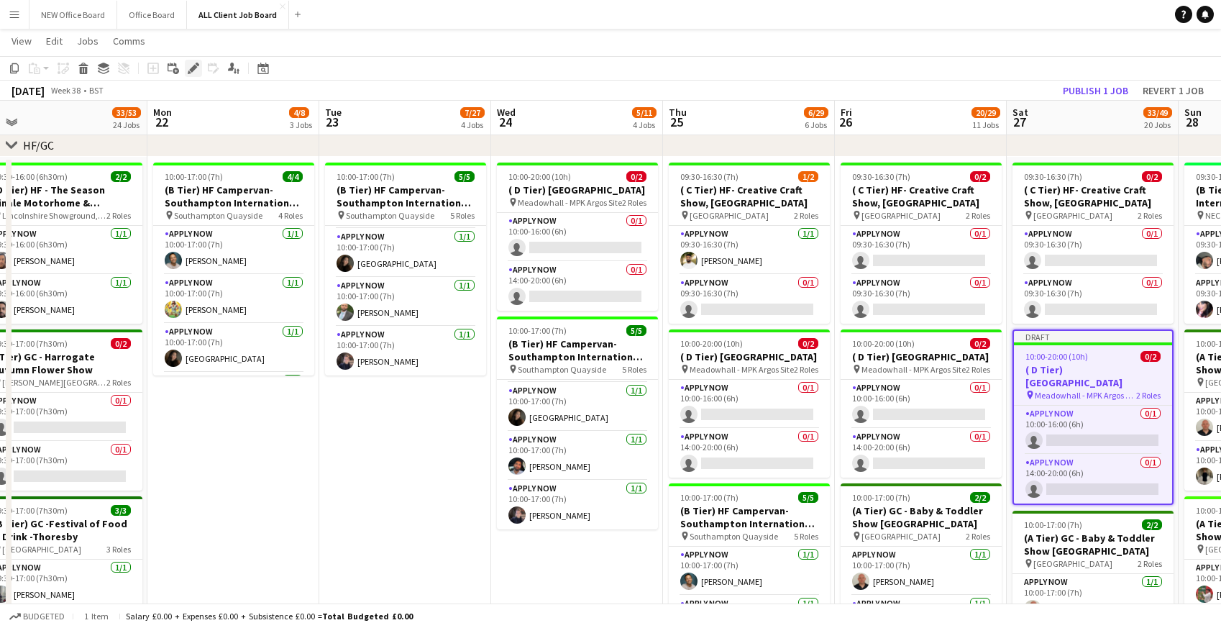
click at [190, 65] on icon "Edit" at bounding box center [194, 69] width 12 height 12
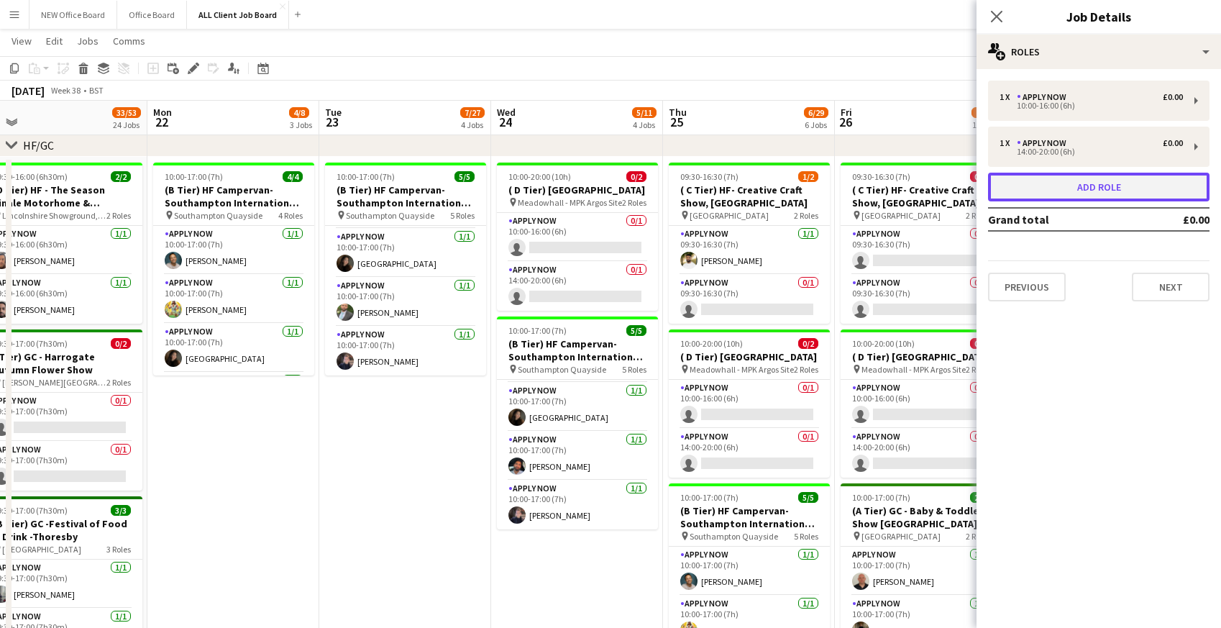
click at [1048, 186] on button "Add role" at bounding box center [1099, 187] width 222 height 29
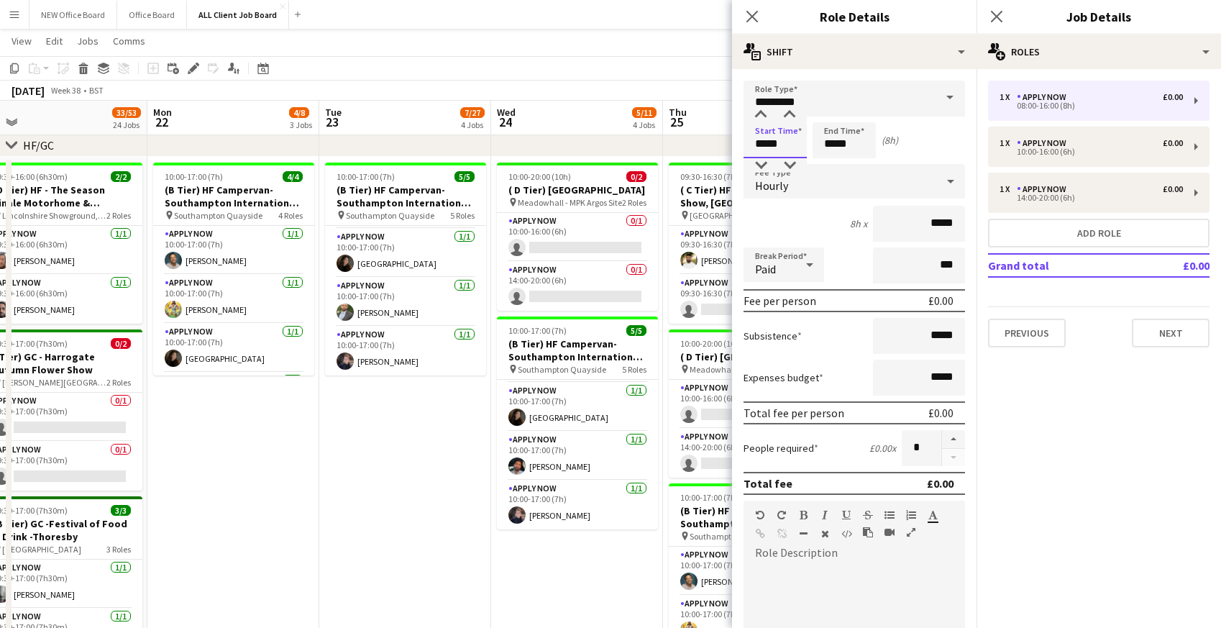
drag, startPoint x: 754, startPoint y: 145, endPoint x: 797, endPoint y: 146, distance: 42.4
click at [798, 146] on input "*****" at bounding box center [775, 140] width 63 height 36
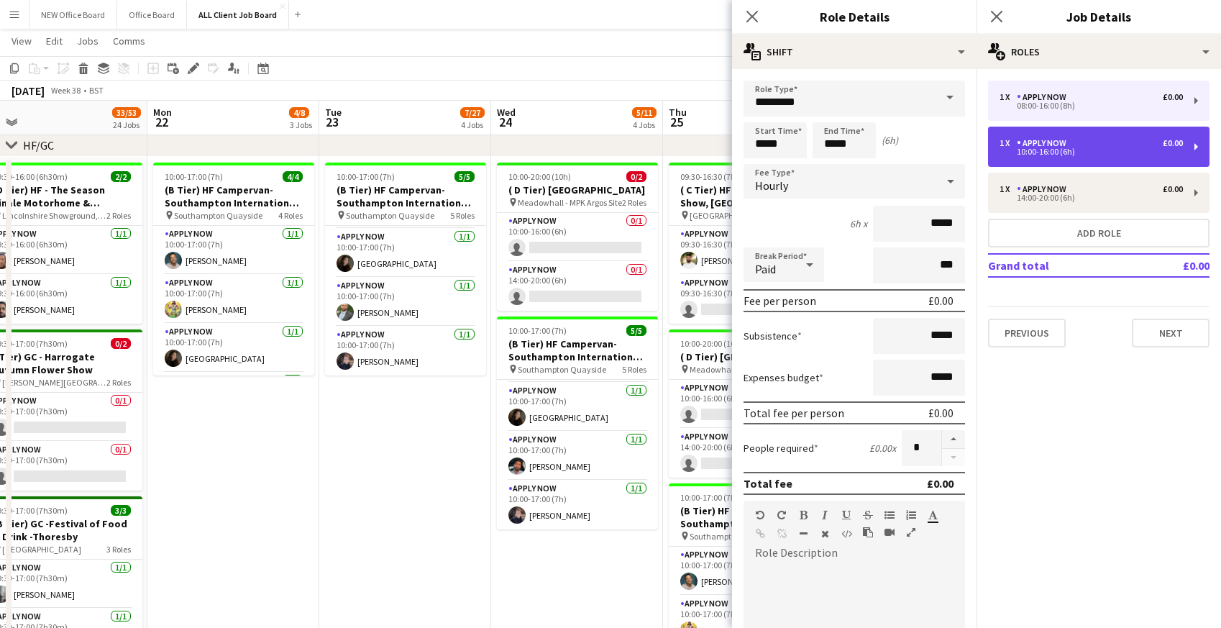
click at [1022, 150] on div "10:00-16:00 (6h)" at bounding box center [1091, 151] width 183 height 7
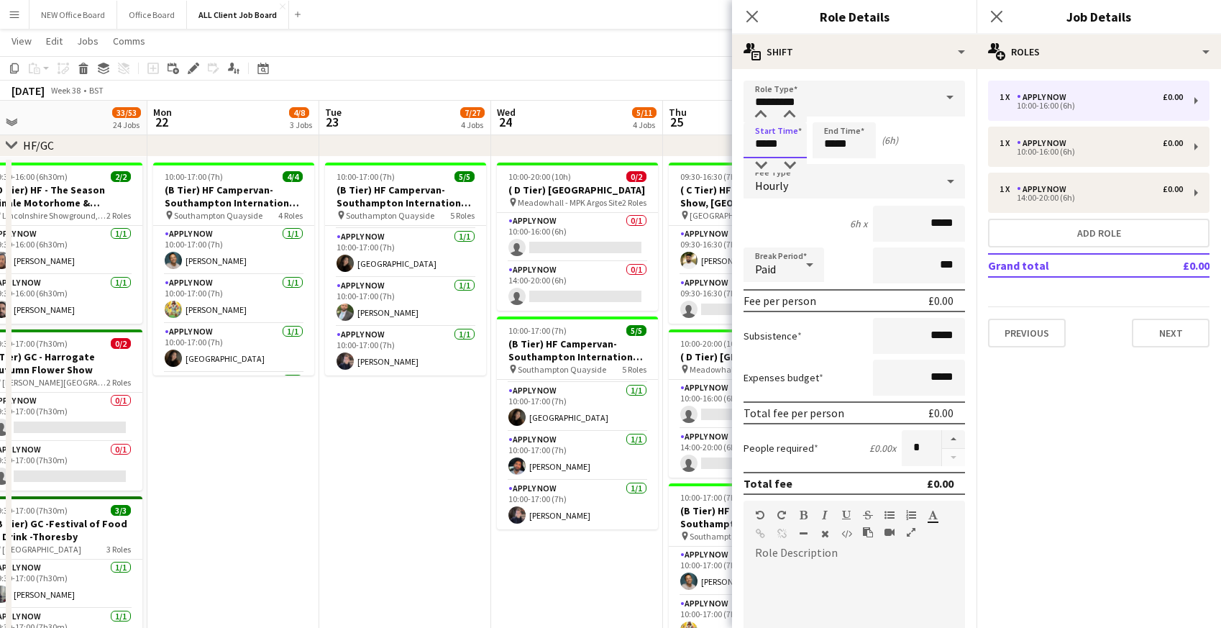
drag, startPoint x: 757, startPoint y: 146, endPoint x: 800, endPoint y: 145, distance: 42.5
click at [800, 145] on input "*****" at bounding box center [775, 140] width 63 height 36
type input "*****"
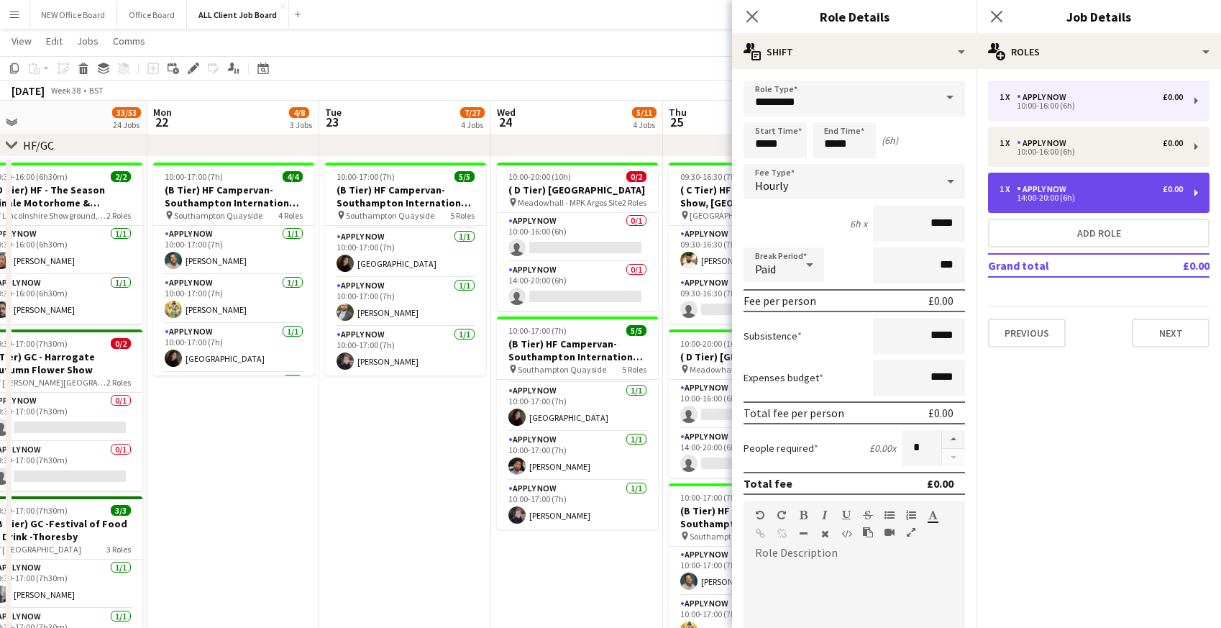
click at [1047, 192] on div "APPLY NOW" at bounding box center [1044, 189] width 55 height 10
type input "*****"
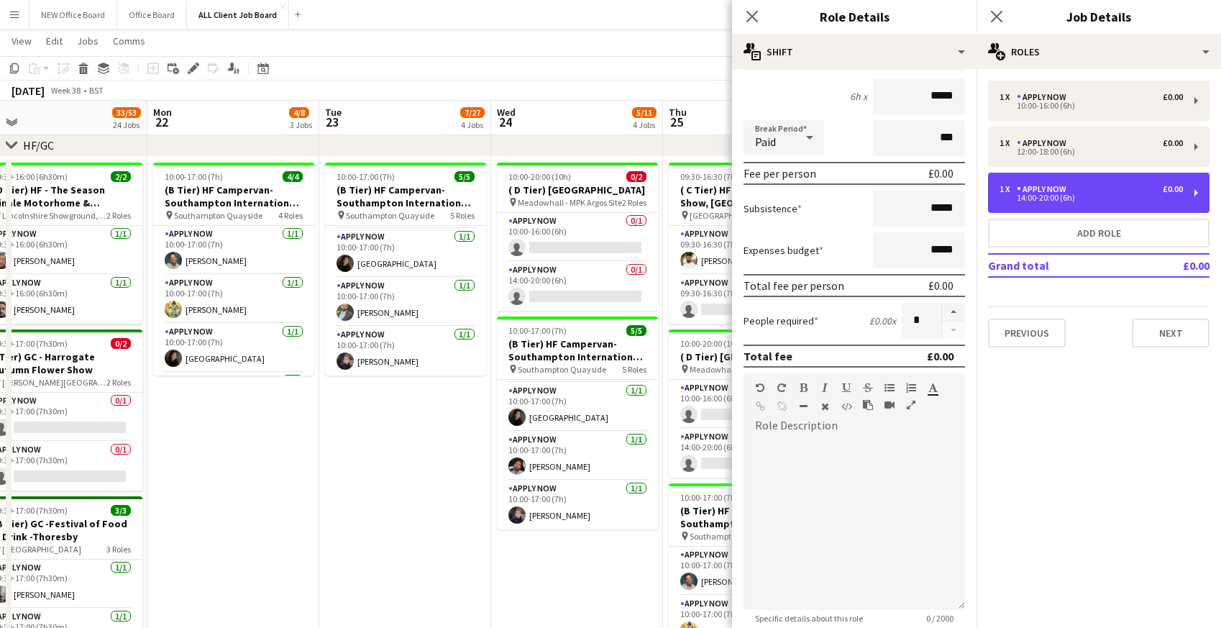
scroll to position [346, 0]
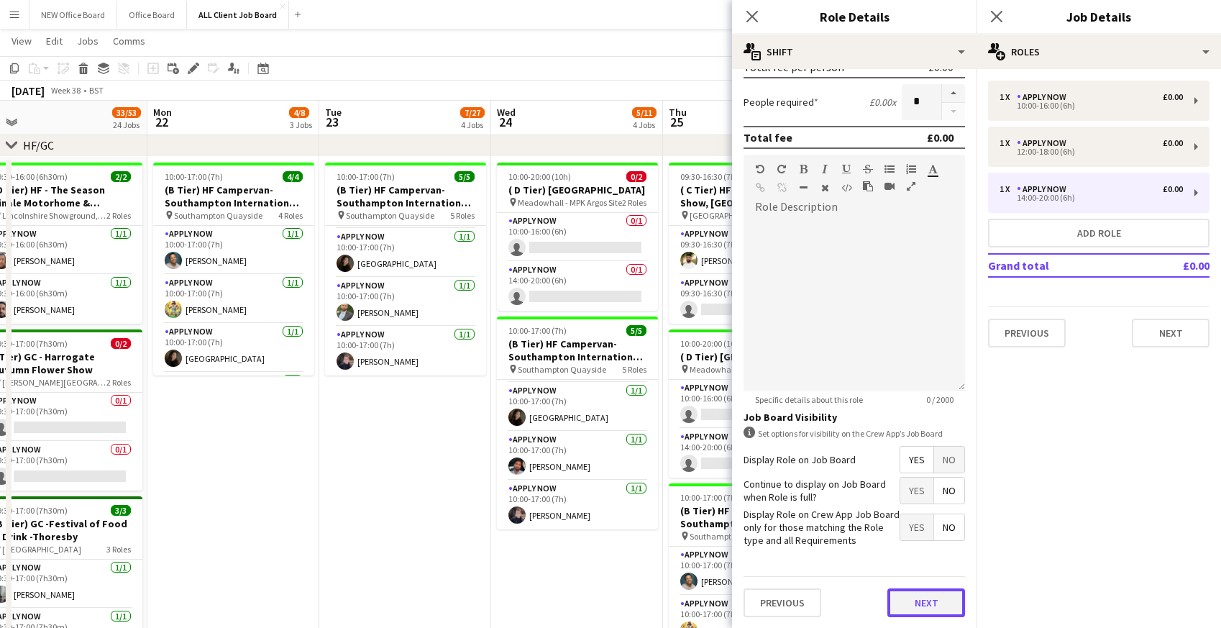
click at [929, 605] on button "Next" at bounding box center [927, 602] width 78 height 29
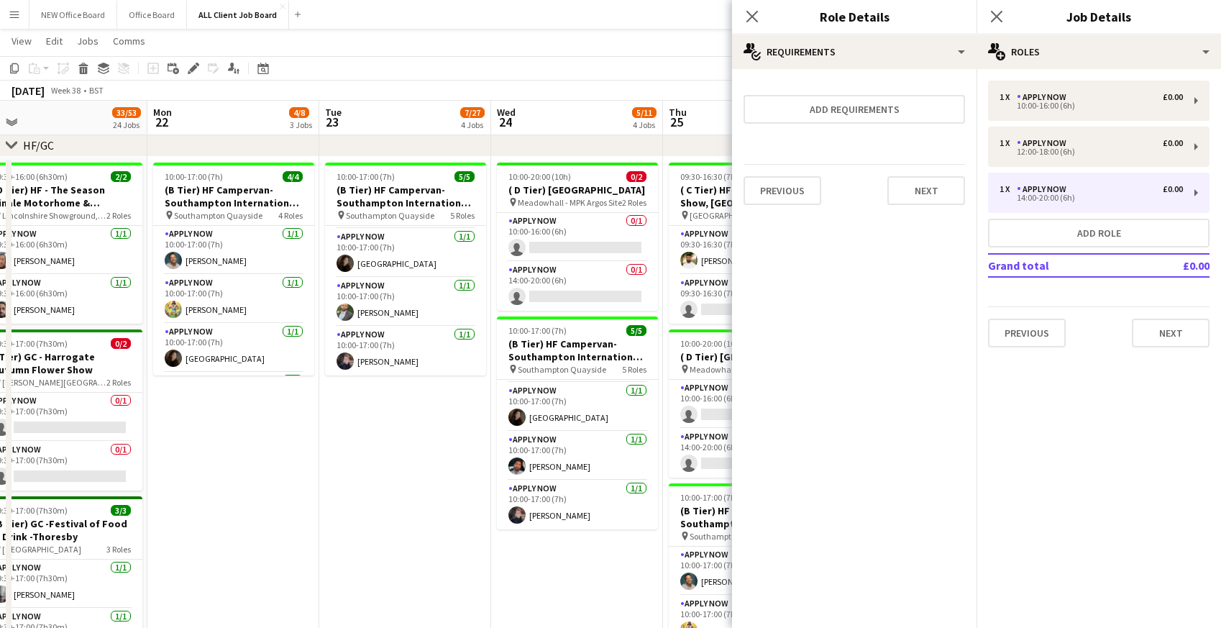
scroll to position [0, 0]
click at [754, 19] on icon "Close pop-in" at bounding box center [752, 16] width 14 height 14
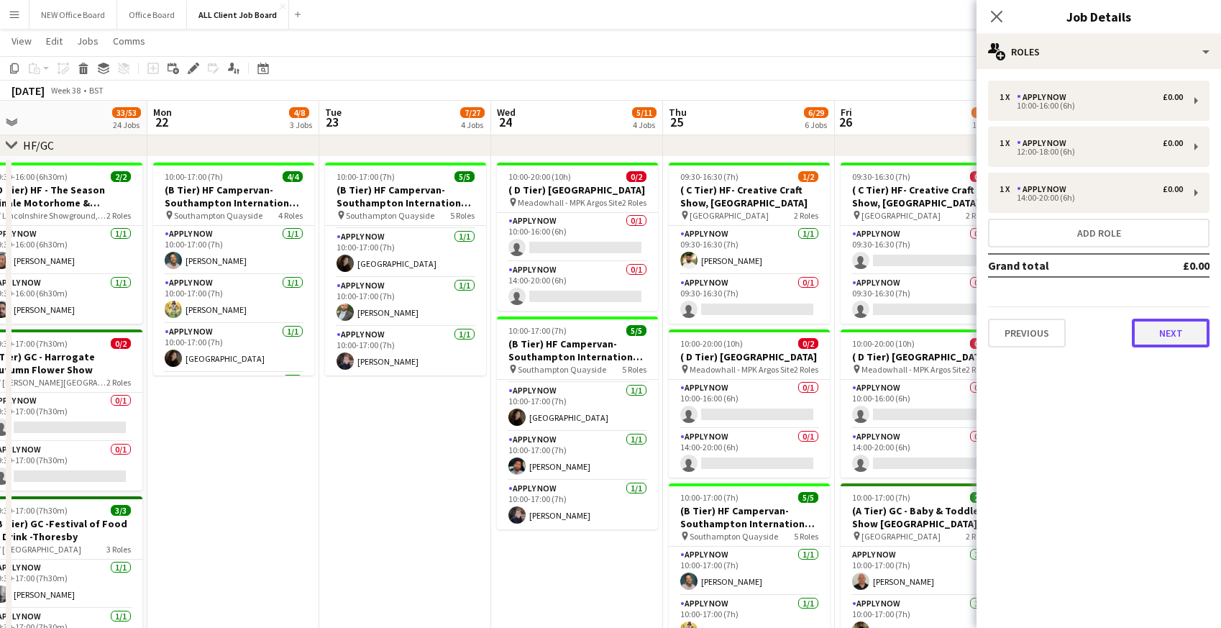
click at [1174, 339] on button "Next" at bounding box center [1171, 333] width 78 height 29
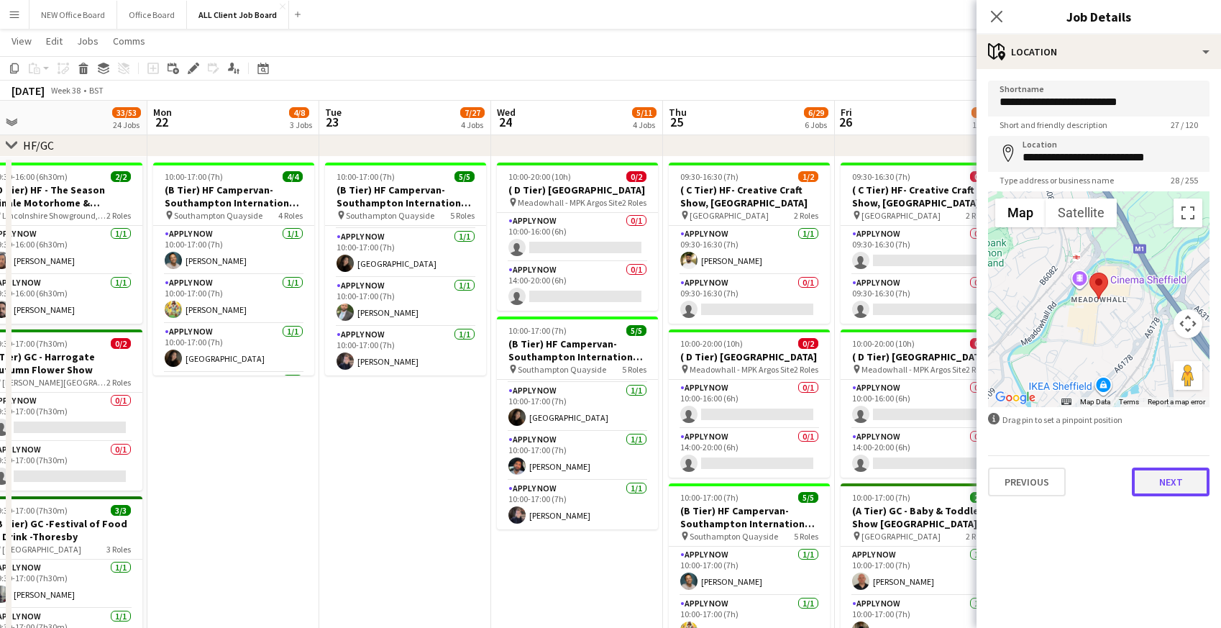
click at [1151, 486] on button "Next" at bounding box center [1171, 482] width 78 height 29
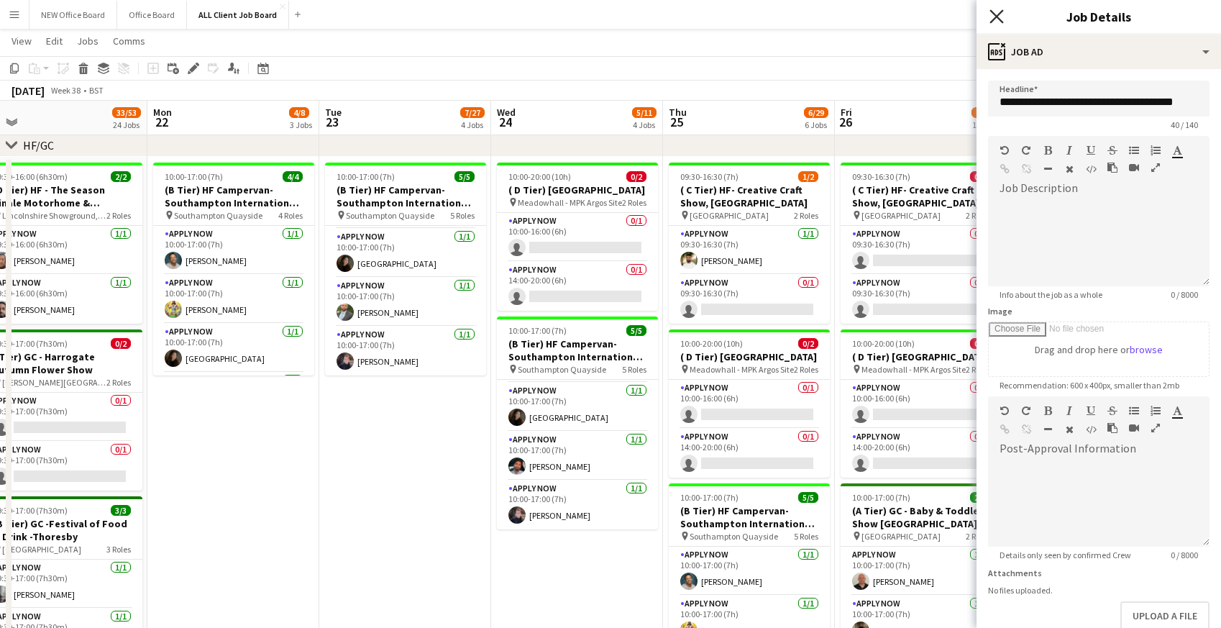
click at [1003, 14] on icon "Close pop-in" at bounding box center [997, 16] width 14 height 14
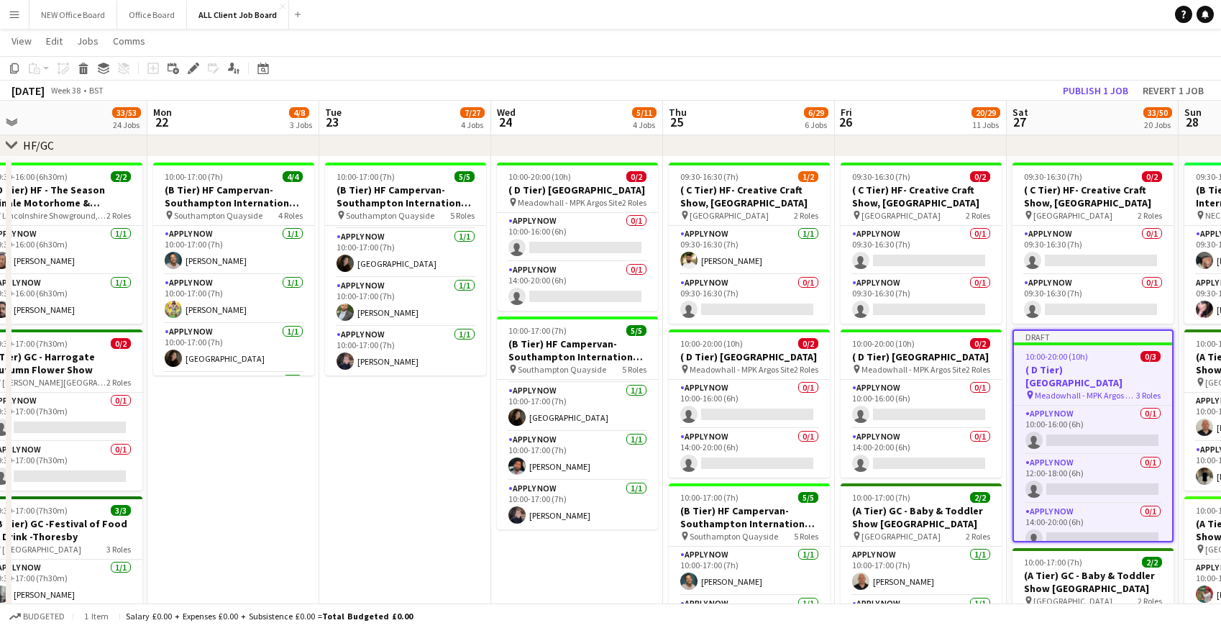
click at [972, 59] on app-toolbar "Copy Paste Paste Command V Paste with crew Command Shift V Paste linked Job [GE…" at bounding box center [610, 68] width 1221 height 24
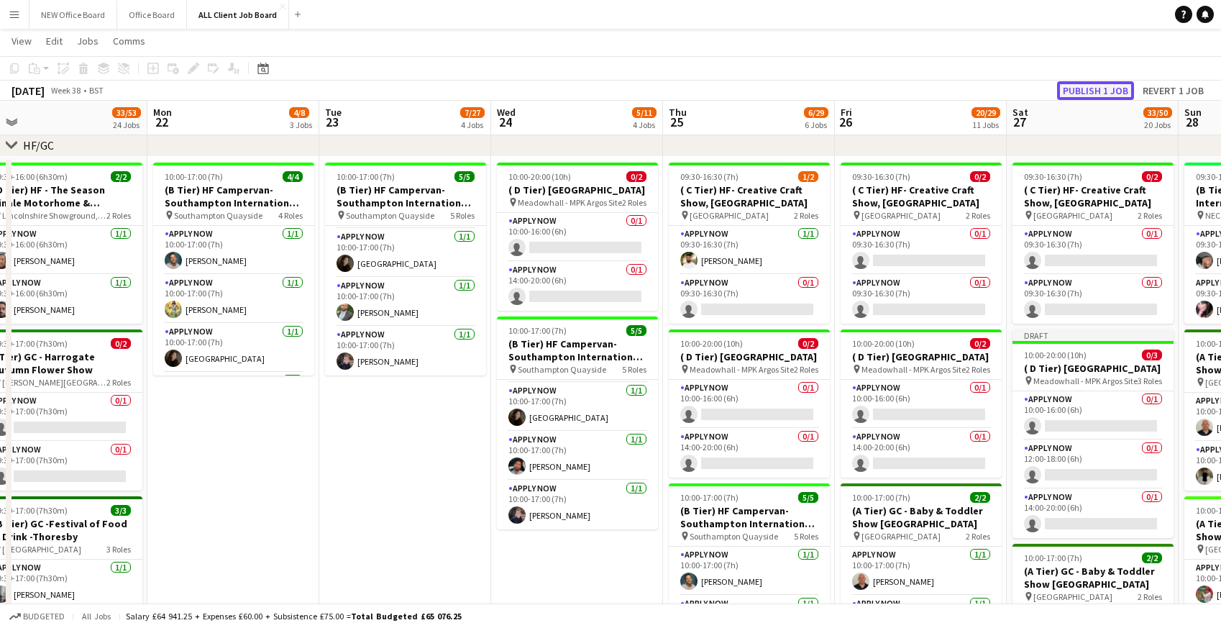
click at [1077, 92] on button "Publish 1 job" at bounding box center [1095, 90] width 77 height 19
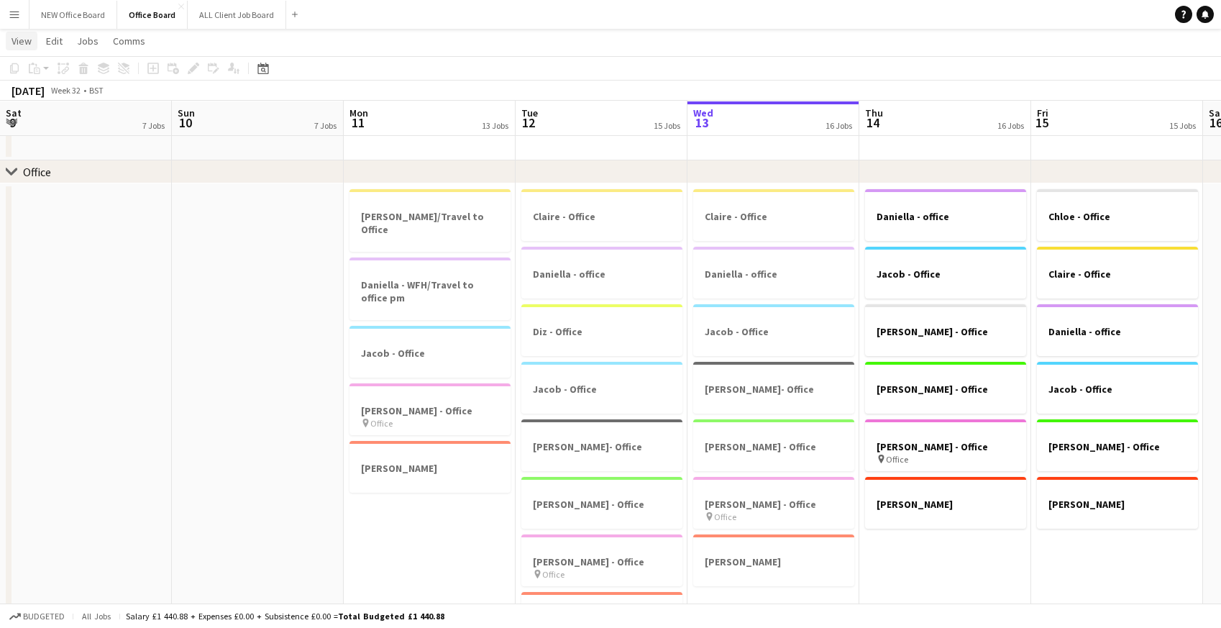
scroll to position [0, 290]
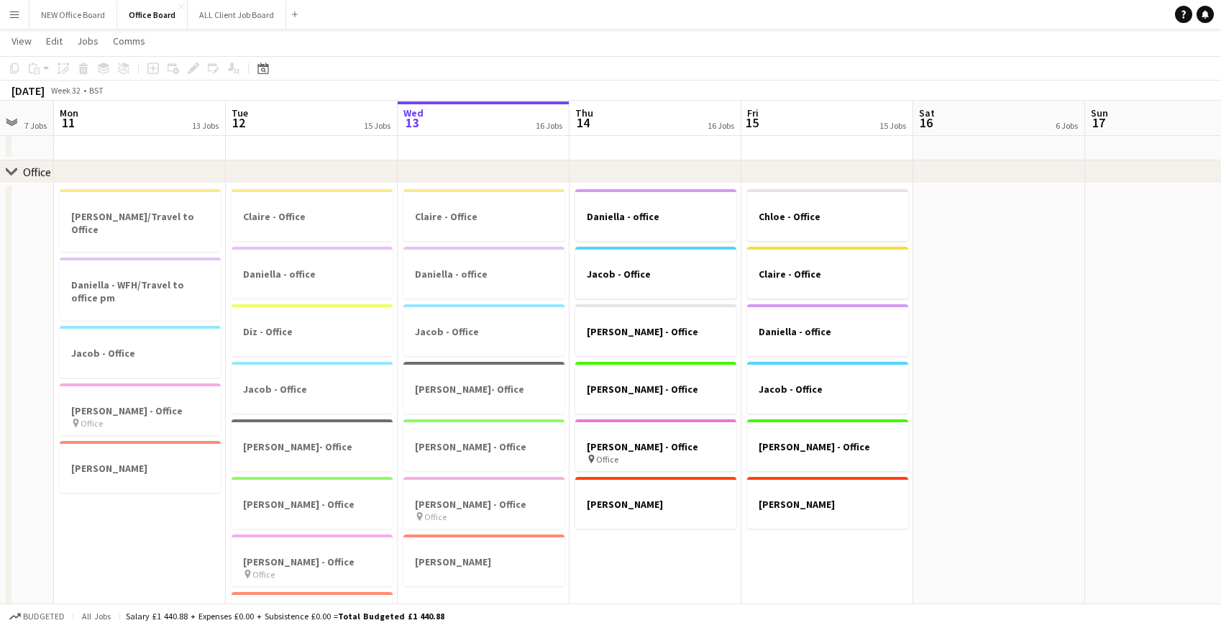
click at [12, 18] on app-icon "Menu" at bounding box center [15, 15] width 12 height 12
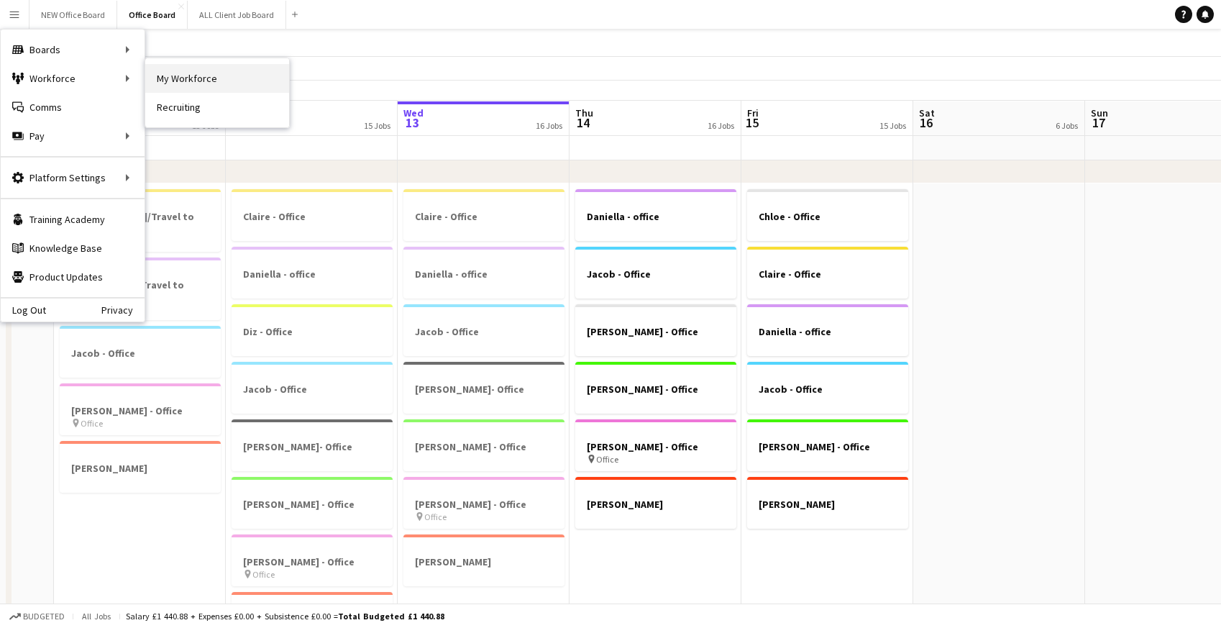
click at [201, 73] on link "My Workforce" at bounding box center [217, 78] width 144 height 29
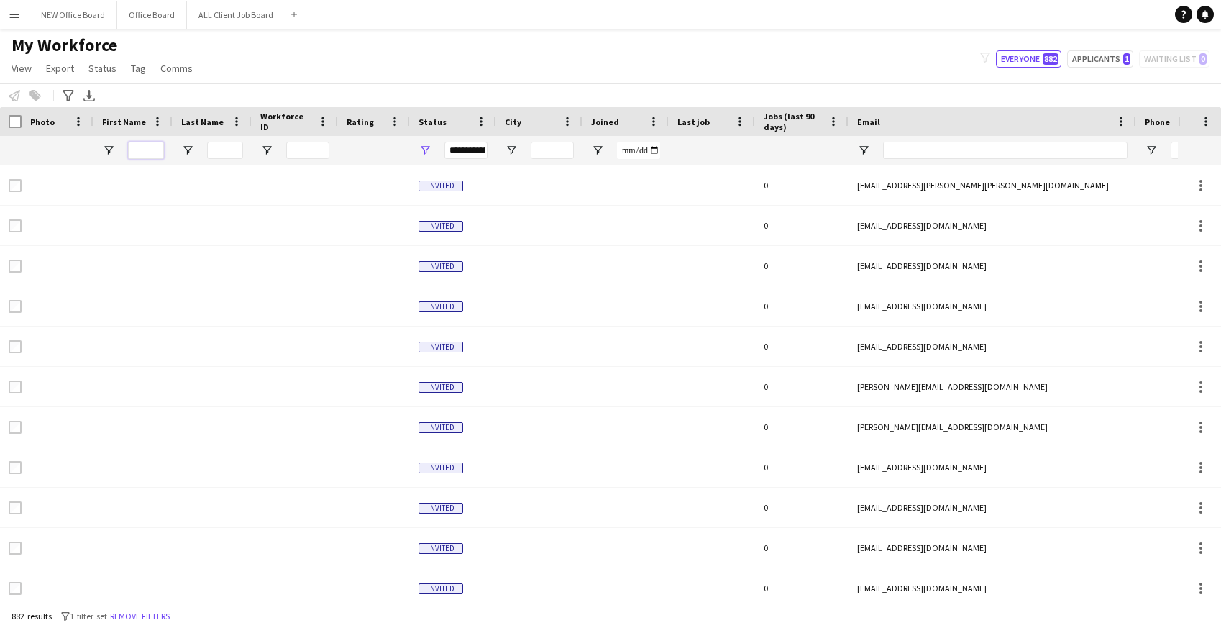
click at [142, 149] on input "First Name Filter Input" at bounding box center [146, 150] width 36 height 17
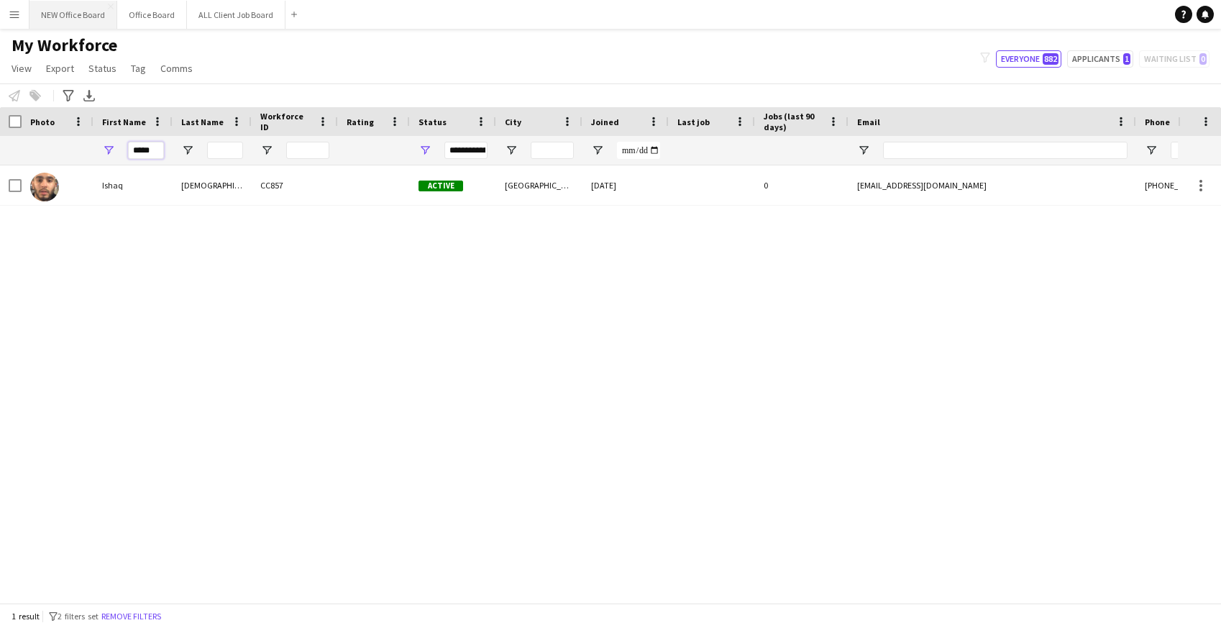
type input "*****"
